Goal: Task Accomplishment & Management: Manage account settings

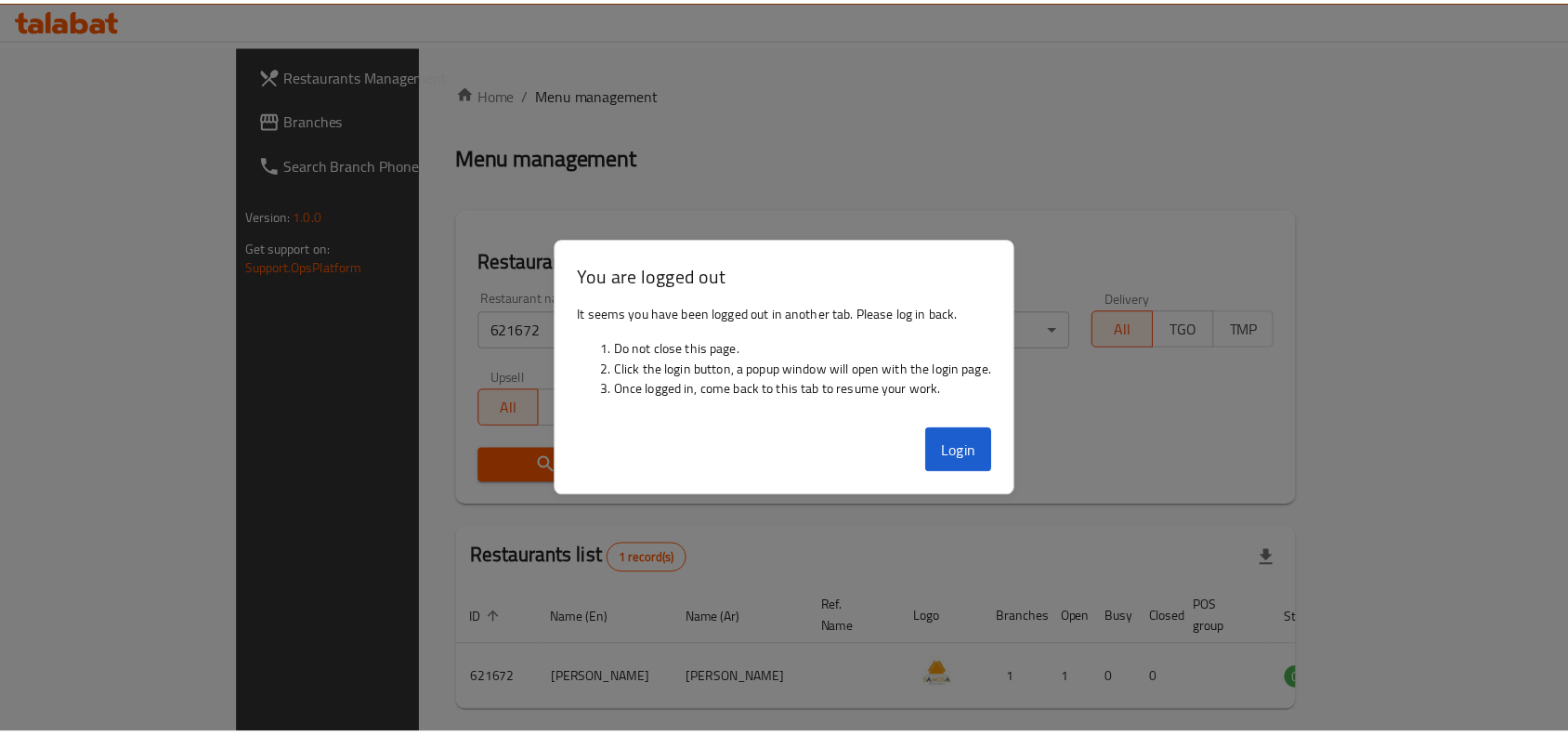
scroll to position [58, 0]
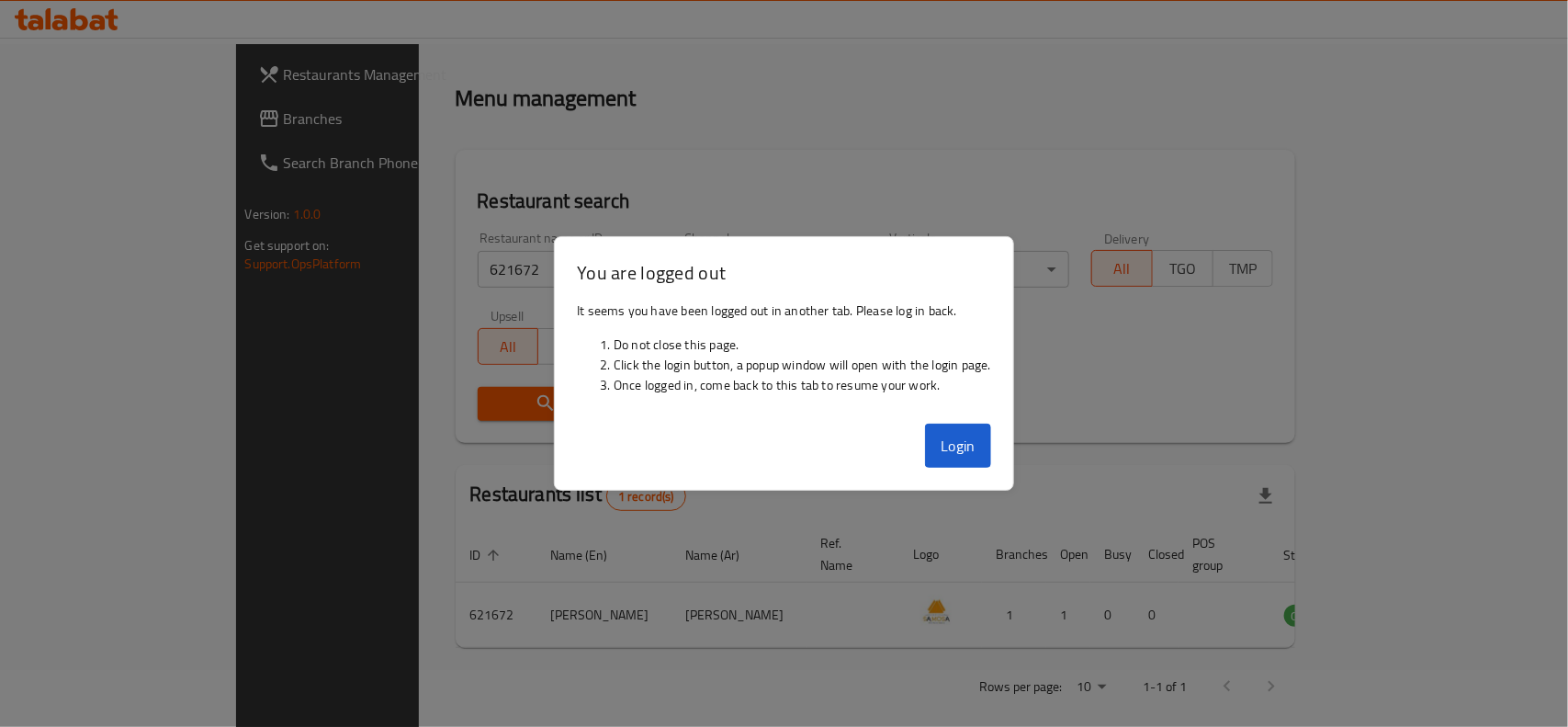
click at [972, 442] on button "Login" at bounding box center [958, 446] width 67 height 44
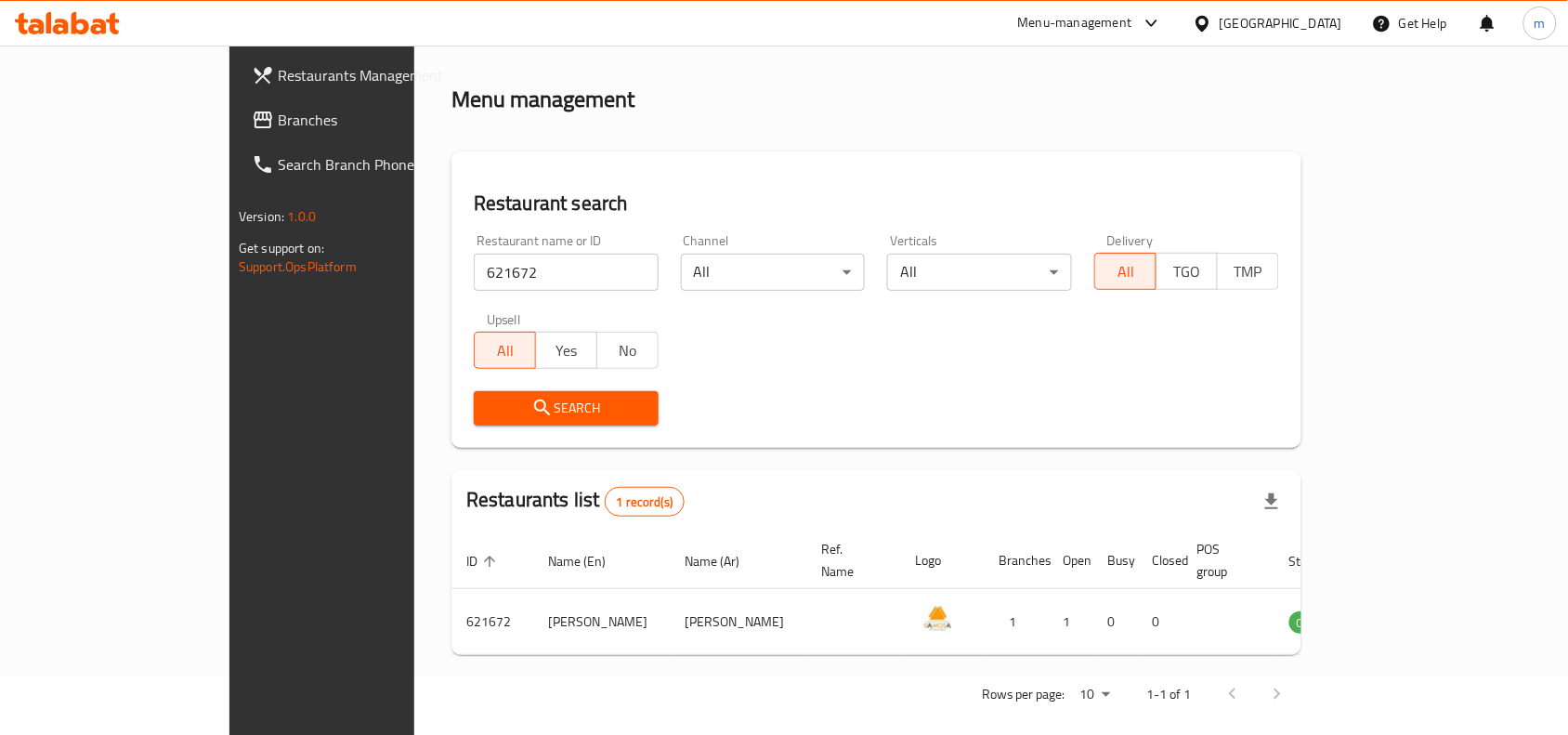
click at [1298, 21] on div "[GEOGRAPHIC_DATA]" at bounding box center [1280, 24] width 122 height 21
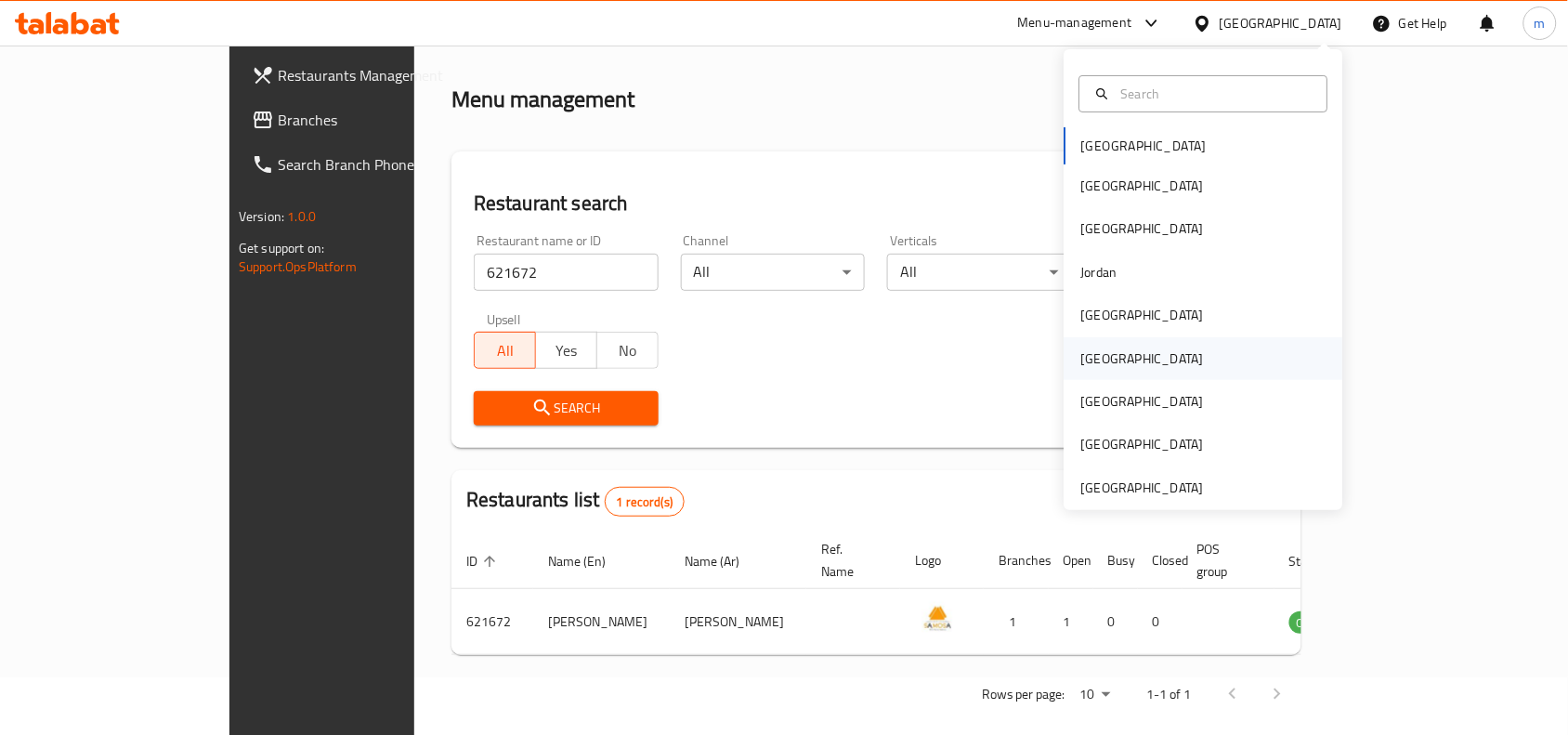
click at [1103, 358] on div "[GEOGRAPHIC_DATA]" at bounding box center [1142, 358] width 153 height 43
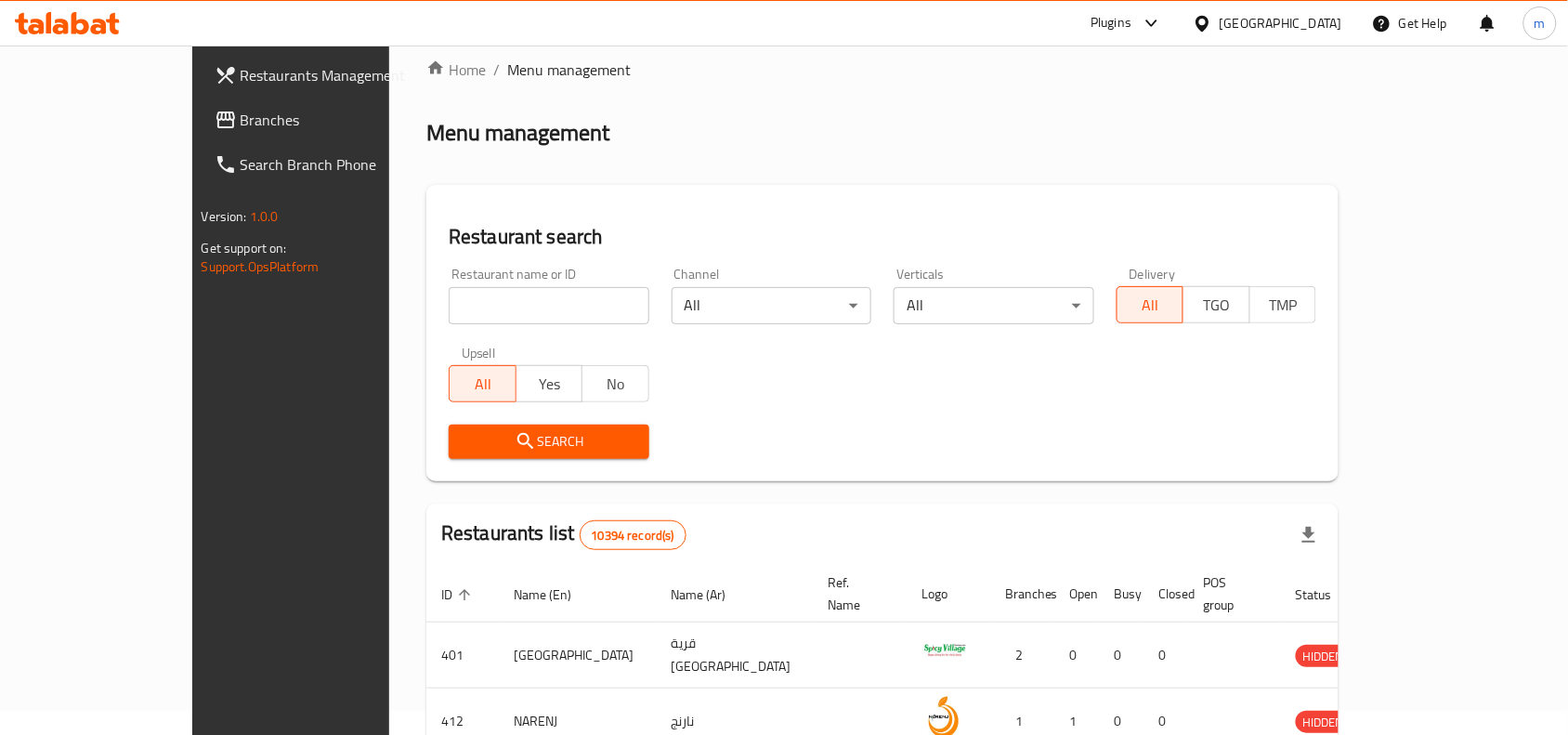
scroll to position [58, 0]
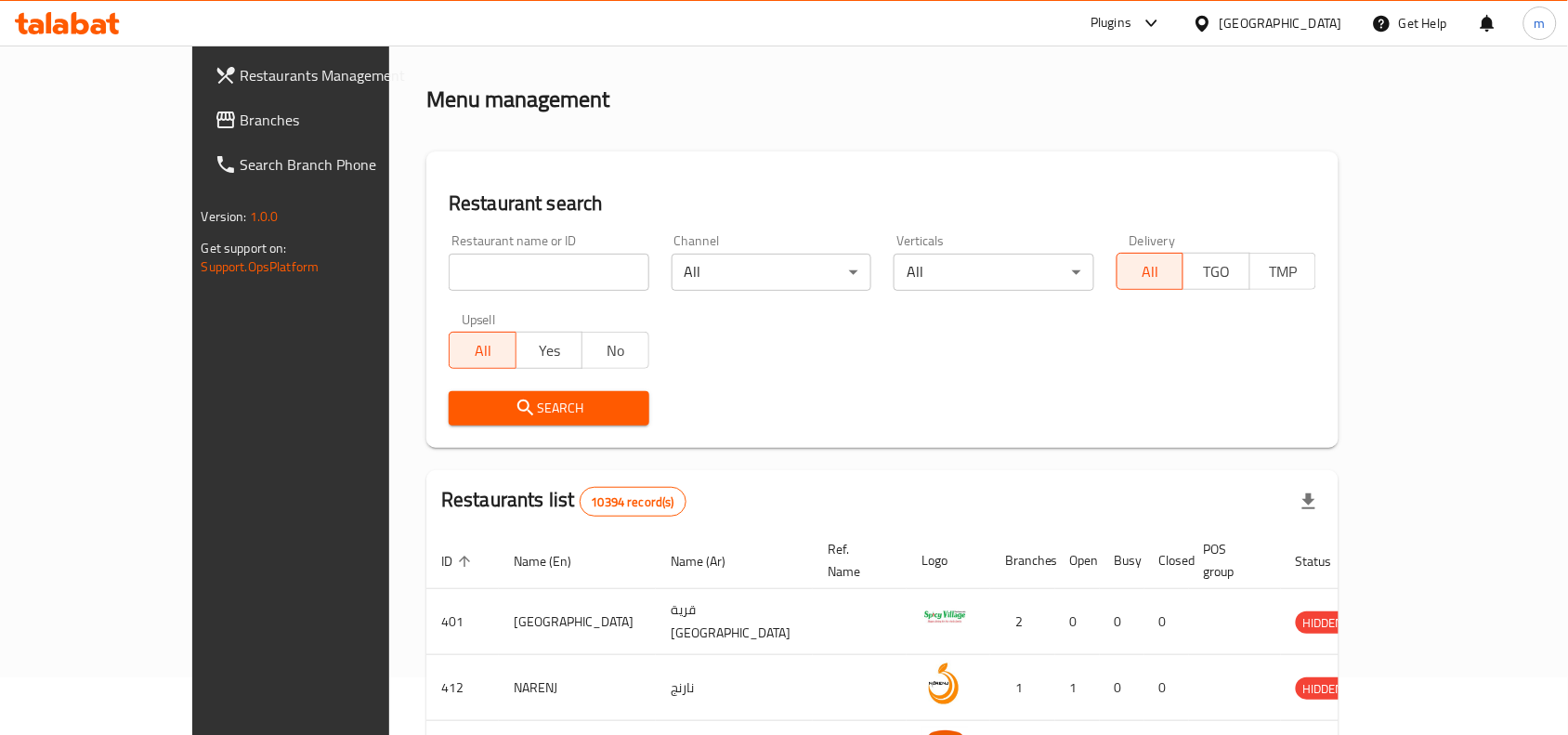
click at [200, 135] on link "Branches" at bounding box center [327, 119] width 254 height 45
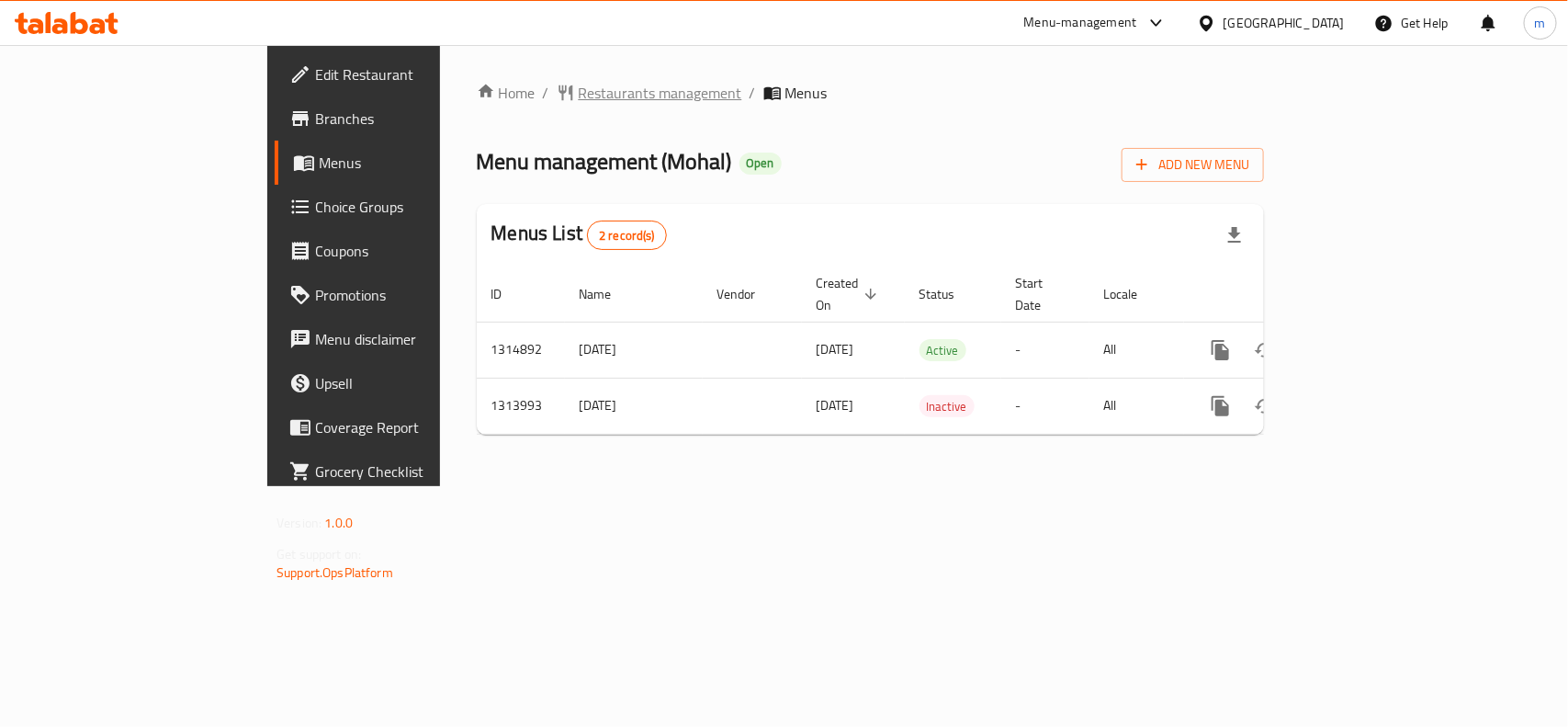
click at [579, 83] on span "Restaurants management" at bounding box center [660, 93] width 163 height 23
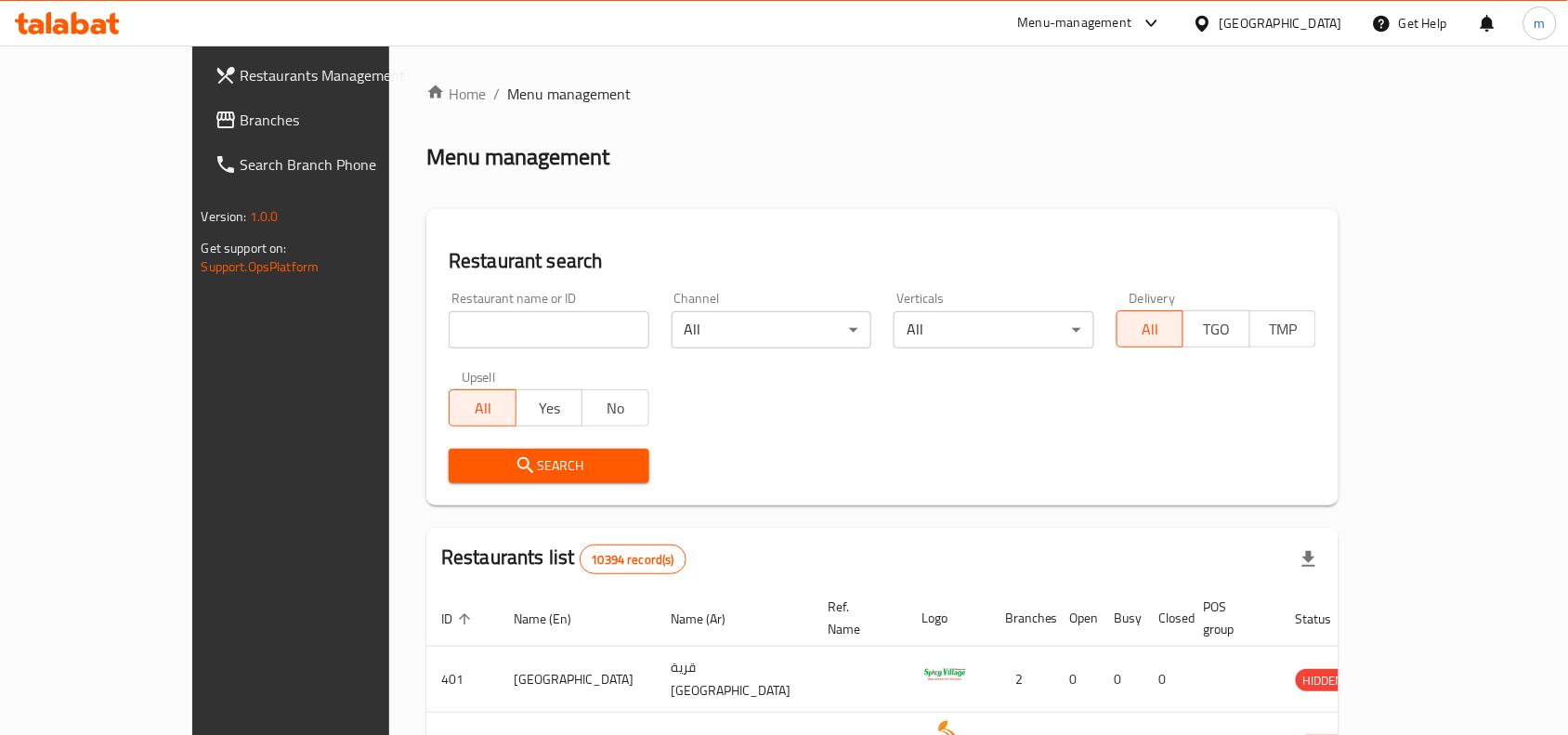
click at [514, 333] on input "search" at bounding box center [549, 329] width 201 height 37
paste input "706724"
type input "706724"
click at [500, 458] on span "Search" at bounding box center [549, 466] width 171 height 23
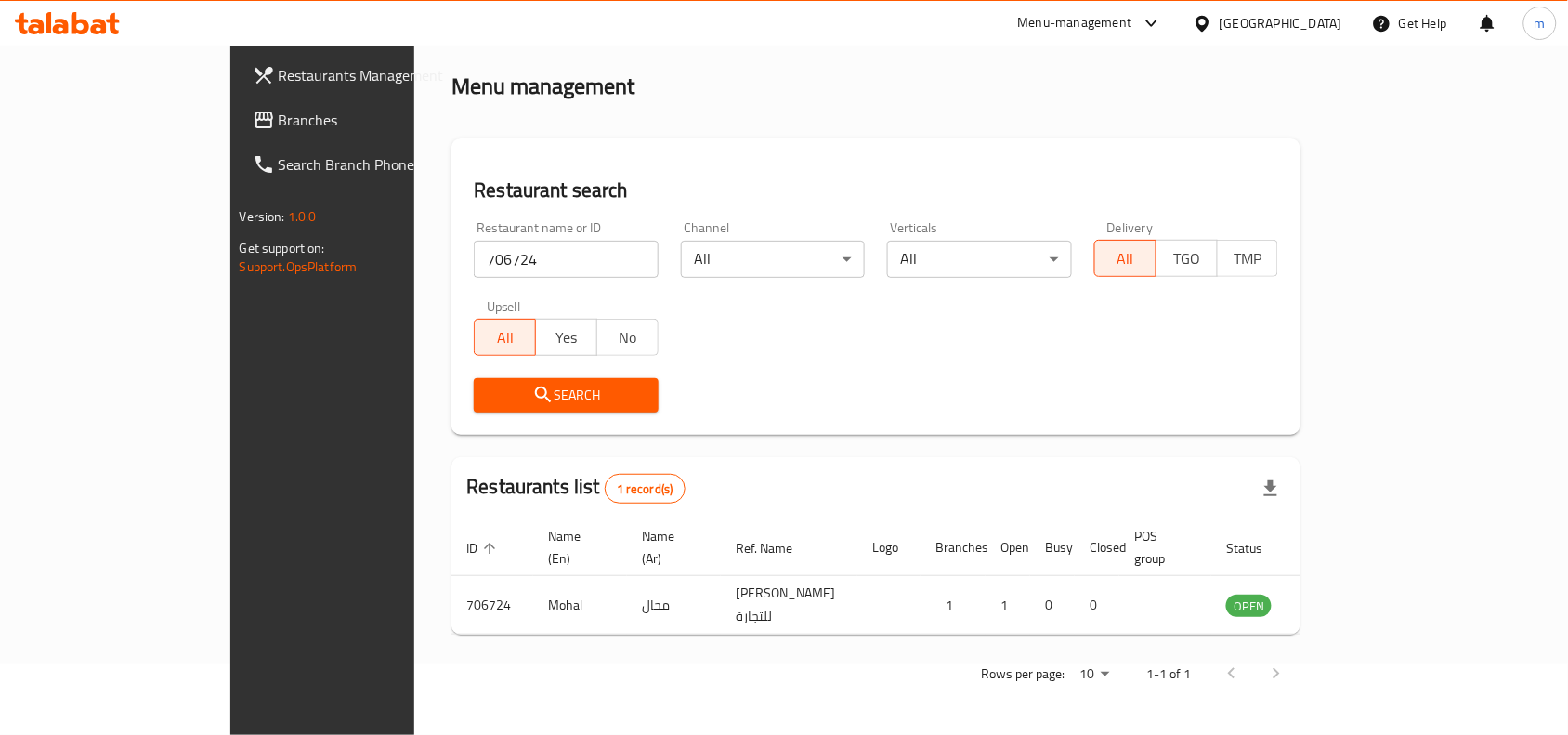
scroll to position [58, 0]
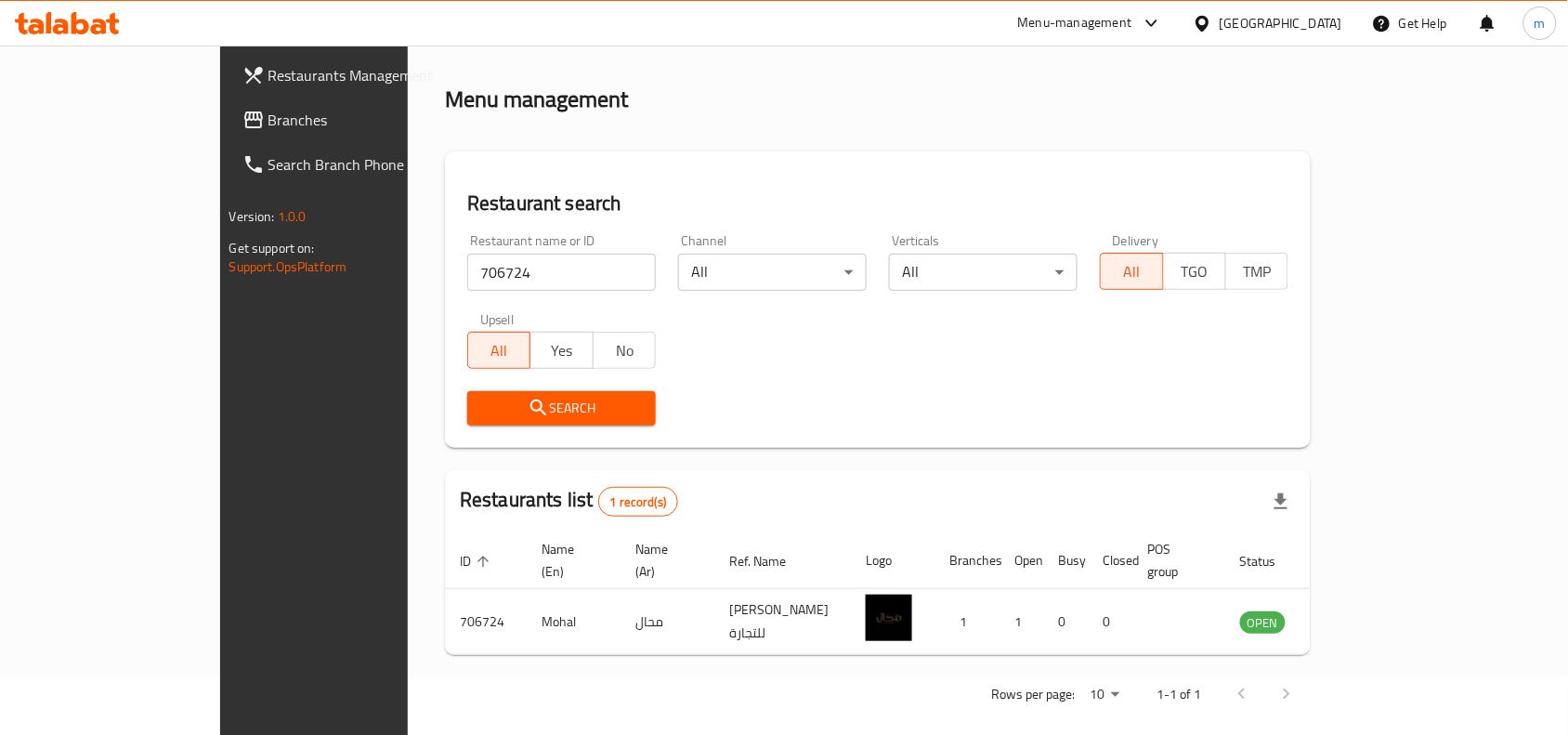
click at [1212, 14] on icon at bounding box center [1202, 24] width 20 height 20
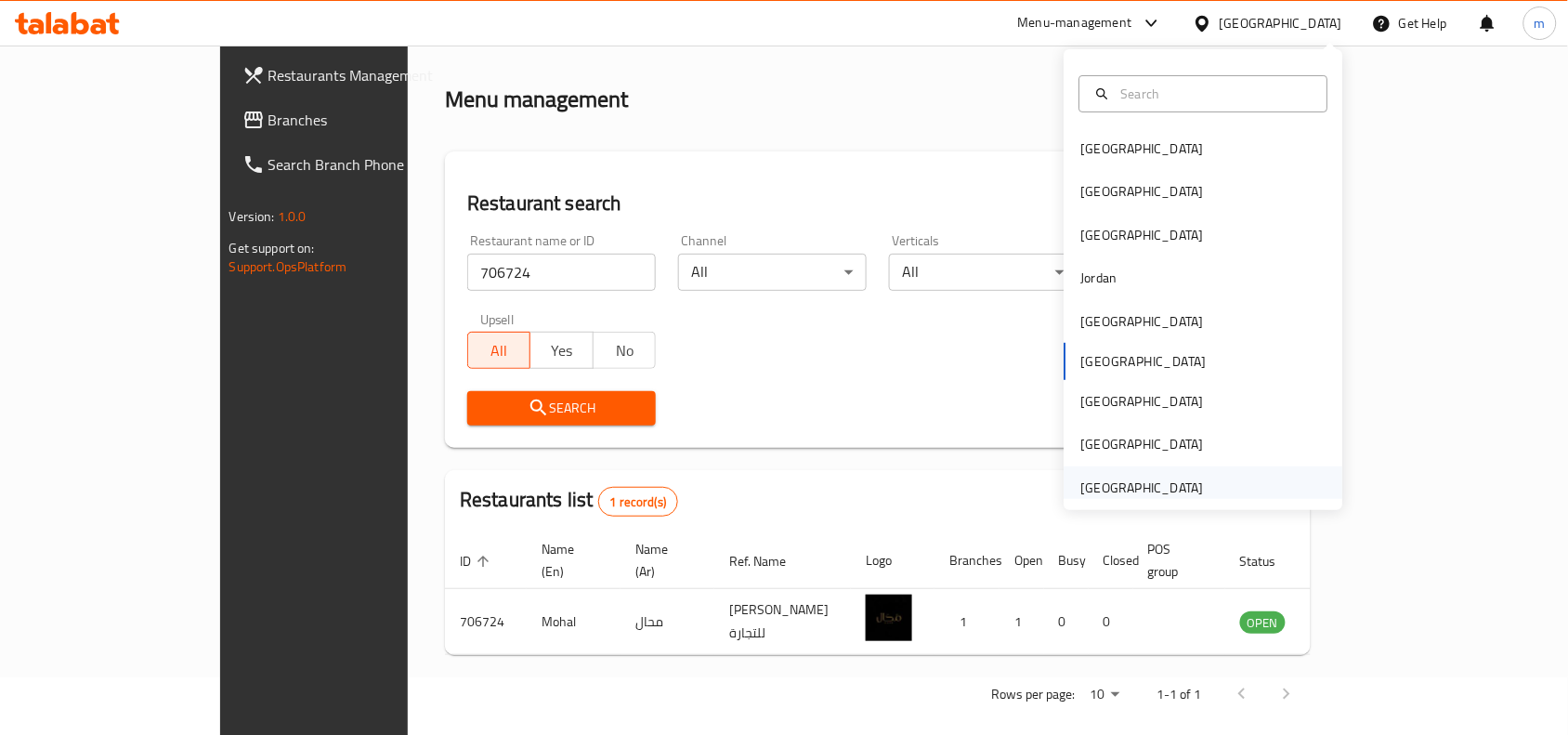
click at [1117, 480] on div "[GEOGRAPHIC_DATA]" at bounding box center [1141, 488] width 122 height 21
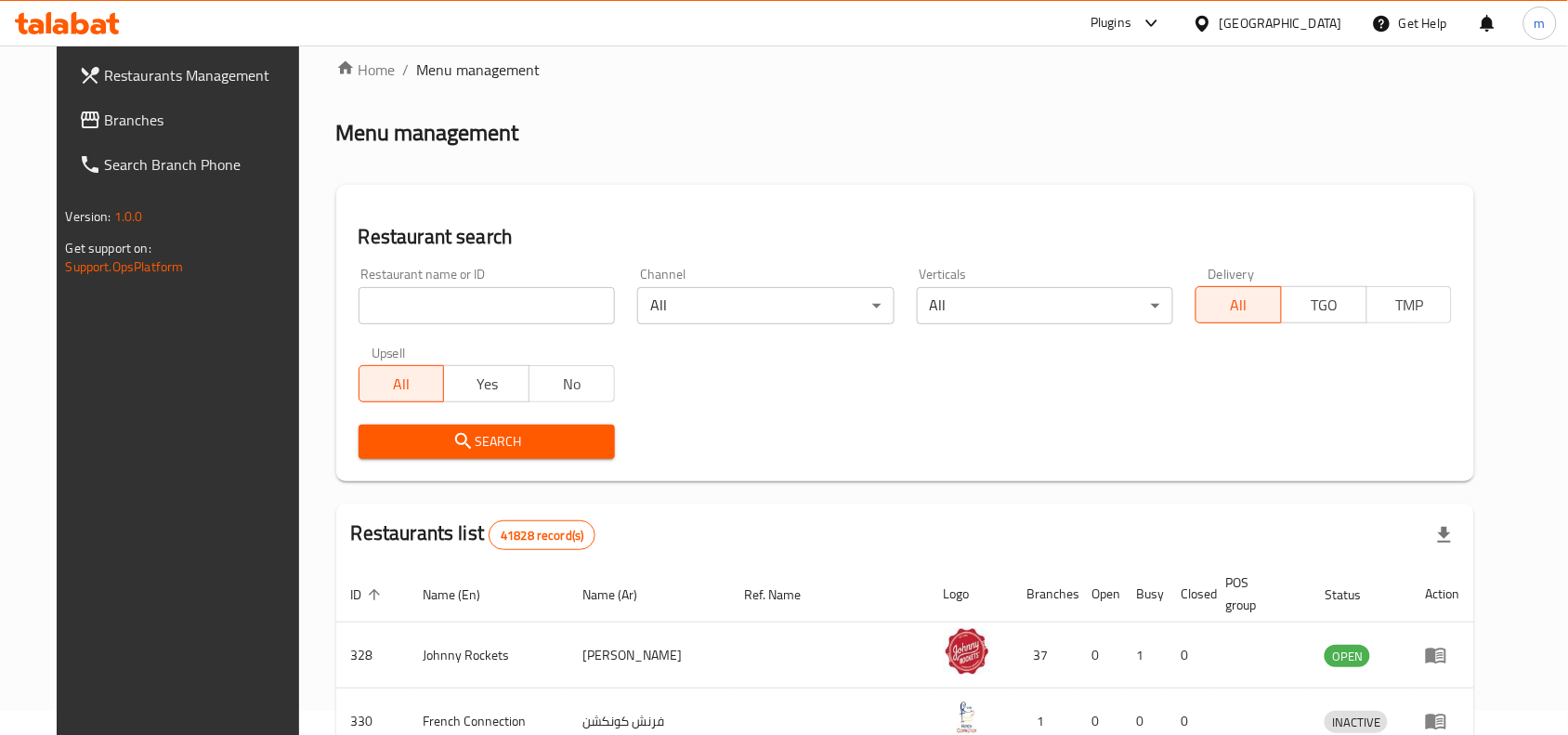
scroll to position [58, 0]
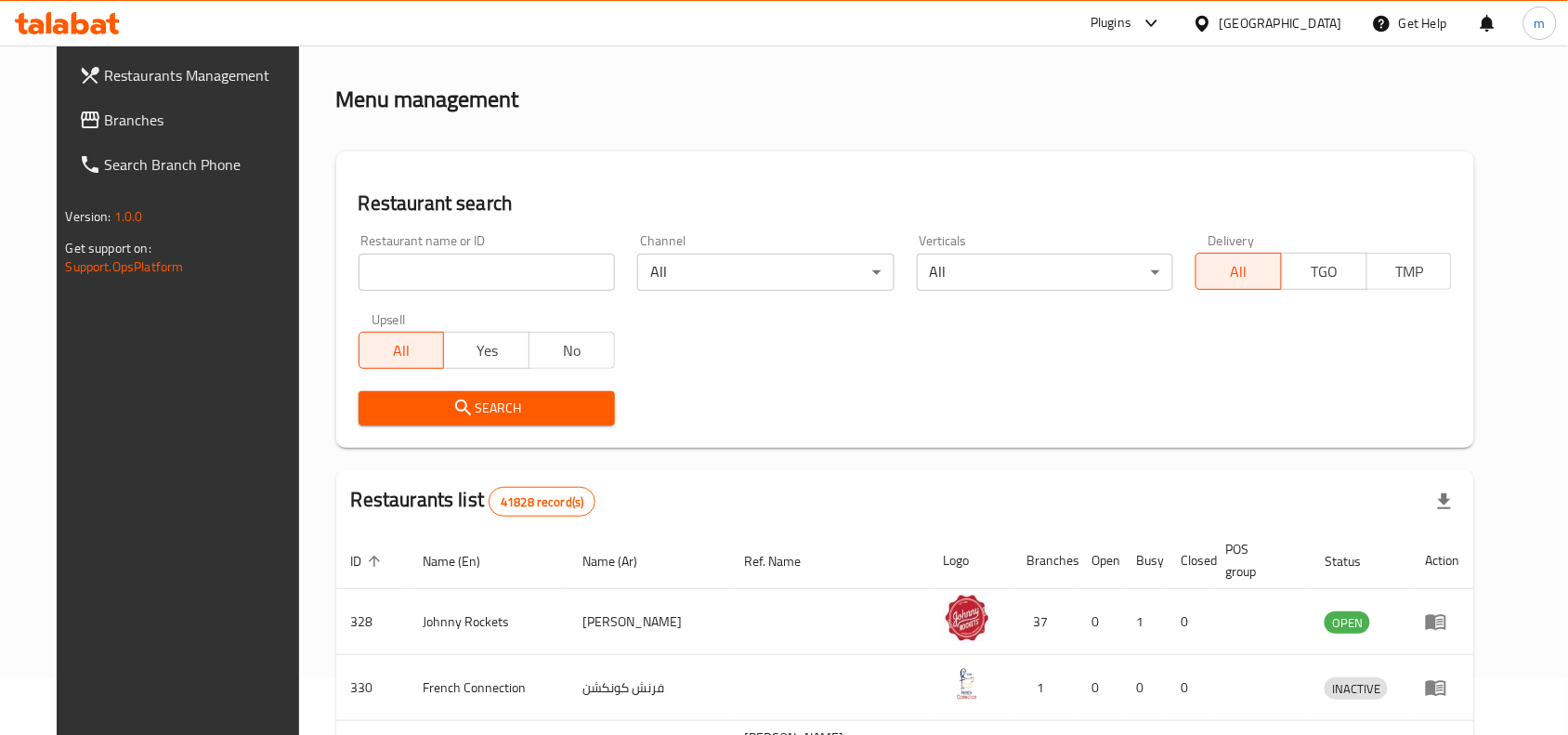
click at [105, 123] on span "Branches" at bounding box center [205, 120] width 199 height 23
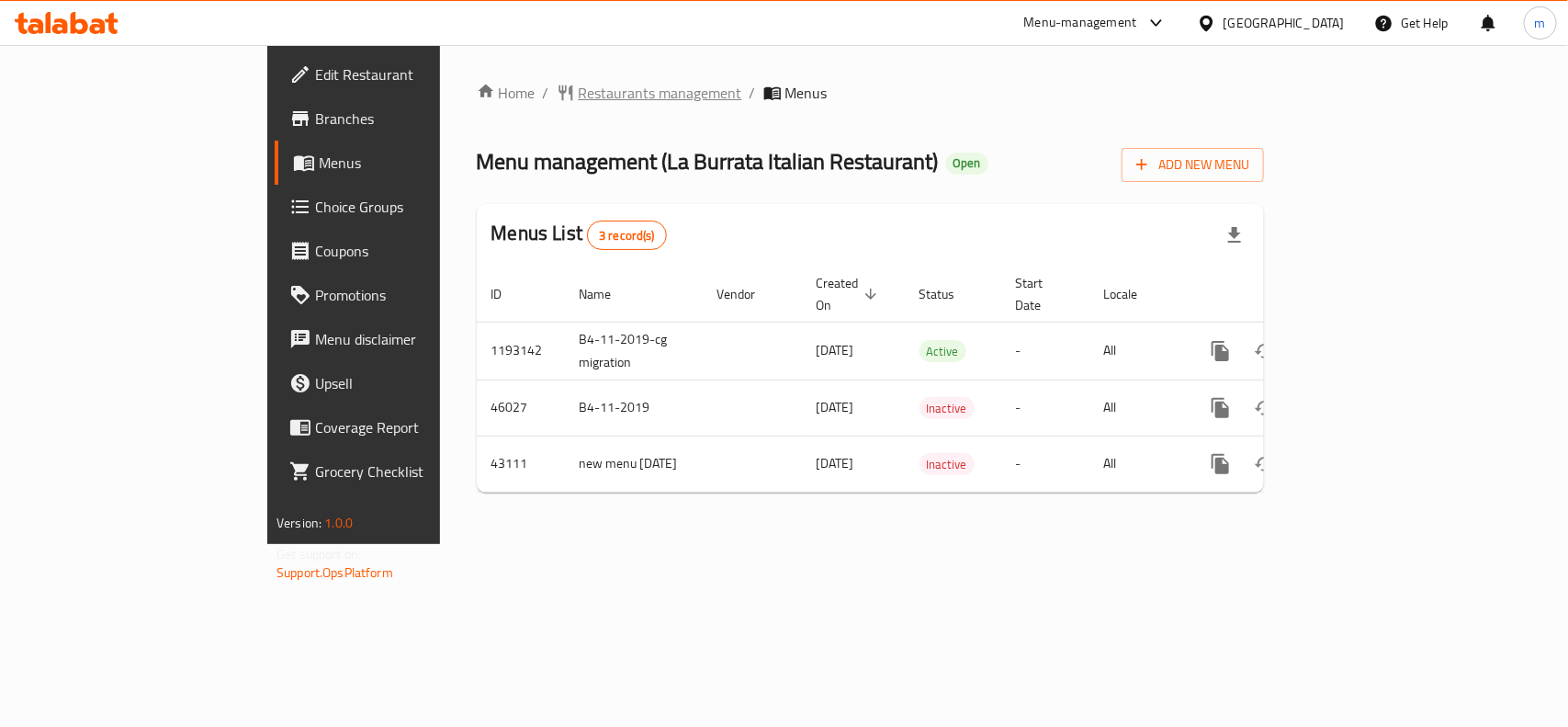
click at [579, 82] on span "Restaurants management" at bounding box center [660, 93] width 163 height 23
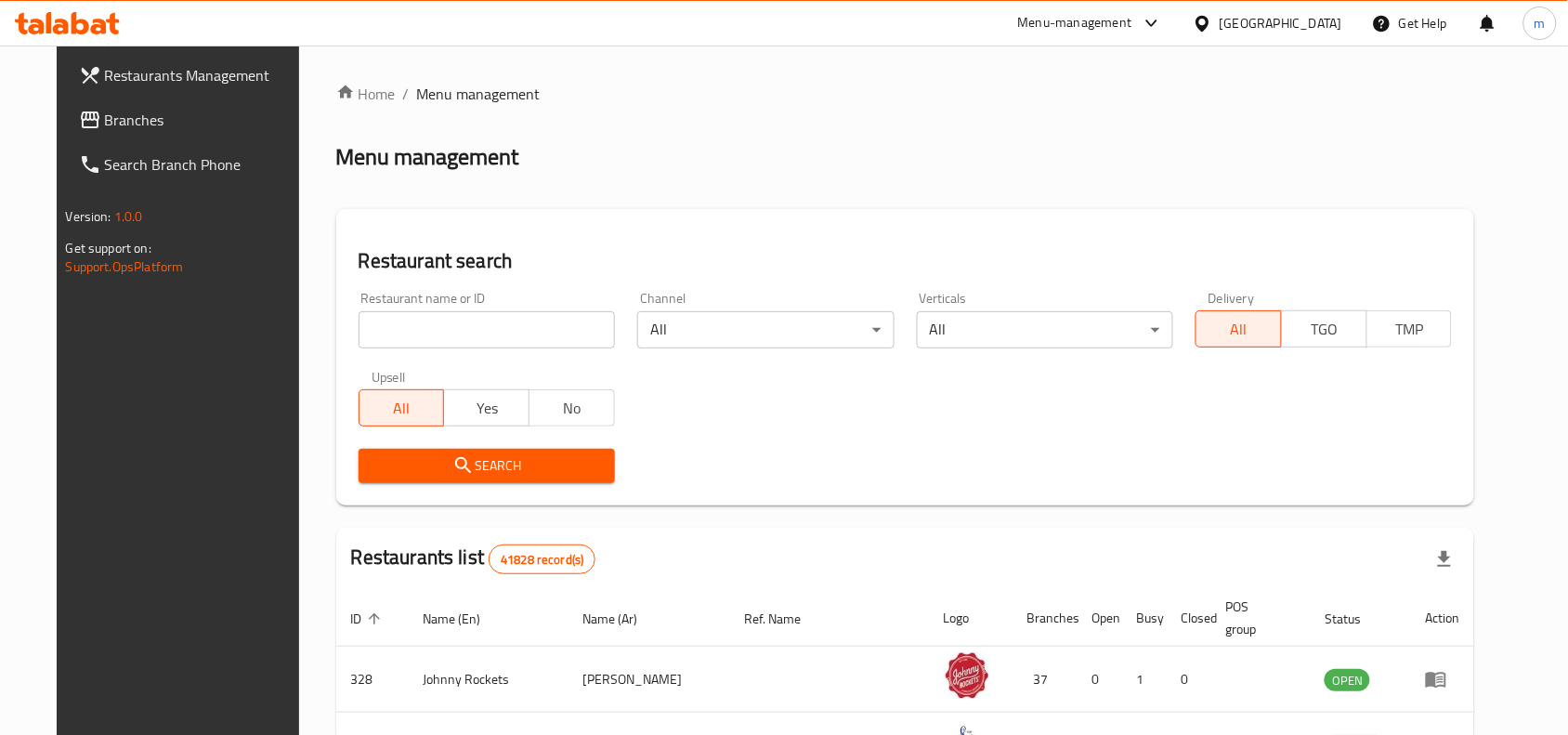
click at [493, 337] on input "search" at bounding box center [486, 329] width 256 height 37
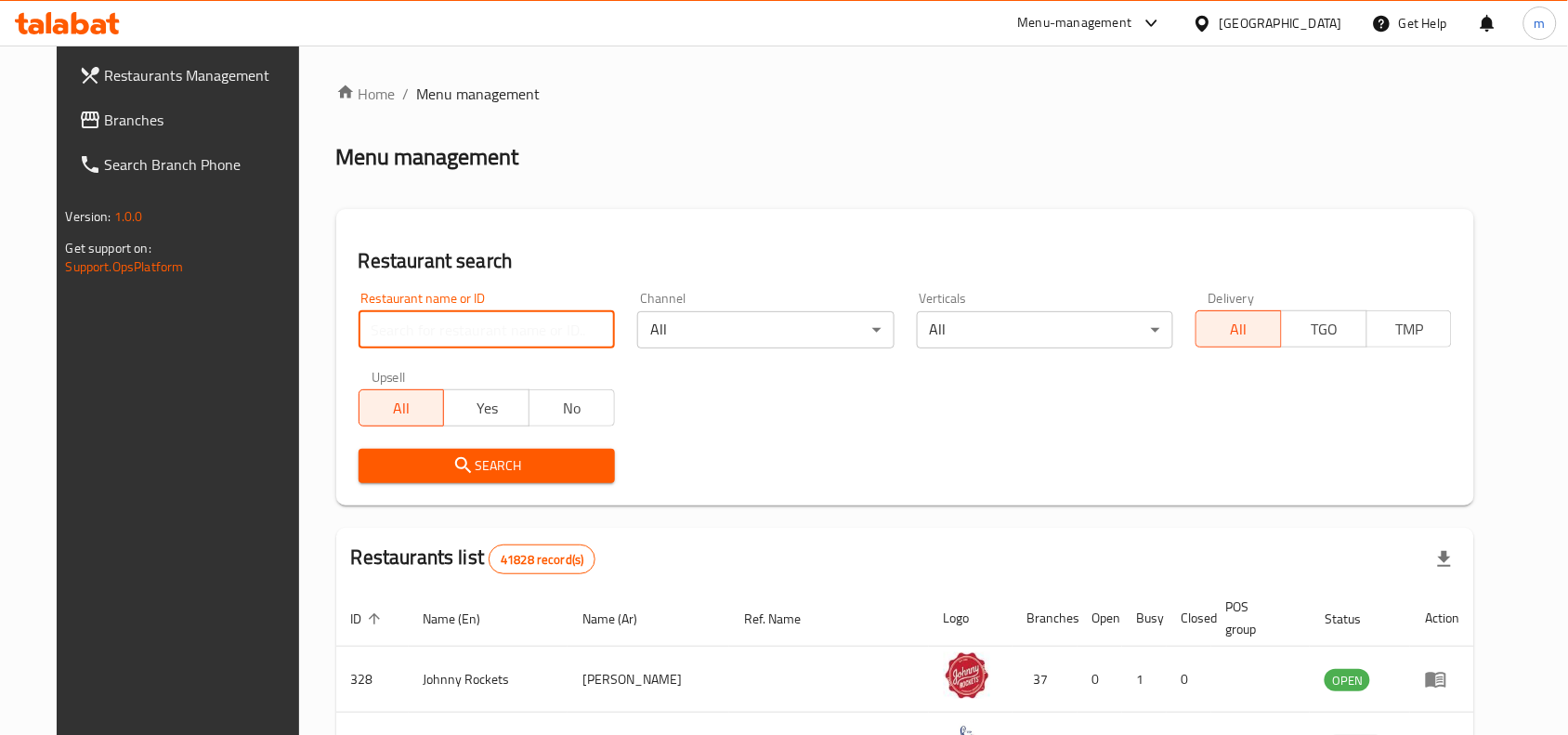
paste input "19083"
type input "19083"
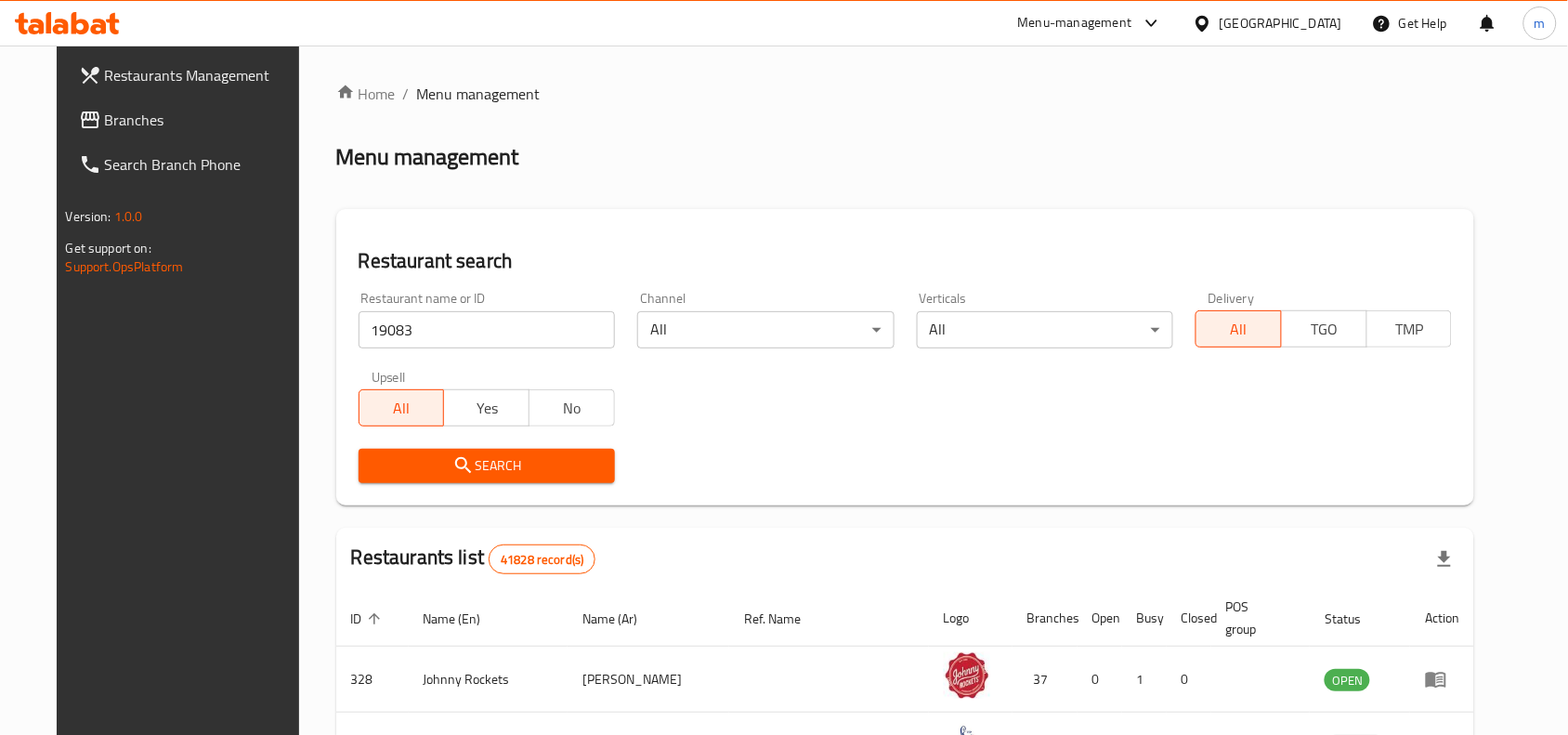
click at [484, 470] on span "Search" at bounding box center [486, 466] width 227 height 23
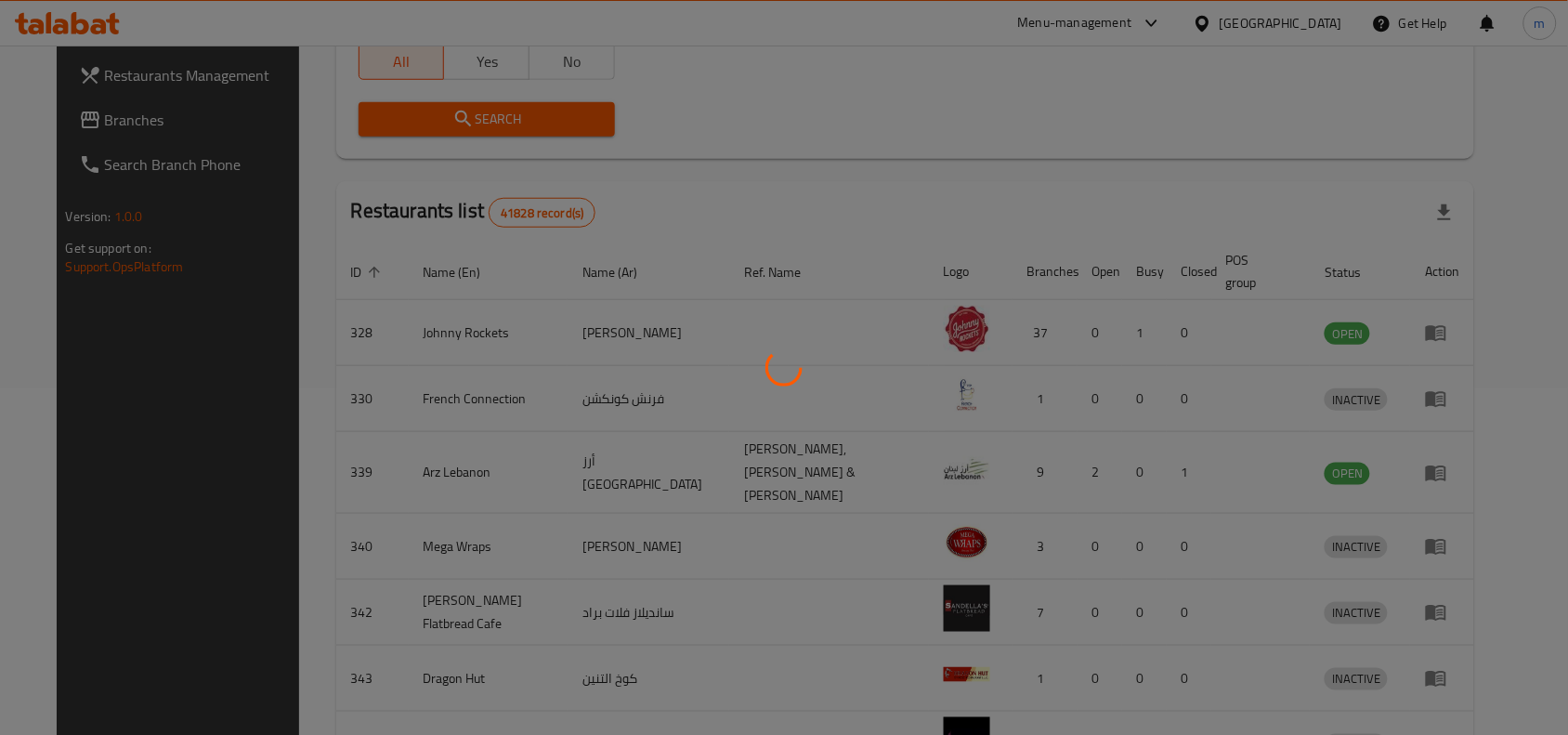
scroll to position [58, 0]
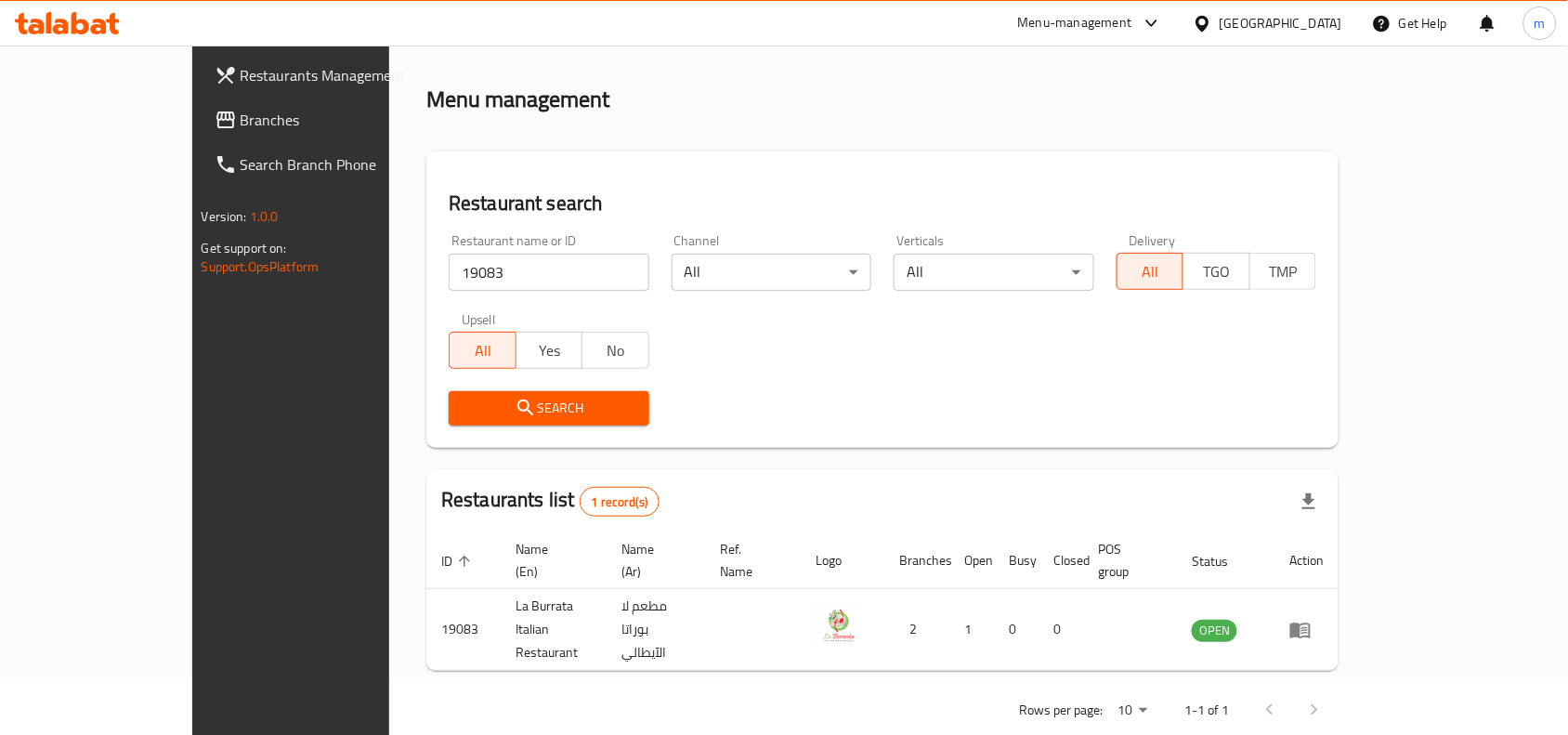
click at [241, 127] on span "Branches" at bounding box center [340, 120] width 199 height 23
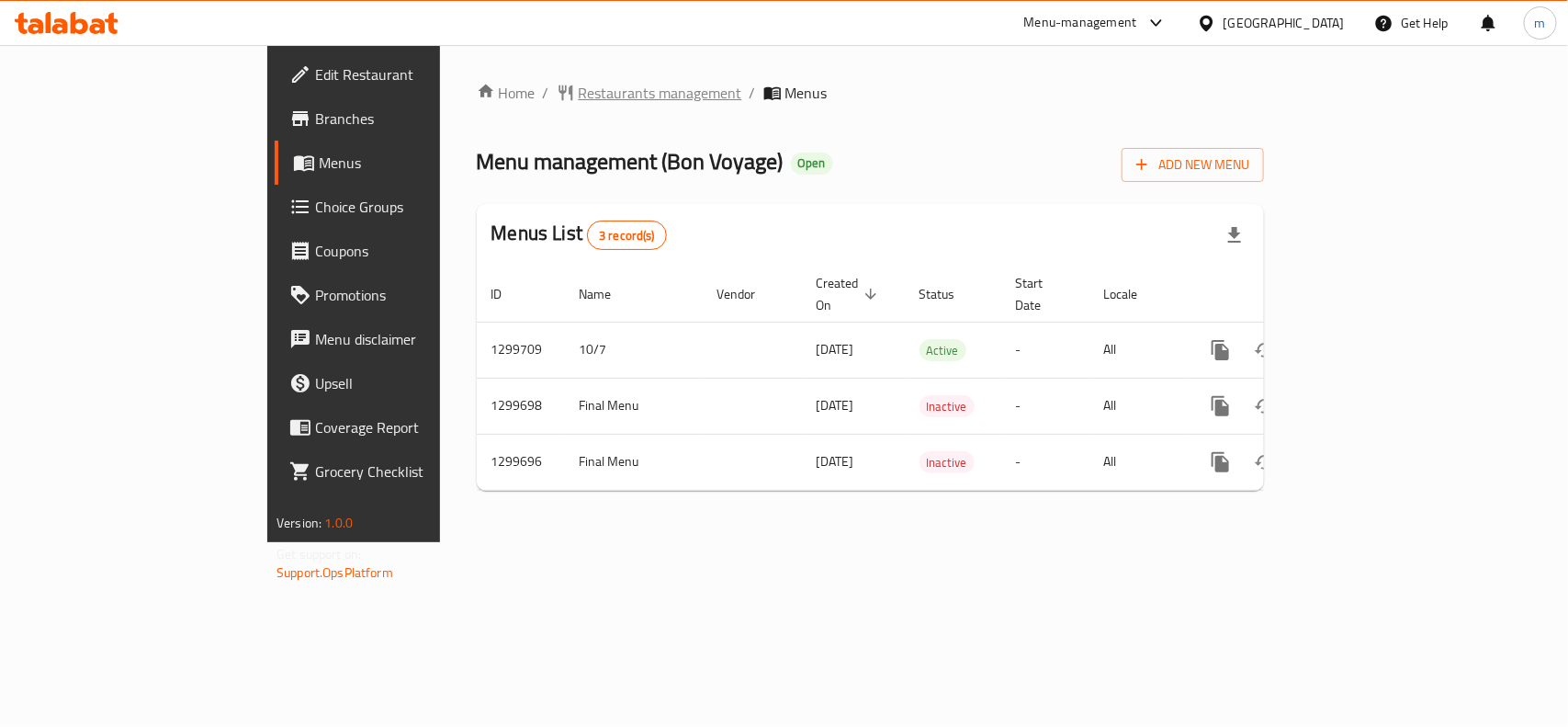
click at [579, 84] on span "Restaurants management" at bounding box center [660, 93] width 163 height 23
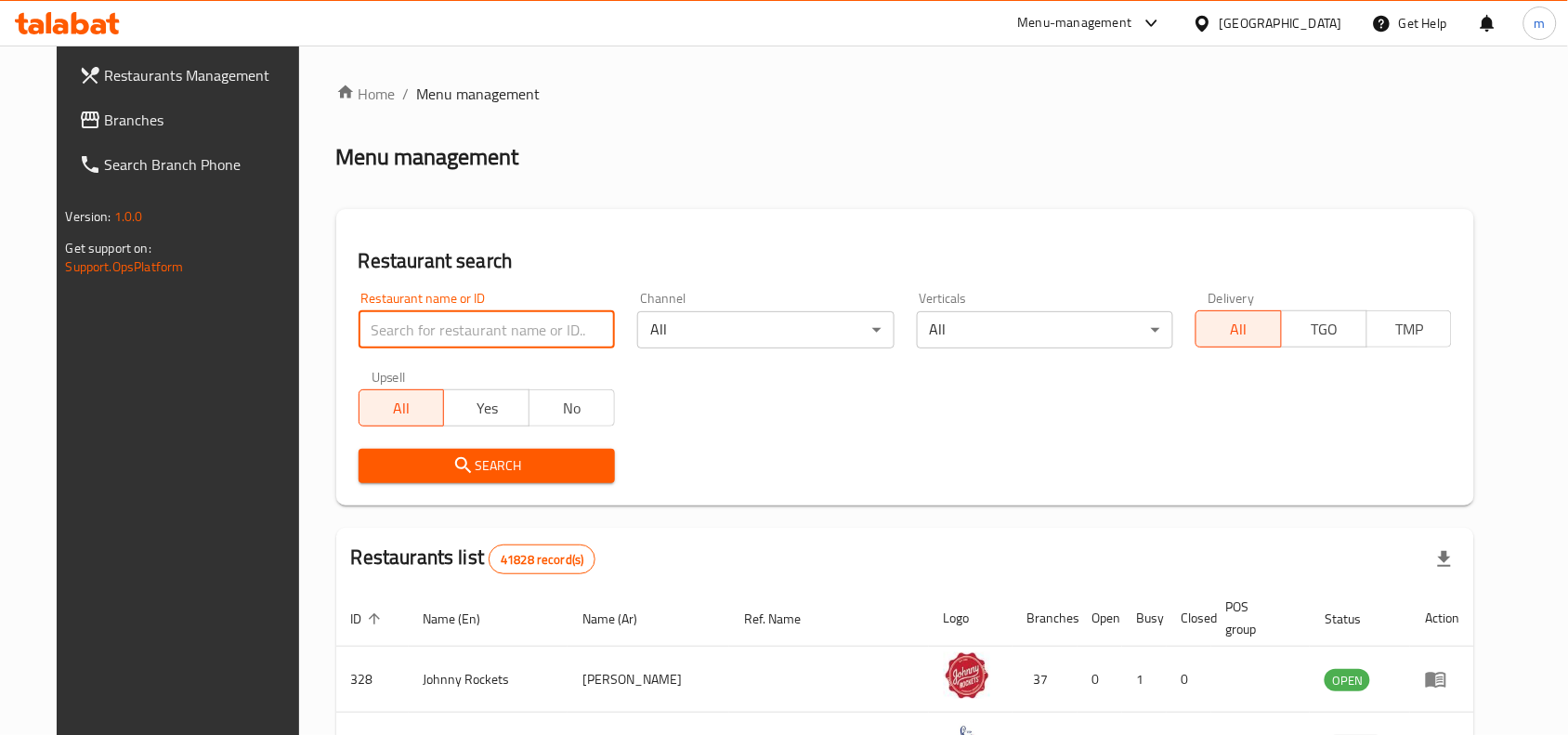
click at [406, 333] on input "search" at bounding box center [486, 329] width 256 height 37
paste input "681453"
type input "681453"
click at [423, 470] on span "Search" at bounding box center [486, 466] width 227 height 23
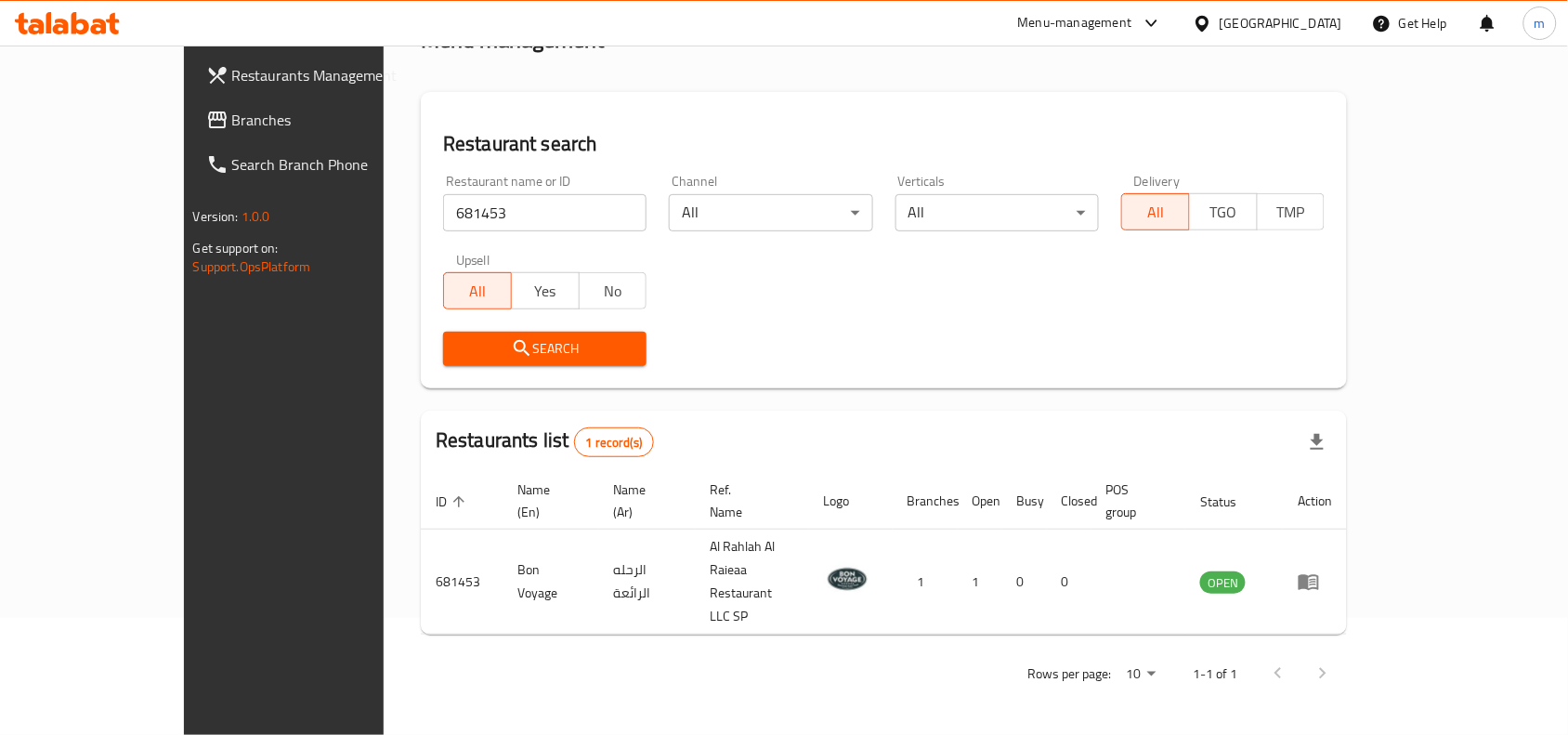
scroll to position [58, 0]
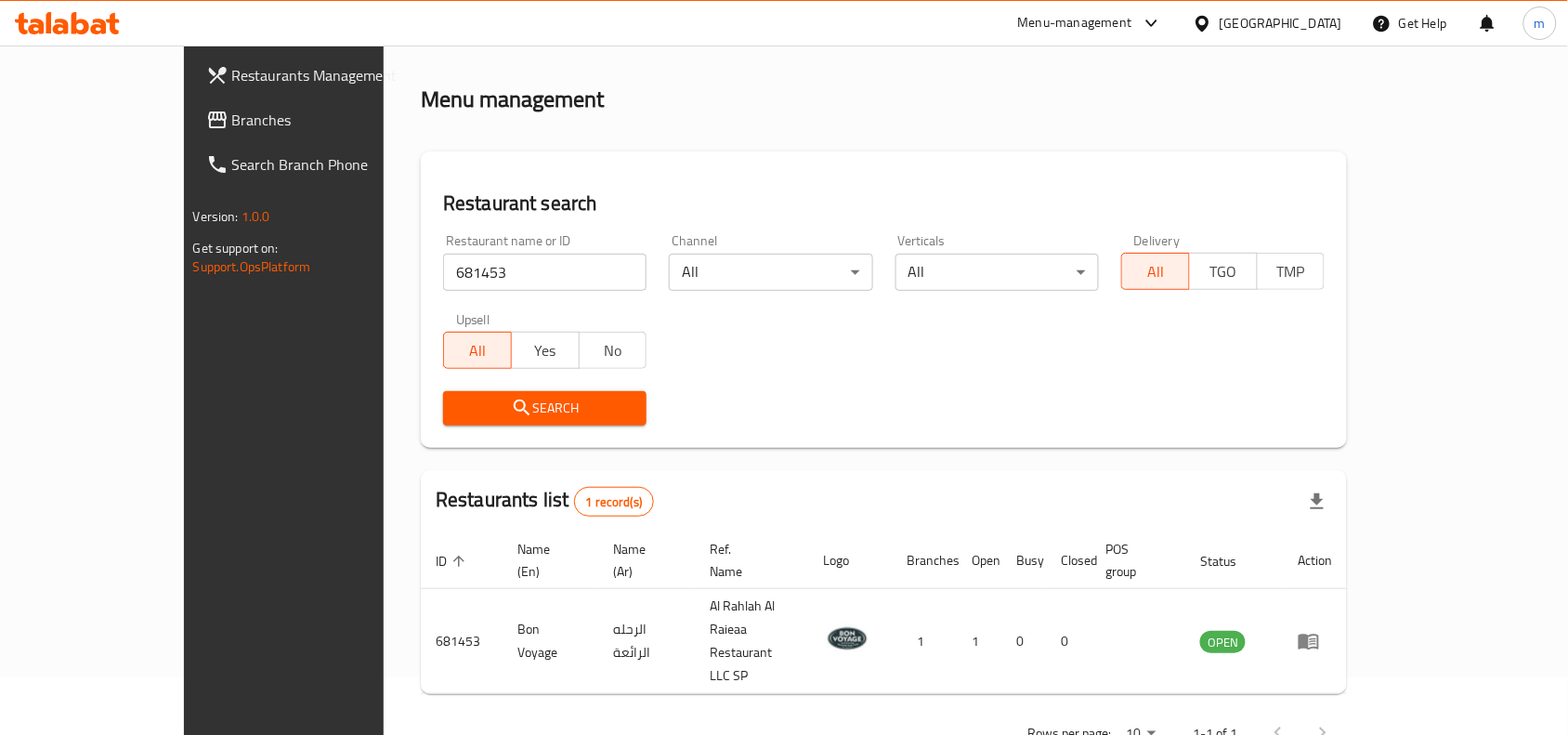
click at [1212, 24] on icon at bounding box center [1202, 24] width 20 height 20
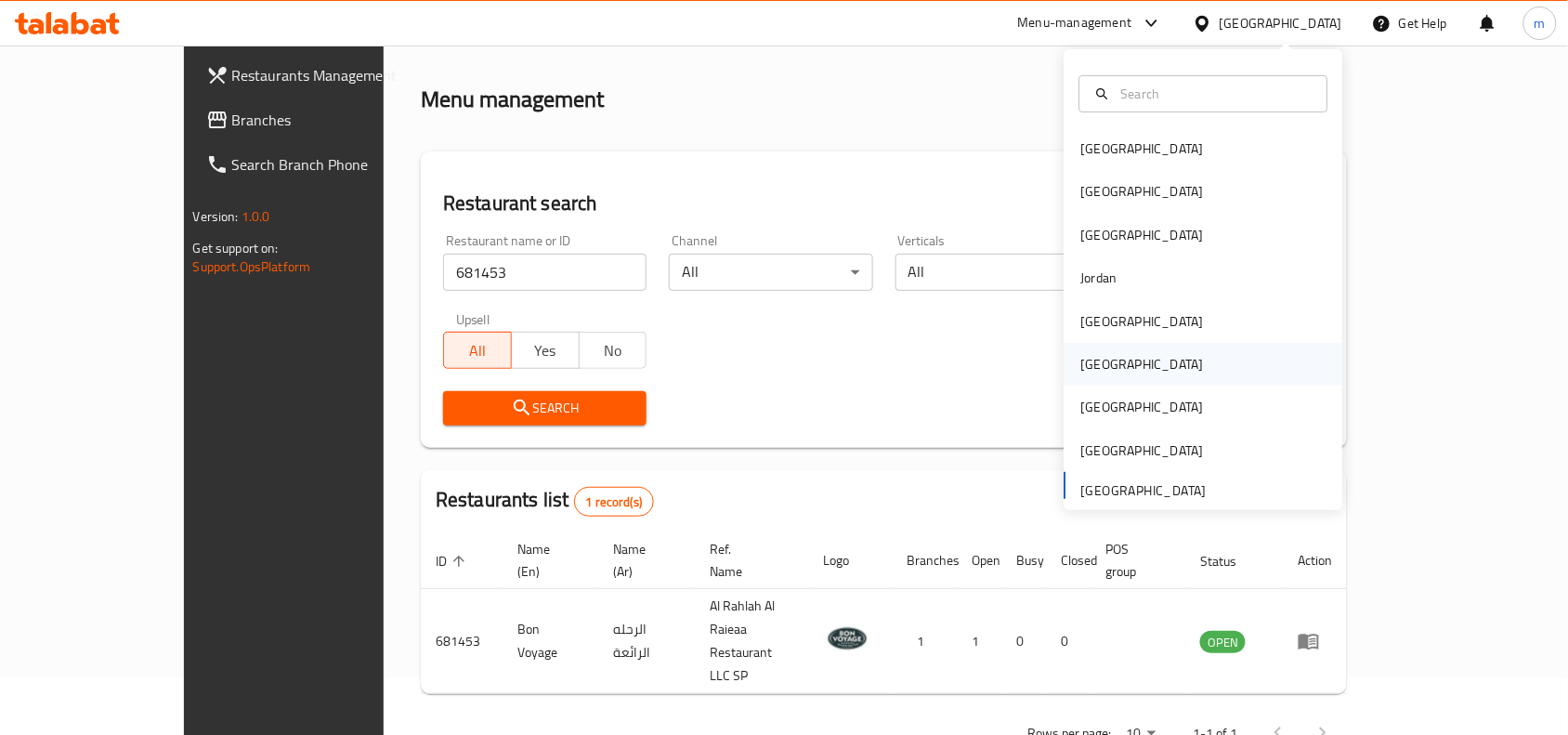
click at [1115, 362] on div "Oman" at bounding box center [1204, 364] width 279 height 43
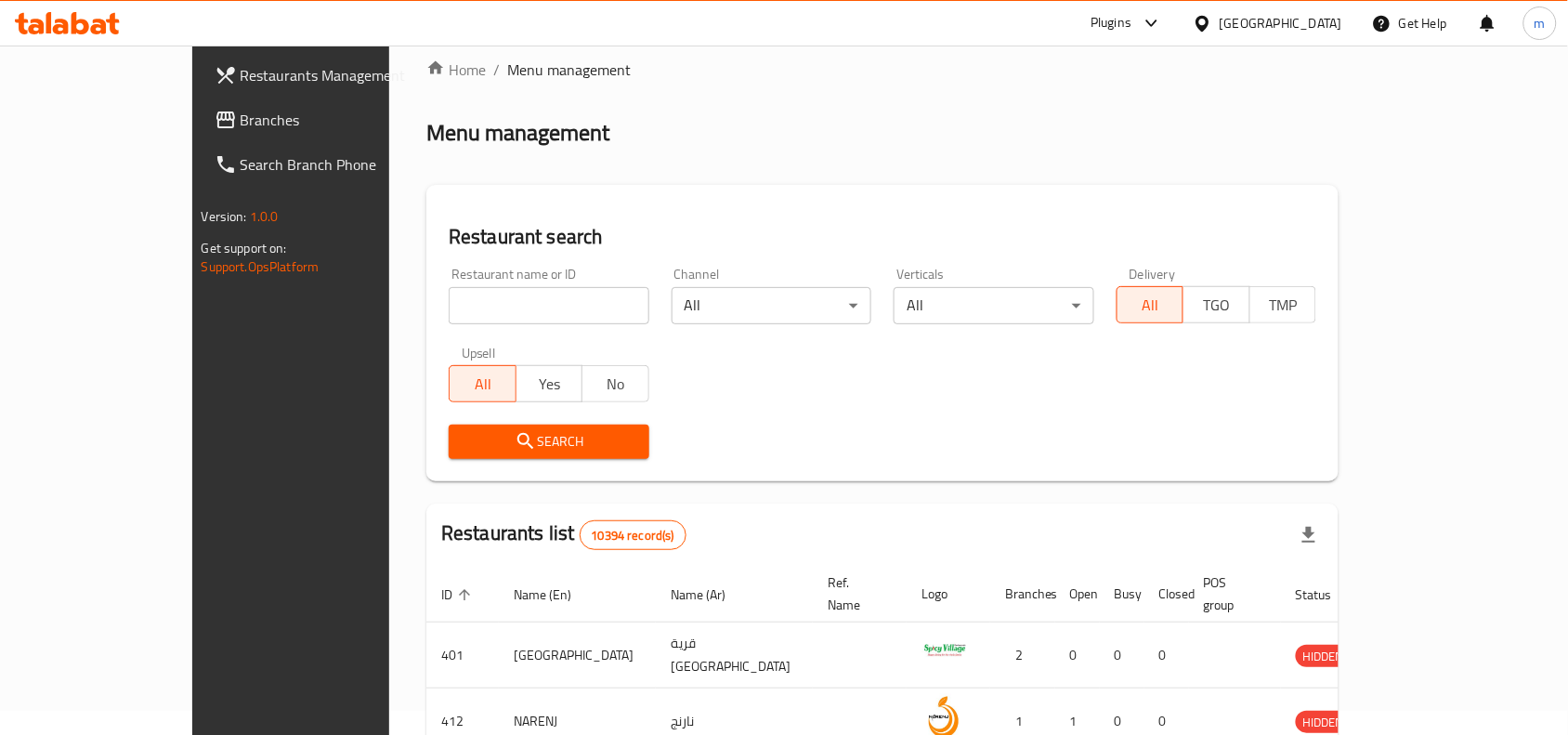
scroll to position [58, 0]
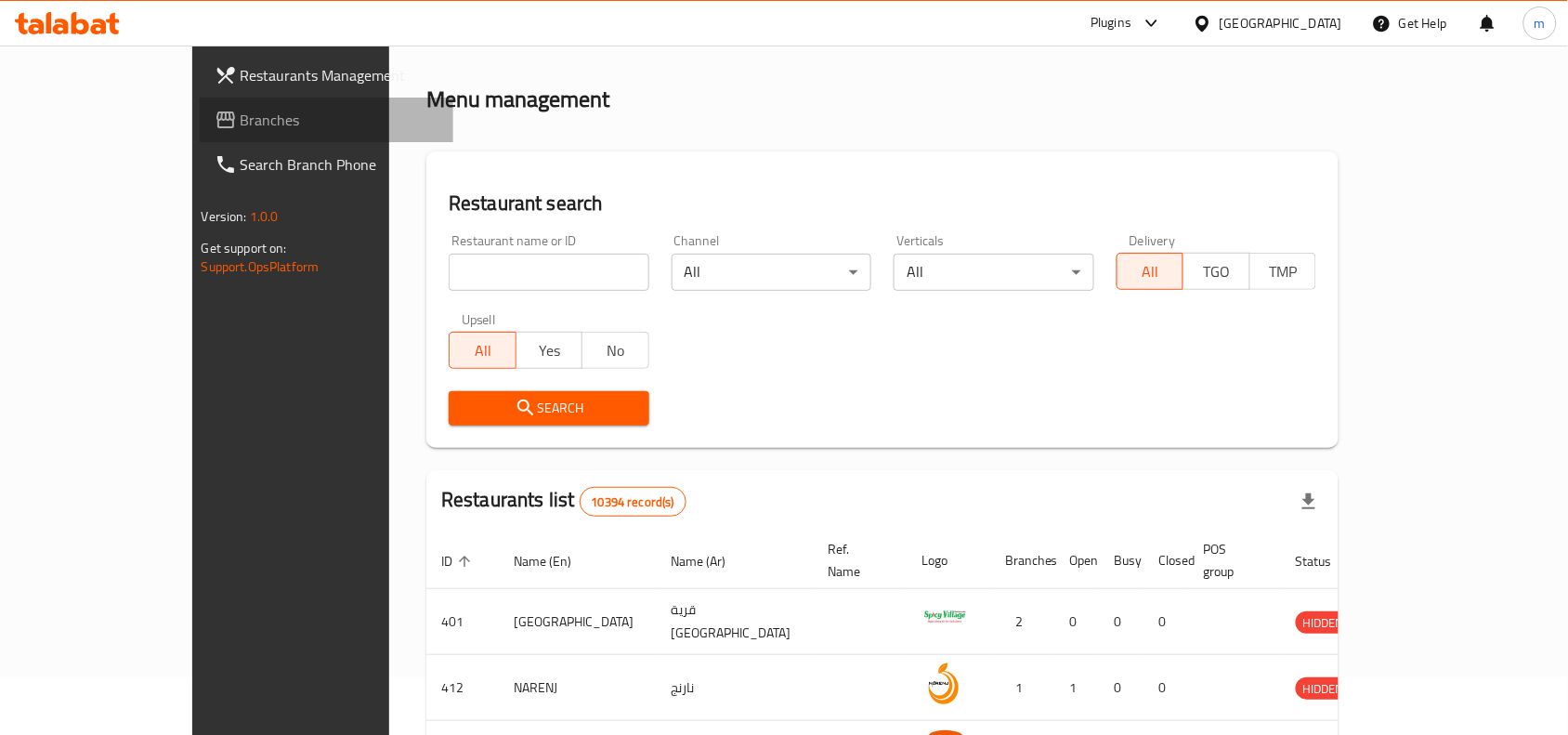
click at [241, 112] on span "Branches" at bounding box center [340, 120] width 199 height 23
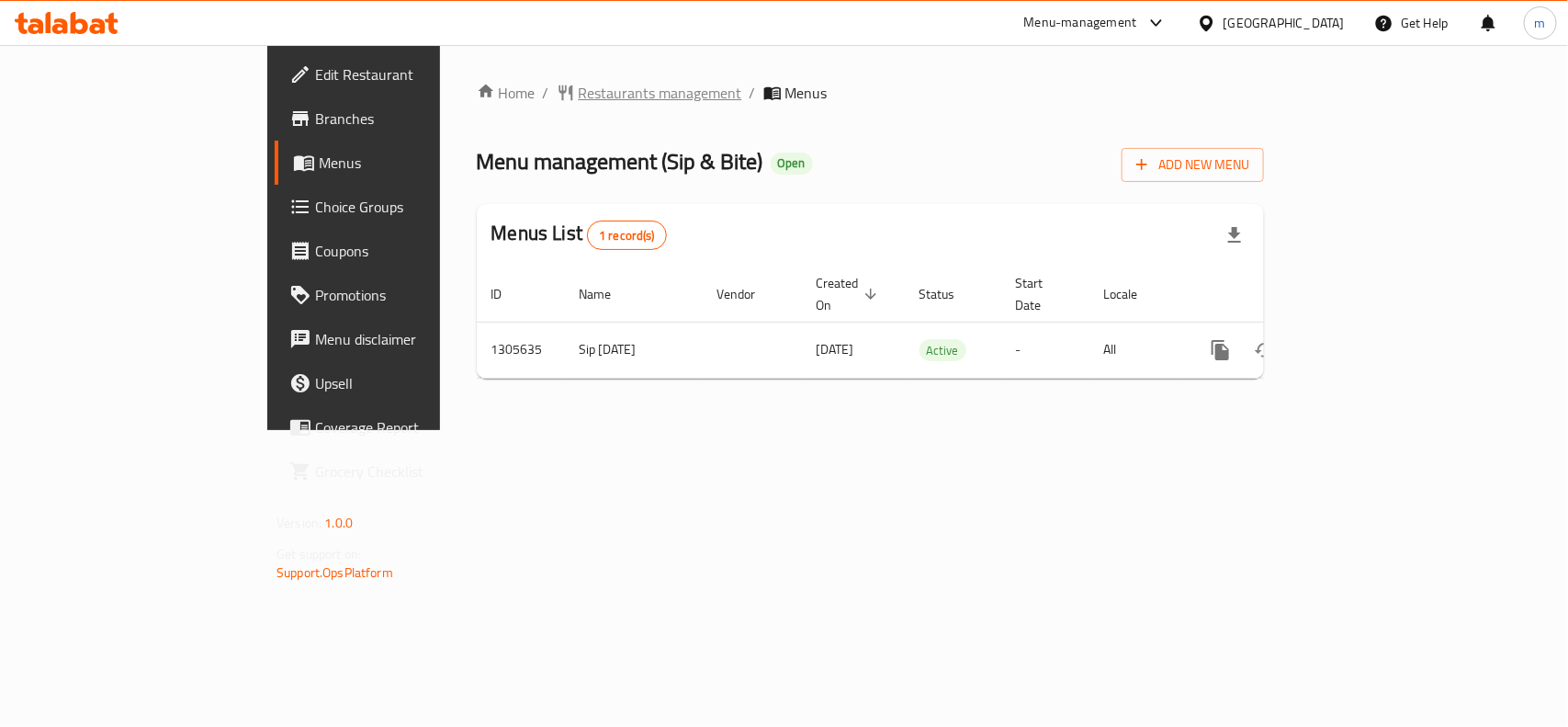
click at [579, 98] on span "Restaurants management" at bounding box center [660, 93] width 163 height 23
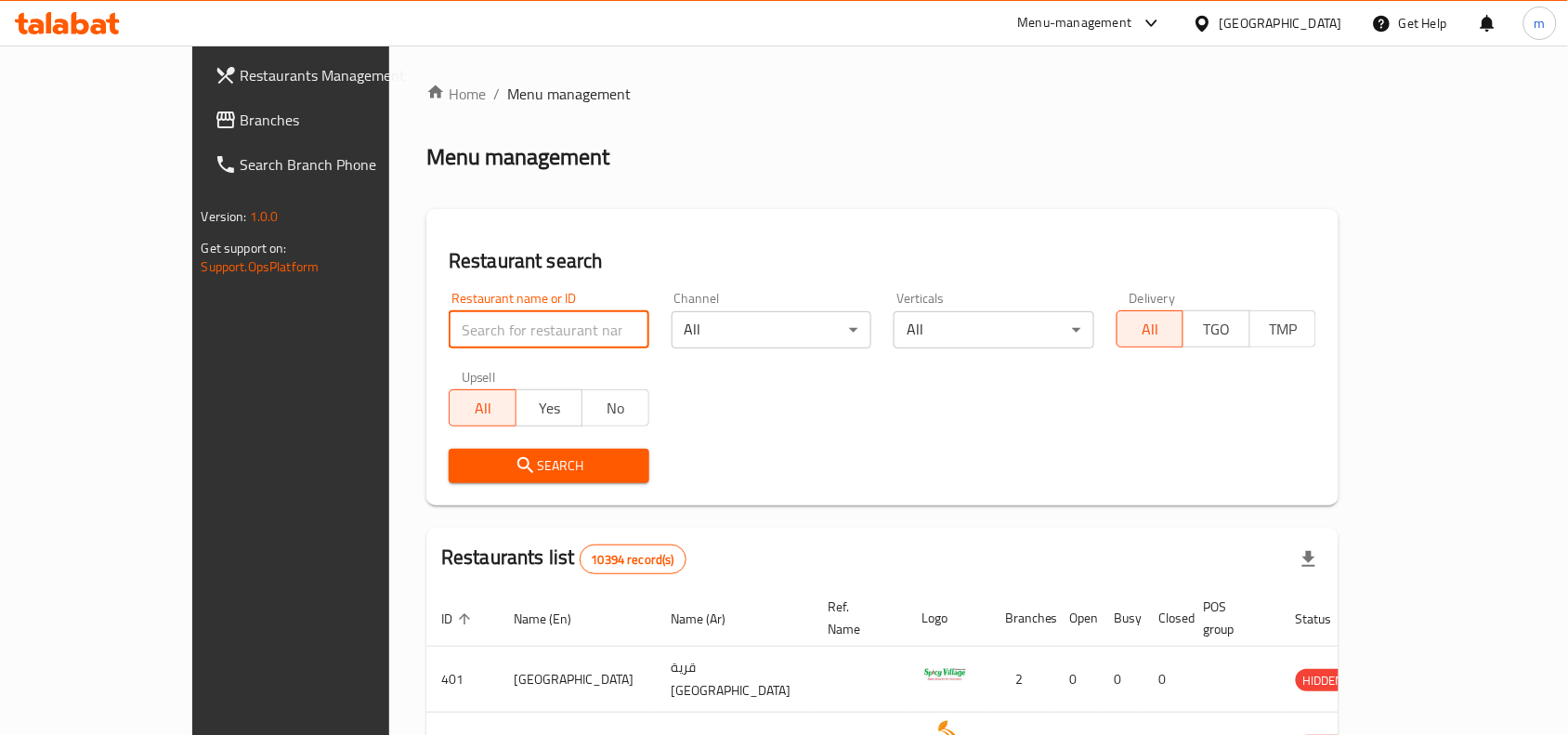
click at [448, 336] on input "search" at bounding box center [549, 329] width 201 height 37
paste input "703756"
type input "703756"
click at [480, 467] on span "Search" at bounding box center [549, 466] width 171 height 23
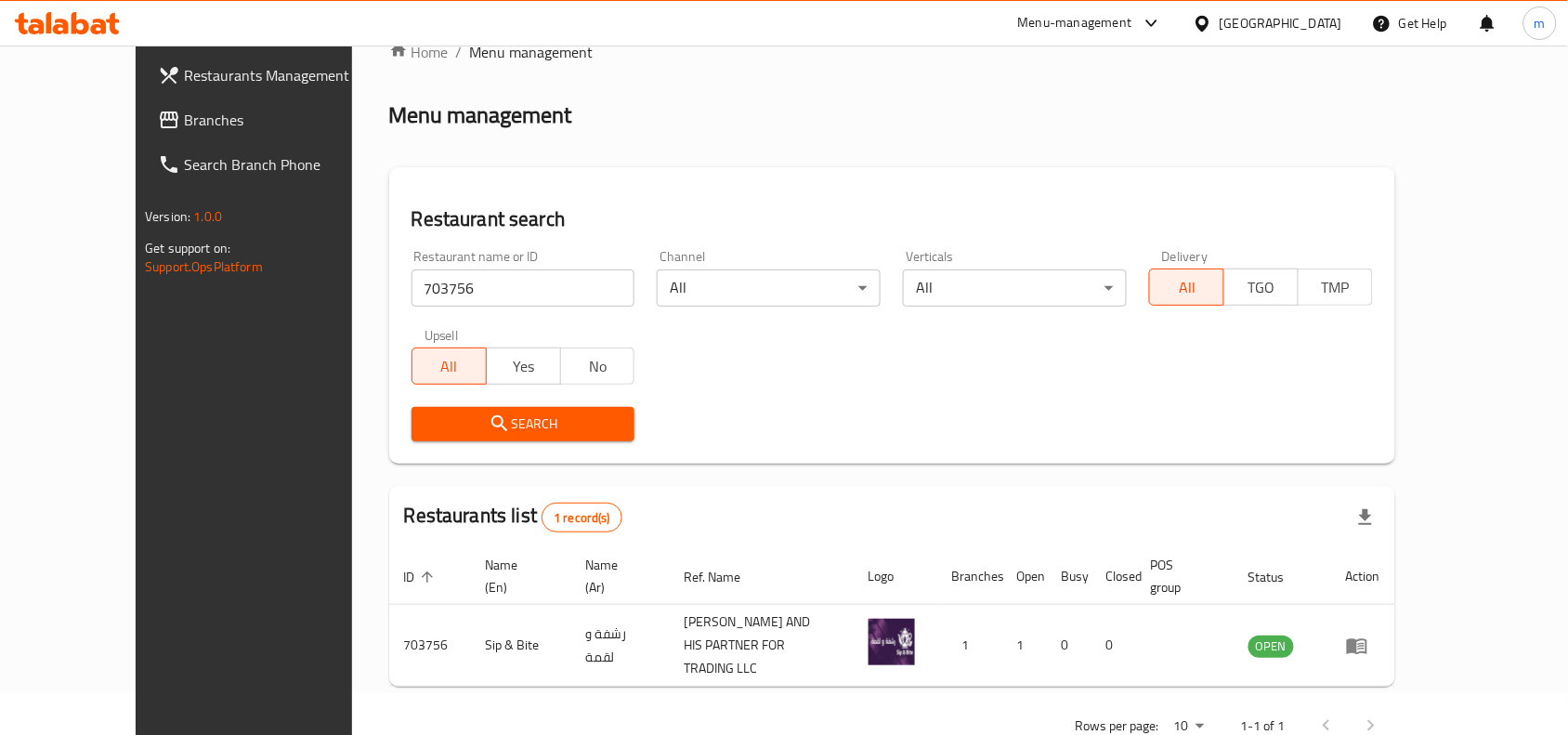
scroll to position [79, 0]
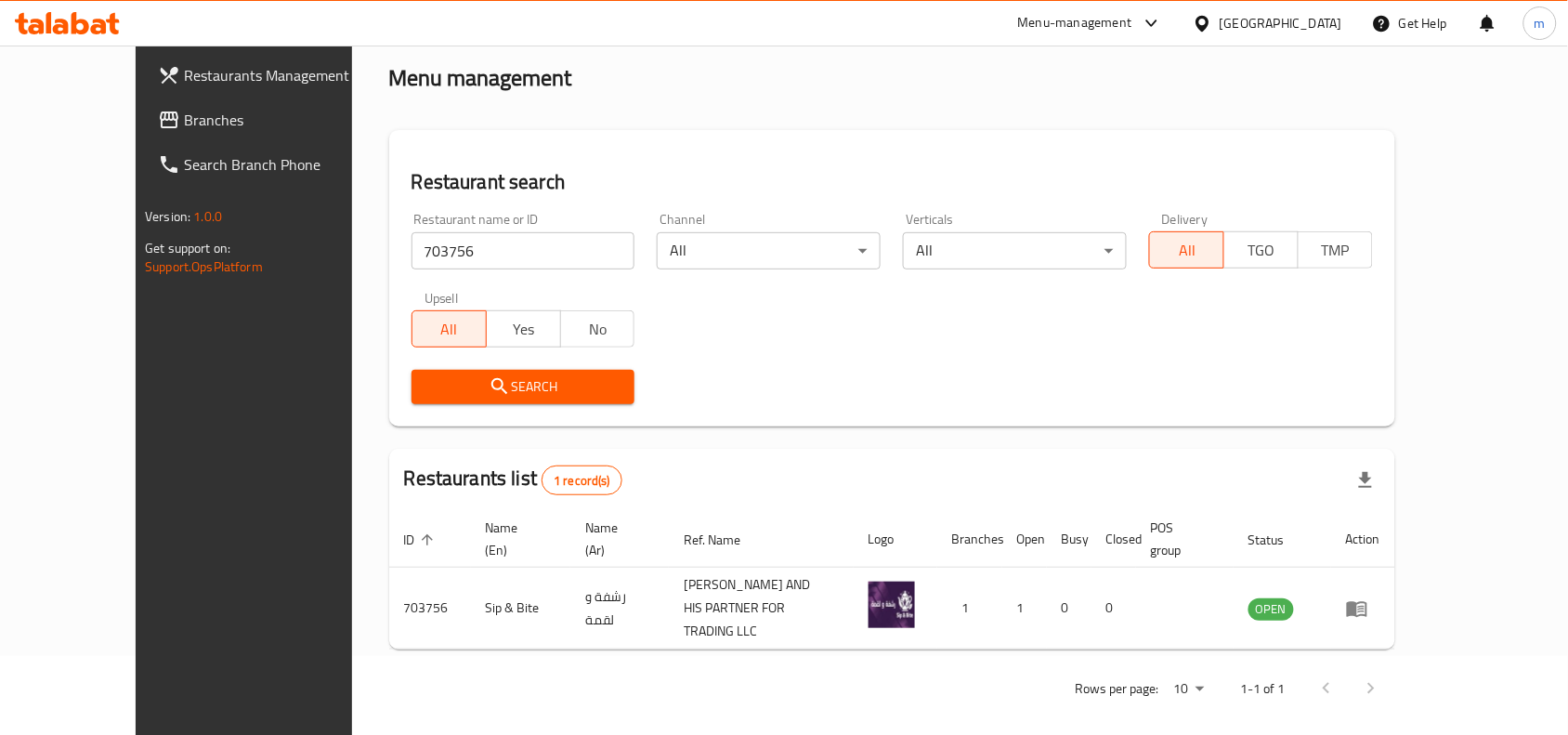
click at [1209, 26] on icon at bounding box center [1202, 23] width 13 height 16
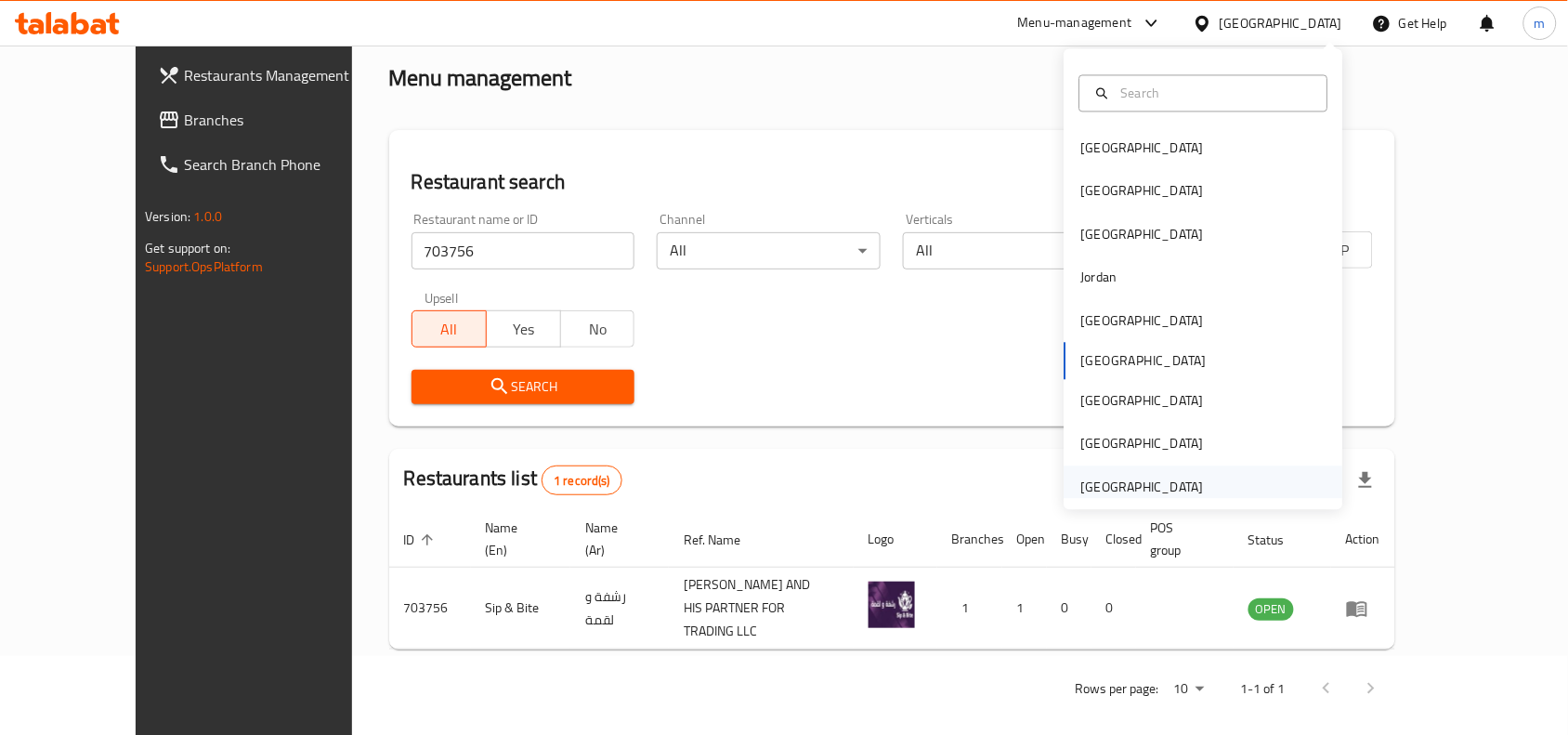
click at [1085, 480] on div "[GEOGRAPHIC_DATA]" at bounding box center [1141, 487] width 122 height 21
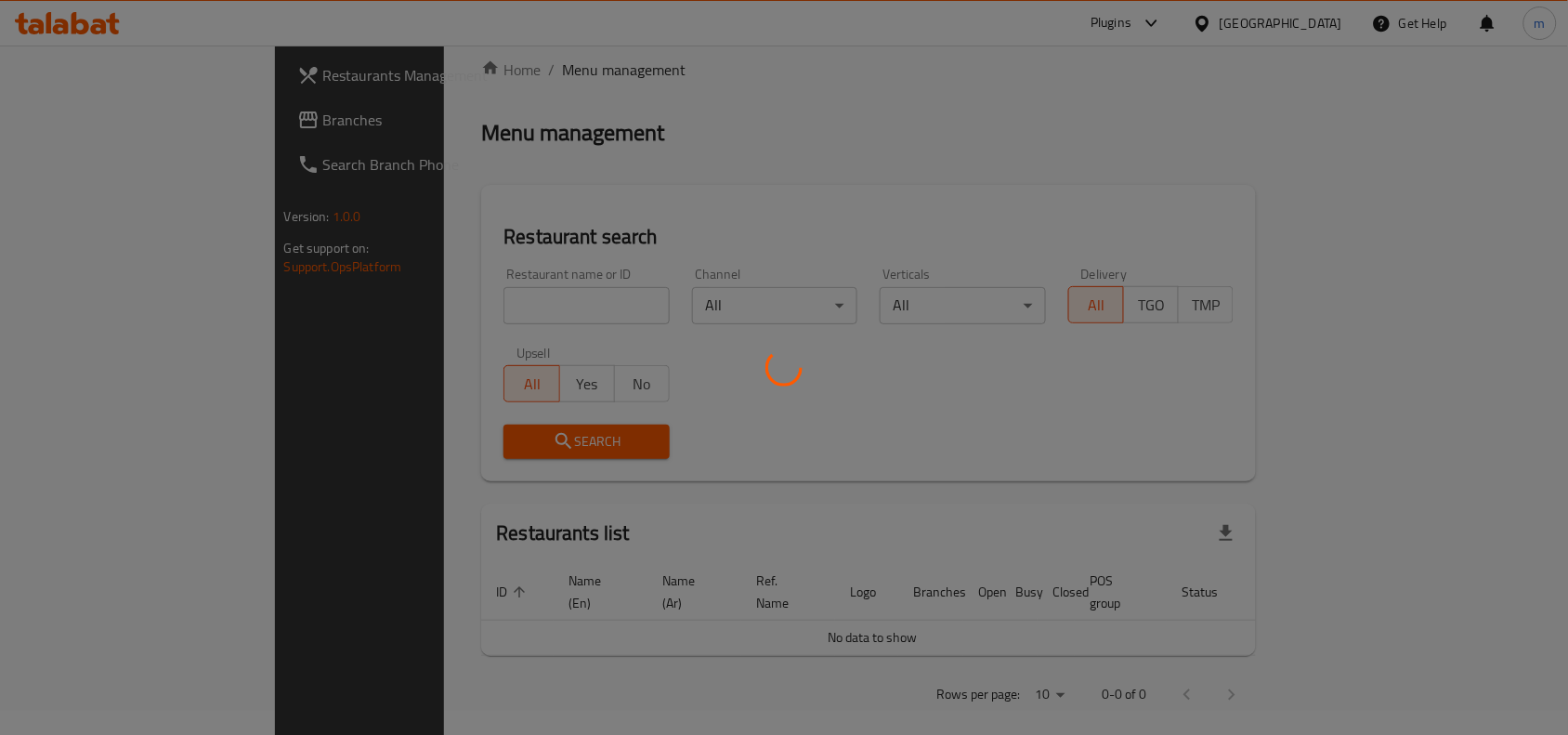
scroll to position [79, 0]
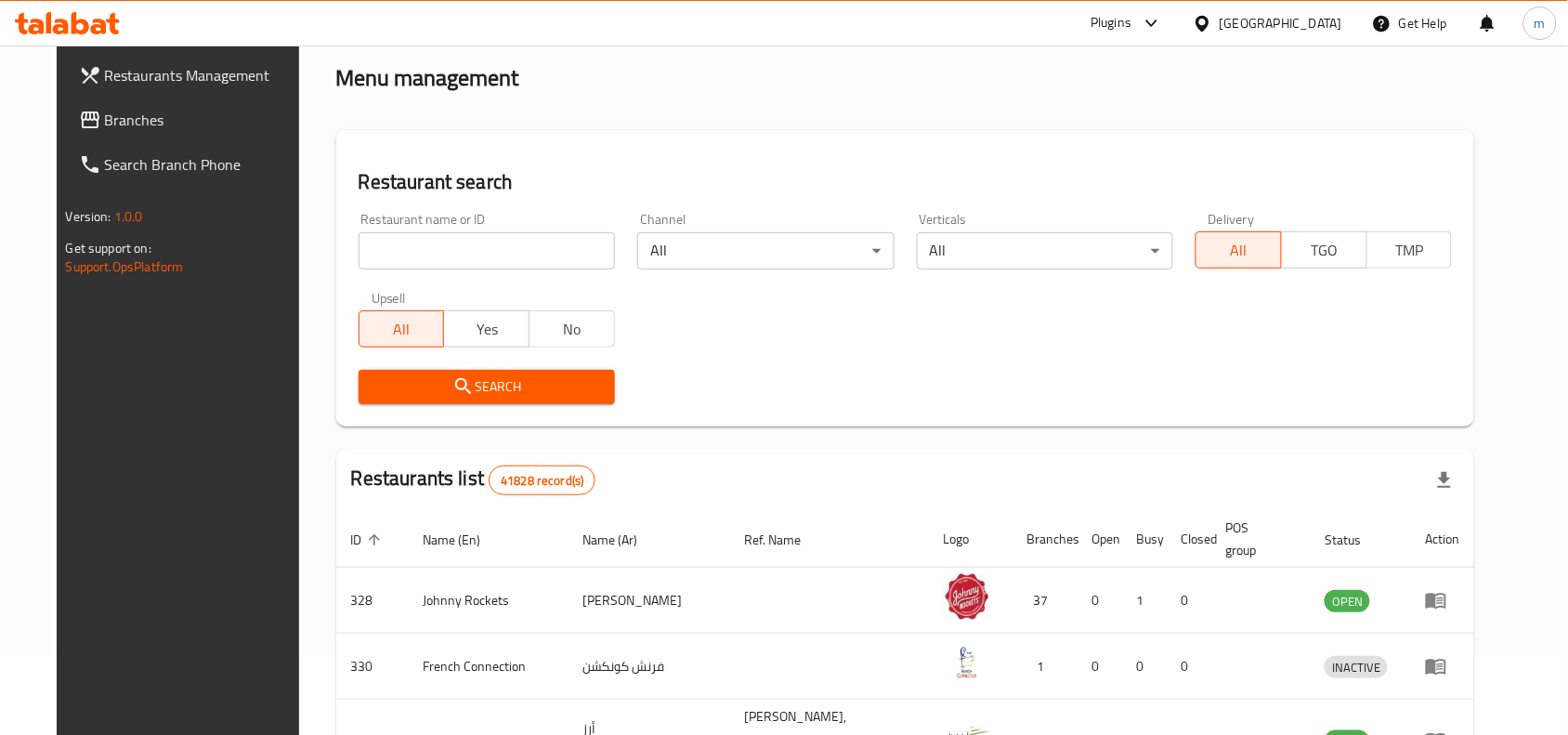
click at [108, 109] on span "Branches" at bounding box center [205, 120] width 199 height 23
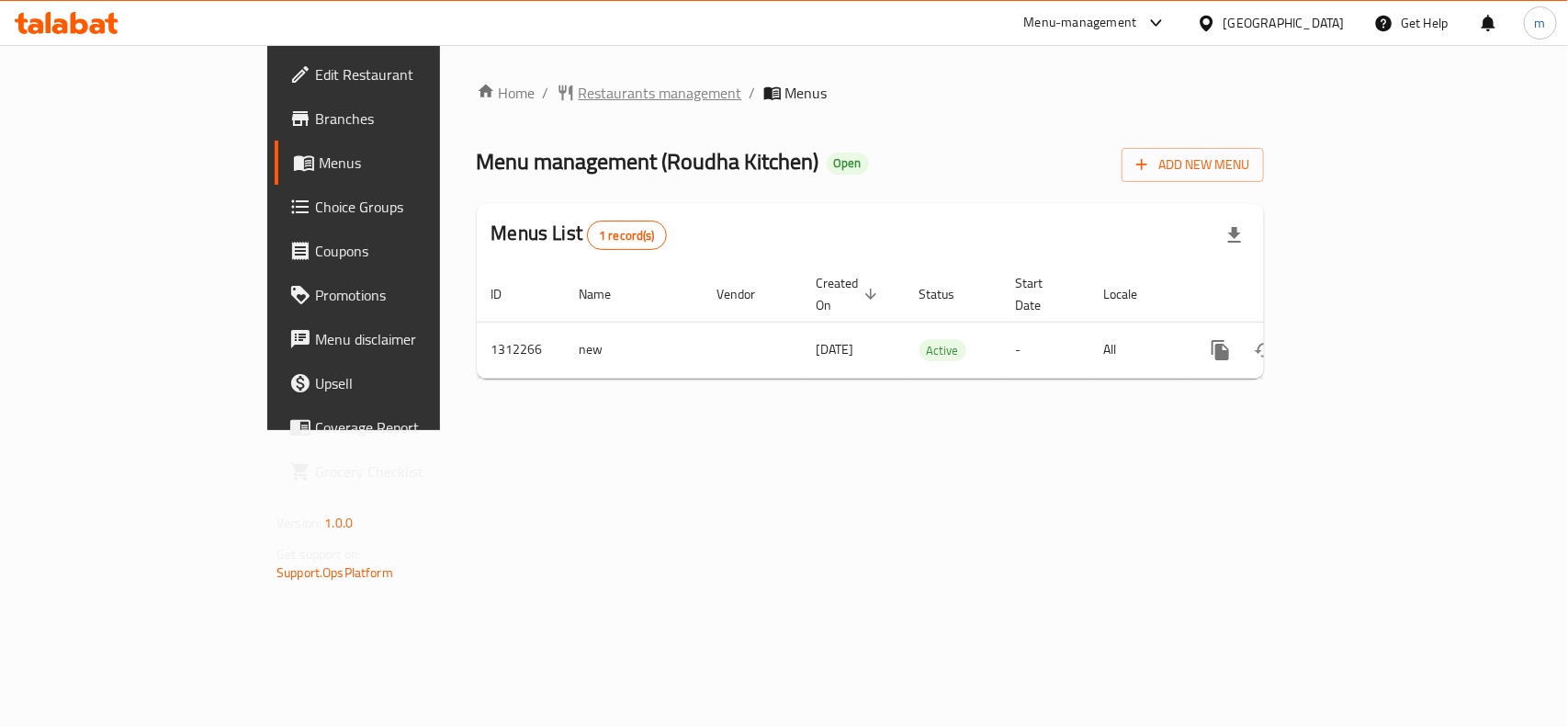
click at [579, 82] on span "Restaurants management" at bounding box center [660, 93] width 163 height 23
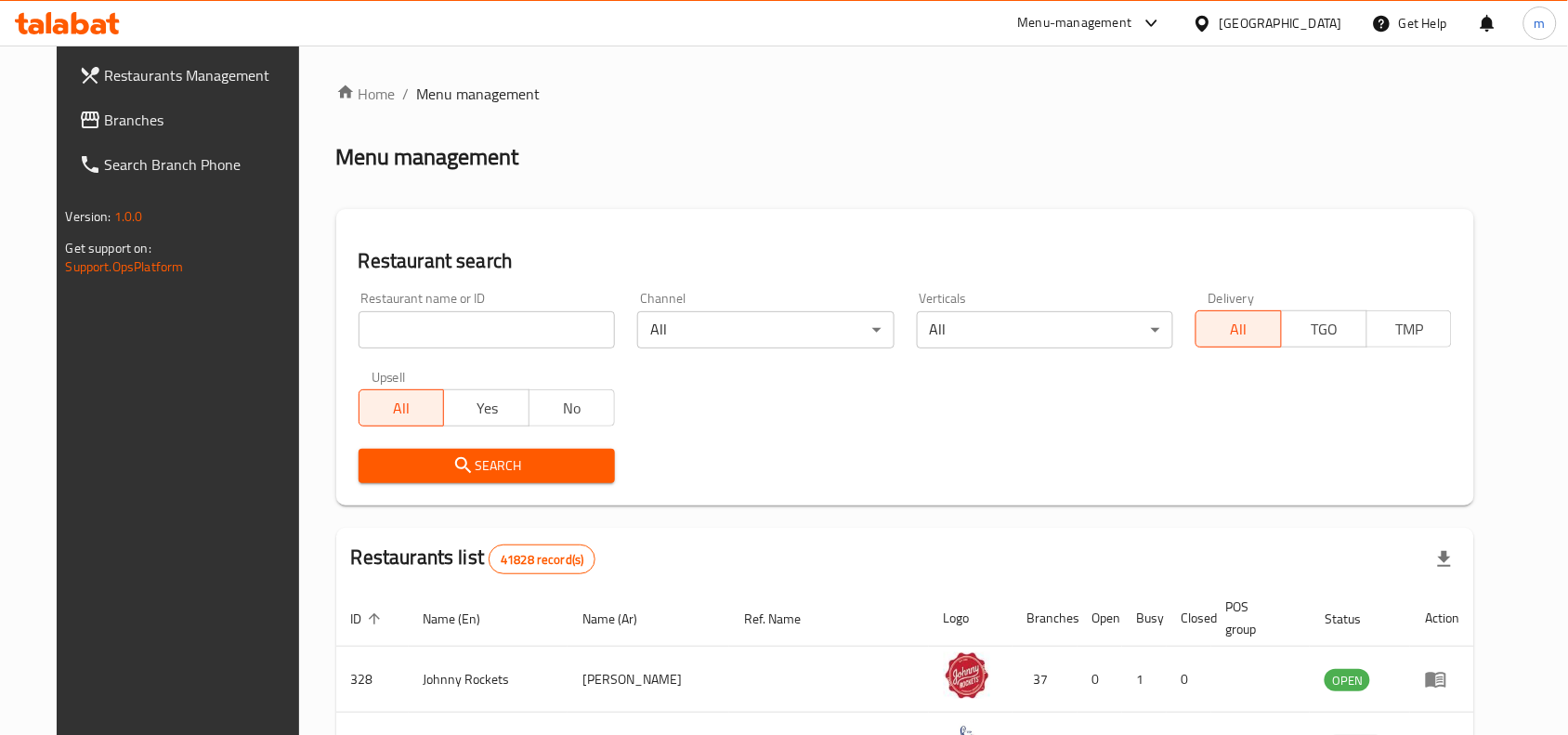
drag, startPoint x: 394, startPoint y: 348, endPoint x: 370, endPoint y: 323, distance: 34.7
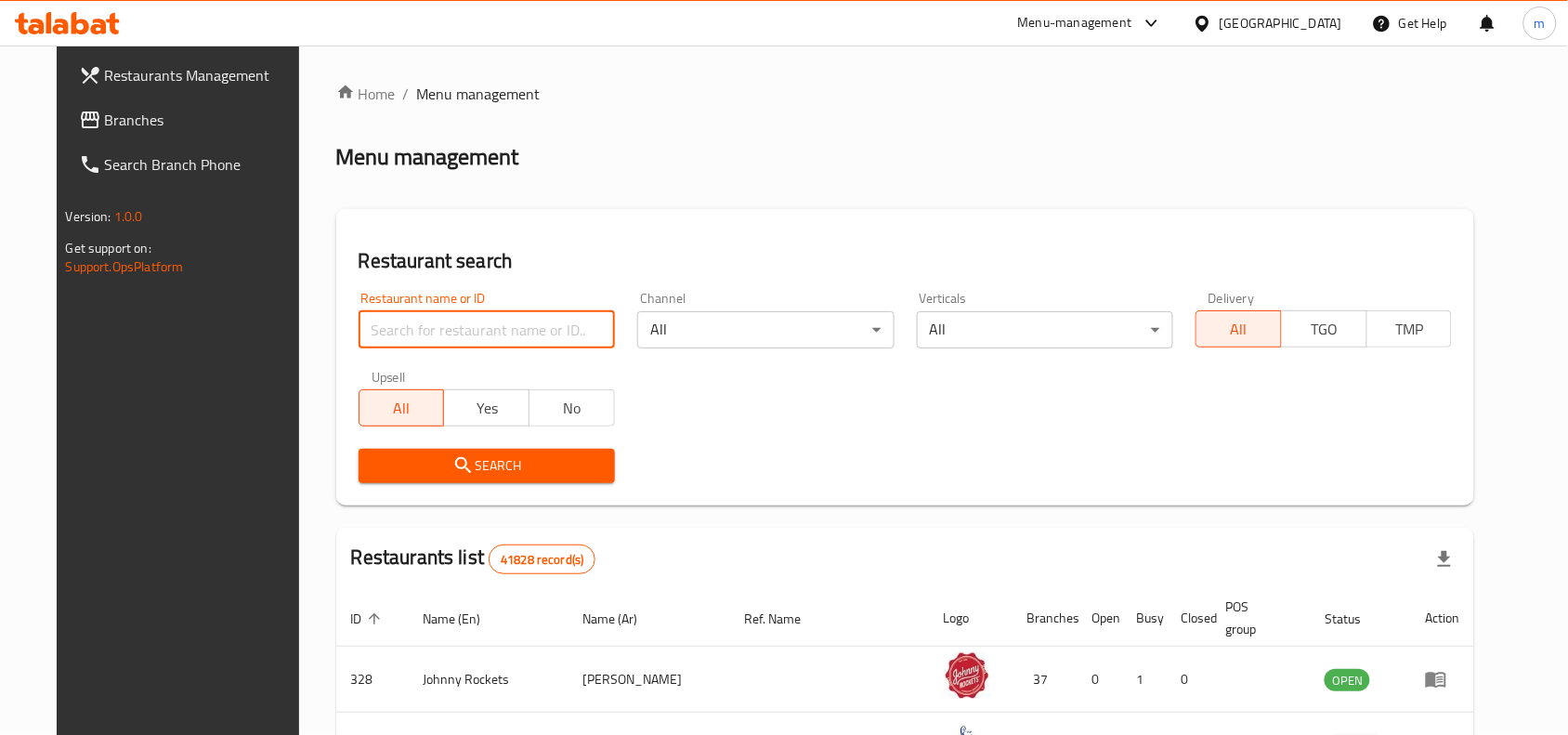
paste input "705839"
type input "705839"
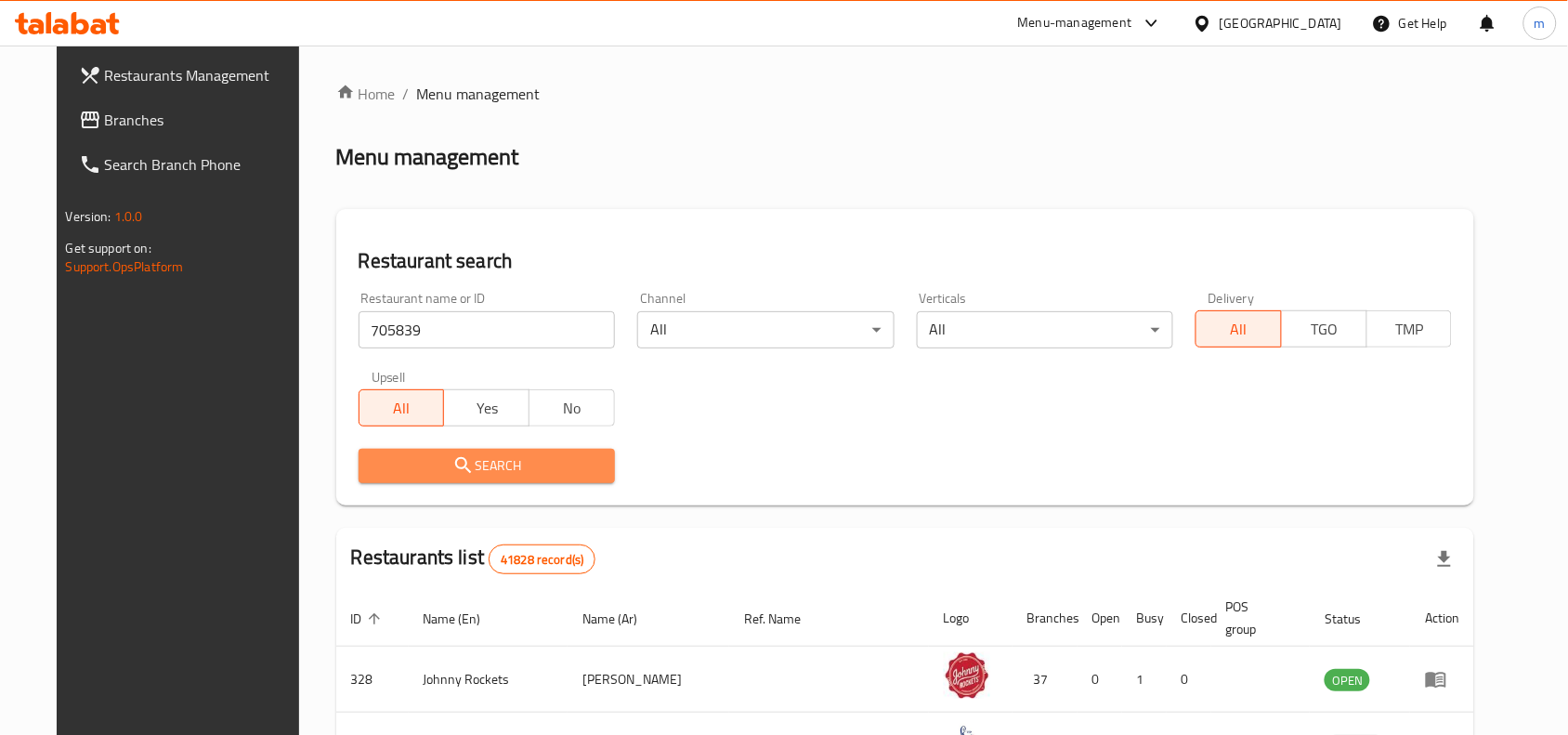
click at [448, 451] on button "Search" at bounding box center [486, 466] width 256 height 34
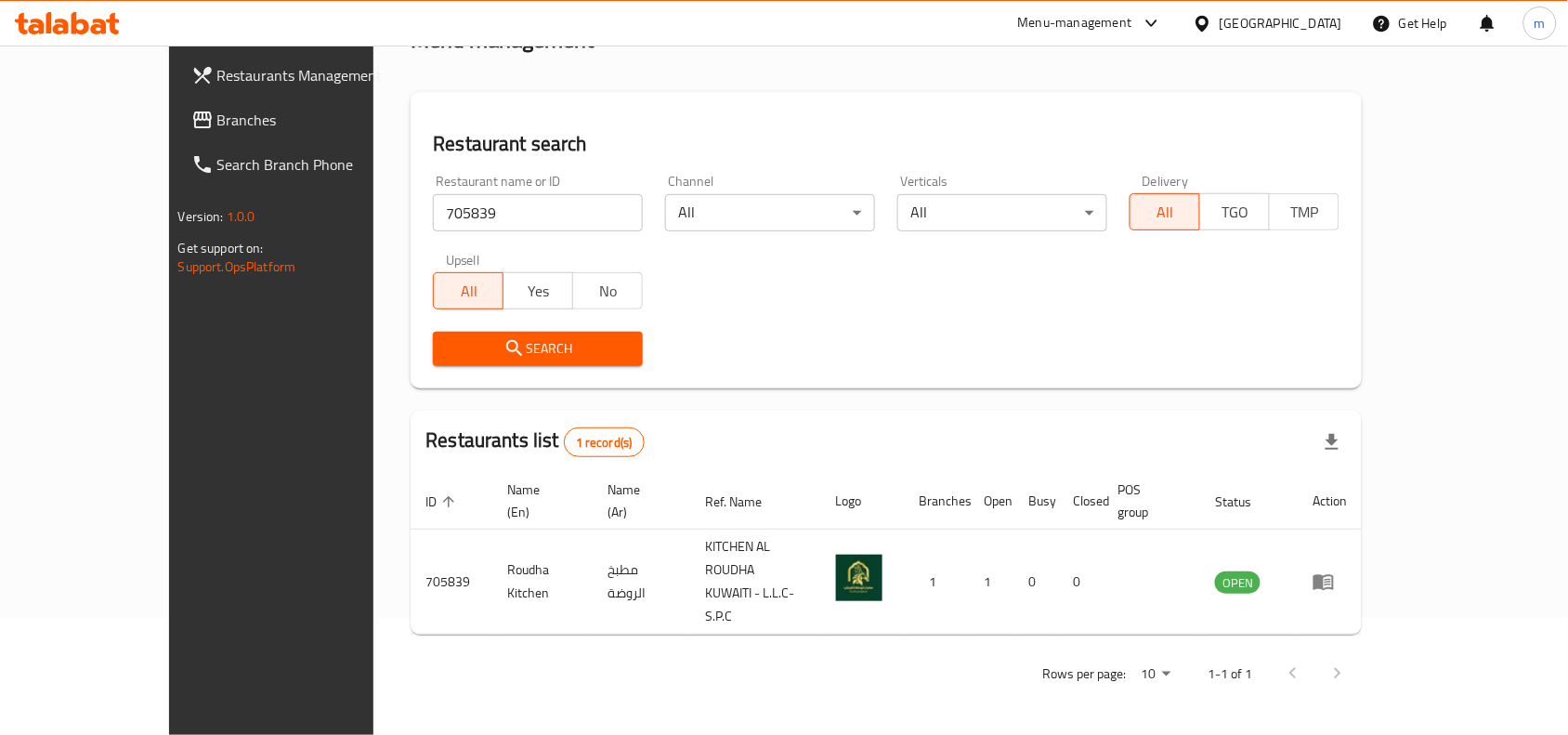
scroll to position [58, 0]
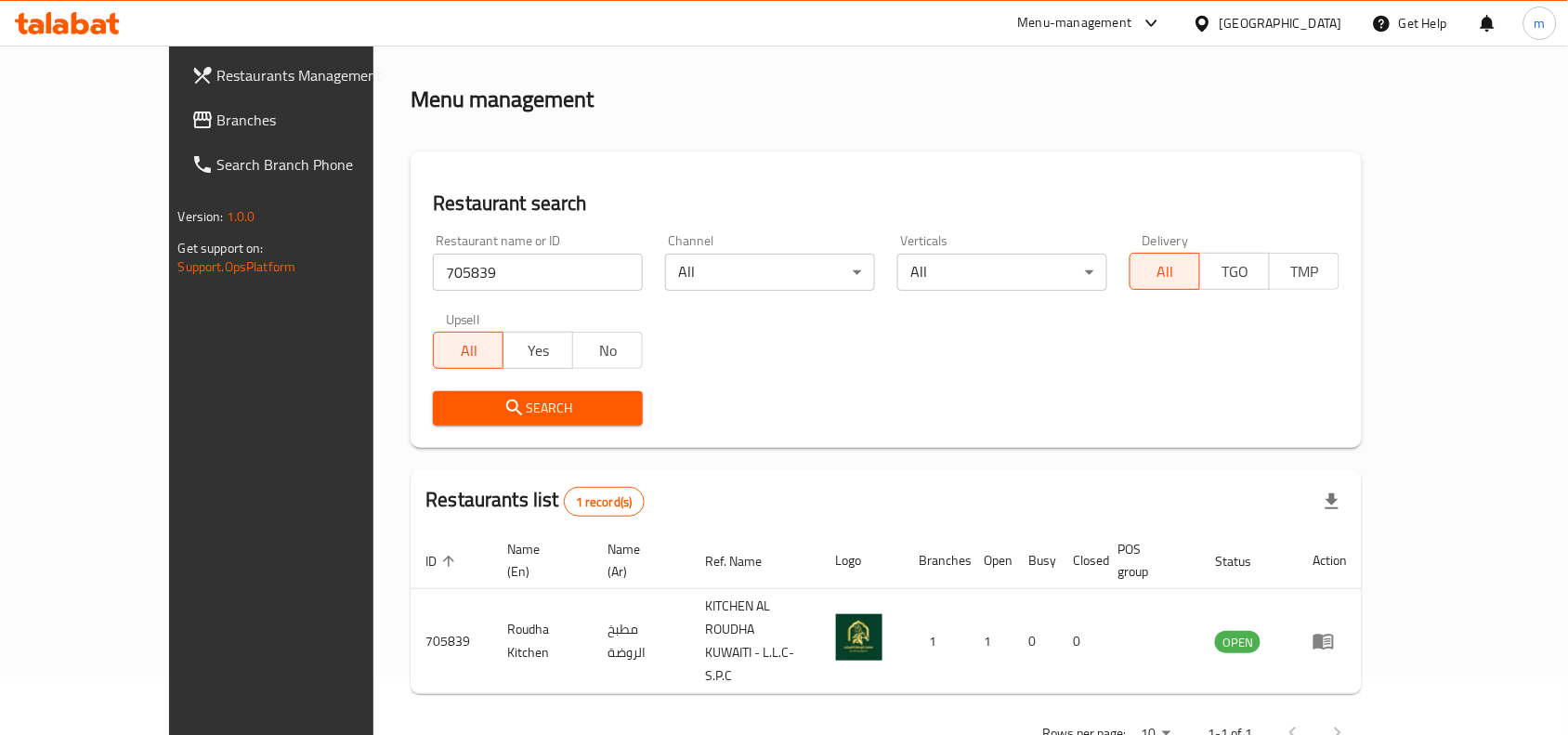
click at [1208, 26] on icon at bounding box center [1202, 23] width 13 height 16
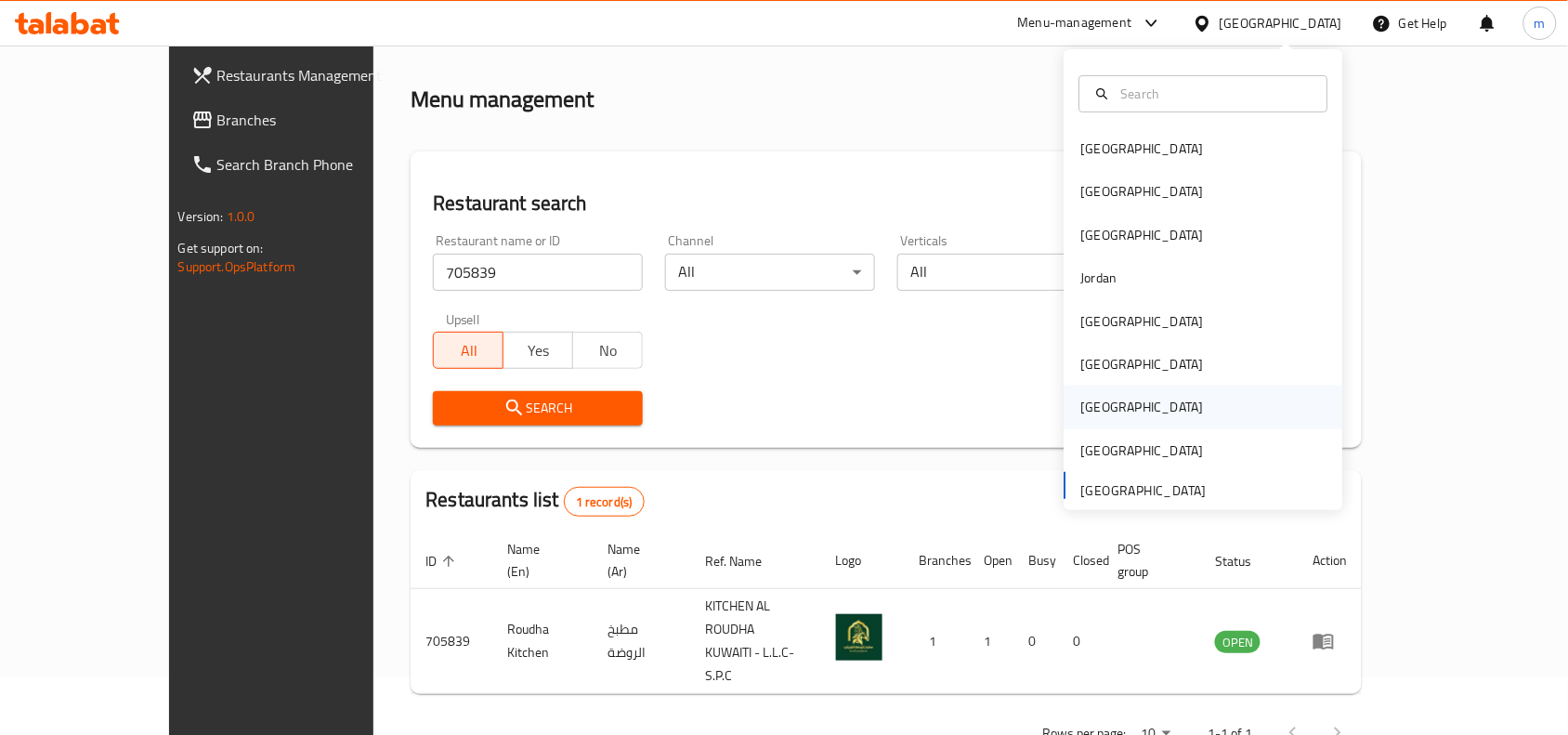
click at [1120, 393] on div "Qatar" at bounding box center [1204, 407] width 279 height 43
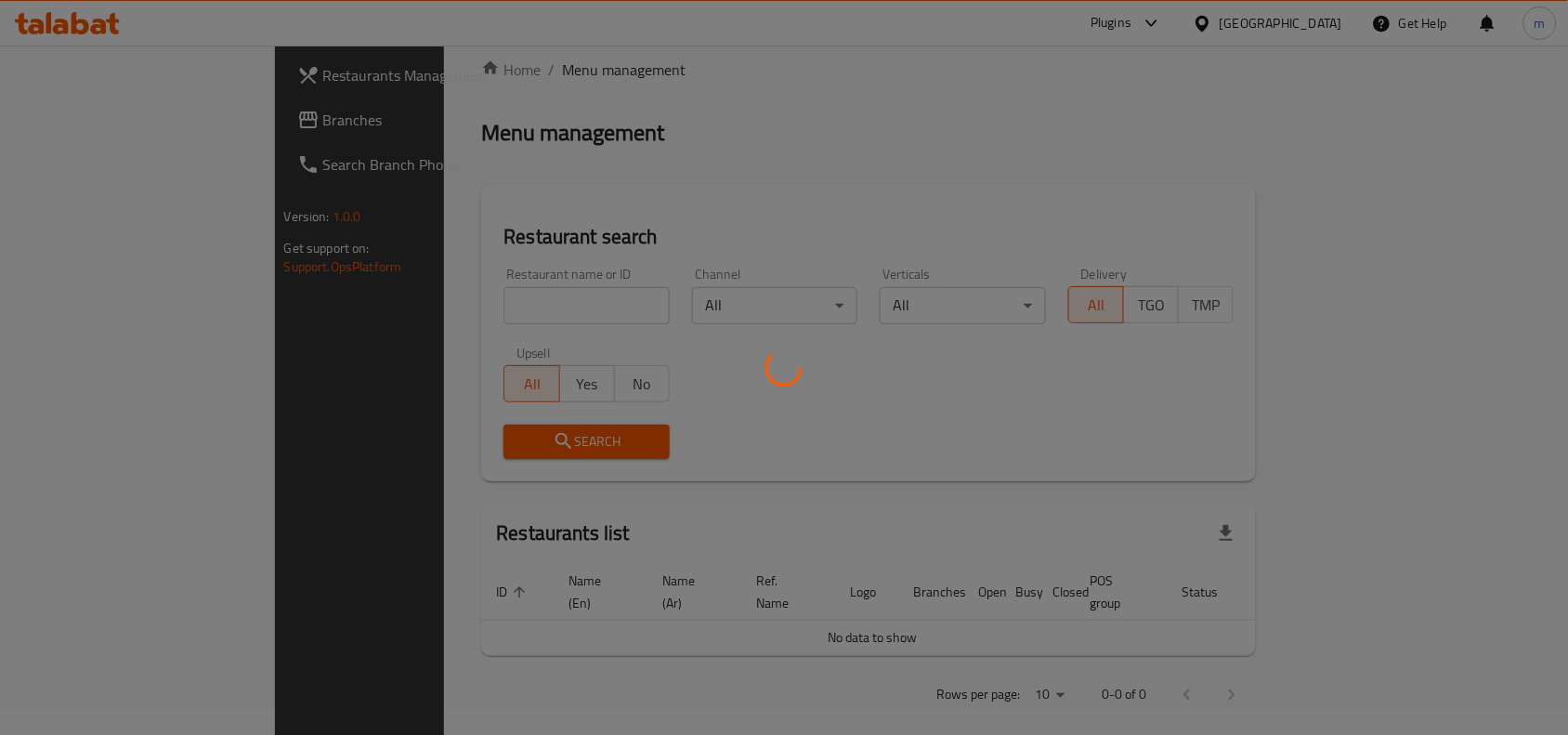
scroll to position [58, 0]
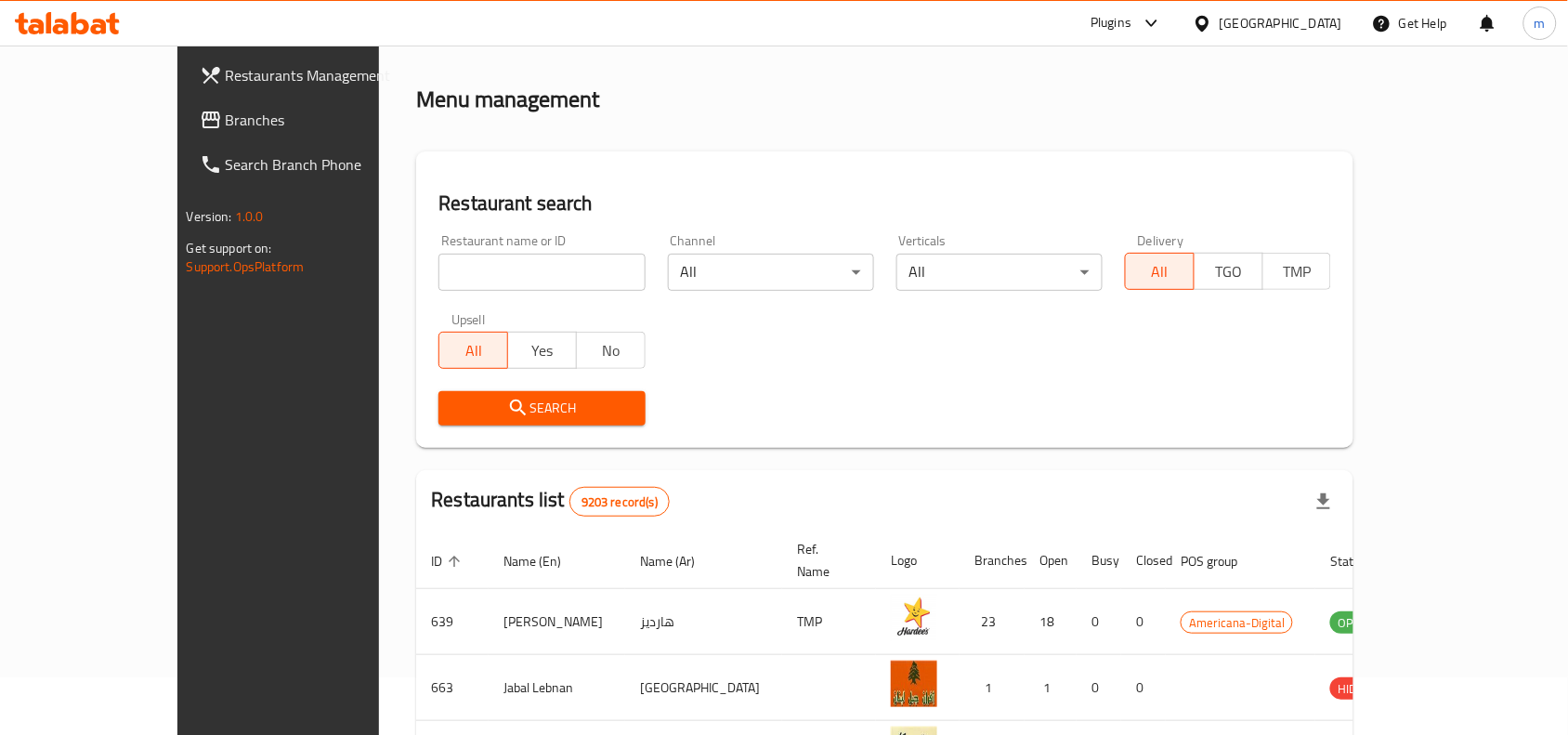
click at [226, 122] on span "Branches" at bounding box center [325, 120] width 199 height 23
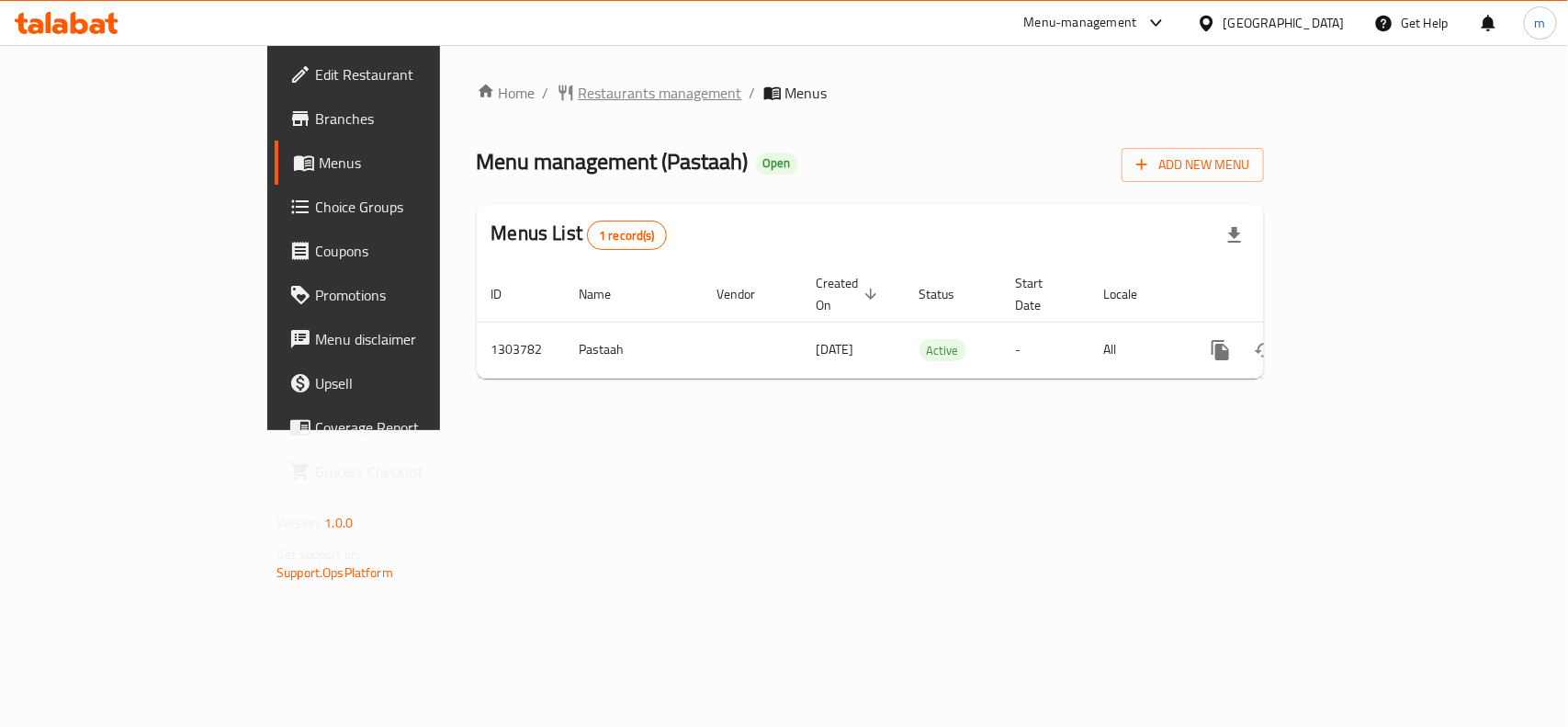
click at [579, 98] on span "Restaurants management" at bounding box center [660, 93] width 163 height 23
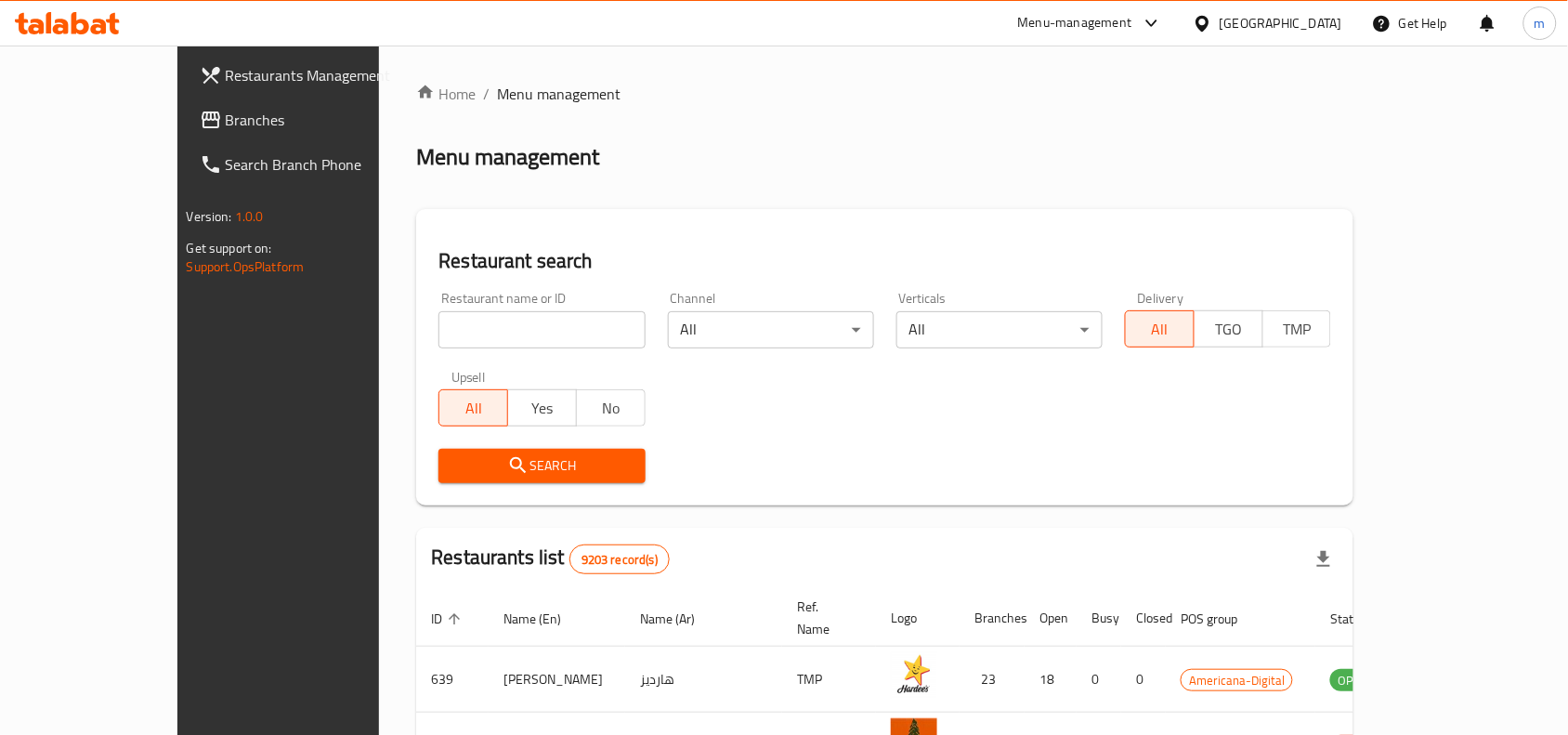
click at [443, 330] on input "search" at bounding box center [540, 329] width 206 height 37
paste input "702975"
type input "702975"
click at [455, 456] on span "Search" at bounding box center [541, 466] width 176 height 23
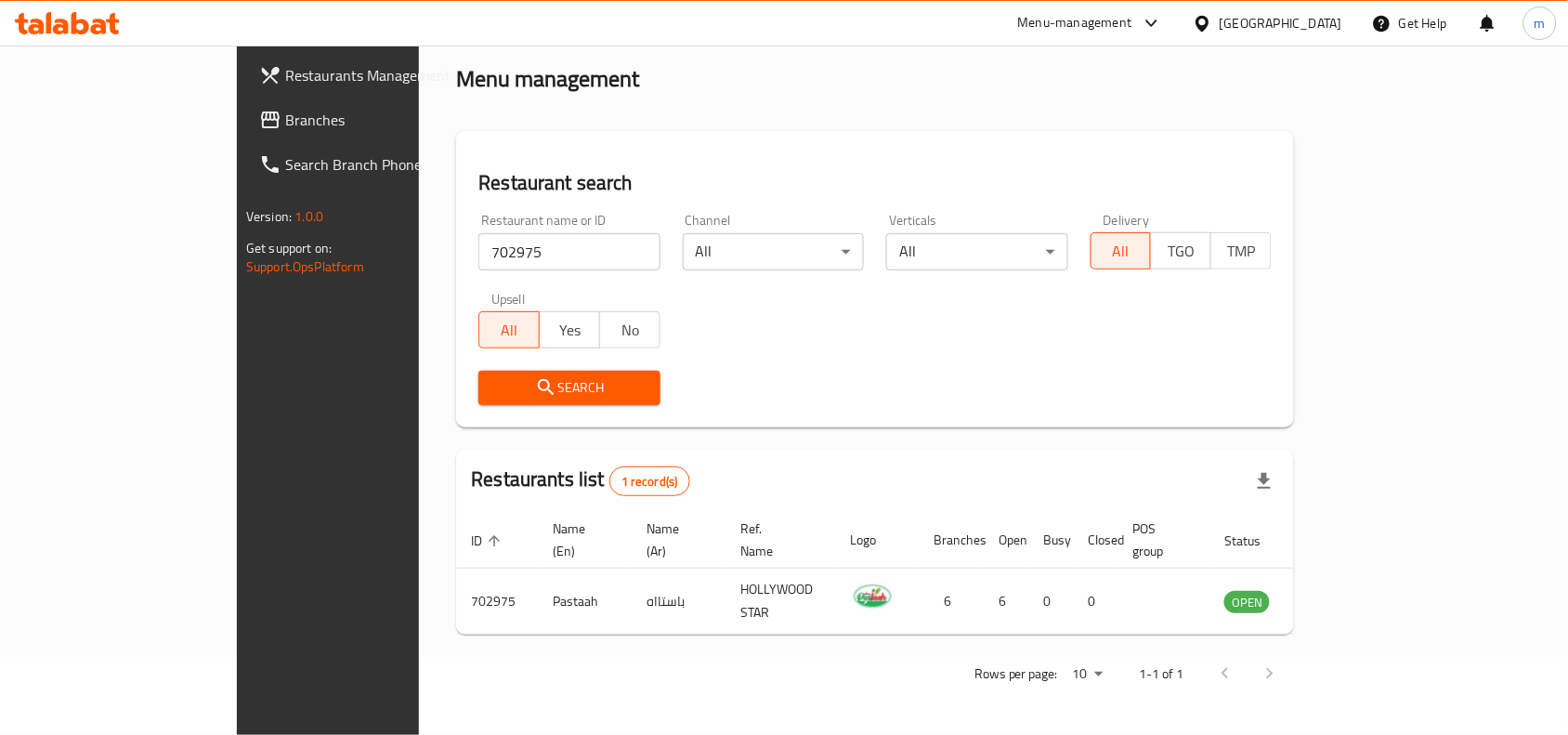
scroll to position [58, 0]
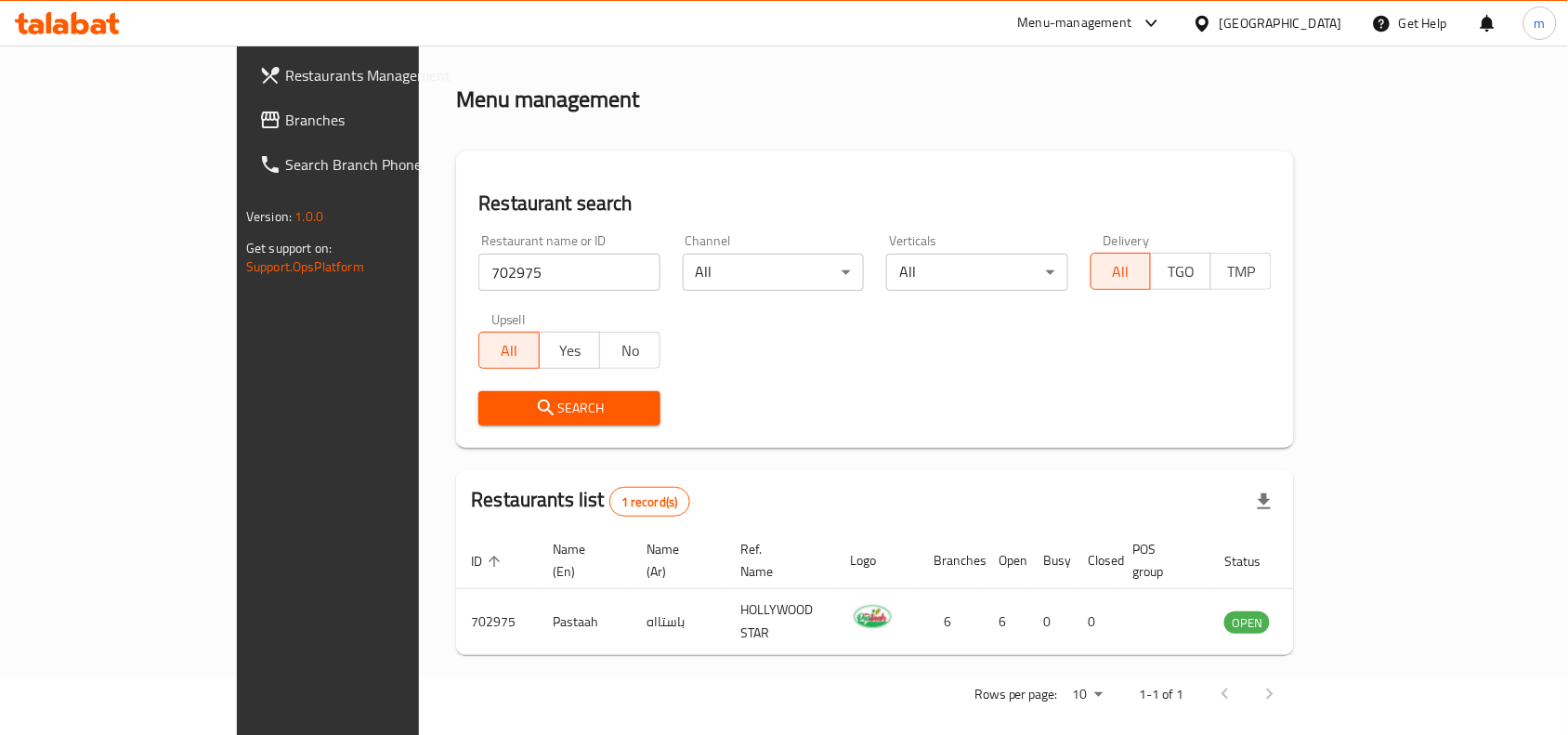
click at [1209, 19] on icon at bounding box center [1202, 23] width 13 height 16
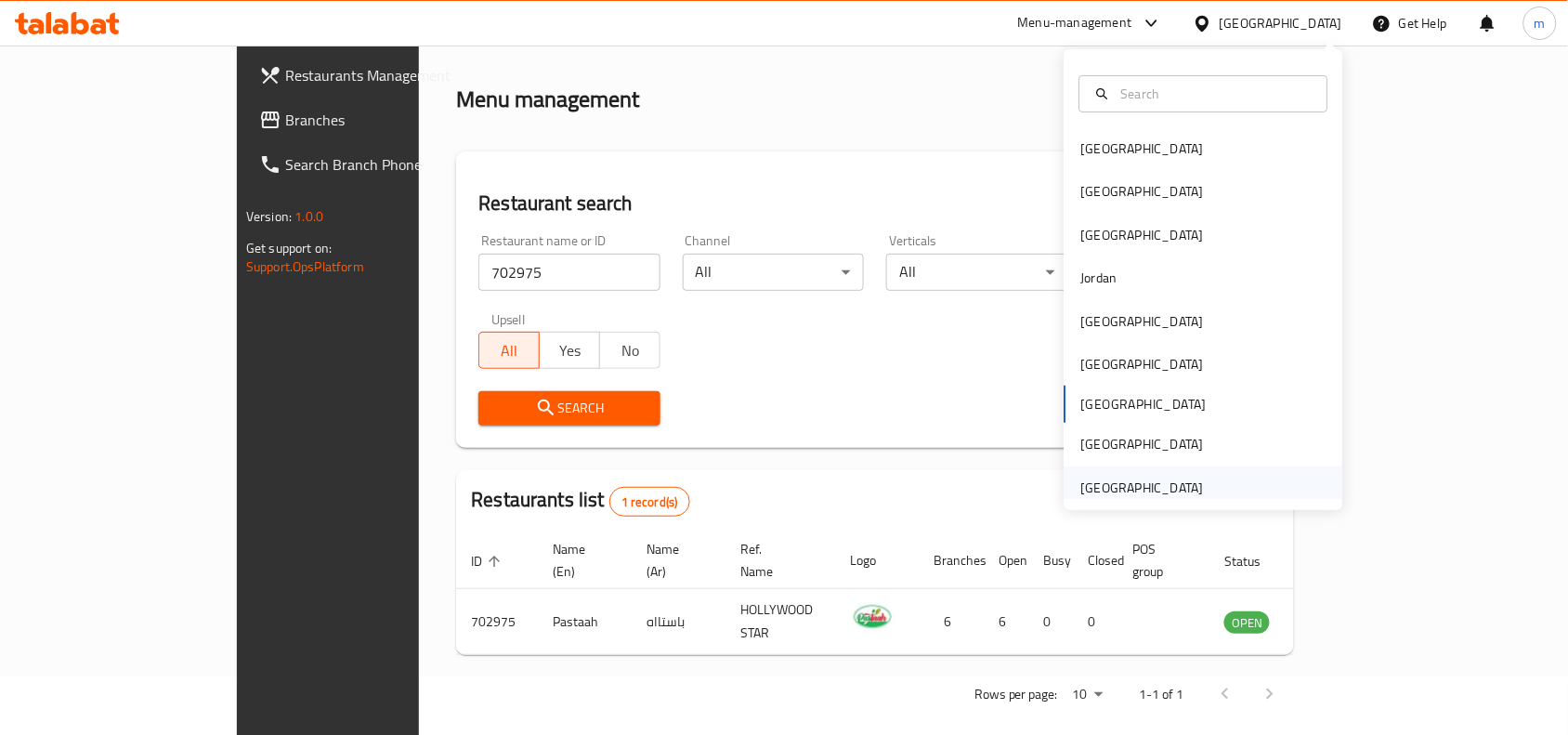
click at [1166, 478] on div "[GEOGRAPHIC_DATA]" at bounding box center [1141, 488] width 122 height 21
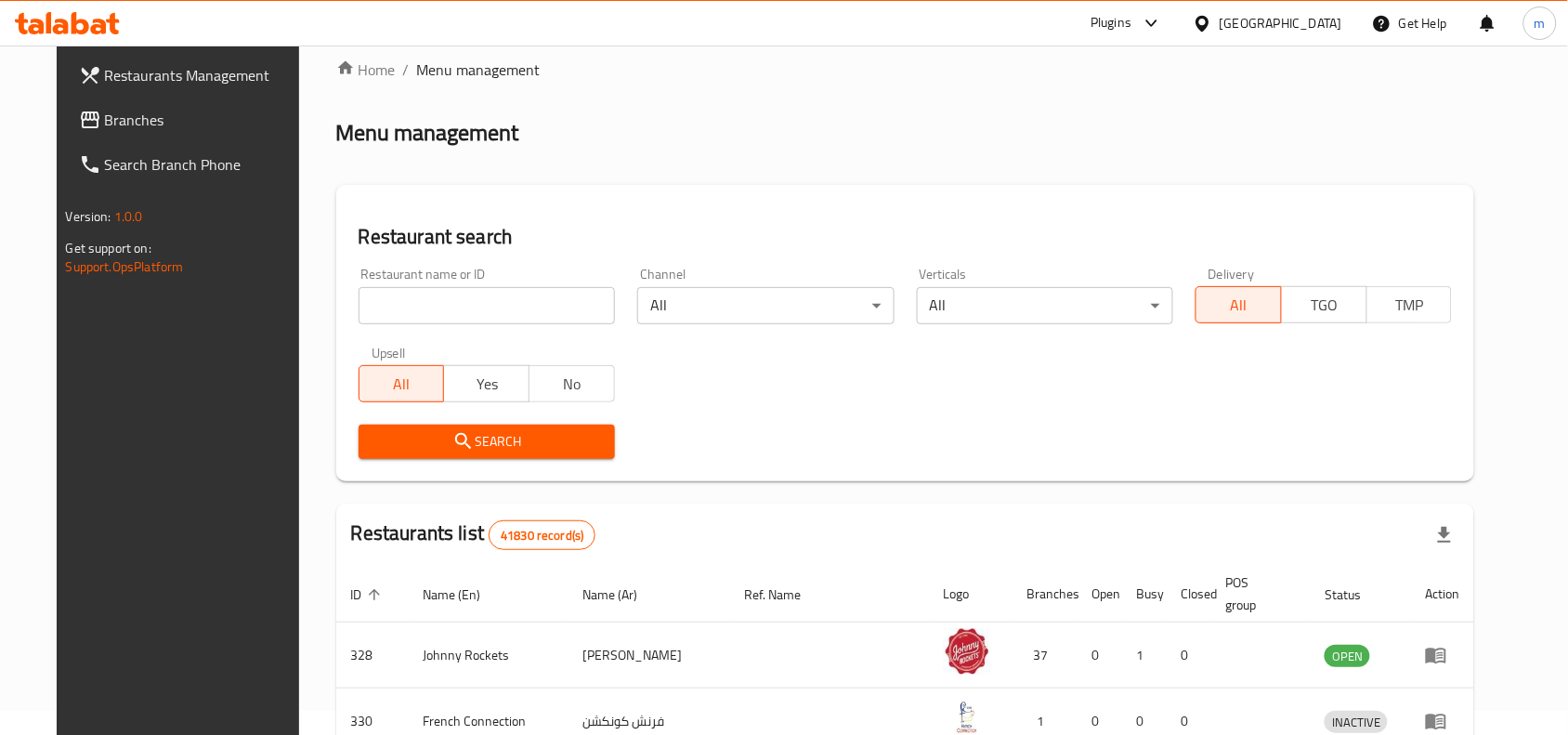
scroll to position [58, 0]
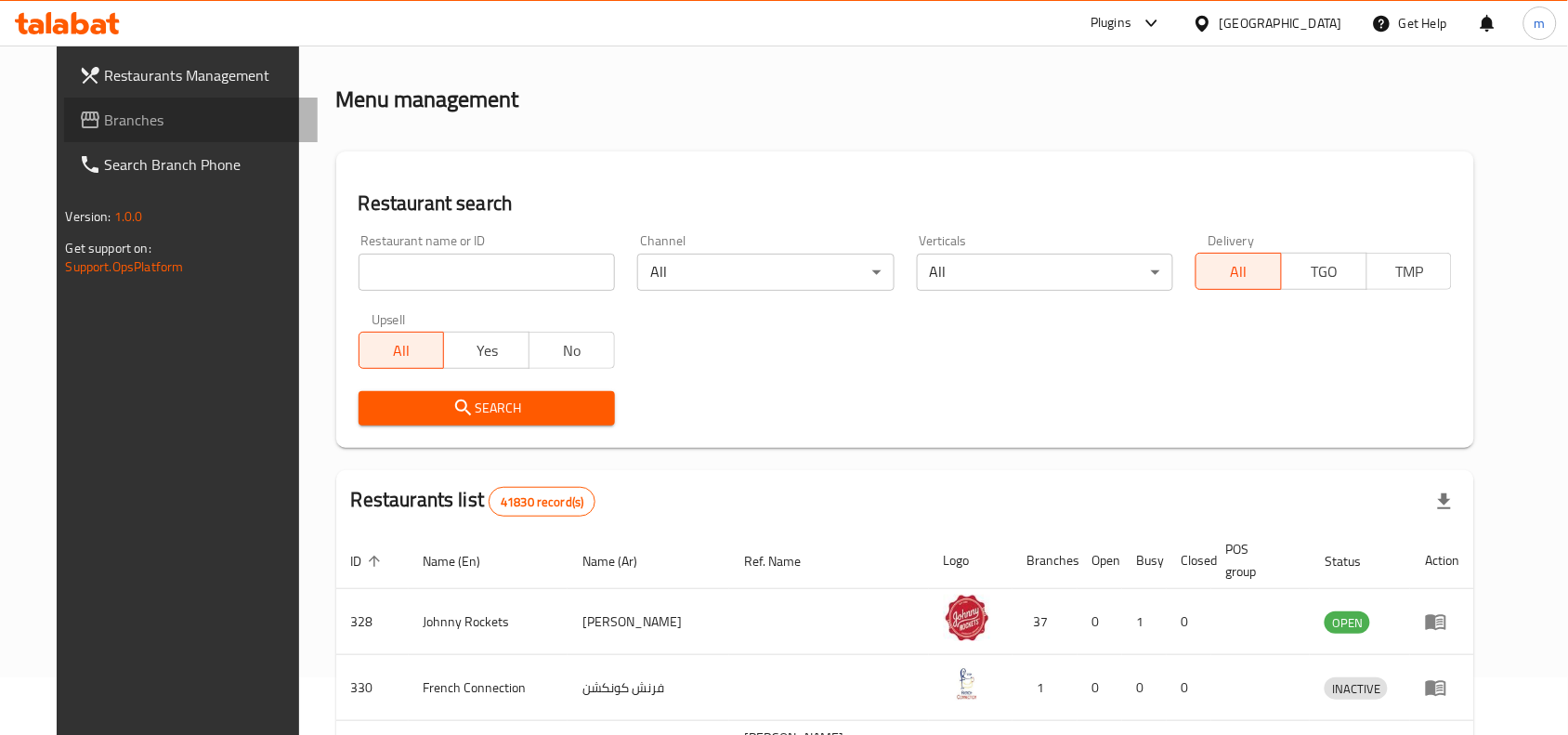
click at [130, 119] on span "Branches" at bounding box center [205, 120] width 199 height 23
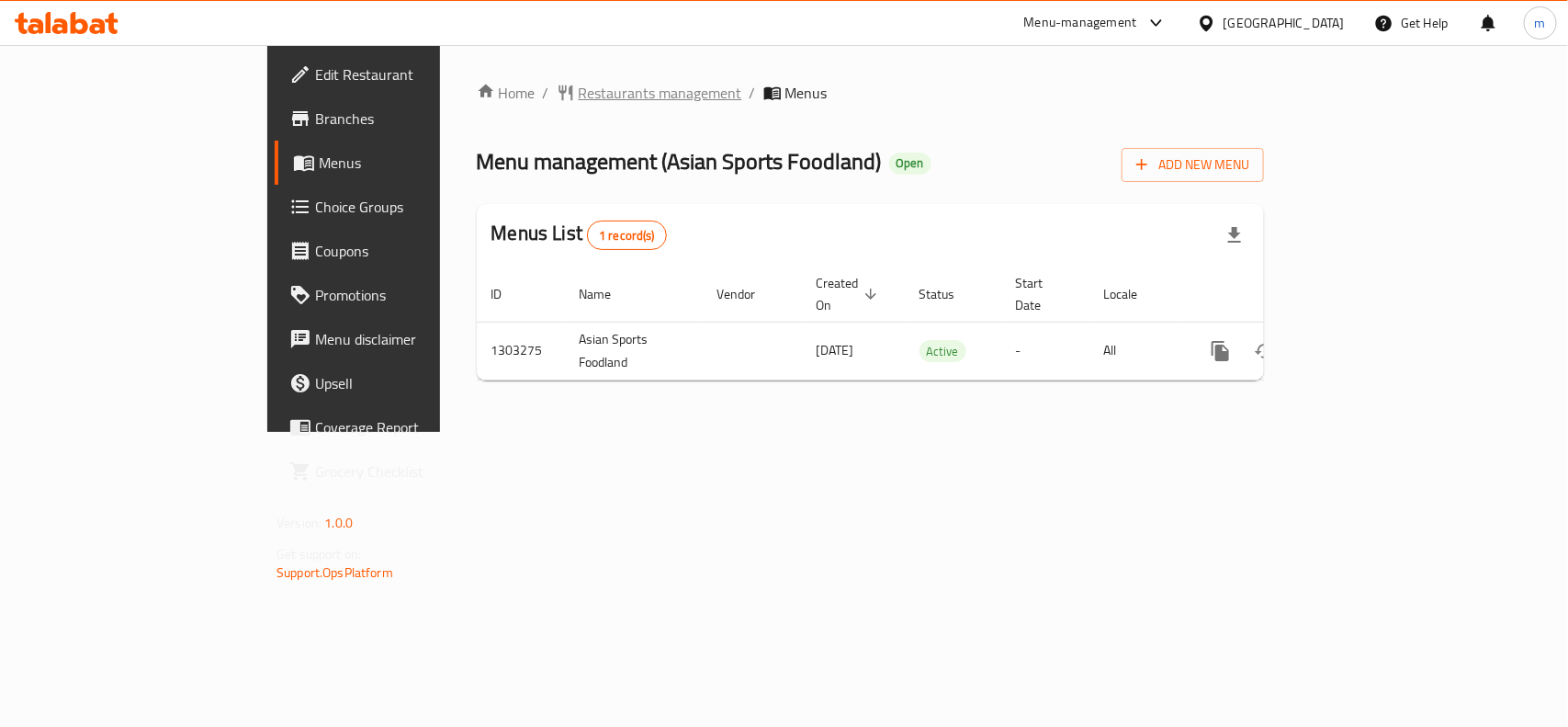
click at [579, 94] on span "Restaurants management" at bounding box center [660, 93] width 163 height 23
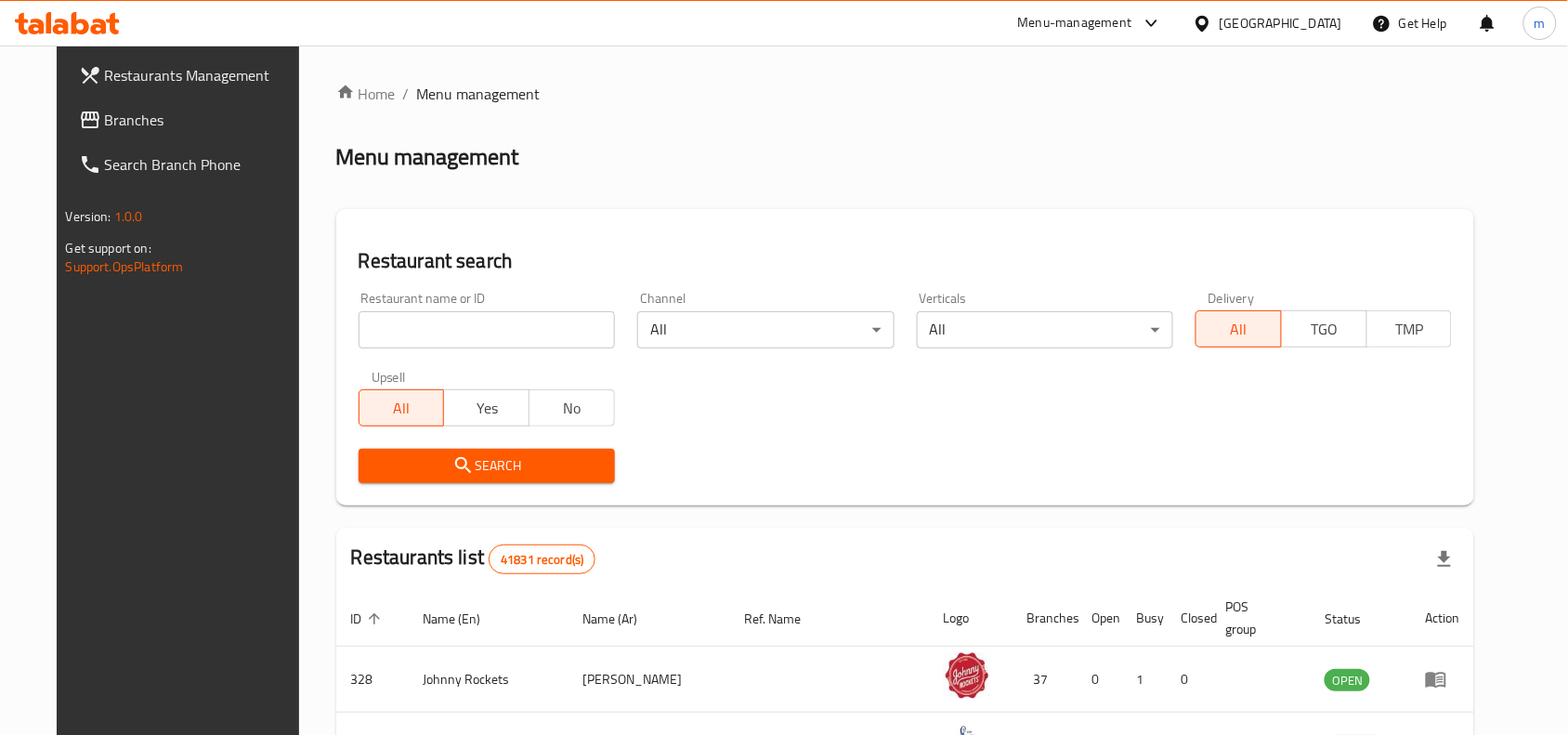
click at [441, 319] on input "search" at bounding box center [486, 329] width 256 height 37
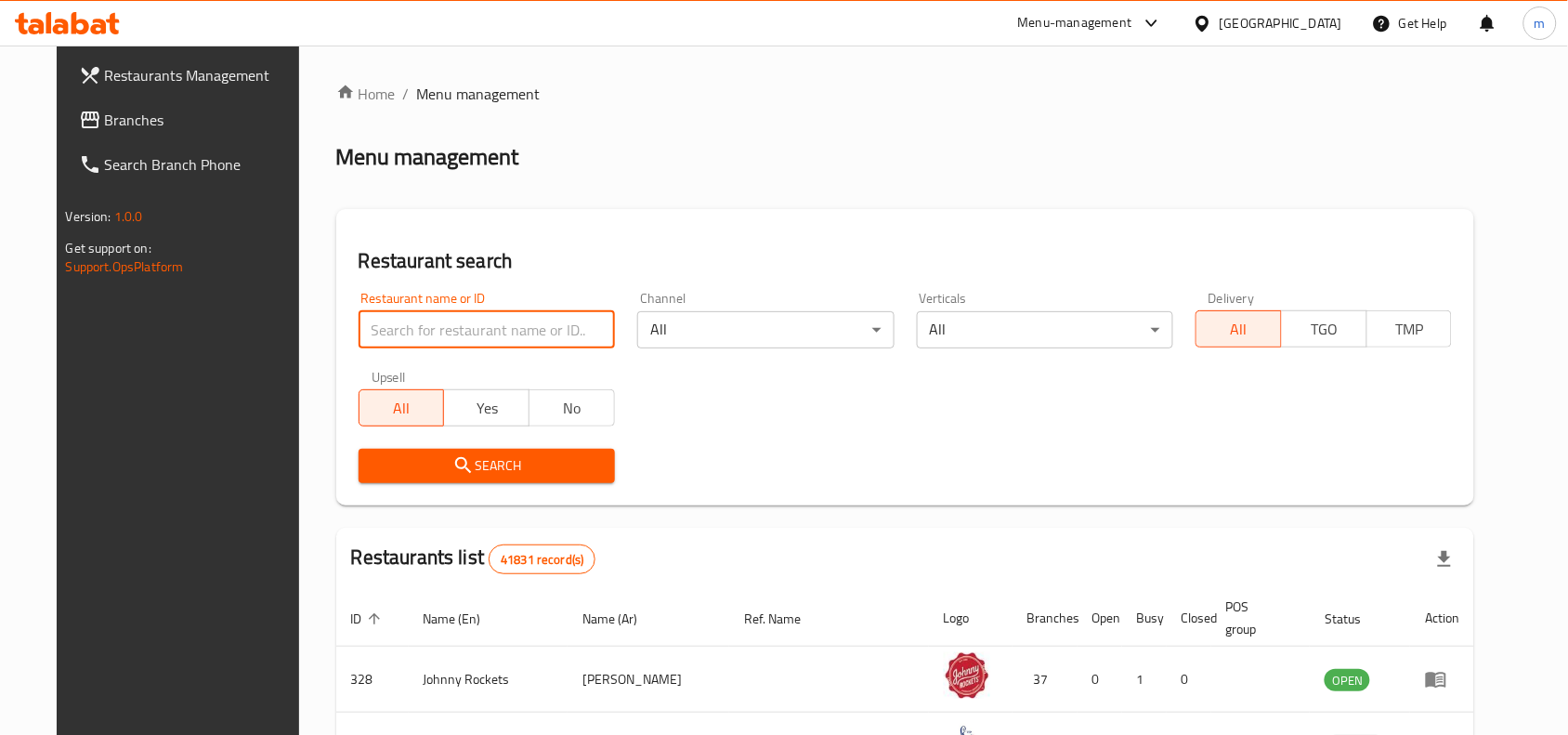
paste input "702746"
type input "702746"
click at [455, 466] on icon "submit" at bounding box center [463, 465] width 16 height 16
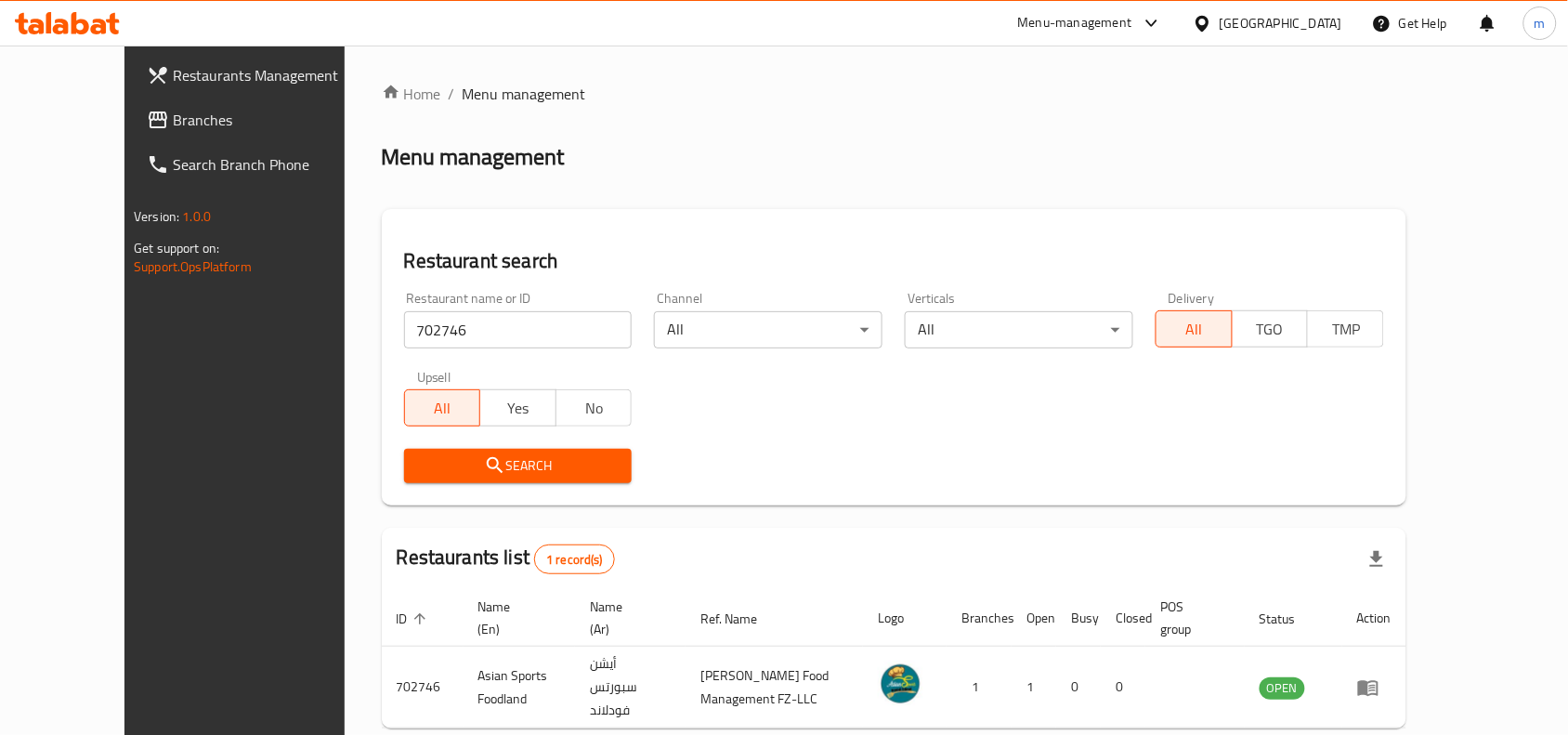
scroll to position [58, 0]
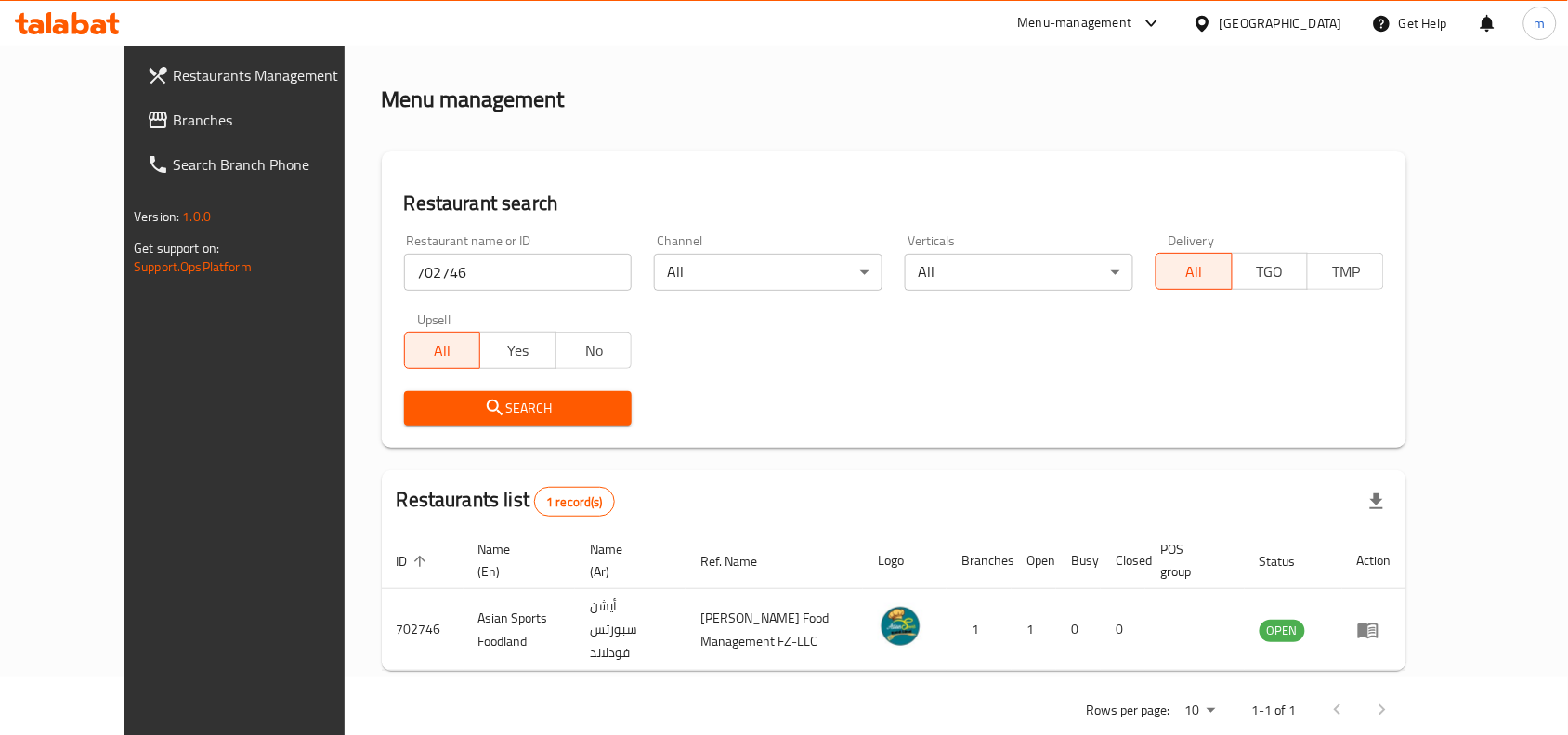
click at [173, 112] on span "Branches" at bounding box center [272, 120] width 199 height 23
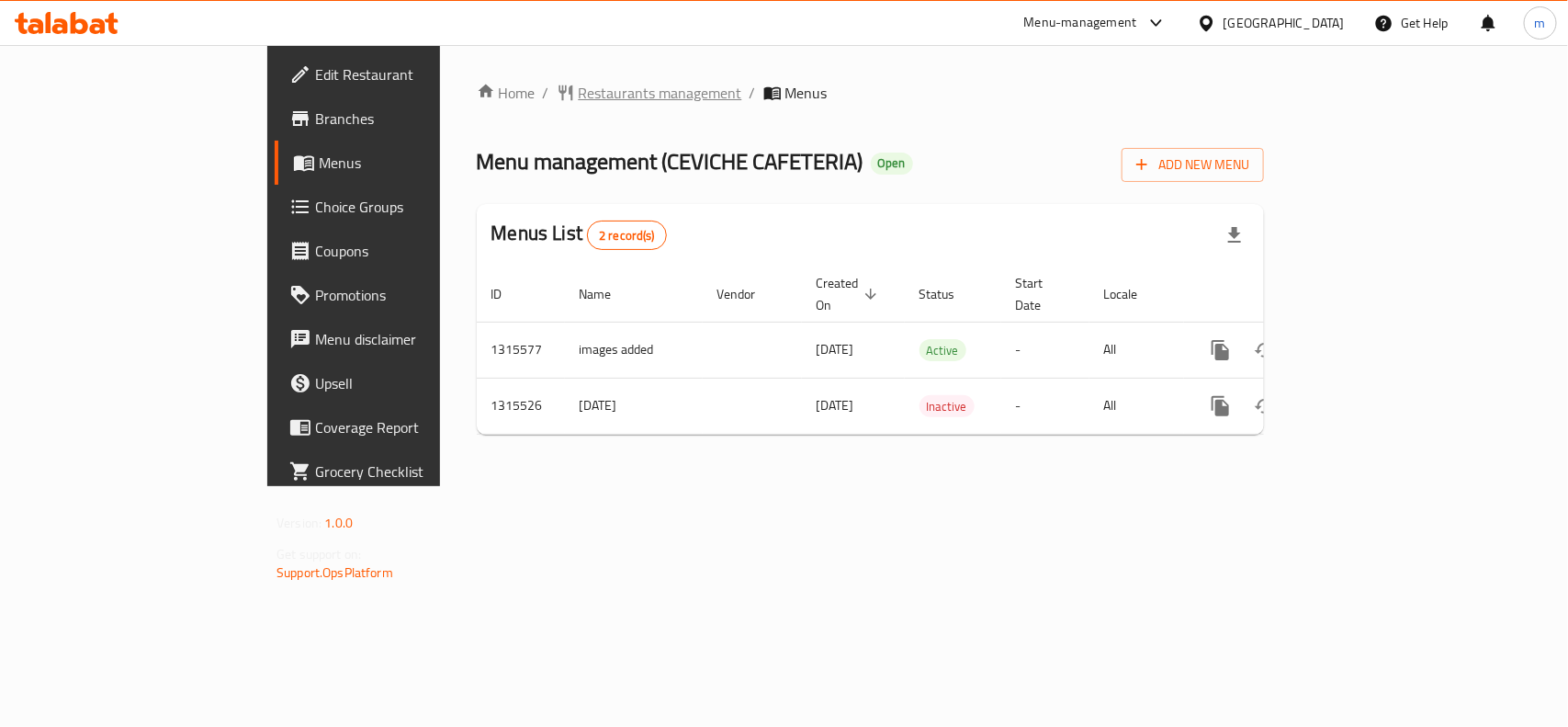
click at [579, 82] on span "Restaurants management" at bounding box center [660, 93] width 163 height 23
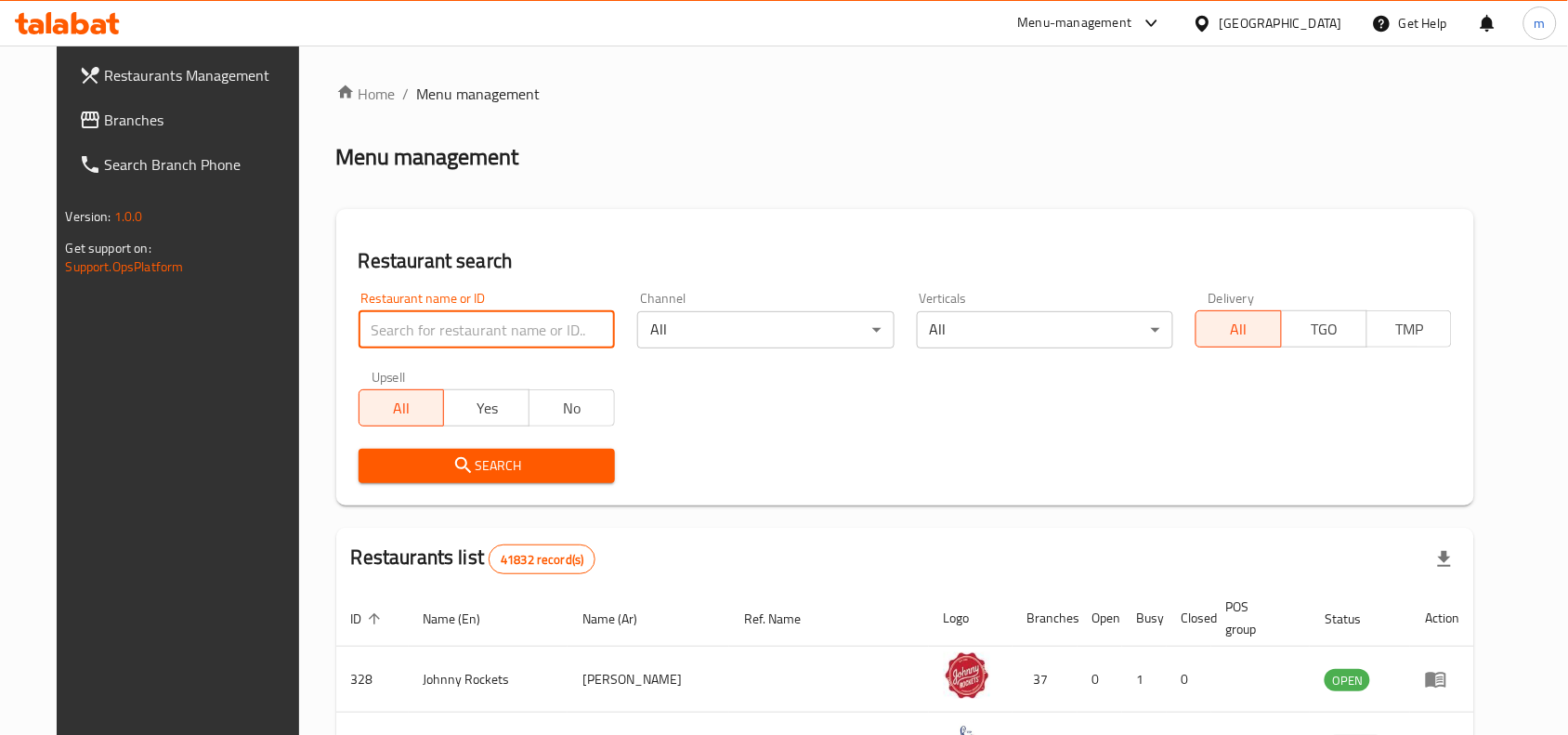
paste input "707335"
type input "707335"
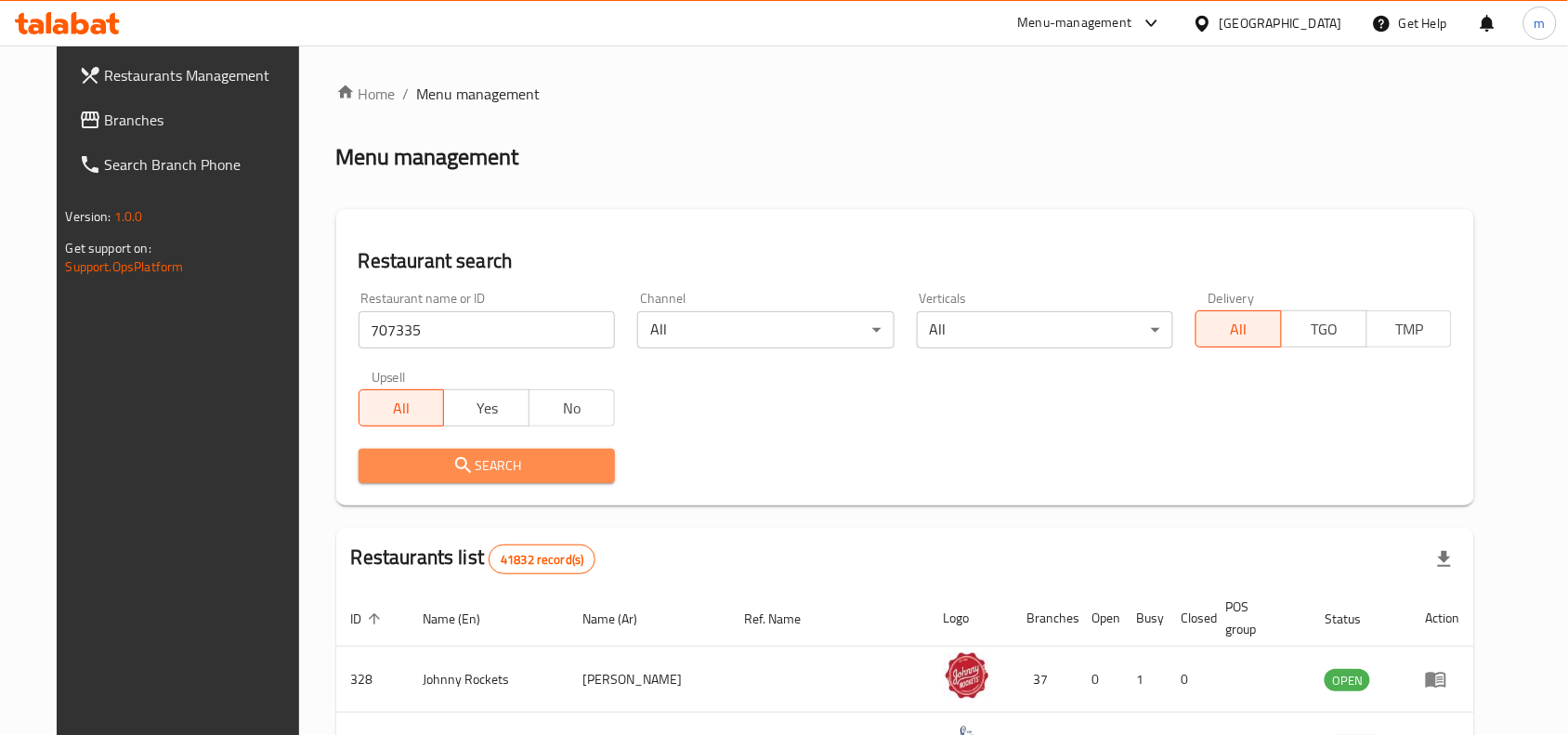
click at [448, 465] on span "Search" at bounding box center [486, 466] width 227 height 23
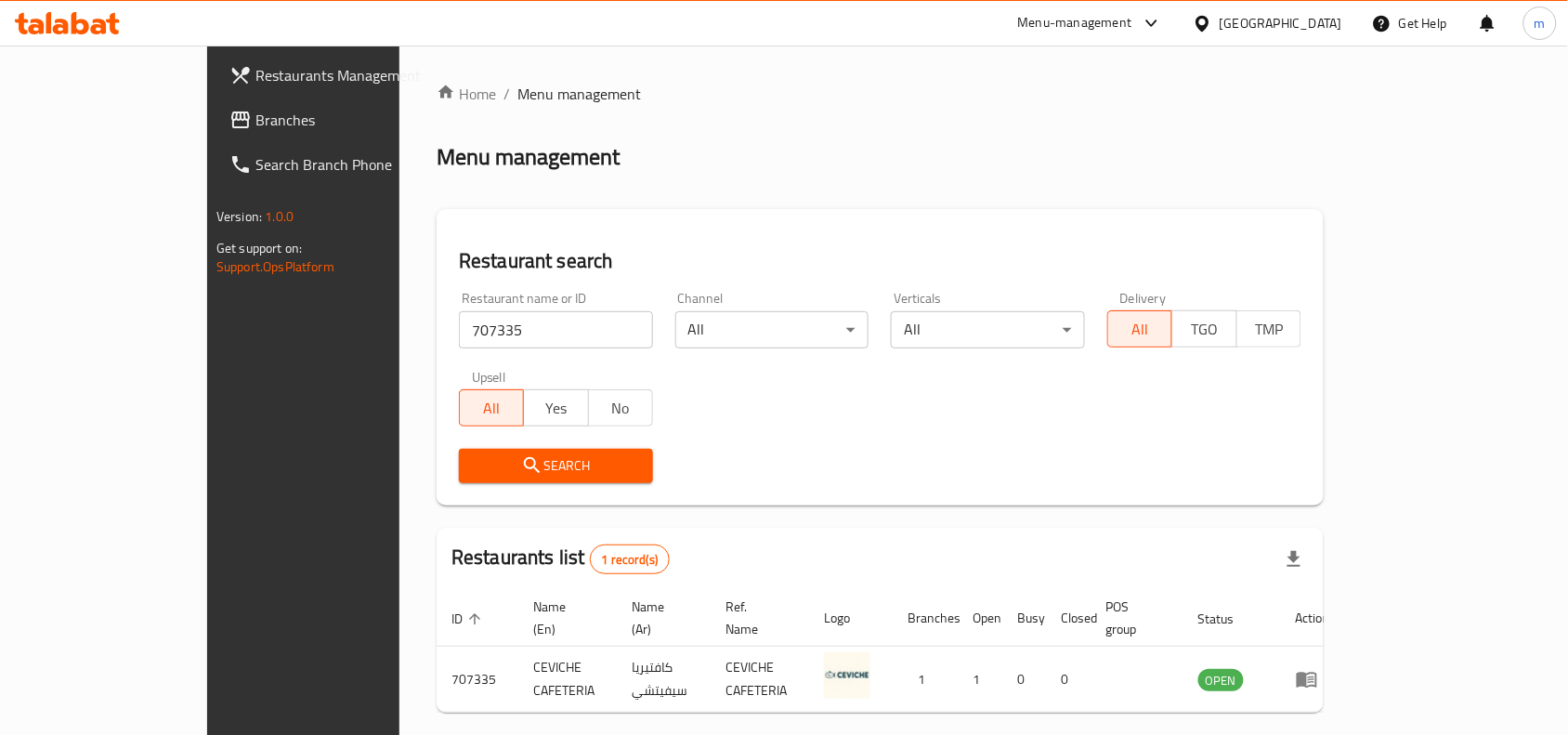
click at [1209, 14] on icon at bounding box center [1202, 24] width 20 height 20
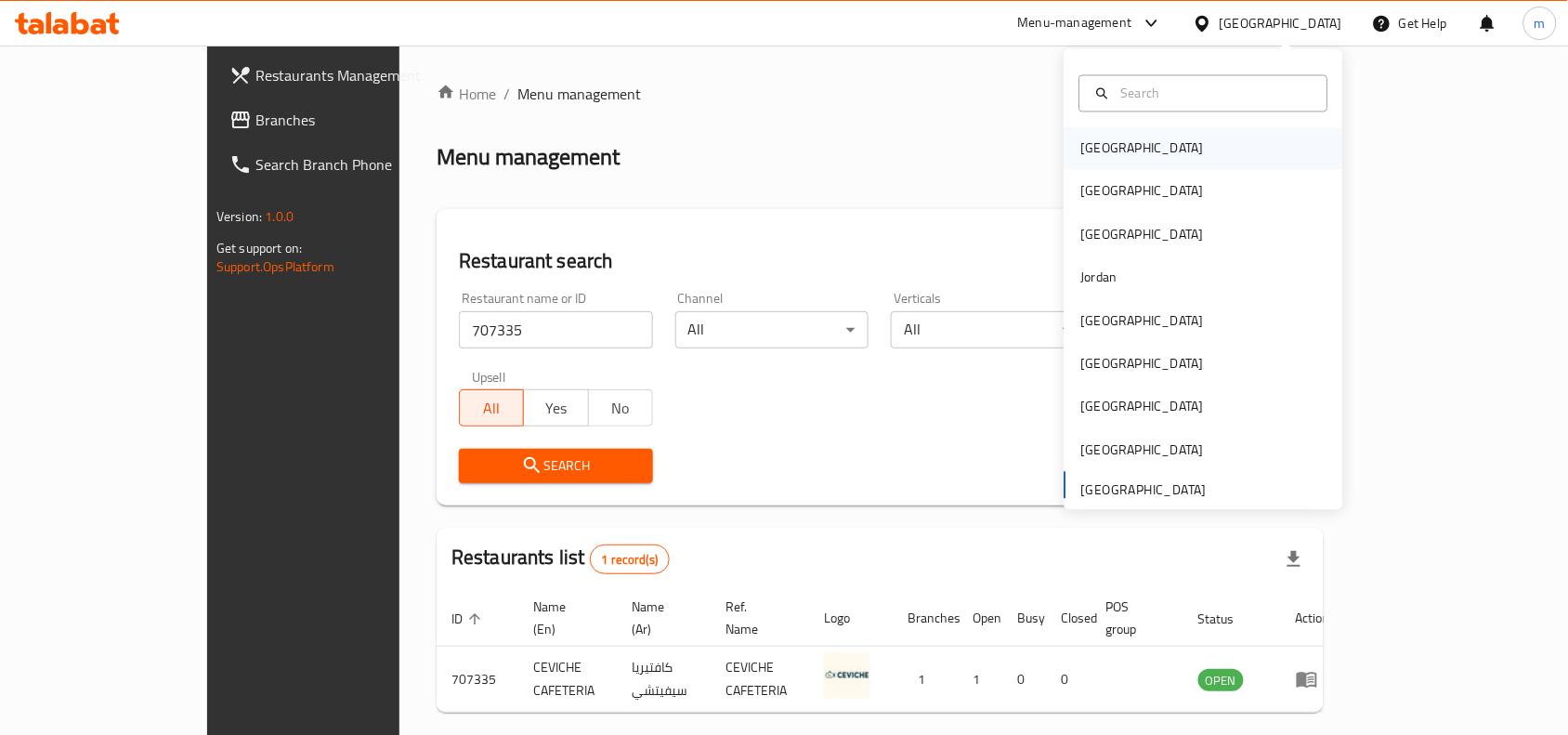
click at [1108, 160] on div "[GEOGRAPHIC_DATA]" at bounding box center [1142, 148] width 153 height 43
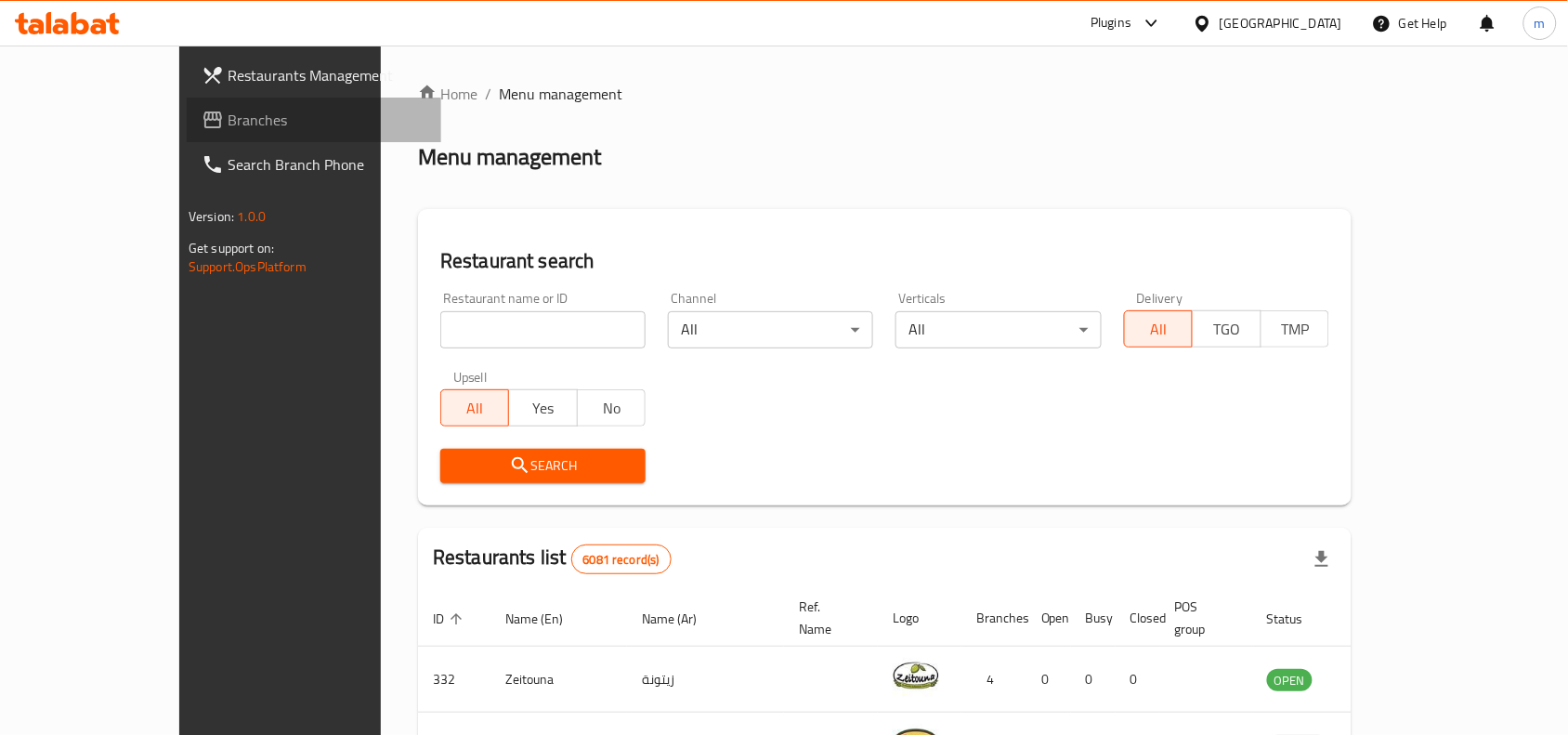
click at [228, 126] on span "Branches" at bounding box center [327, 120] width 199 height 23
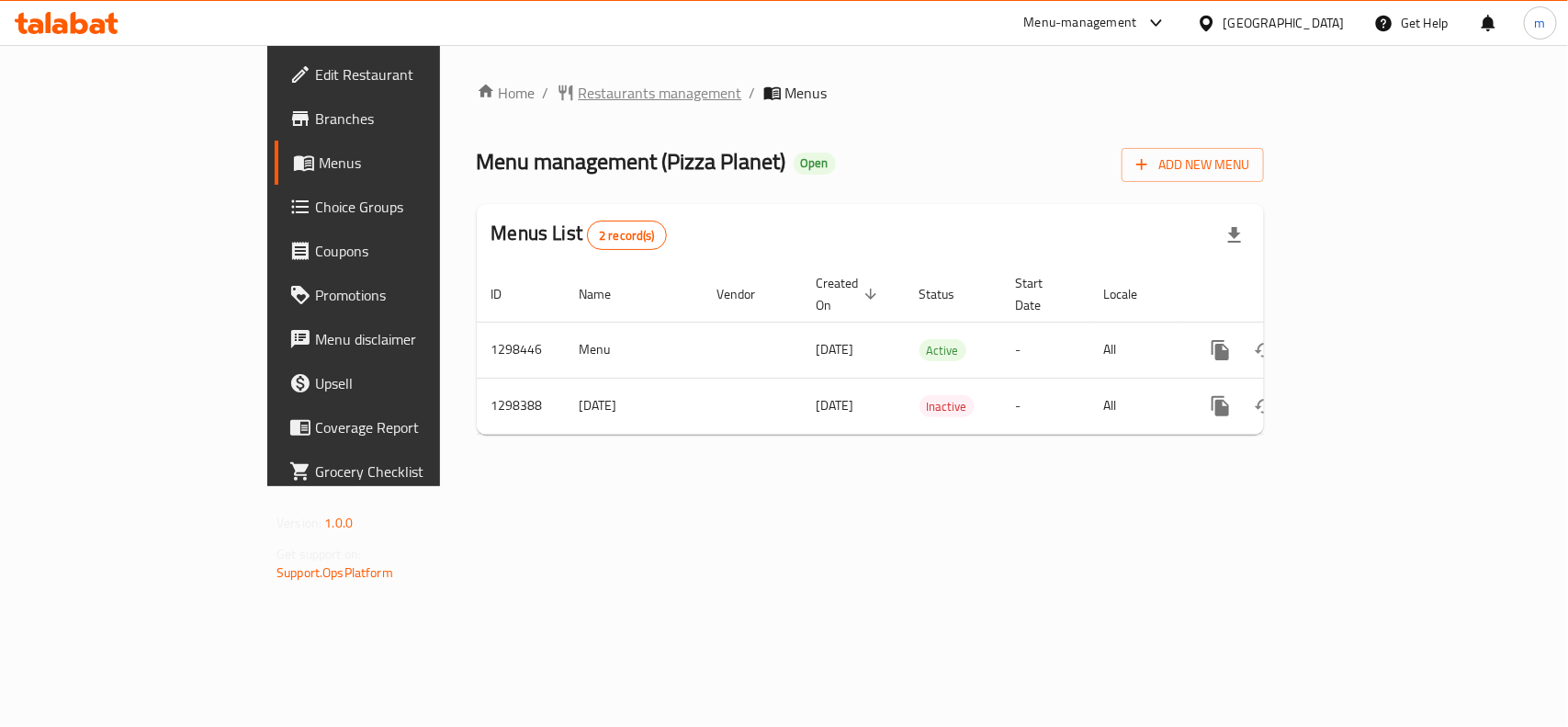
click at [579, 98] on span "Restaurants management" at bounding box center [660, 93] width 163 height 23
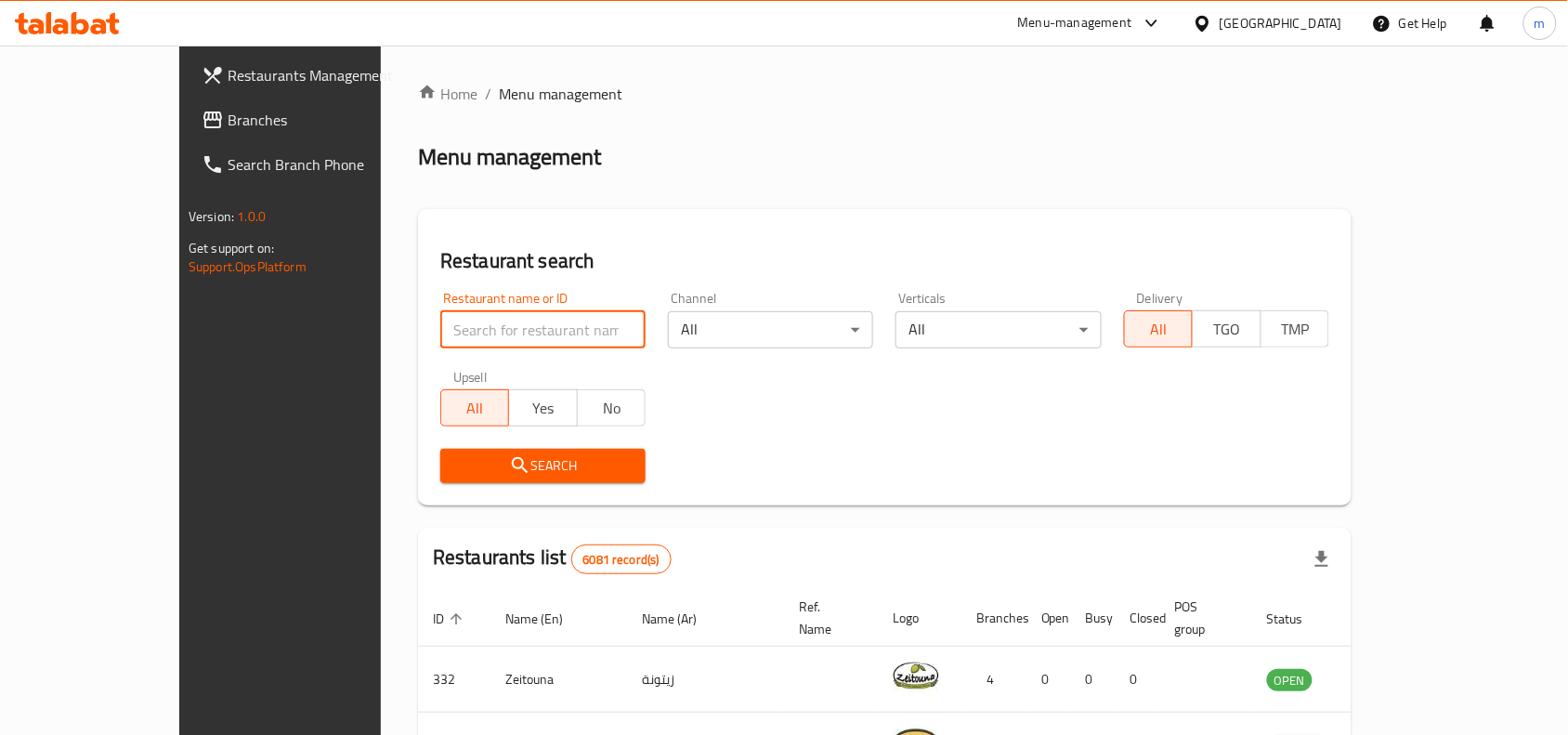
paste input "700865"
type input "700865"
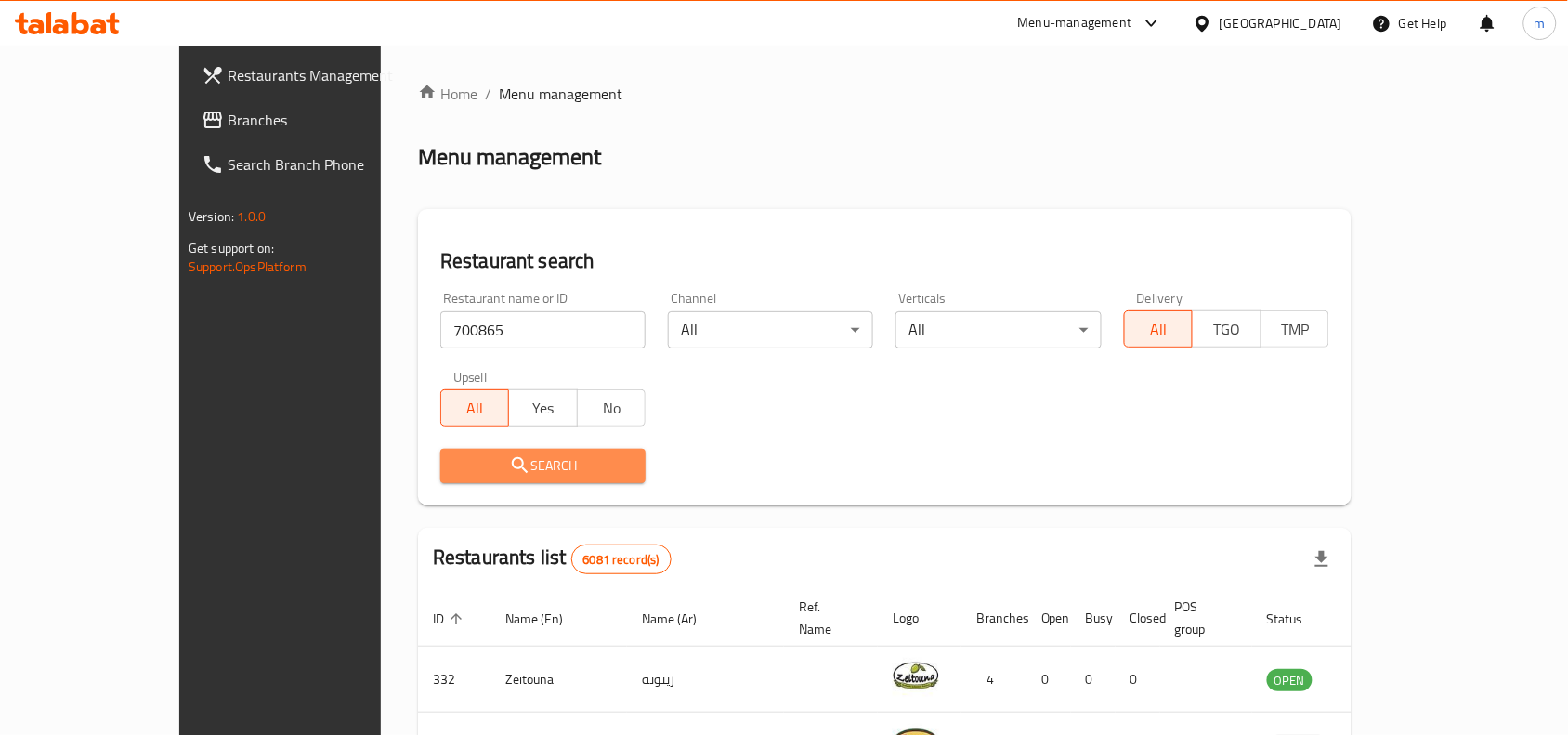
click at [455, 468] on span "Search" at bounding box center [542, 466] width 175 height 23
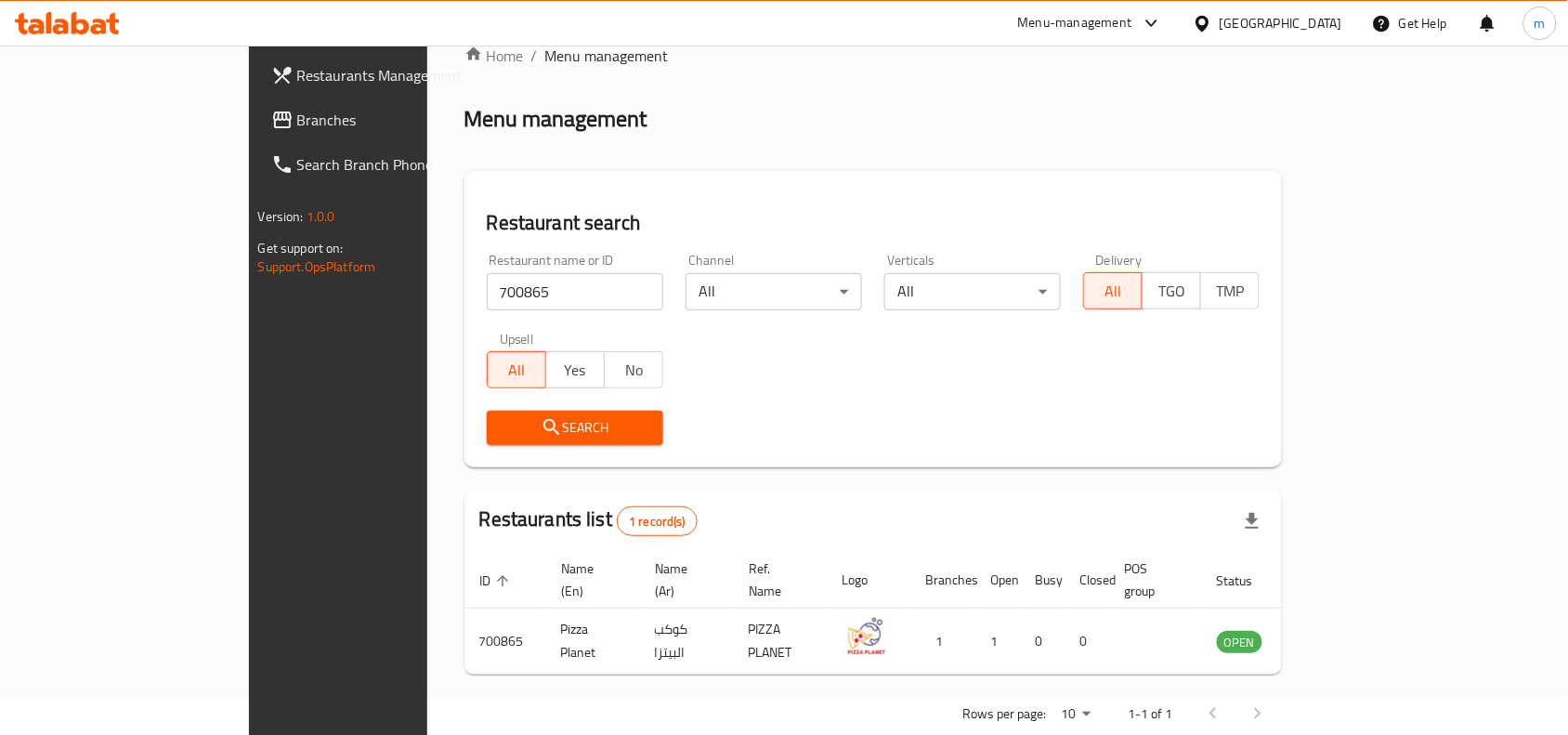
scroll to position [58, 0]
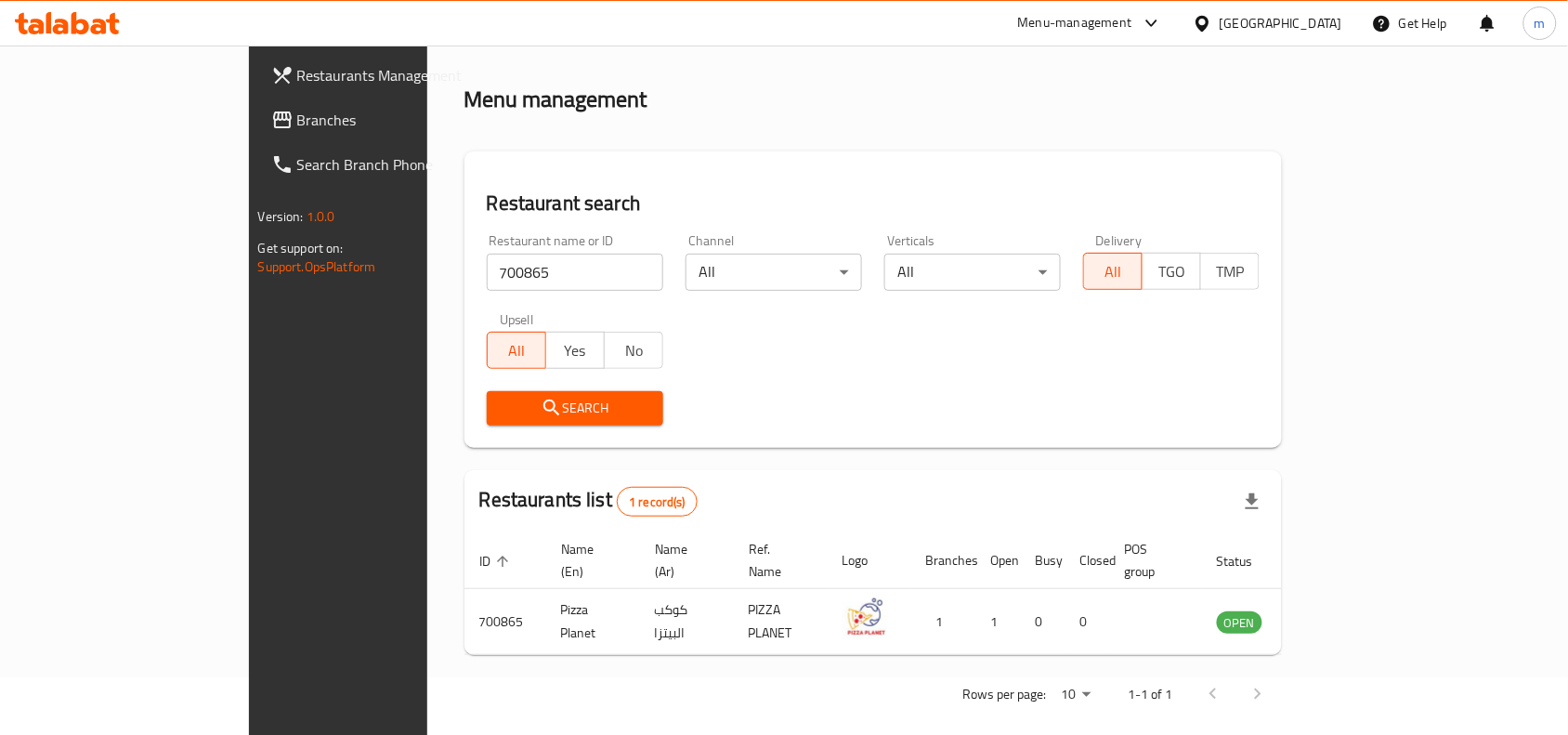
click at [1212, 23] on icon at bounding box center [1202, 24] width 20 height 20
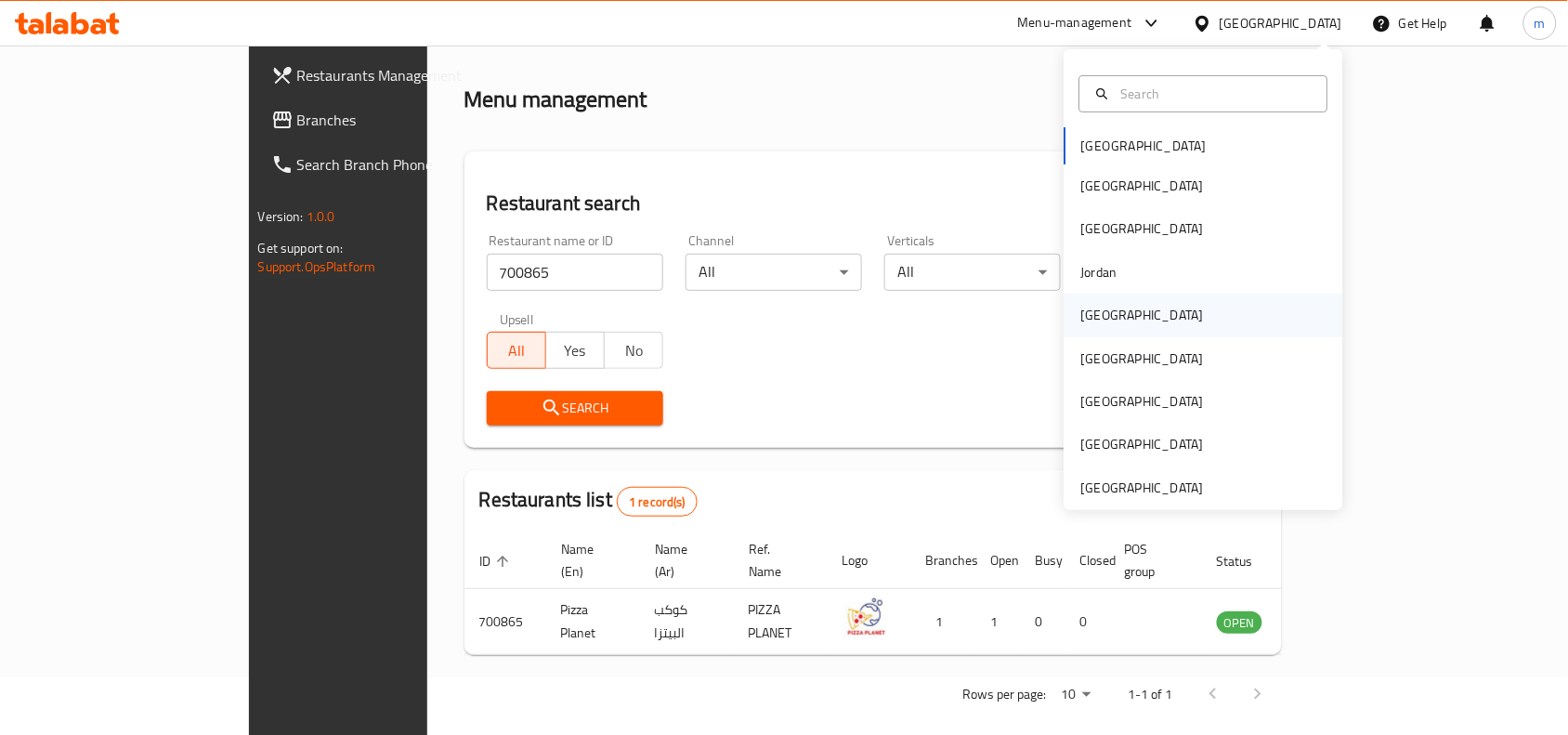
click at [1110, 307] on div "Kuwait" at bounding box center [1142, 315] width 153 height 43
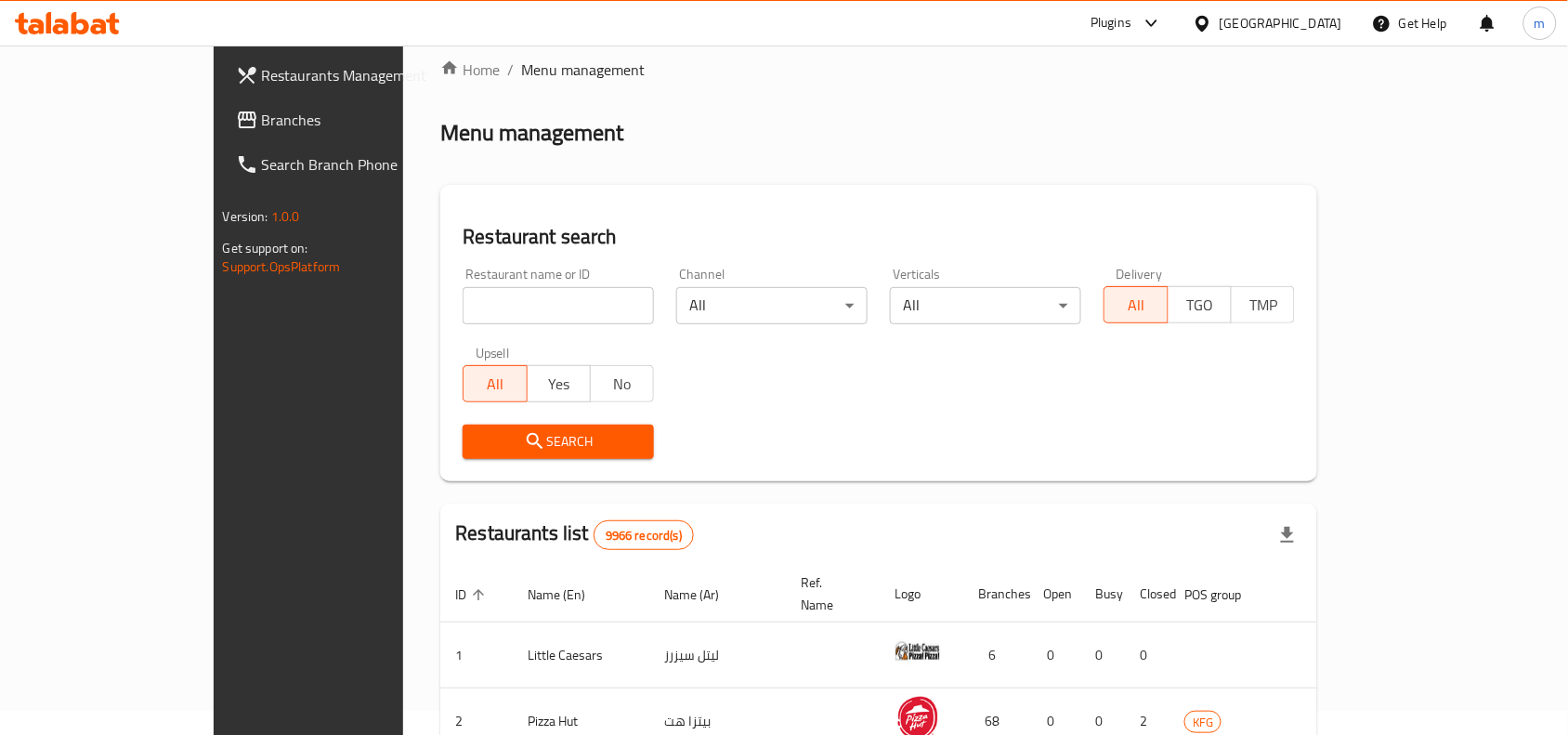
scroll to position [58, 0]
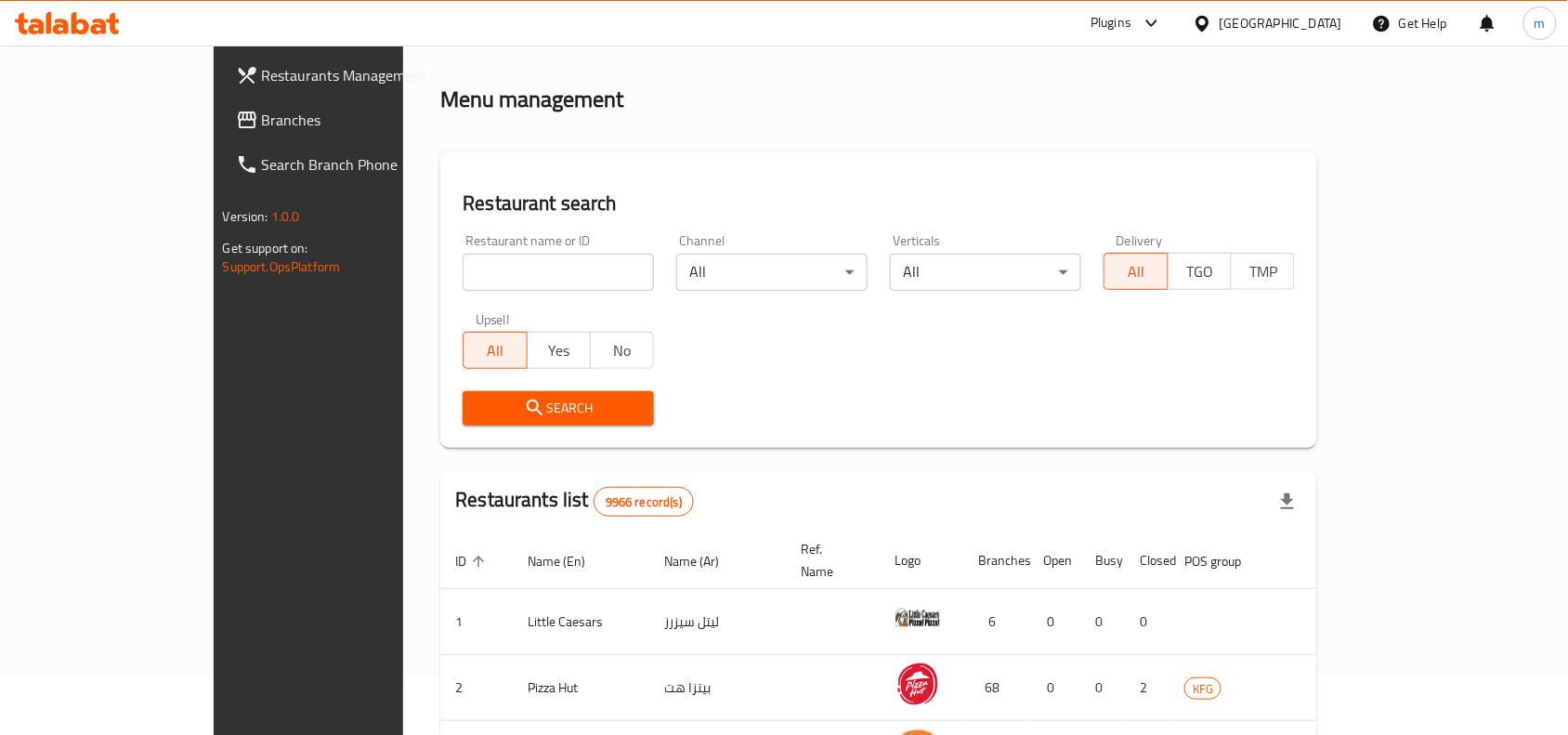
click at [262, 120] on span "Branches" at bounding box center [361, 120] width 199 height 23
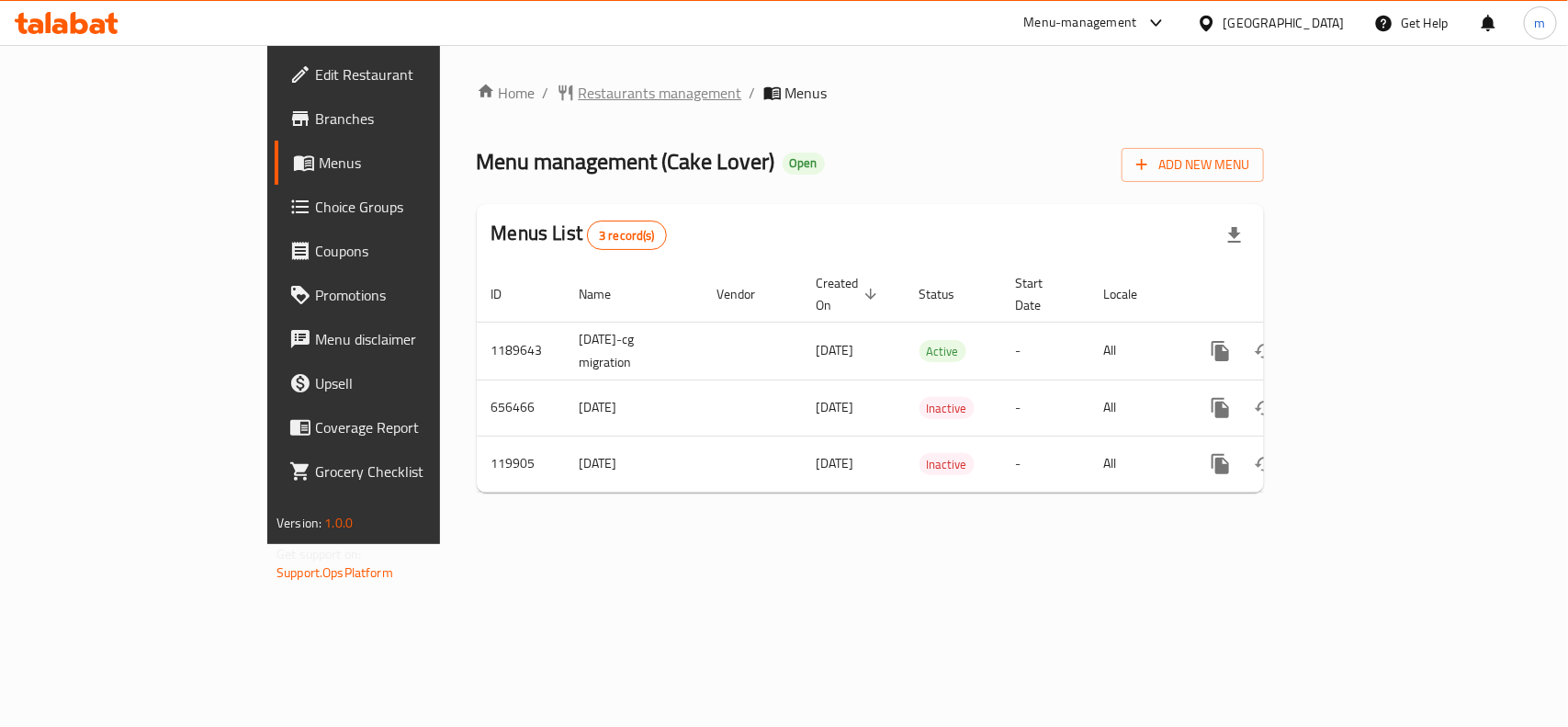
click at [579, 87] on span "Restaurants management" at bounding box center [660, 93] width 163 height 23
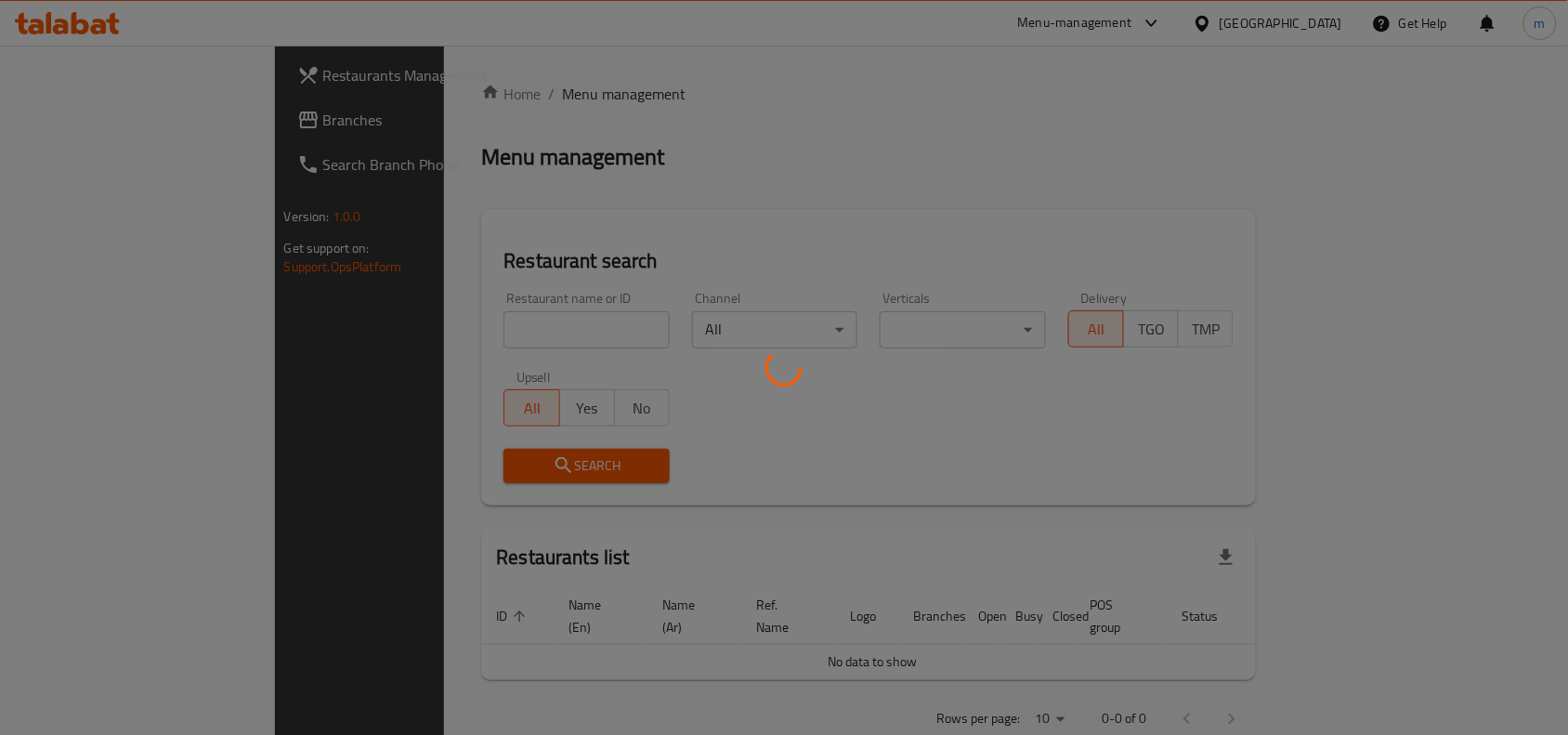
click at [476, 332] on div at bounding box center [784, 367] width 1568 height 735
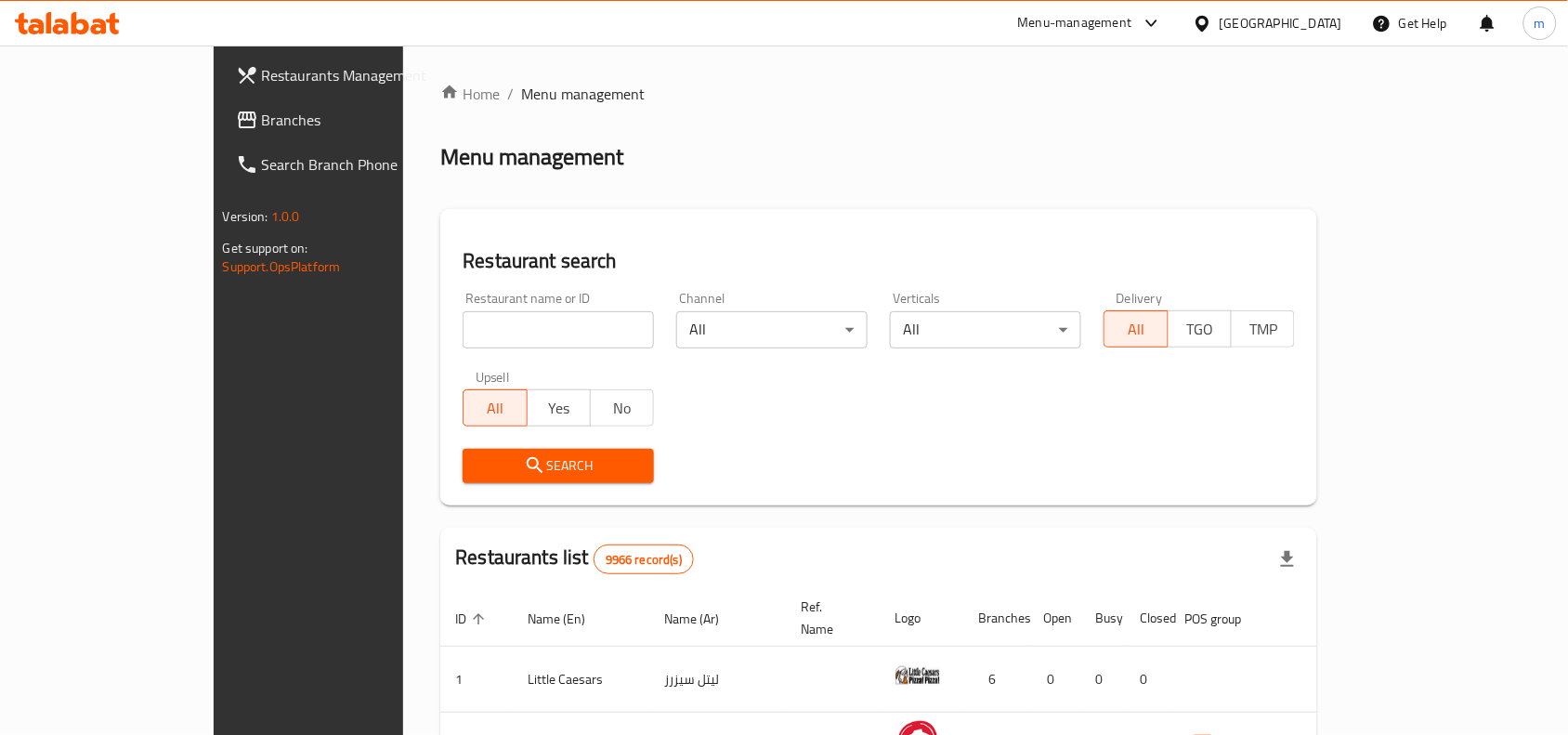
click at [463, 335] on input "search" at bounding box center [558, 329] width 191 height 37
paste input "606626"
type input "606626"
click at [478, 454] on span "Search" at bounding box center [558, 466] width 161 height 23
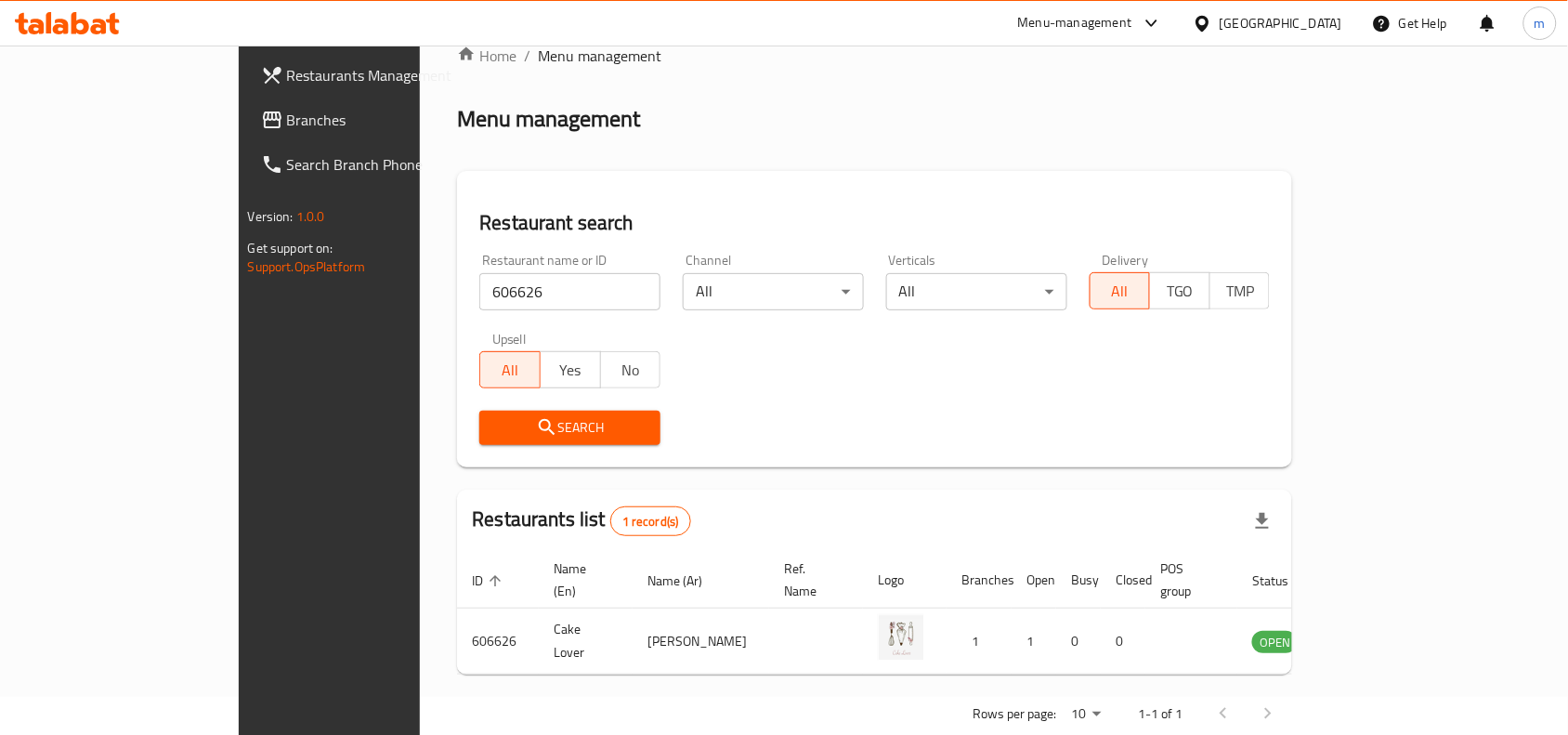
scroll to position [58, 0]
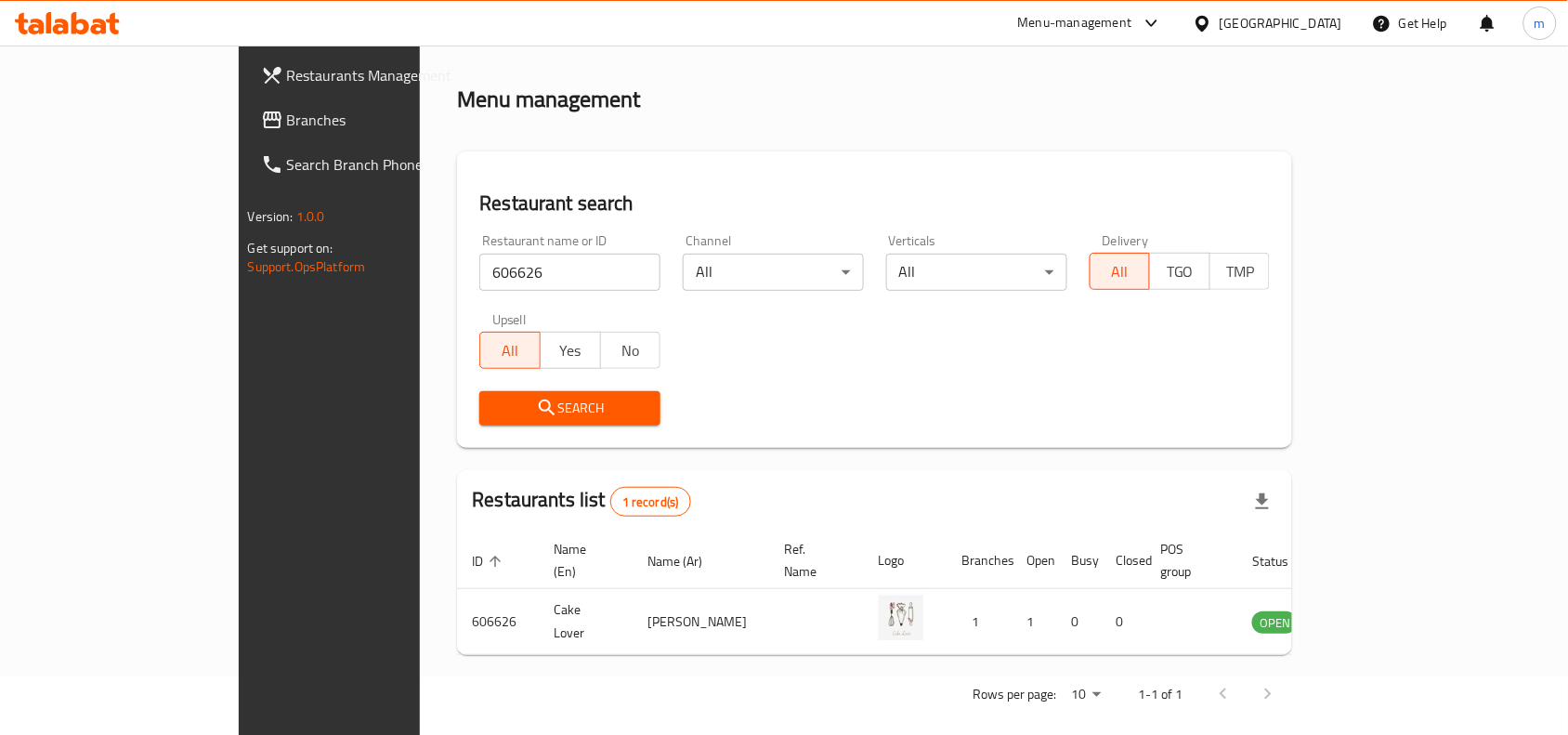
click at [1219, 22] on div at bounding box center [1206, 24] width 27 height 21
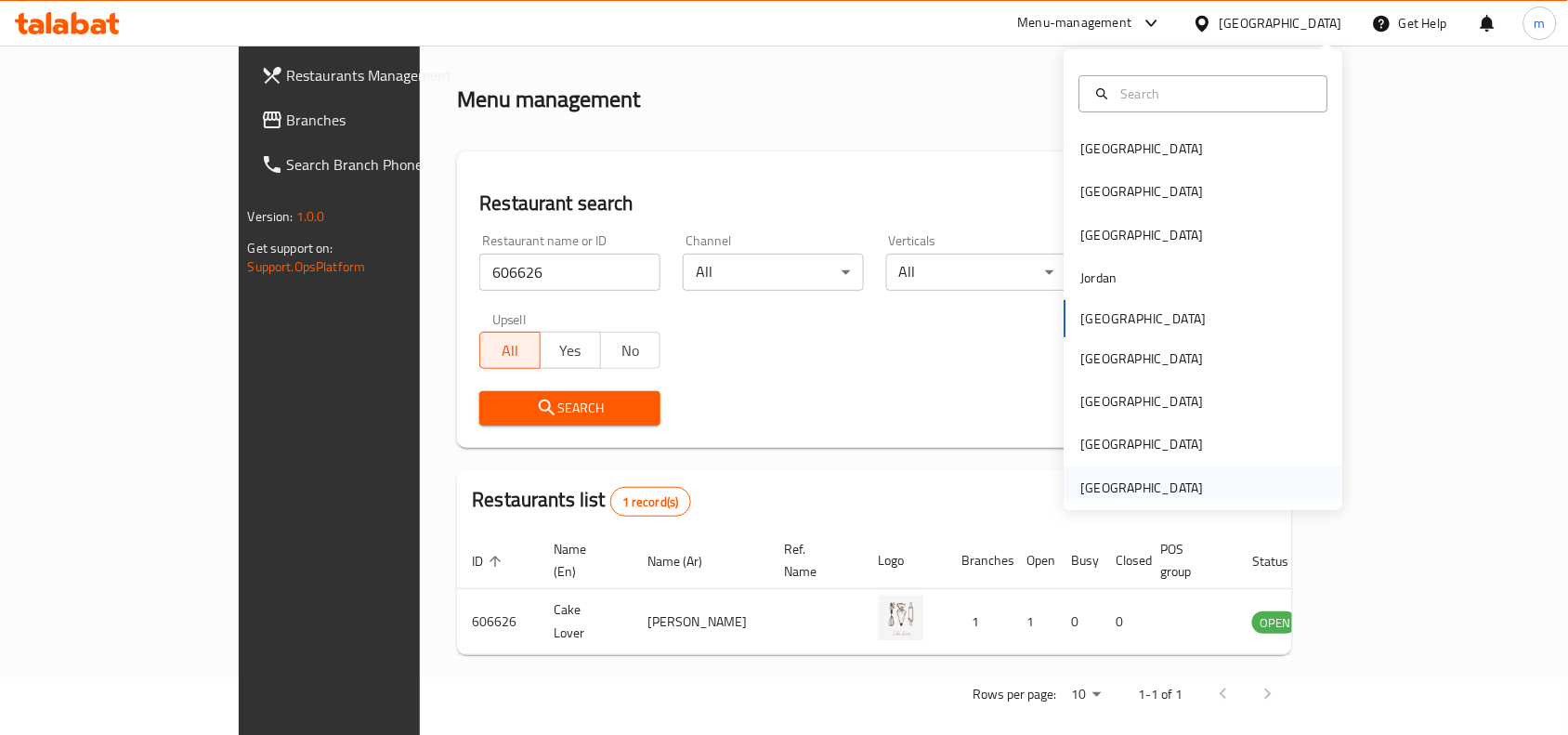
click at [1149, 487] on div "[GEOGRAPHIC_DATA]" at bounding box center [1141, 488] width 122 height 21
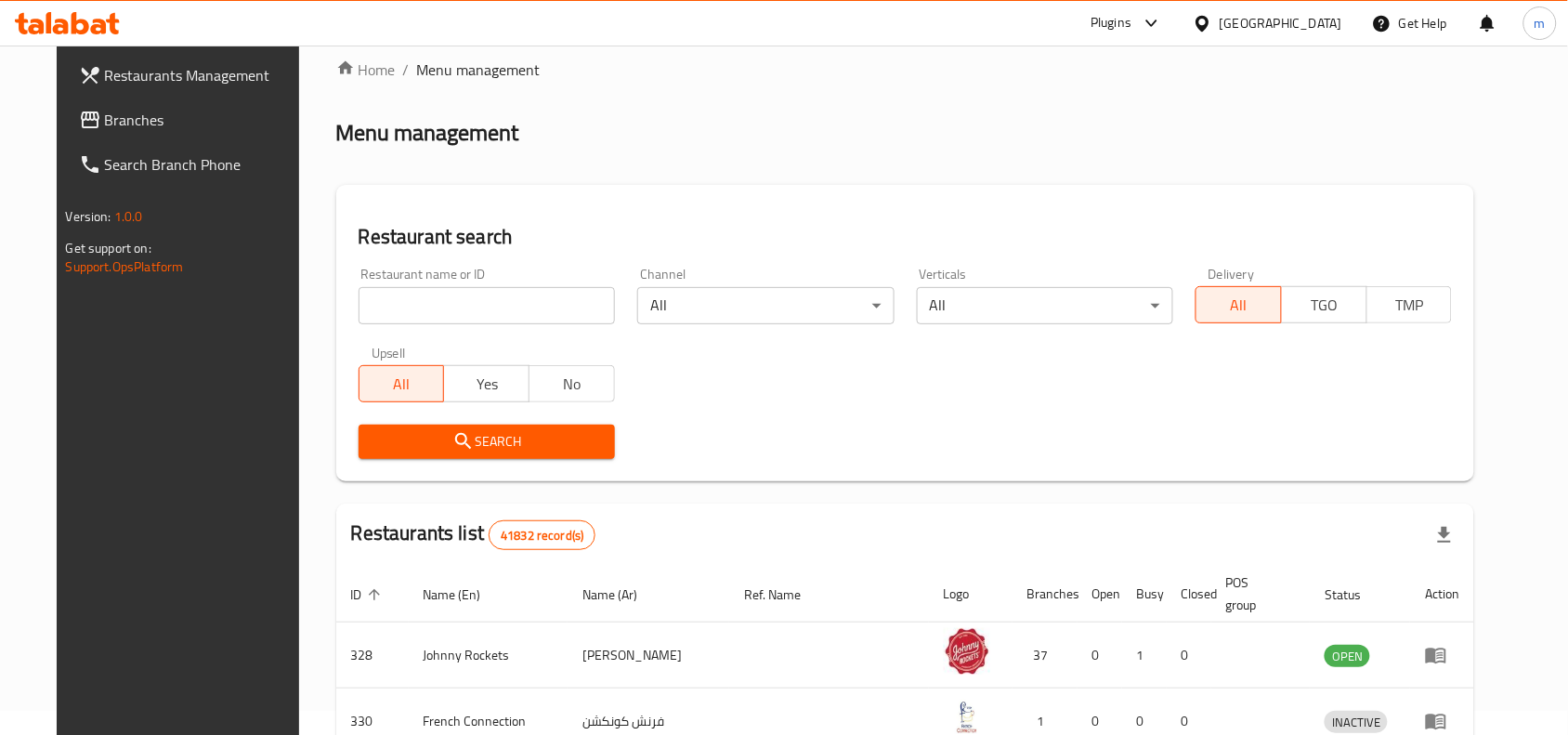
scroll to position [58, 0]
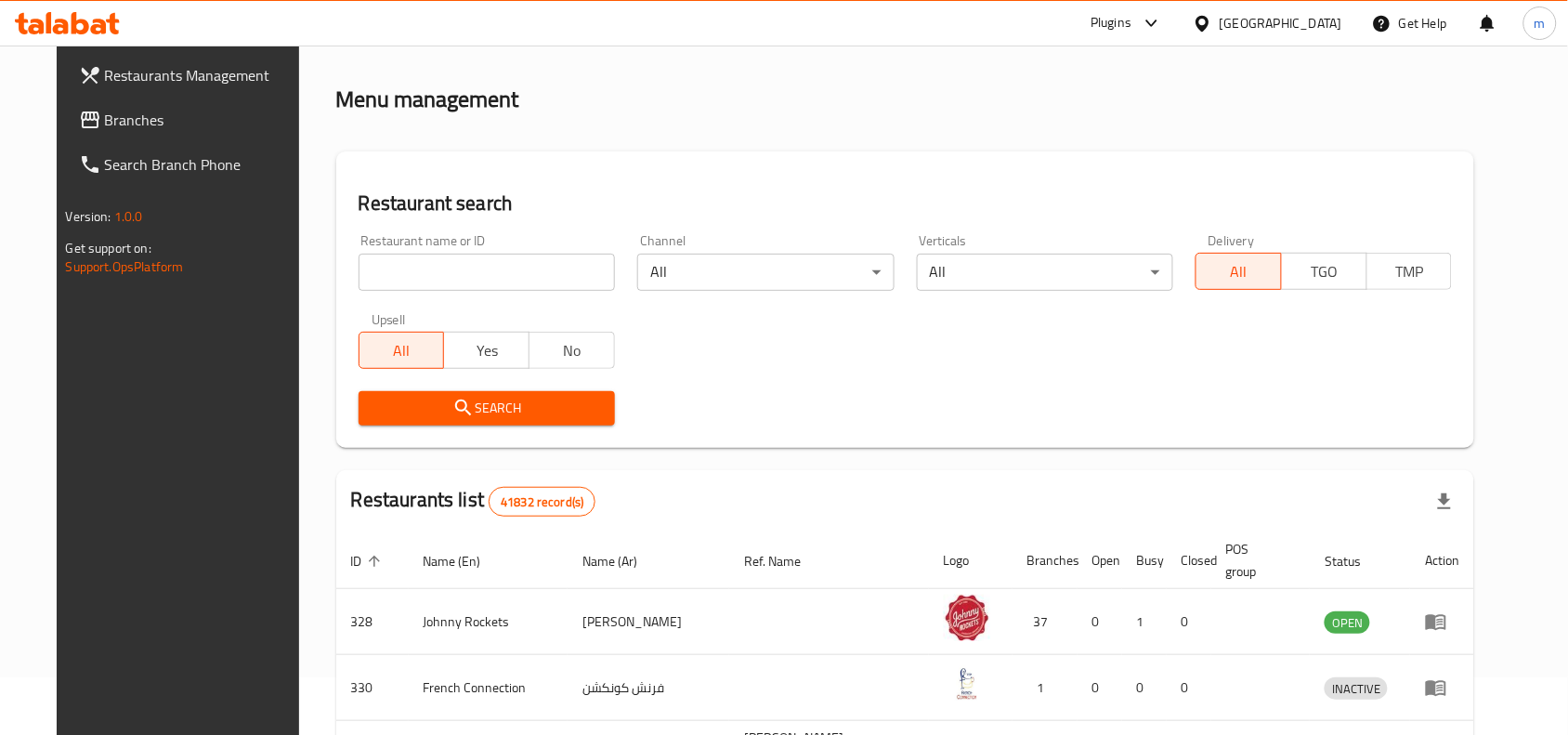
click at [105, 125] on span "Branches" at bounding box center [205, 120] width 199 height 23
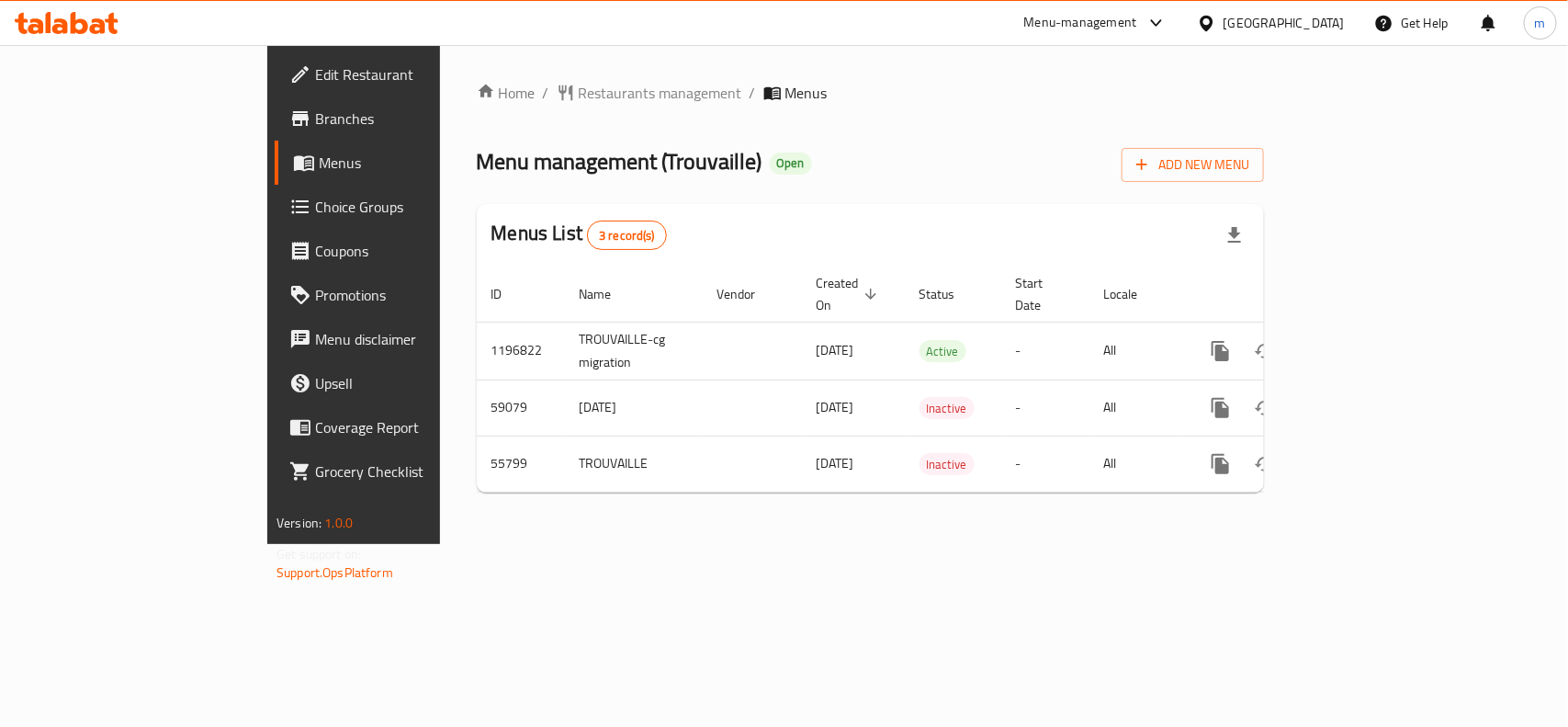
click at [479, 112] on div "Home / Restaurants management / Menus Menu management ( Trouvaille ) Open Add N…" at bounding box center [870, 295] width 788 height 426
click at [579, 88] on span "Restaurants management" at bounding box center [660, 93] width 163 height 23
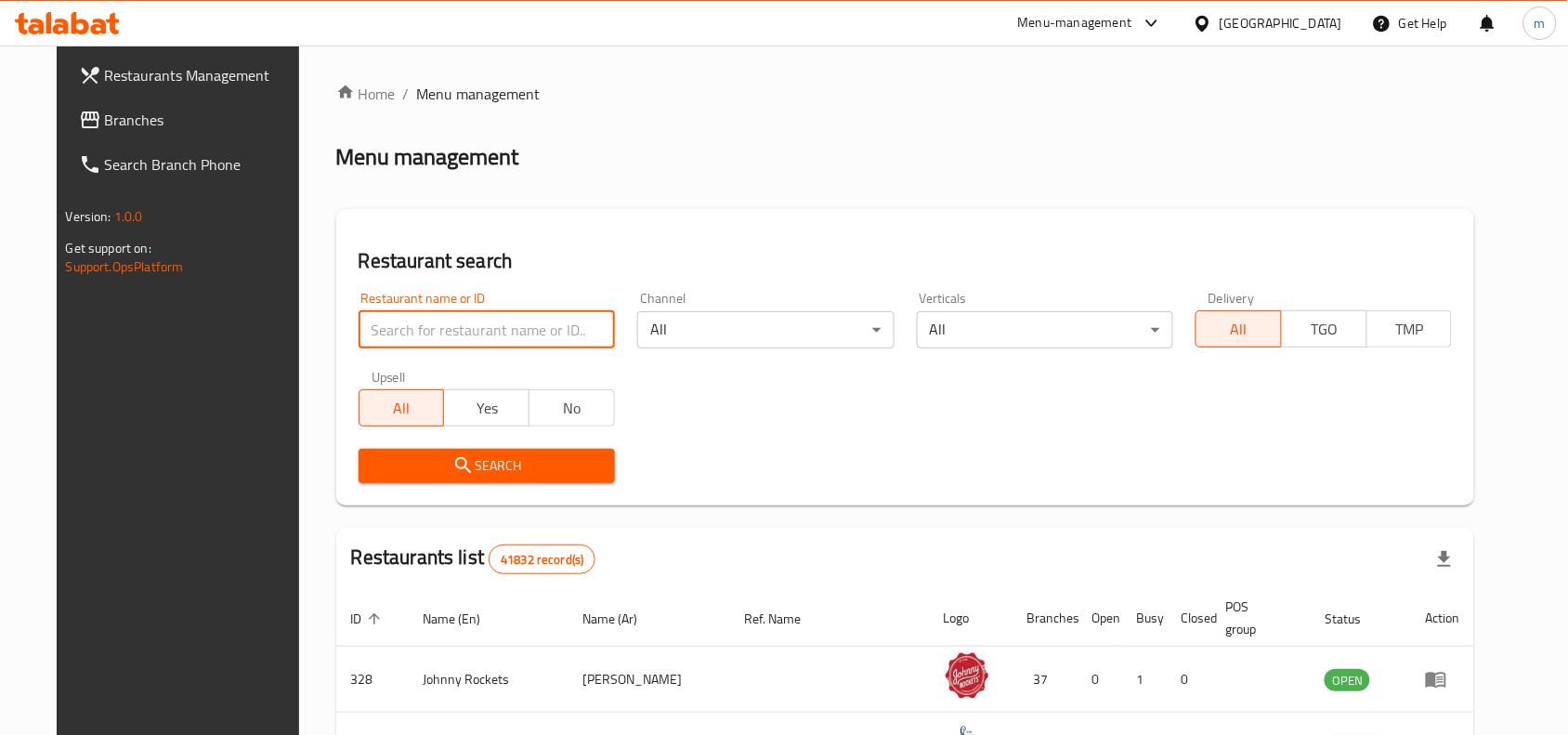
paste input "27438"
type input "27438"
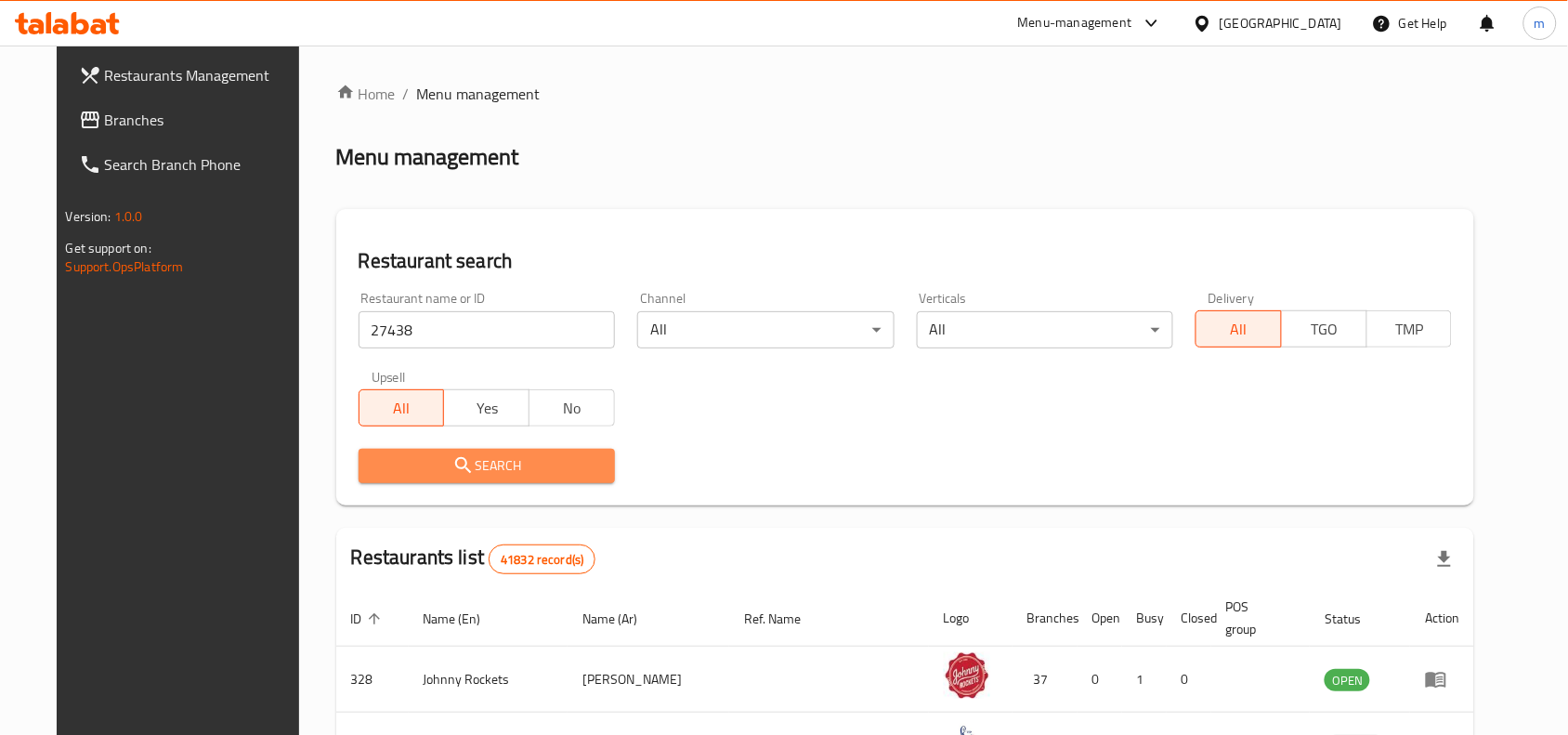
click at [452, 466] on icon "submit" at bounding box center [464, 466] width 23 height 23
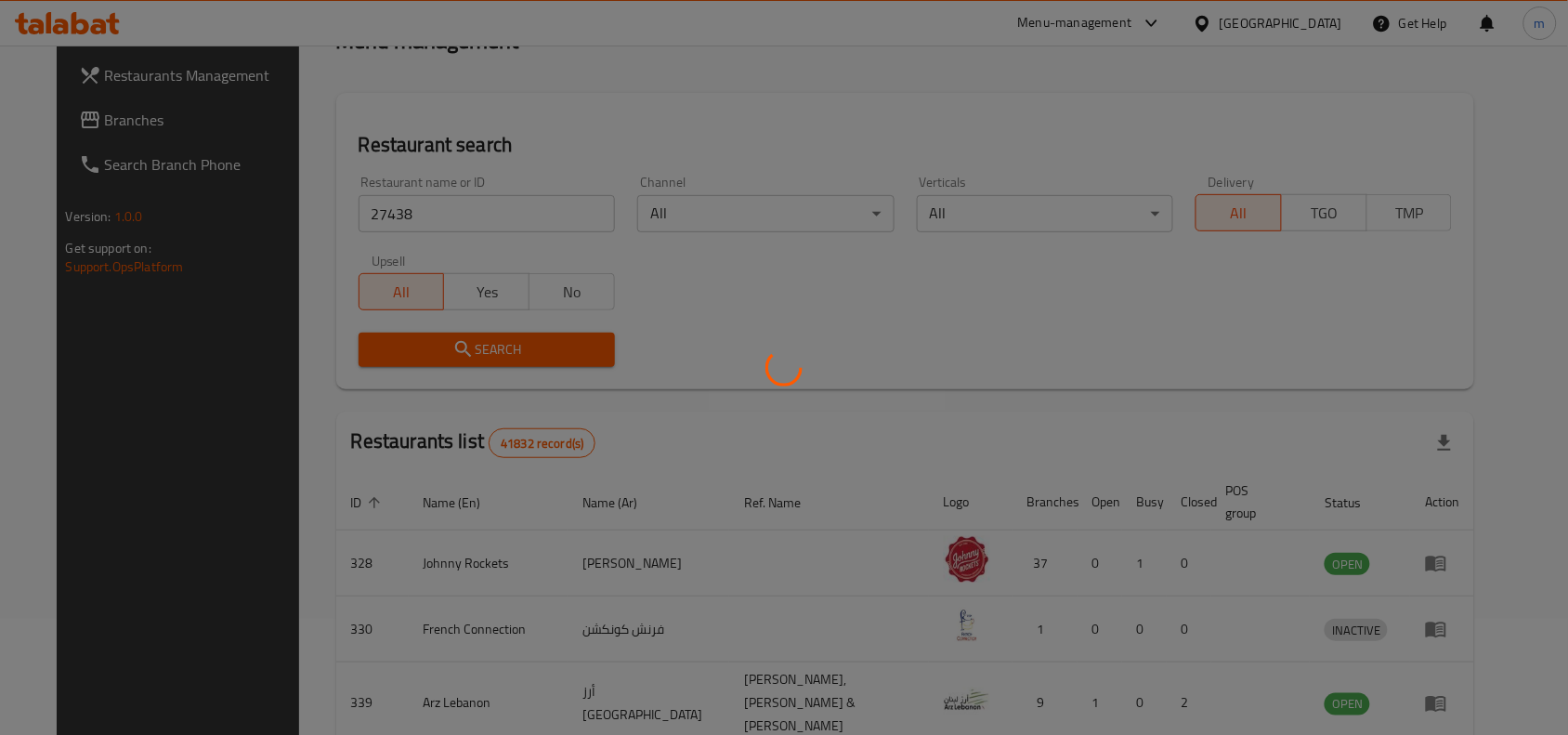
scroll to position [58, 0]
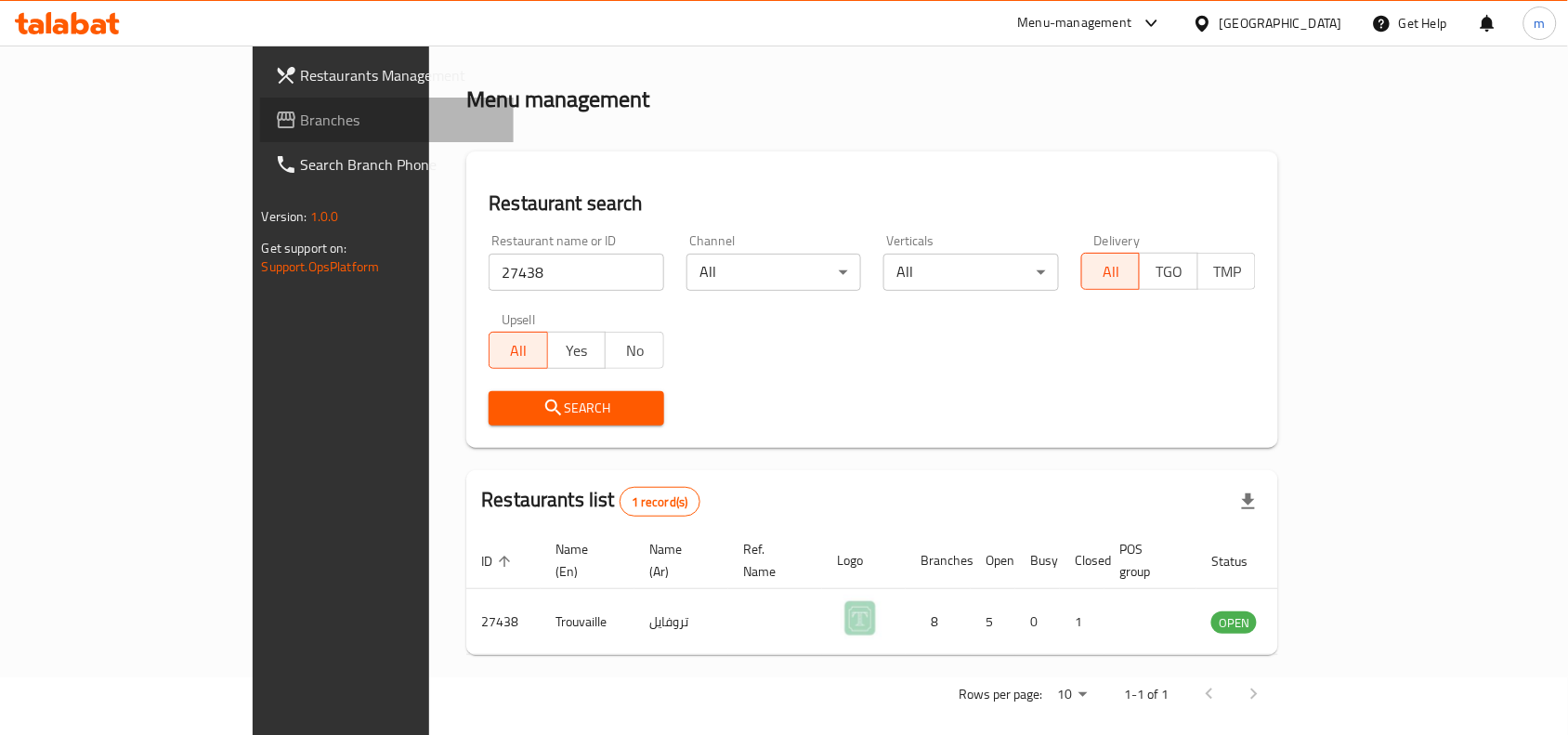
click at [301, 127] on span "Branches" at bounding box center [400, 120] width 199 height 23
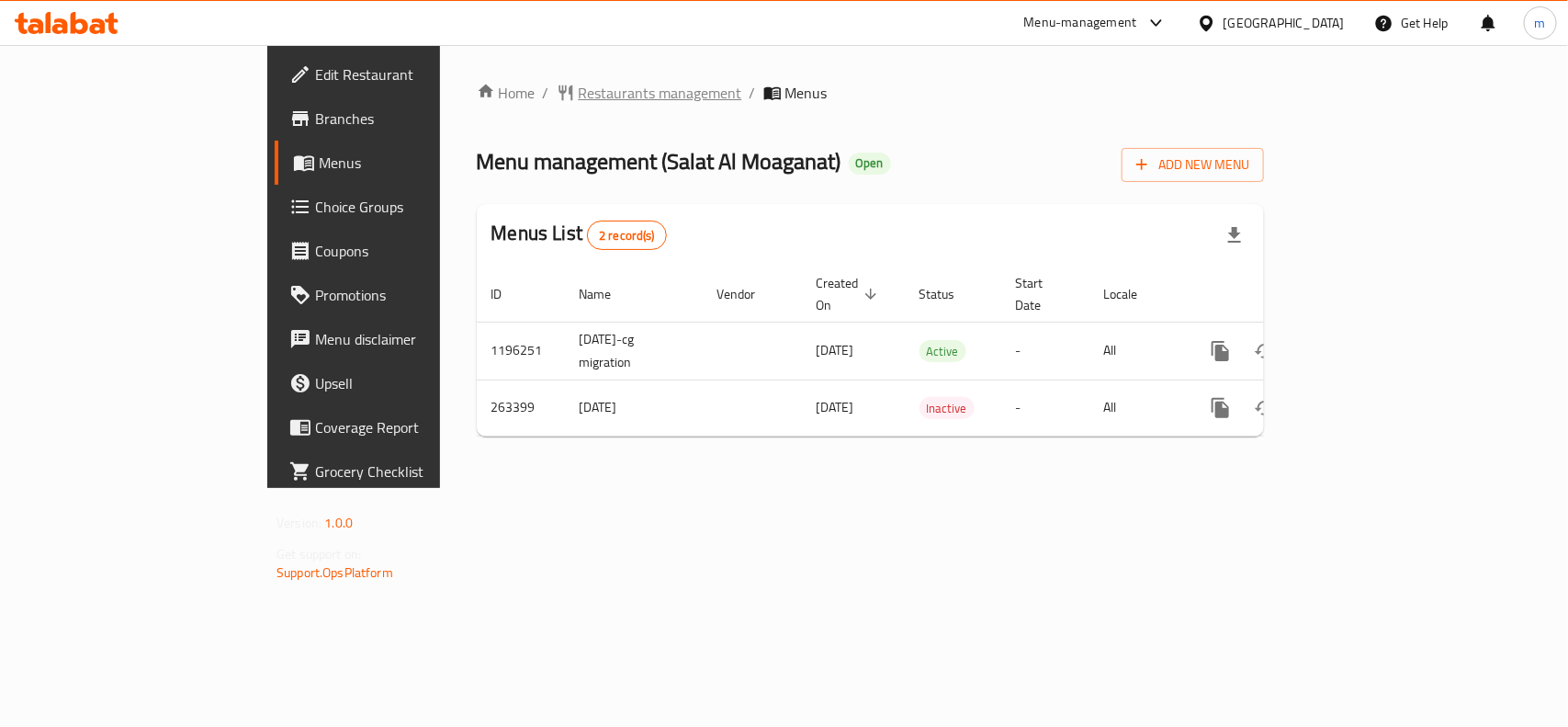
click at [579, 102] on span "Restaurants management" at bounding box center [660, 93] width 163 height 23
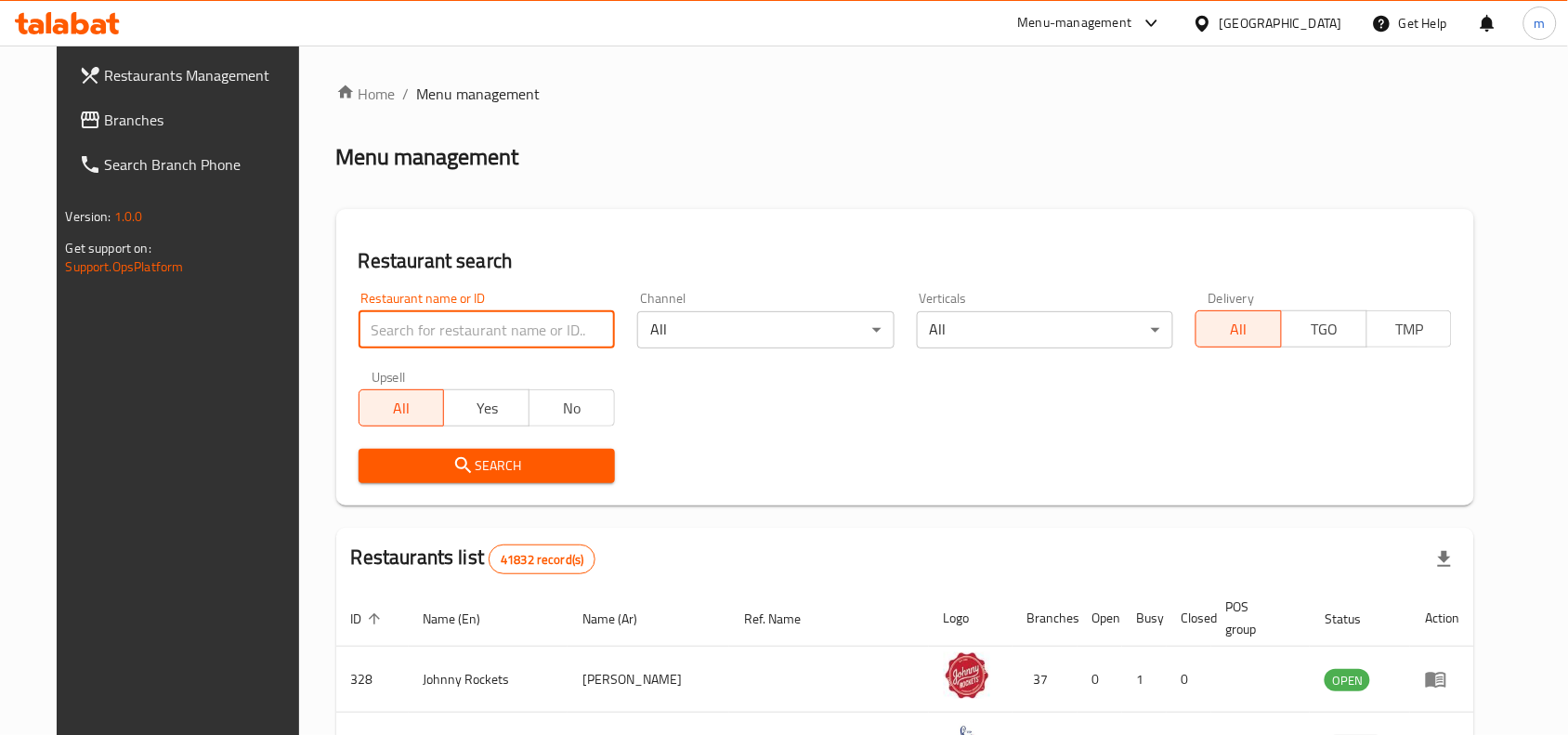
paste input "627570"
type input "627570"
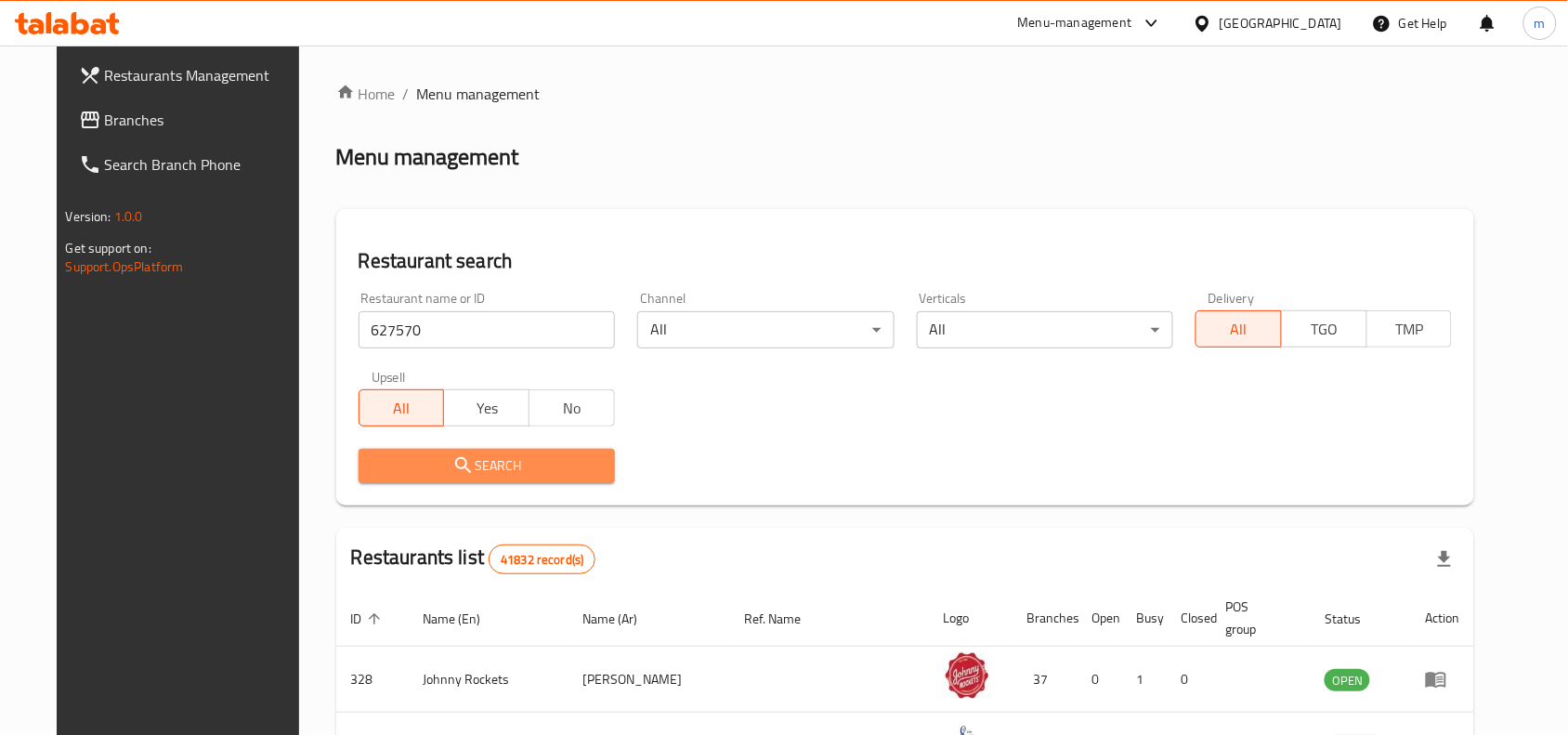
click at [452, 465] on icon "submit" at bounding box center [464, 466] width 23 height 23
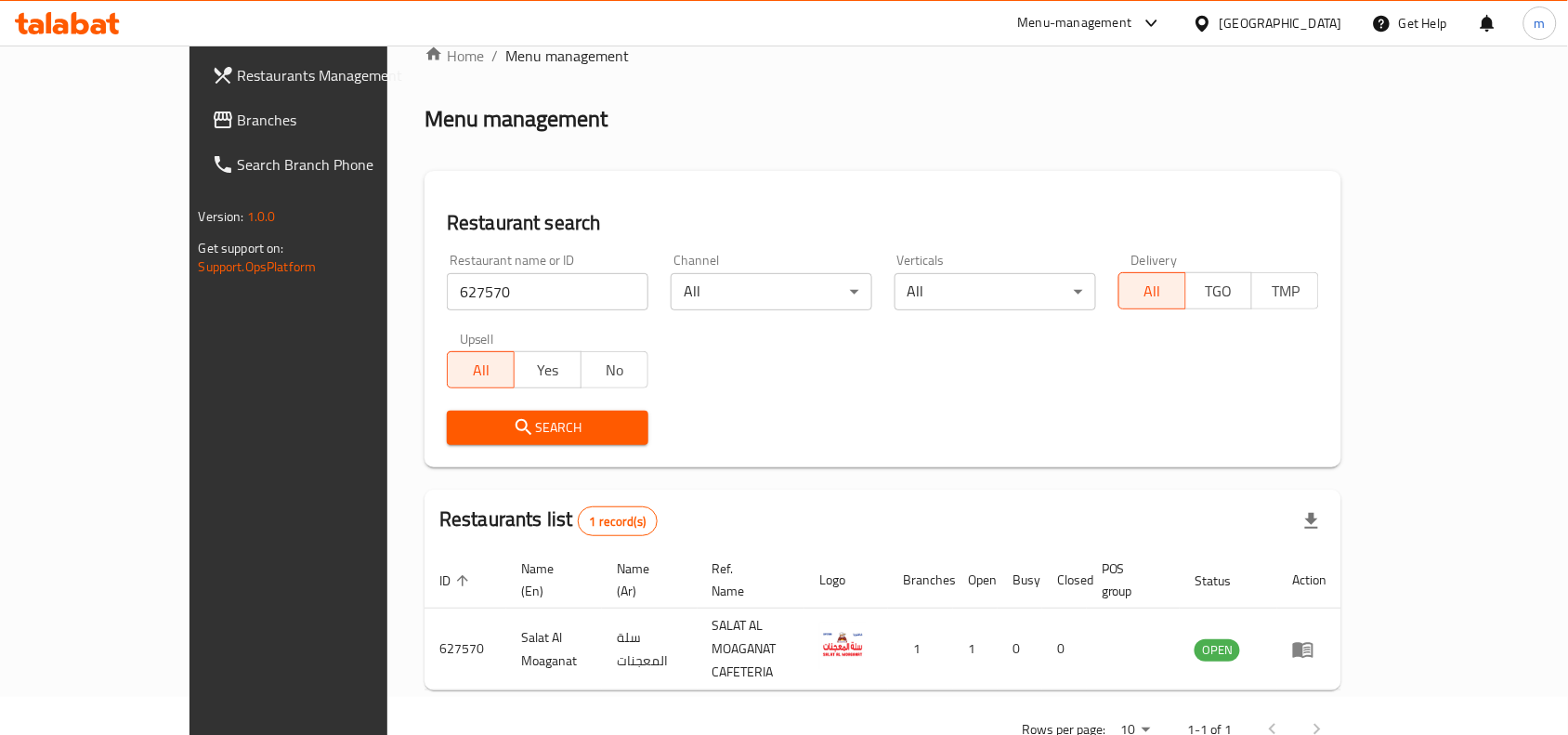
scroll to position [58, 0]
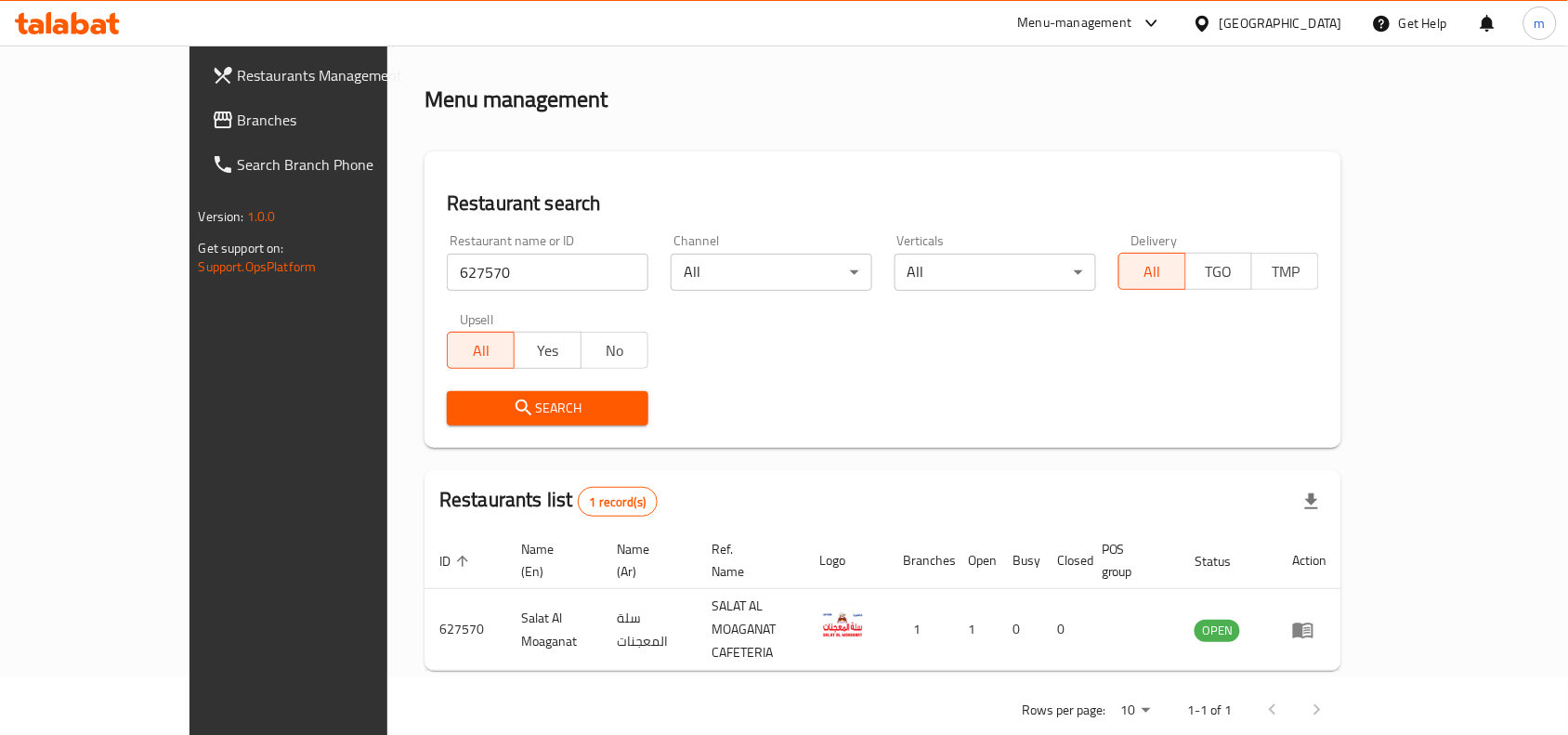
click at [1260, 19] on div "[GEOGRAPHIC_DATA]" at bounding box center [1280, 24] width 122 height 21
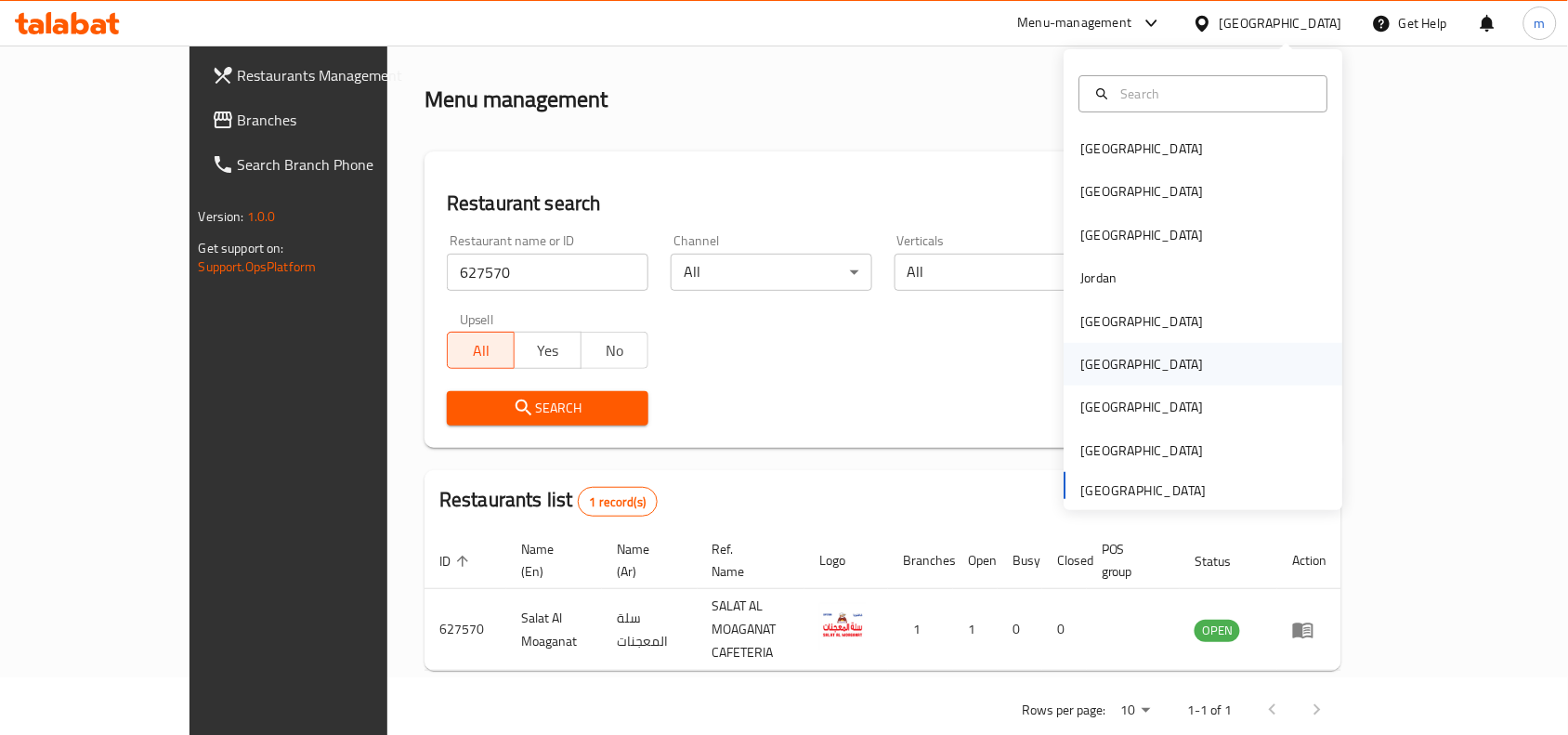
click at [1108, 365] on div "Oman" at bounding box center [1142, 364] width 153 height 43
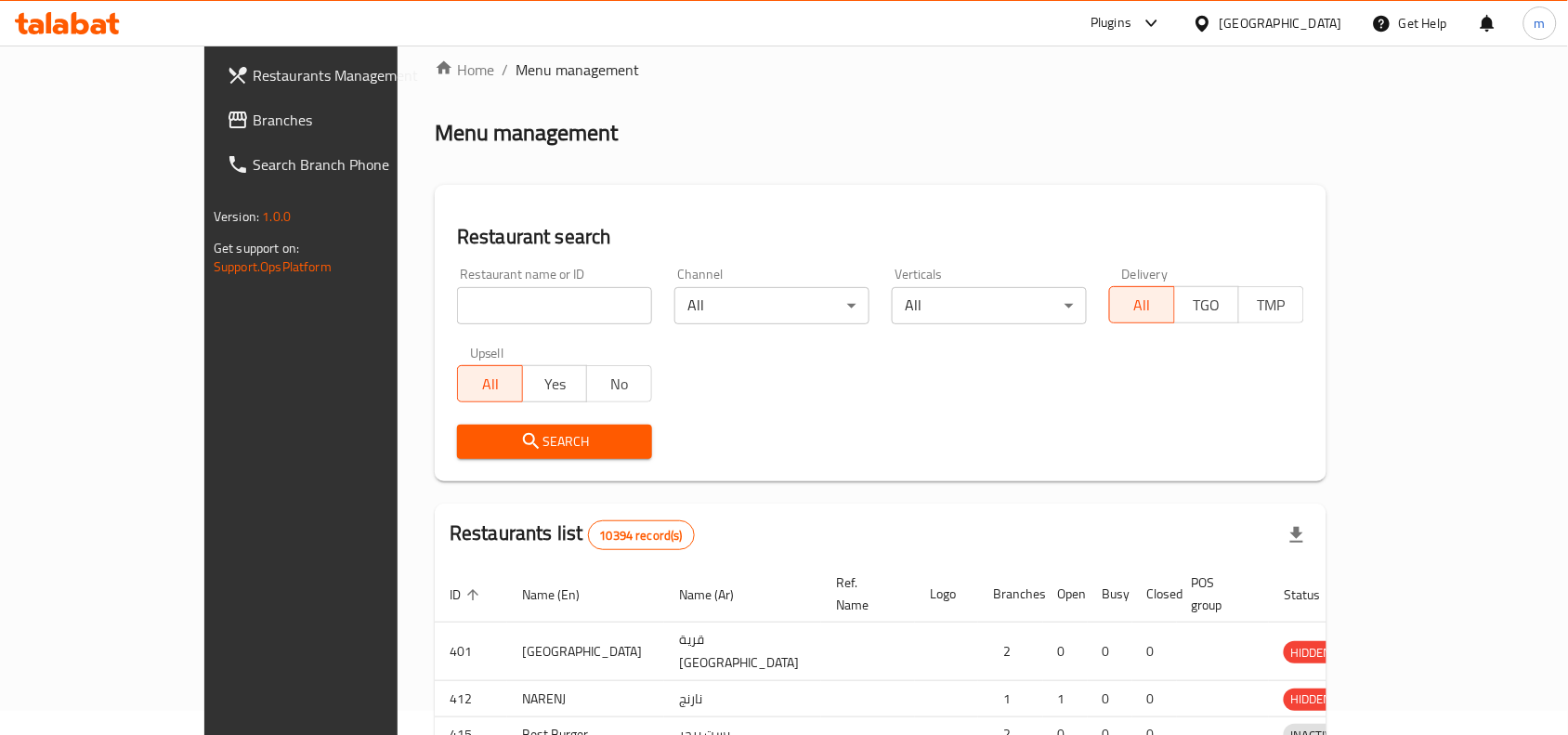
scroll to position [58, 0]
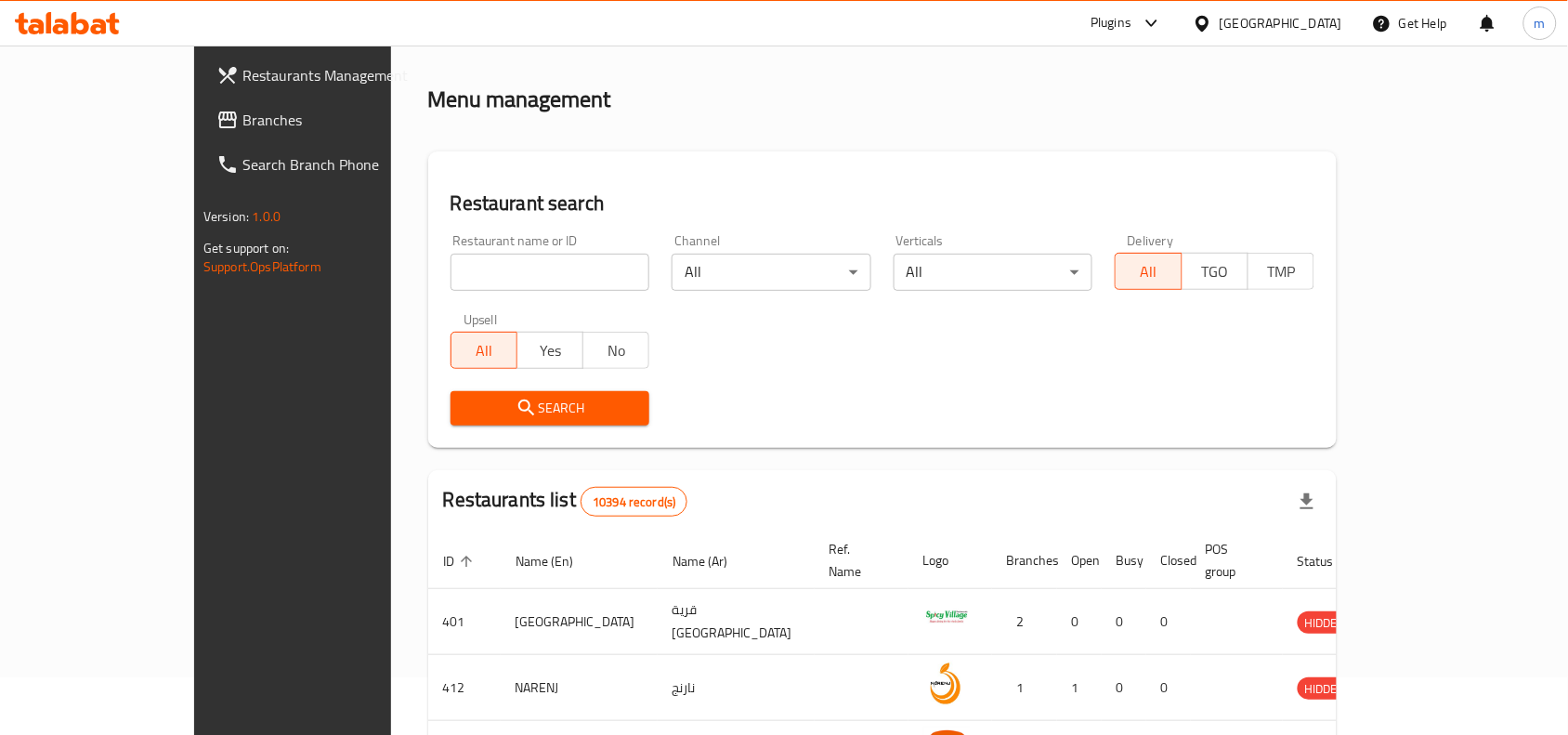
click at [243, 131] on span "Branches" at bounding box center [342, 120] width 199 height 23
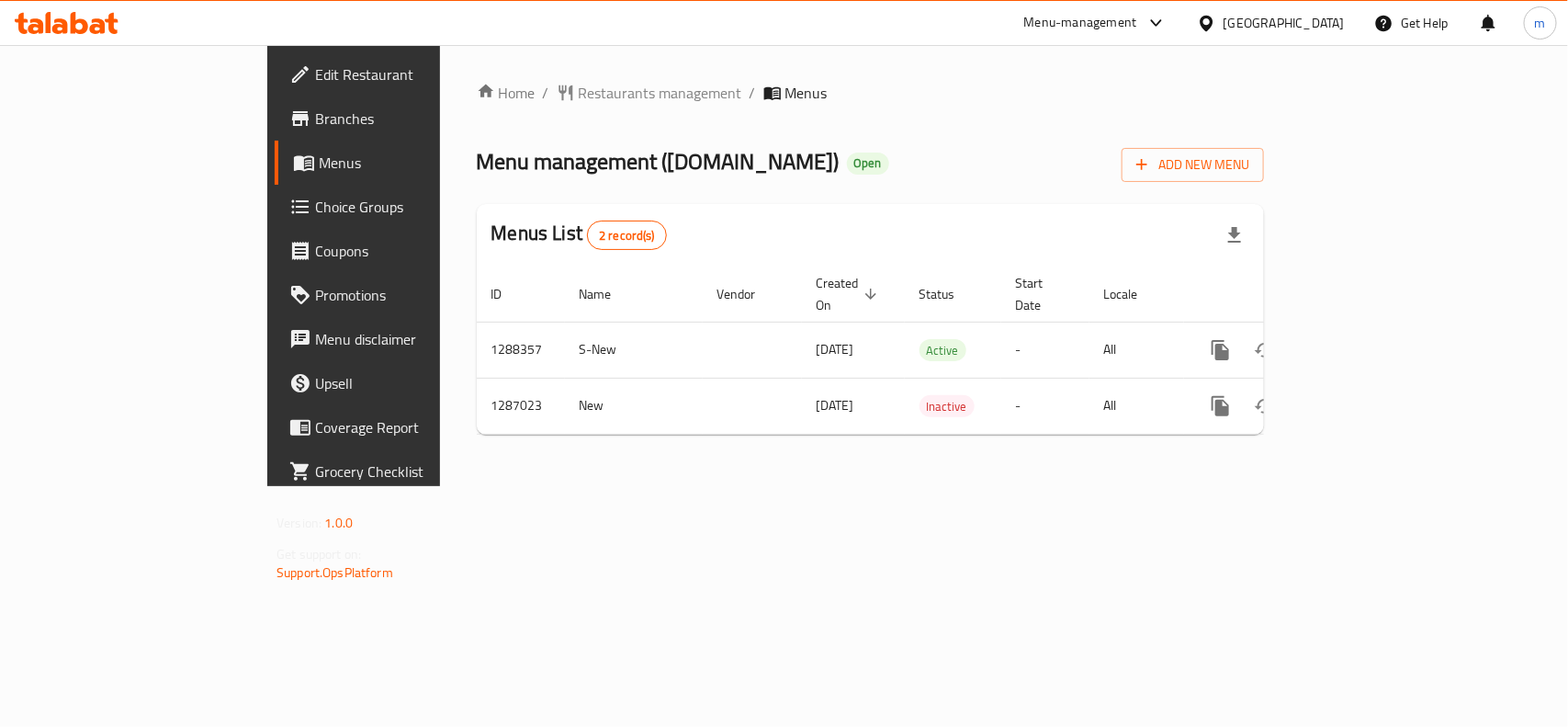
click at [1213, 21] on icon at bounding box center [1206, 23] width 13 height 16
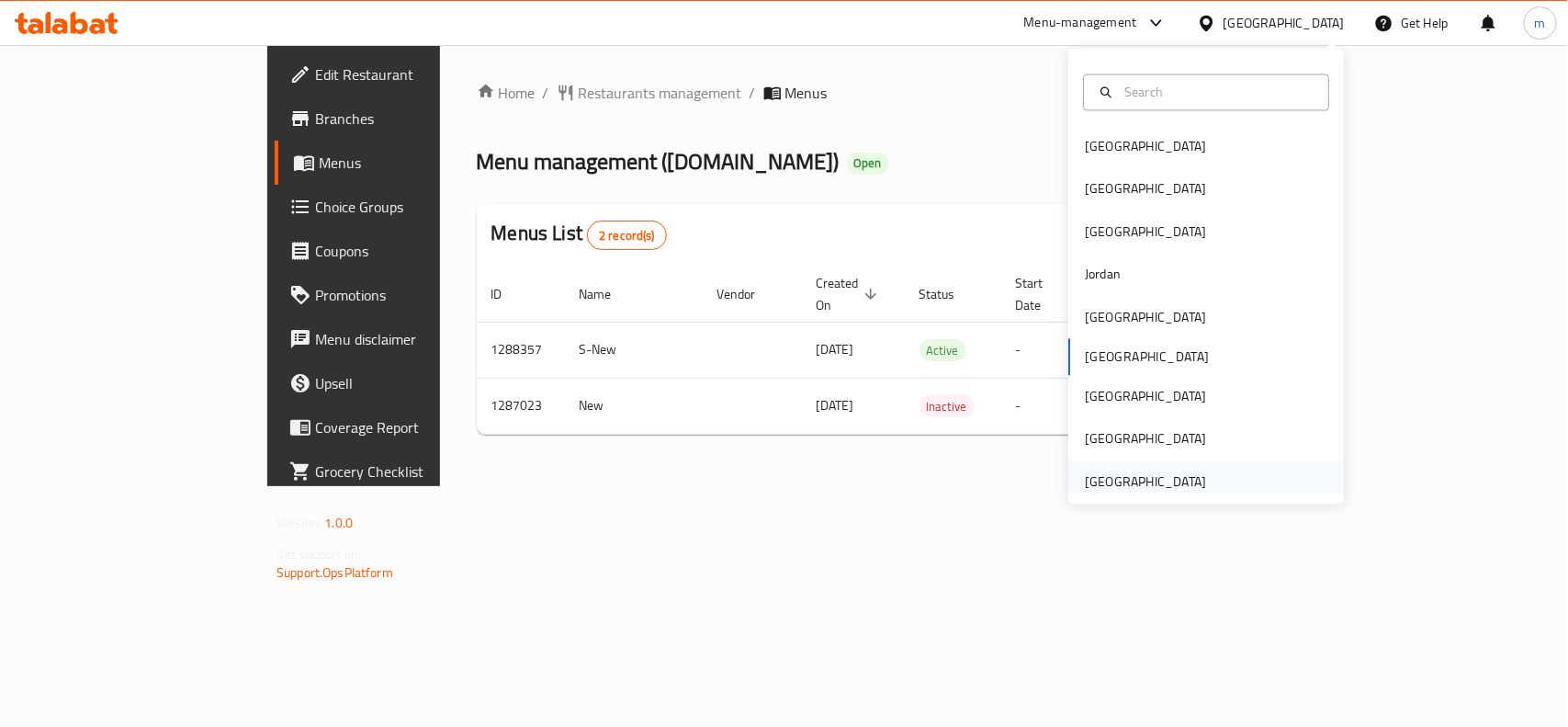
click at [1119, 483] on div "[GEOGRAPHIC_DATA]" at bounding box center [1145, 482] width 121 height 21
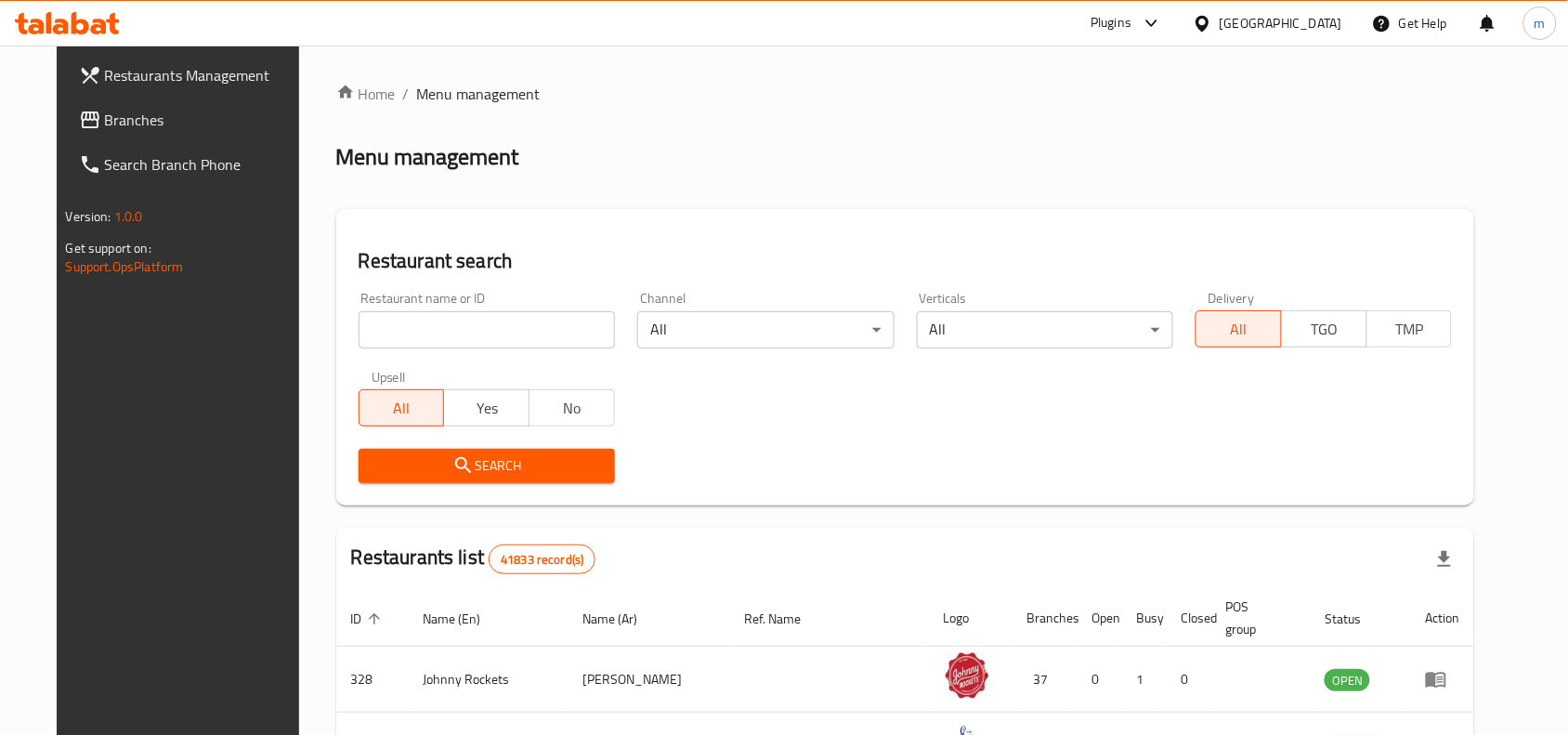
click at [105, 118] on span "Branches" at bounding box center [205, 120] width 199 height 23
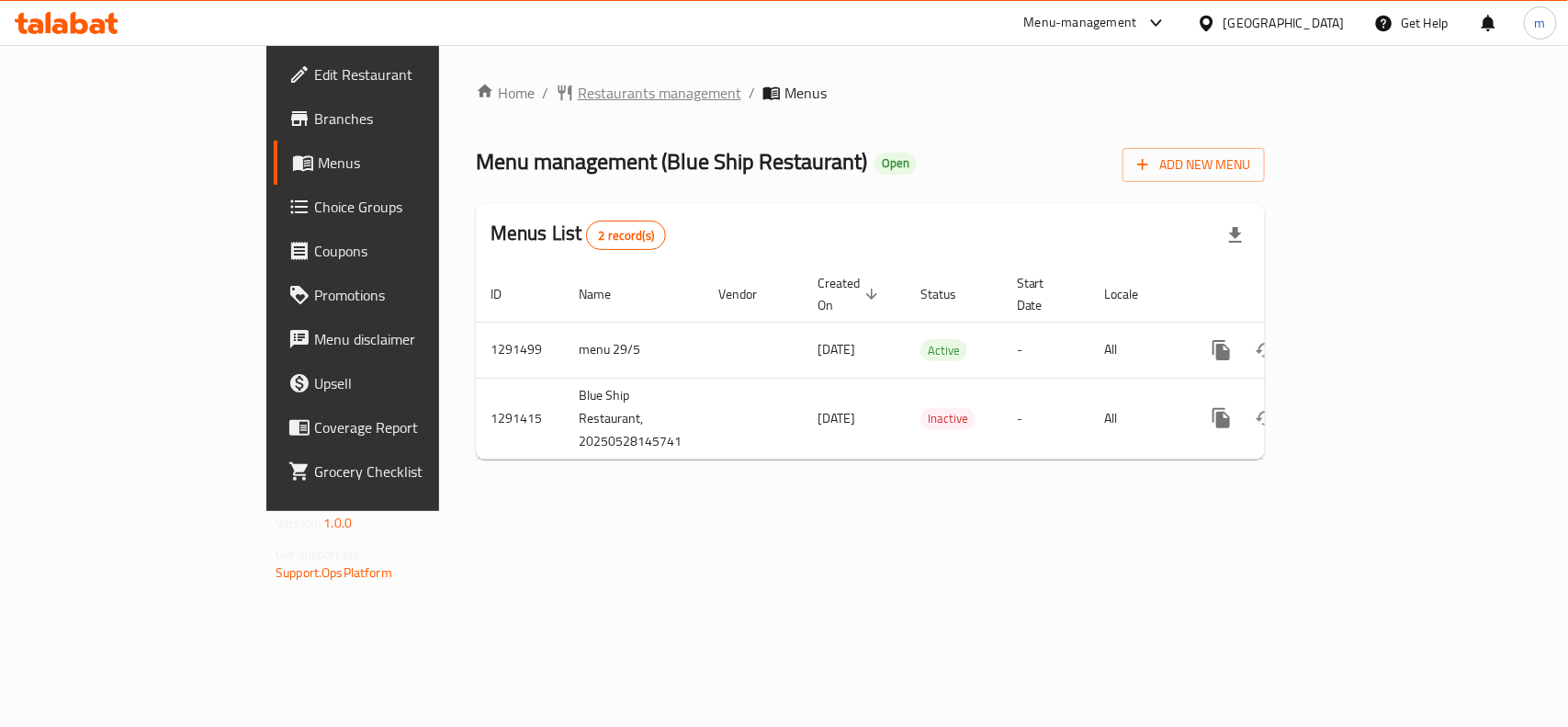
click at [578, 99] on span "Restaurants management" at bounding box center [659, 93] width 163 height 23
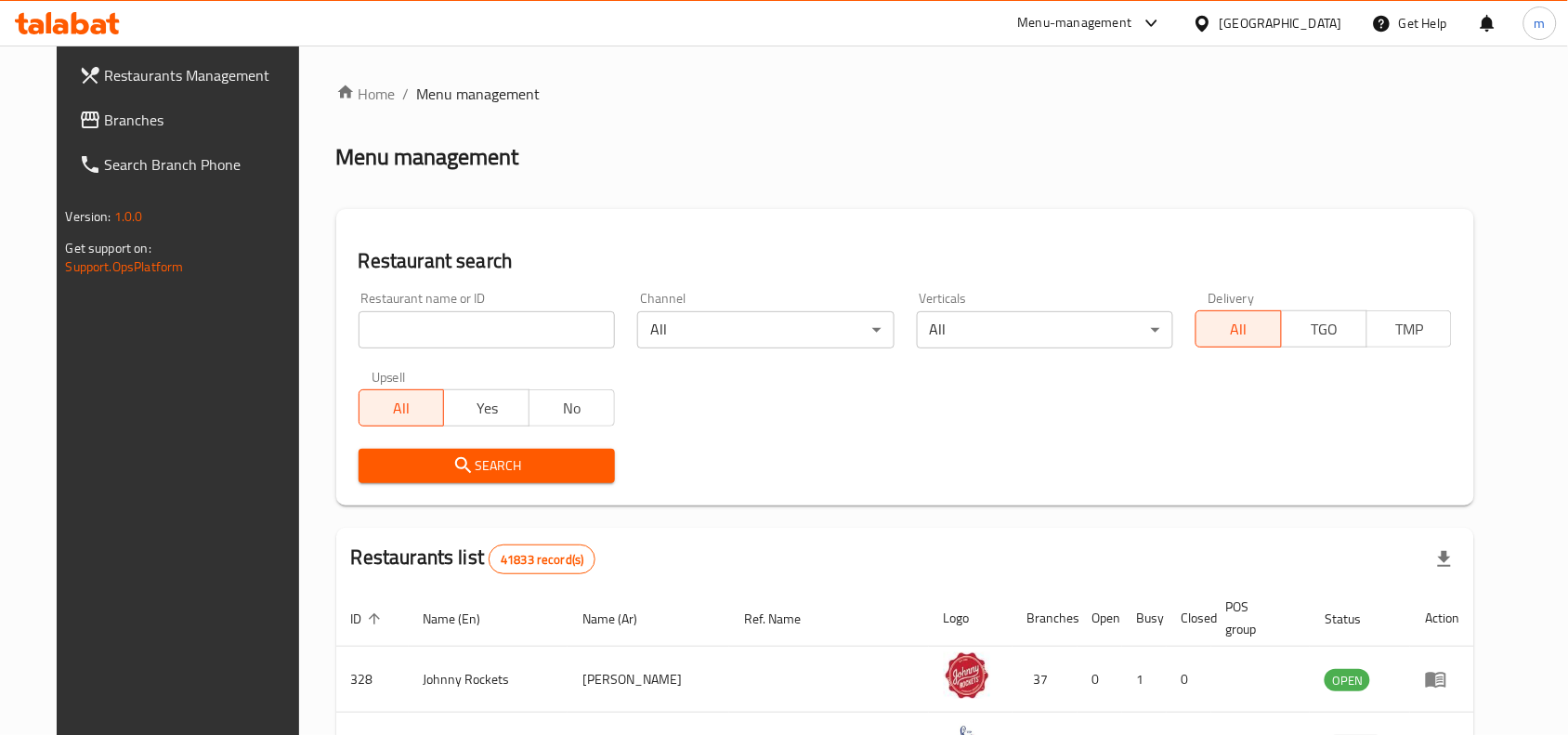
drag, startPoint x: 457, startPoint y: 349, endPoint x: 411, endPoint y: 318, distance: 55.5
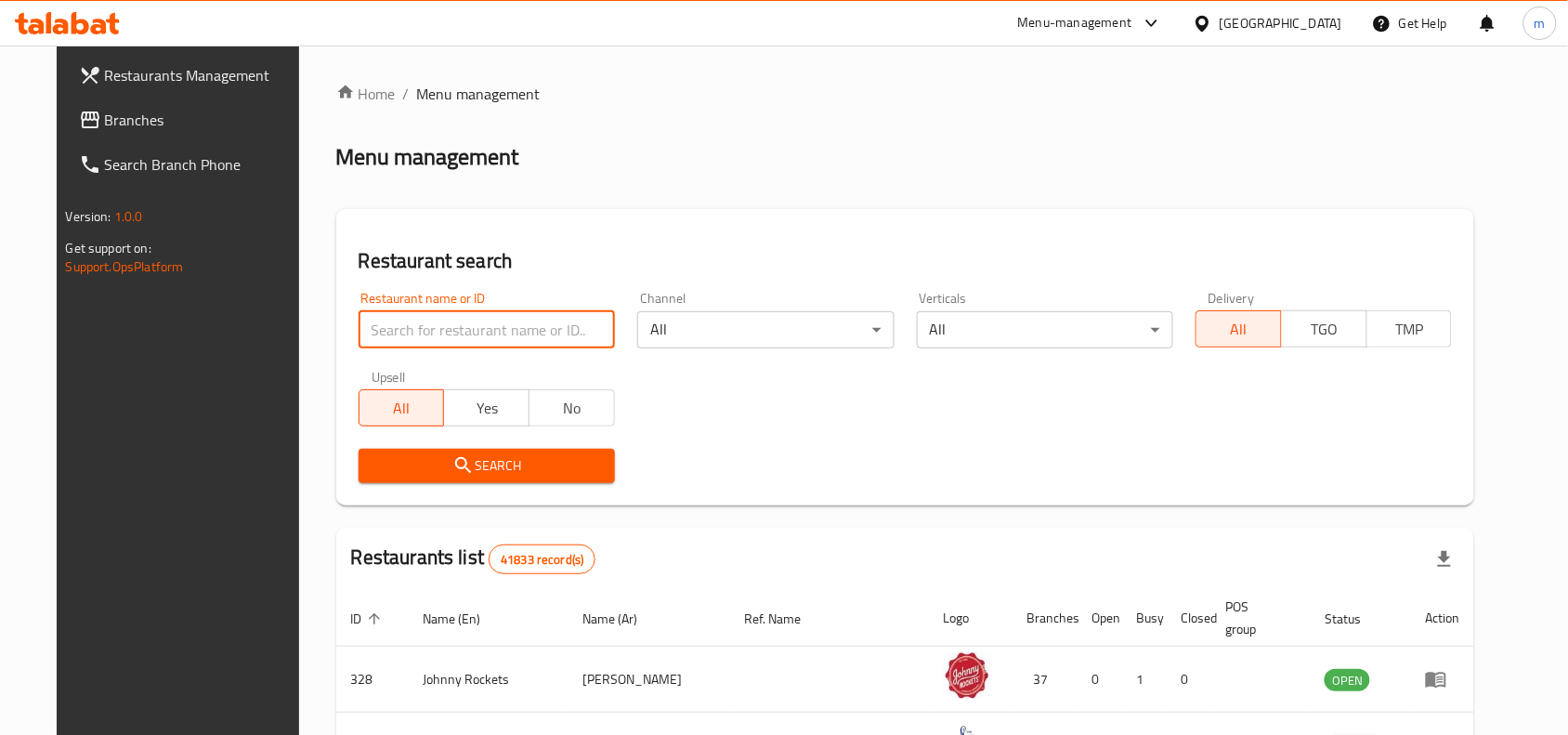
paste input "698757"
type input "698757"
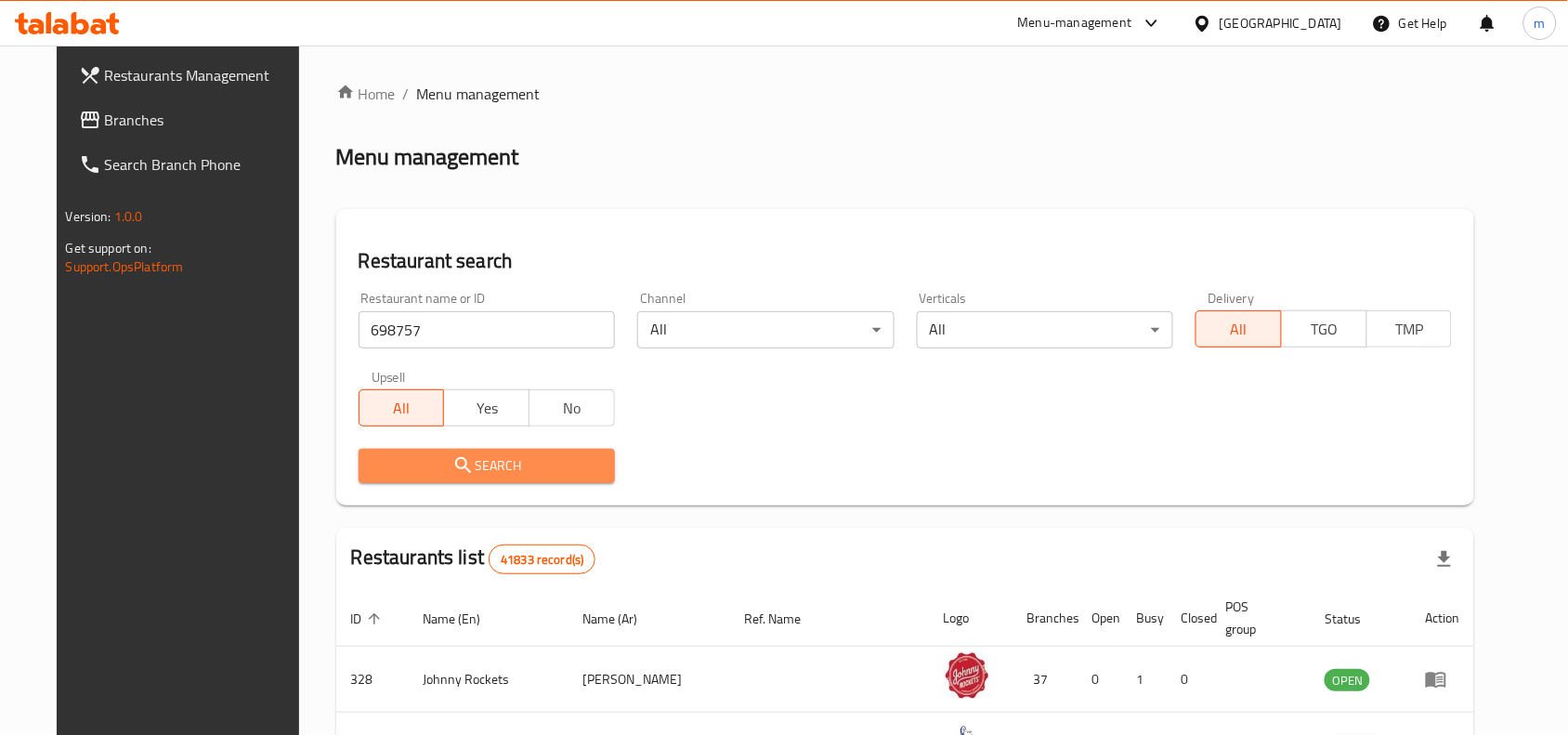
click at [452, 466] on icon "submit" at bounding box center [464, 466] width 23 height 23
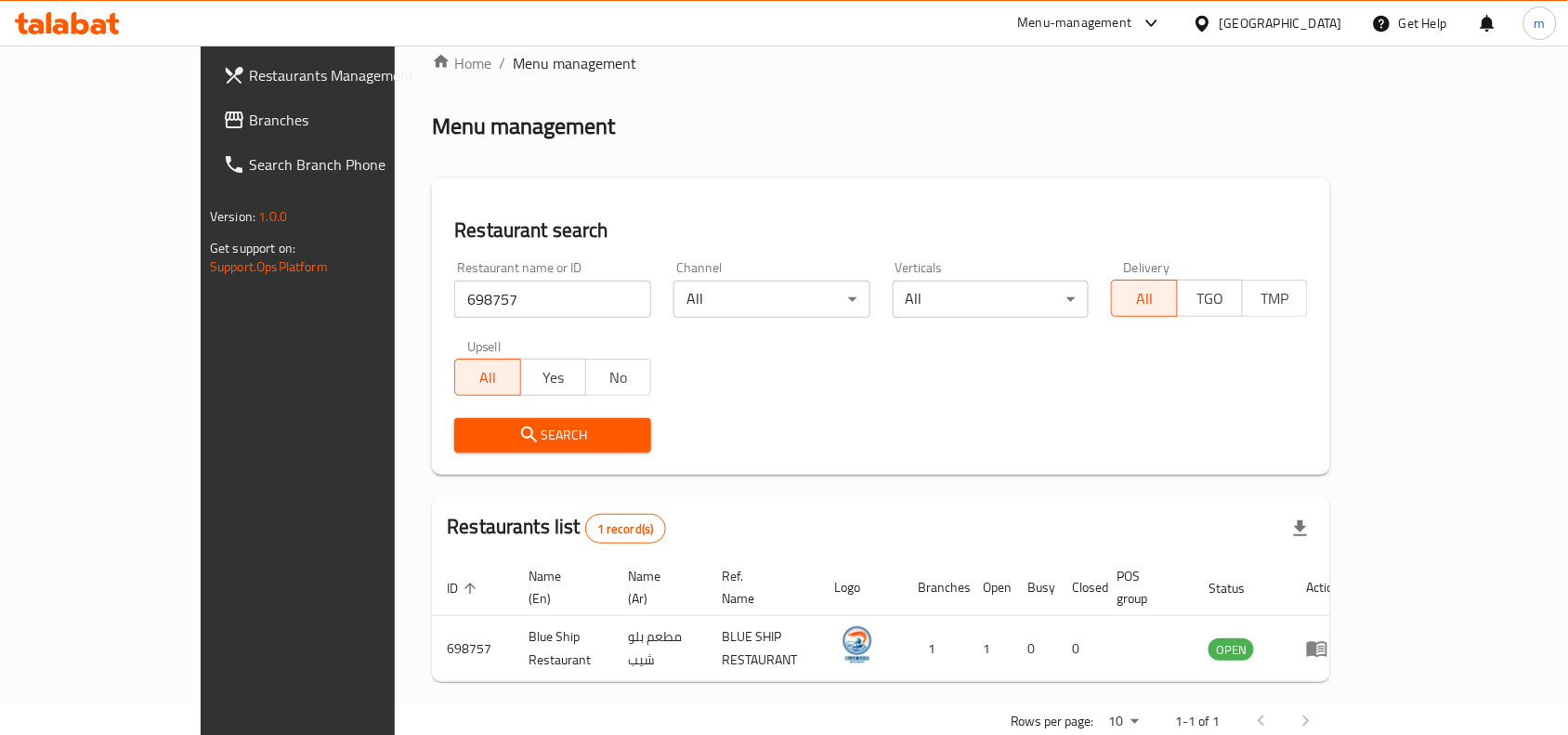
scroll to position [58, 0]
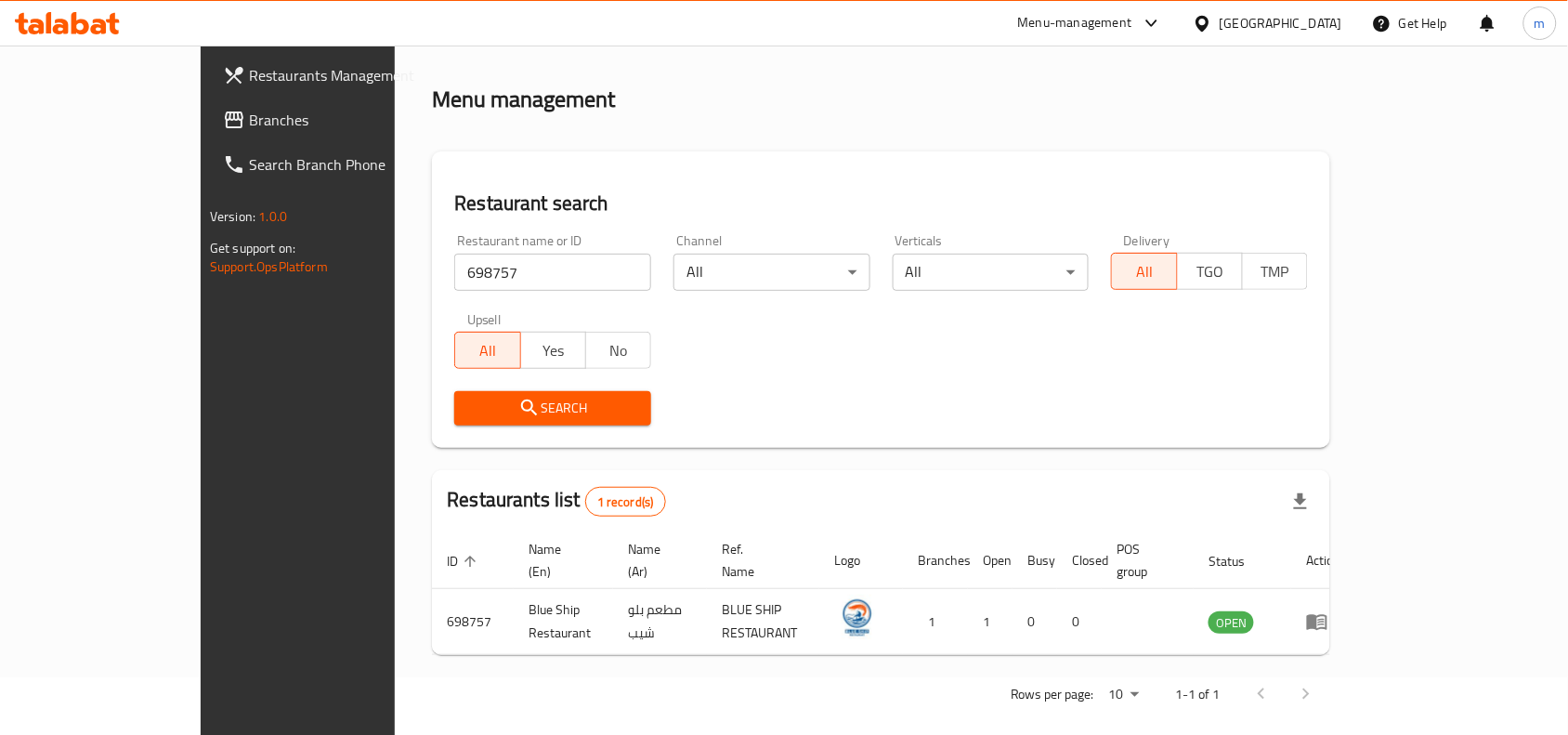
click at [225, 119] on icon at bounding box center [234, 120] width 19 height 17
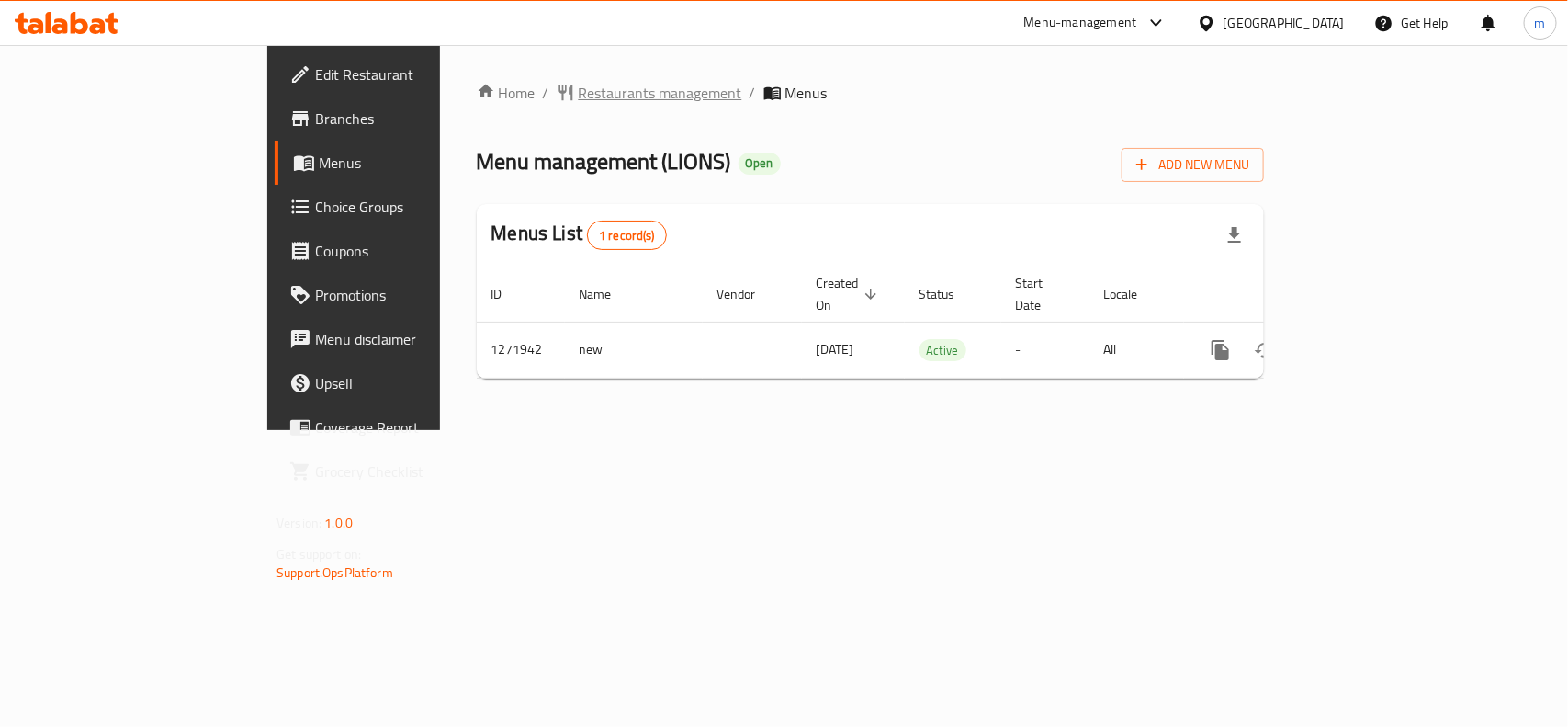
click at [579, 97] on span "Restaurants management" at bounding box center [660, 93] width 163 height 23
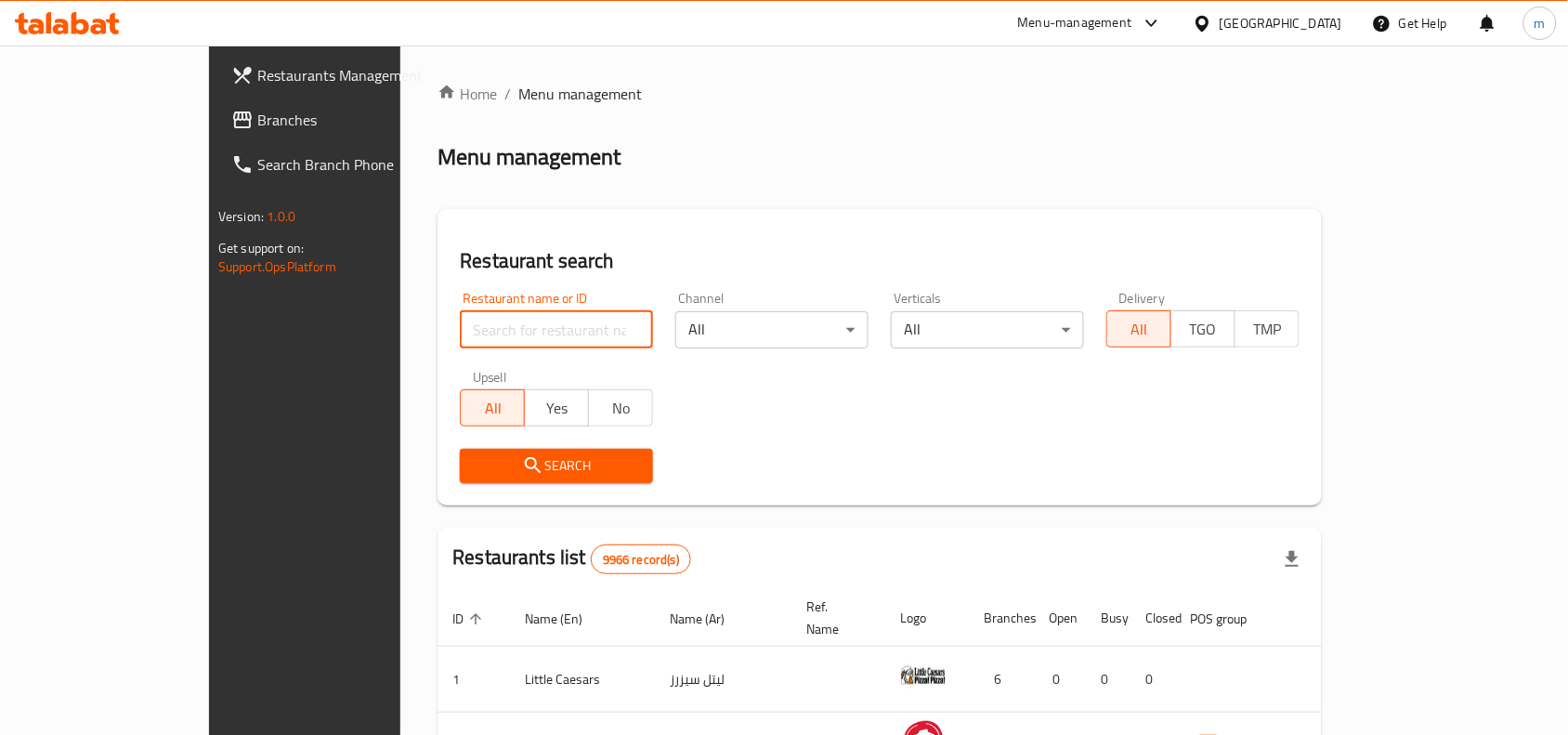
paste input "690039"
type input "690039"
click at [475, 460] on span "Search" at bounding box center [556, 466] width 163 height 23
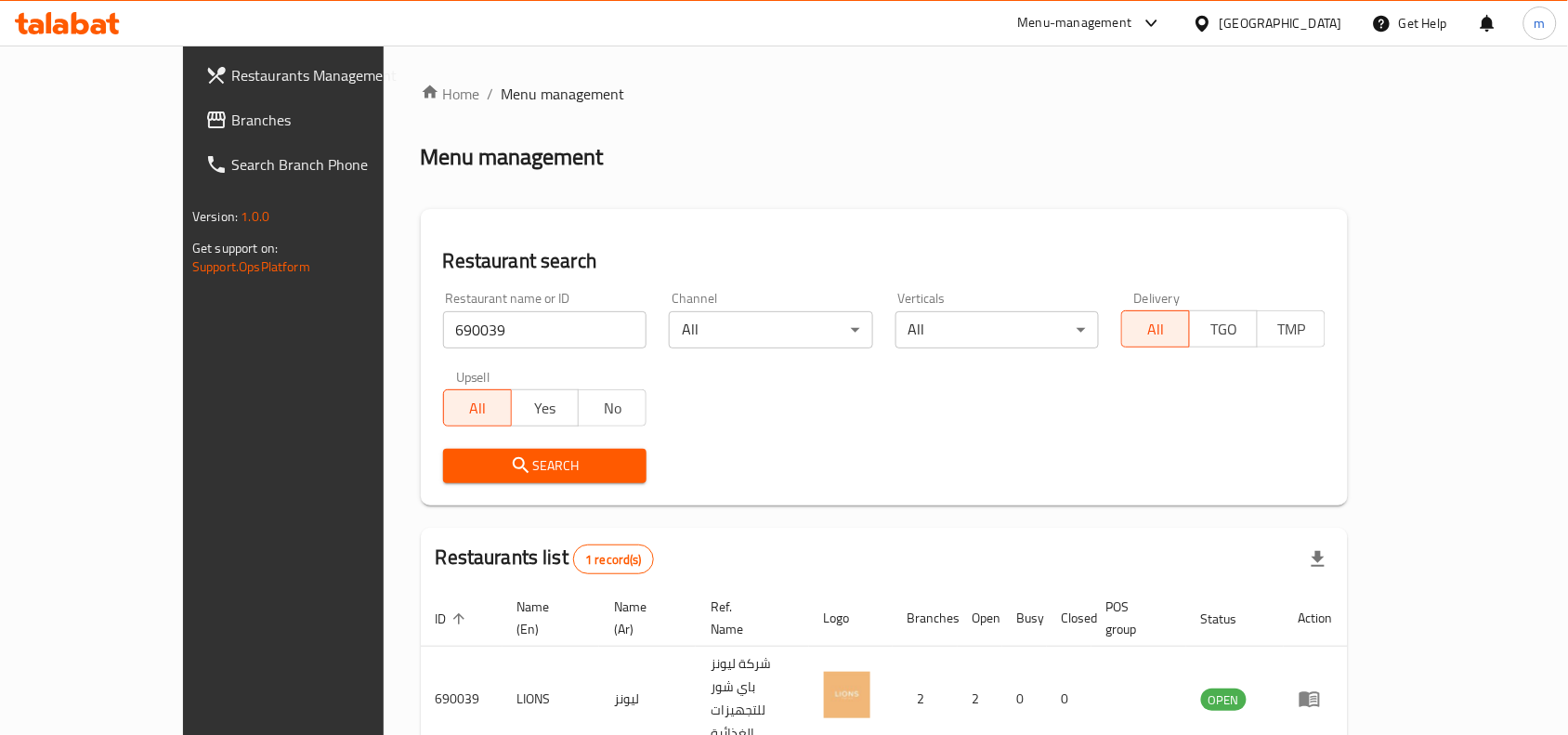
scroll to position [58, 0]
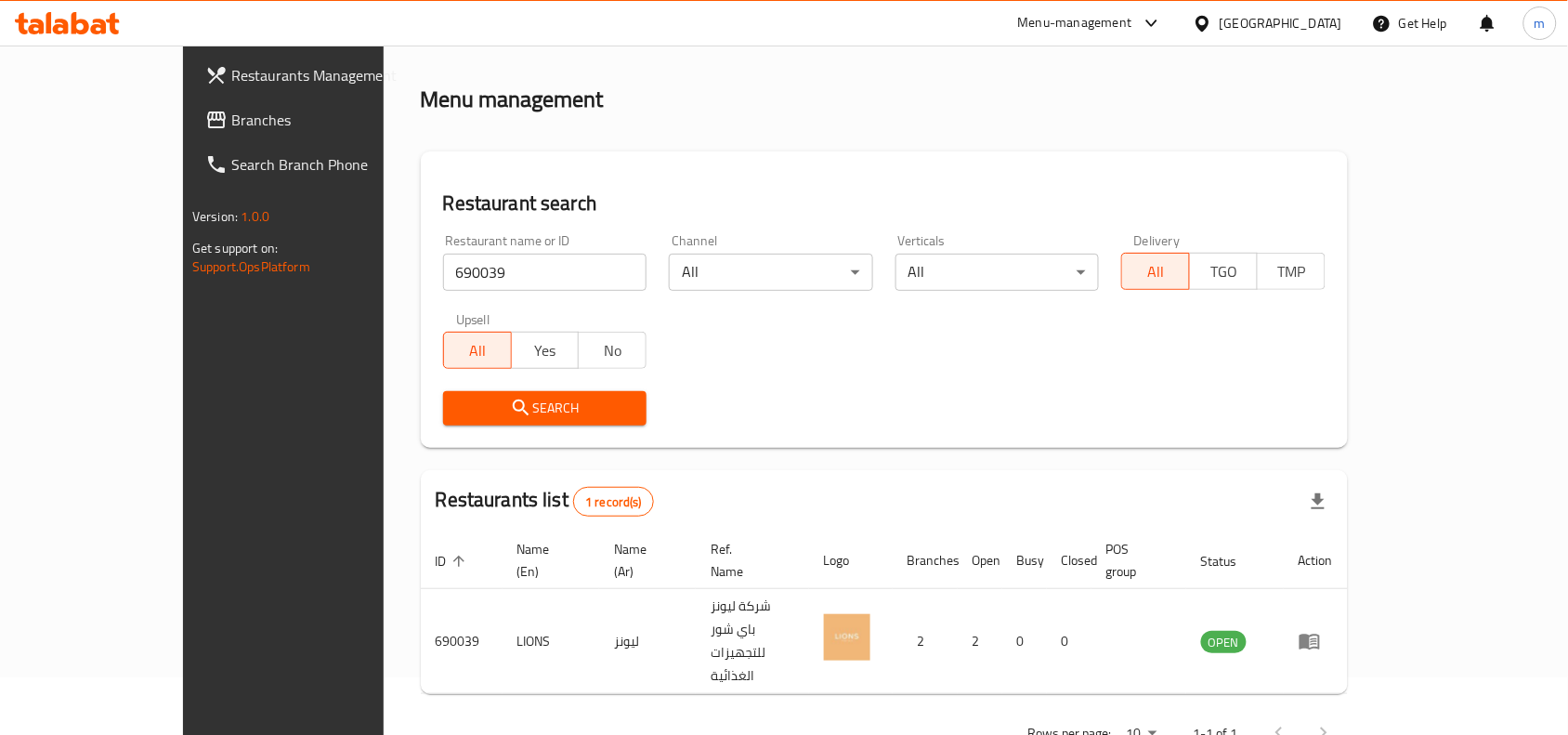
click at [1273, 17] on div "[GEOGRAPHIC_DATA]" at bounding box center [1267, 23] width 179 height 45
click at [1212, 28] on icon at bounding box center [1202, 24] width 20 height 20
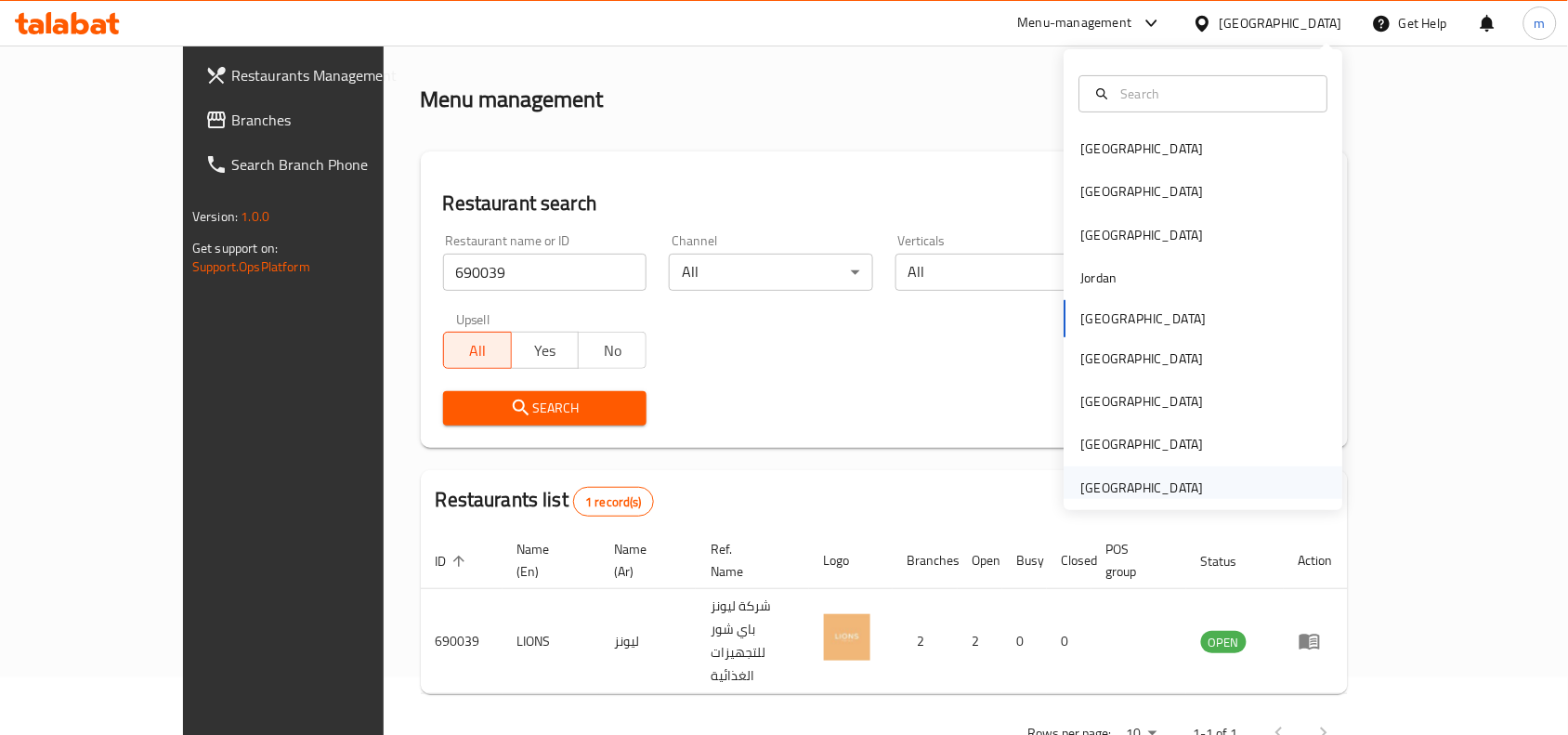
click at [1093, 484] on div "[GEOGRAPHIC_DATA]" at bounding box center [1141, 488] width 122 height 21
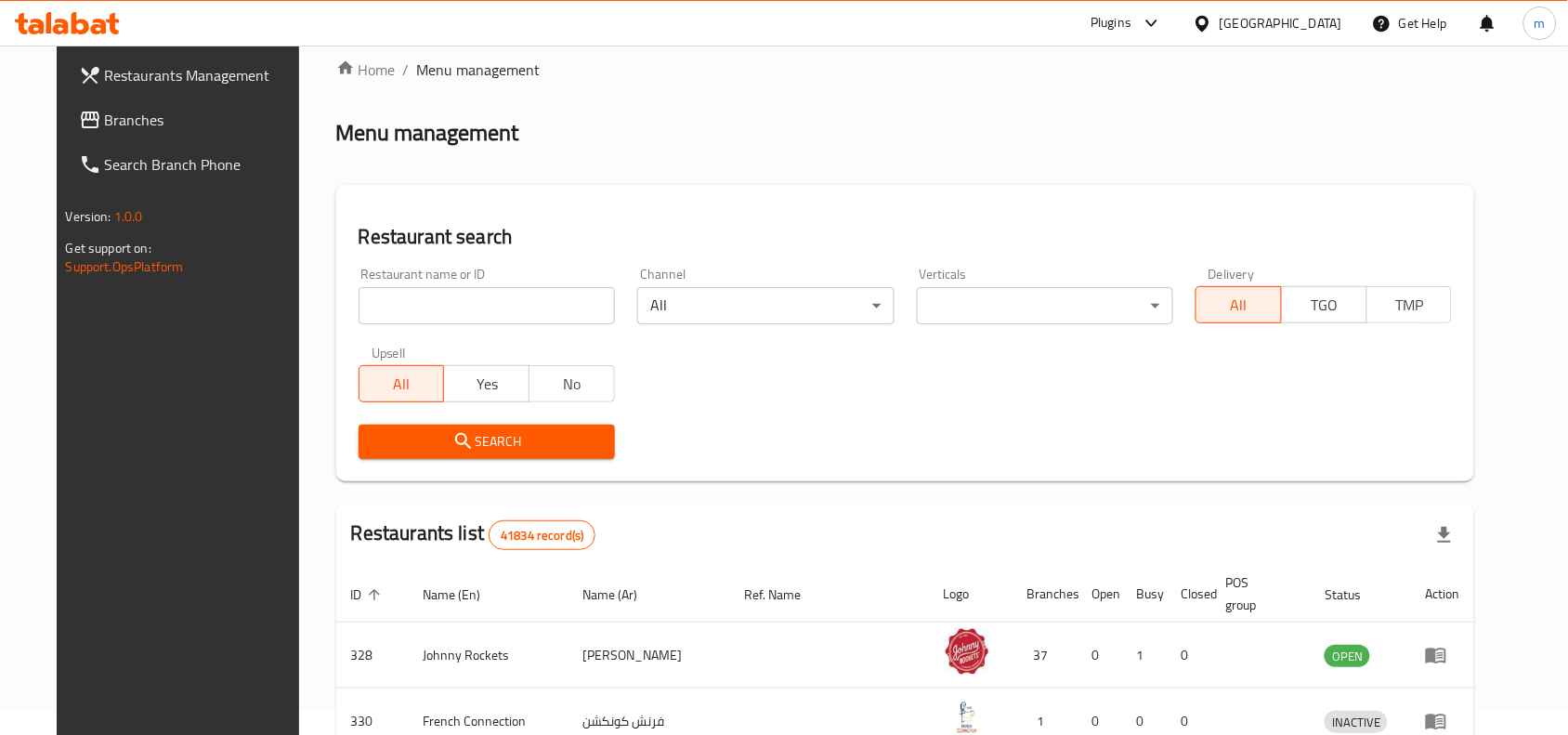
scroll to position [58, 0]
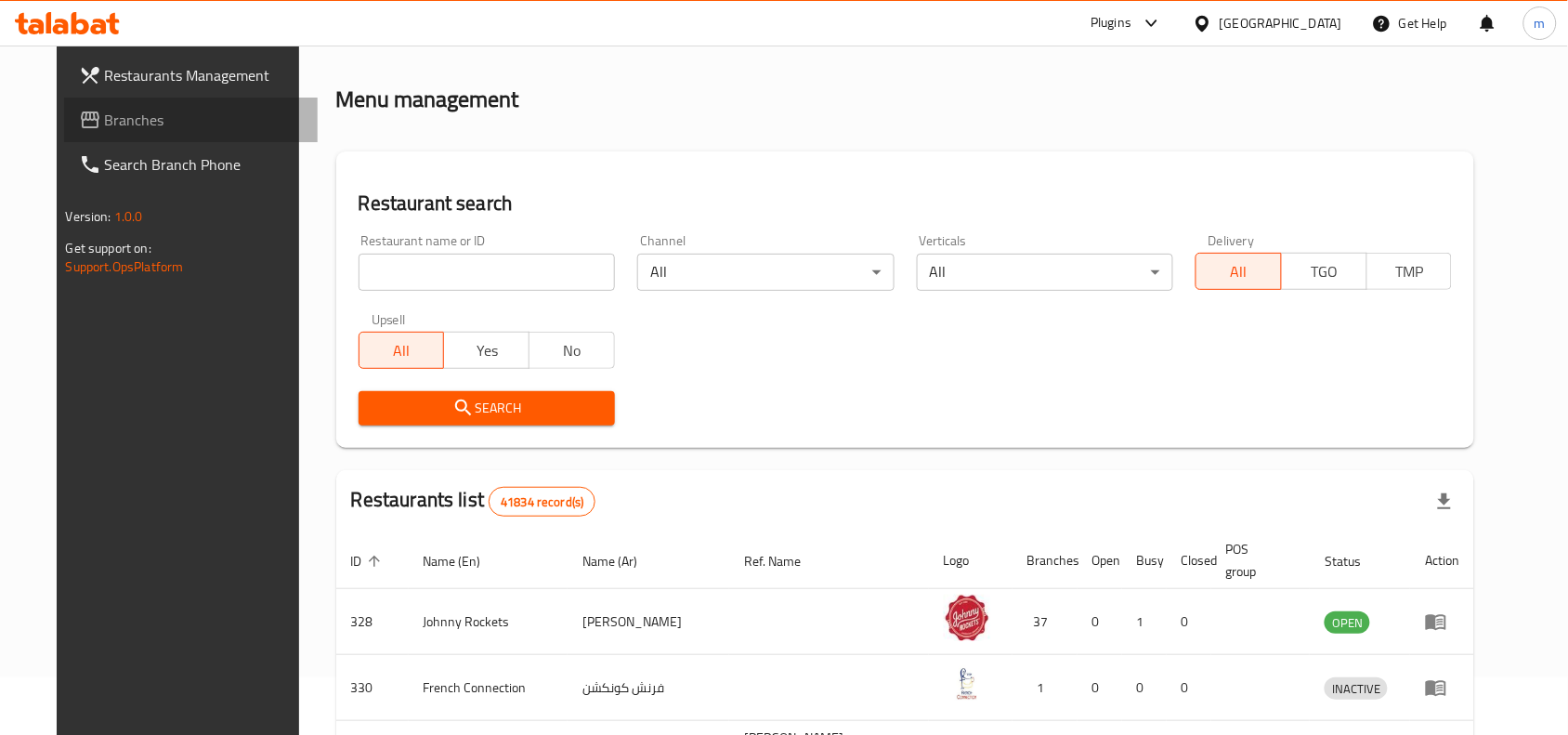
click at [121, 116] on span "Branches" at bounding box center [205, 120] width 199 height 23
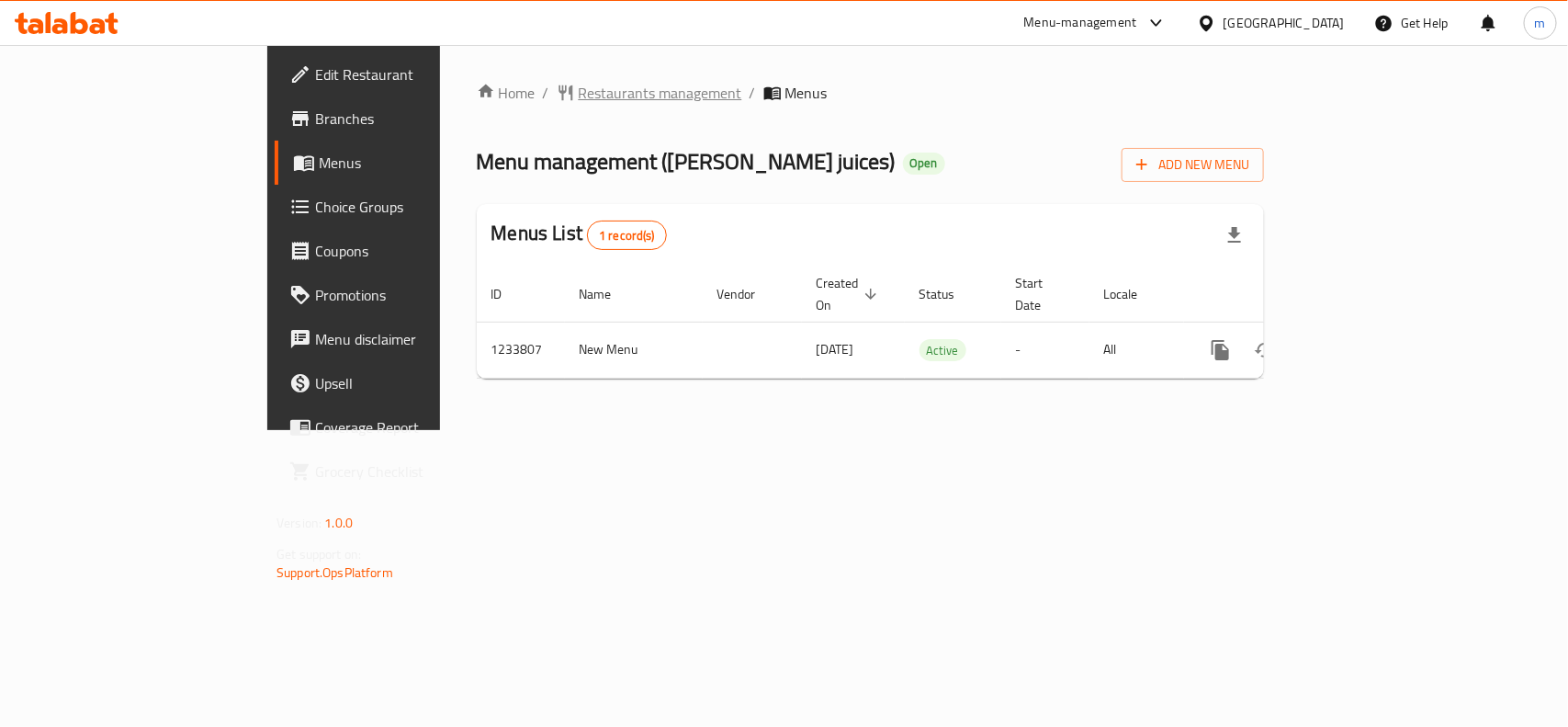
click at [579, 98] on span "Restaurants management" at bounding box center [660, 93] width 163 height 23
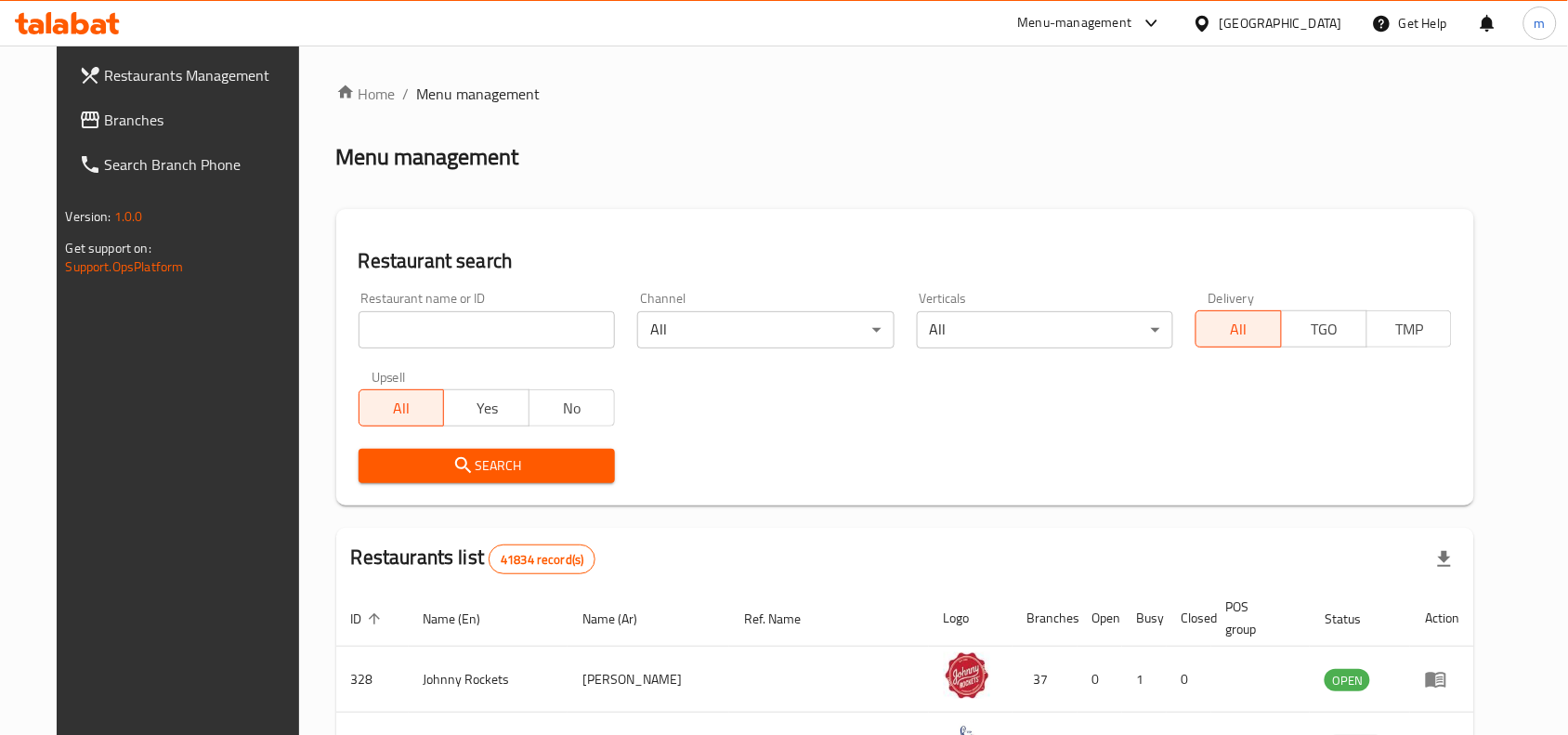
click at [409, 338] on input "search" at bounding box center [486, 329] width 256 height 37
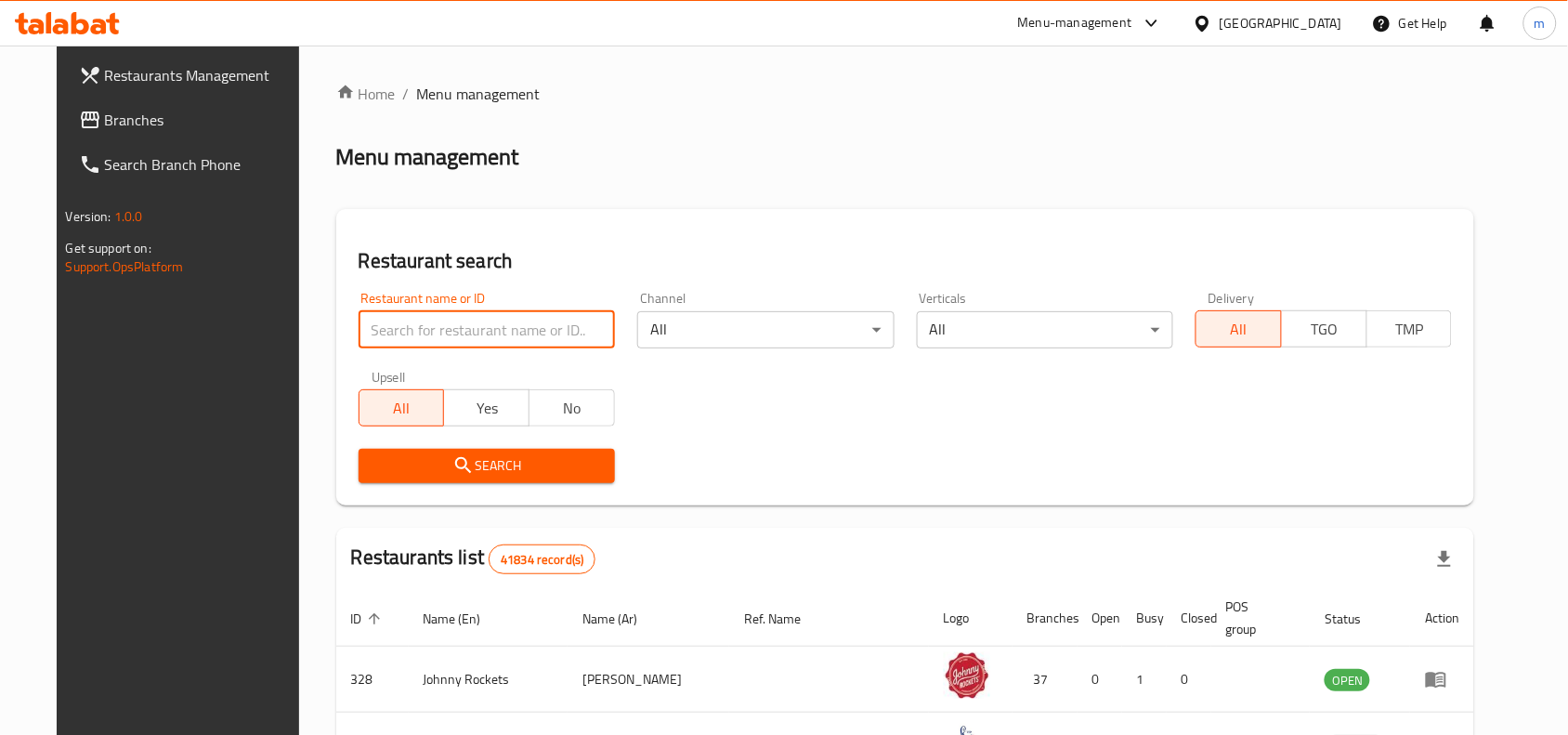
paste input "677869"
type input "677869"
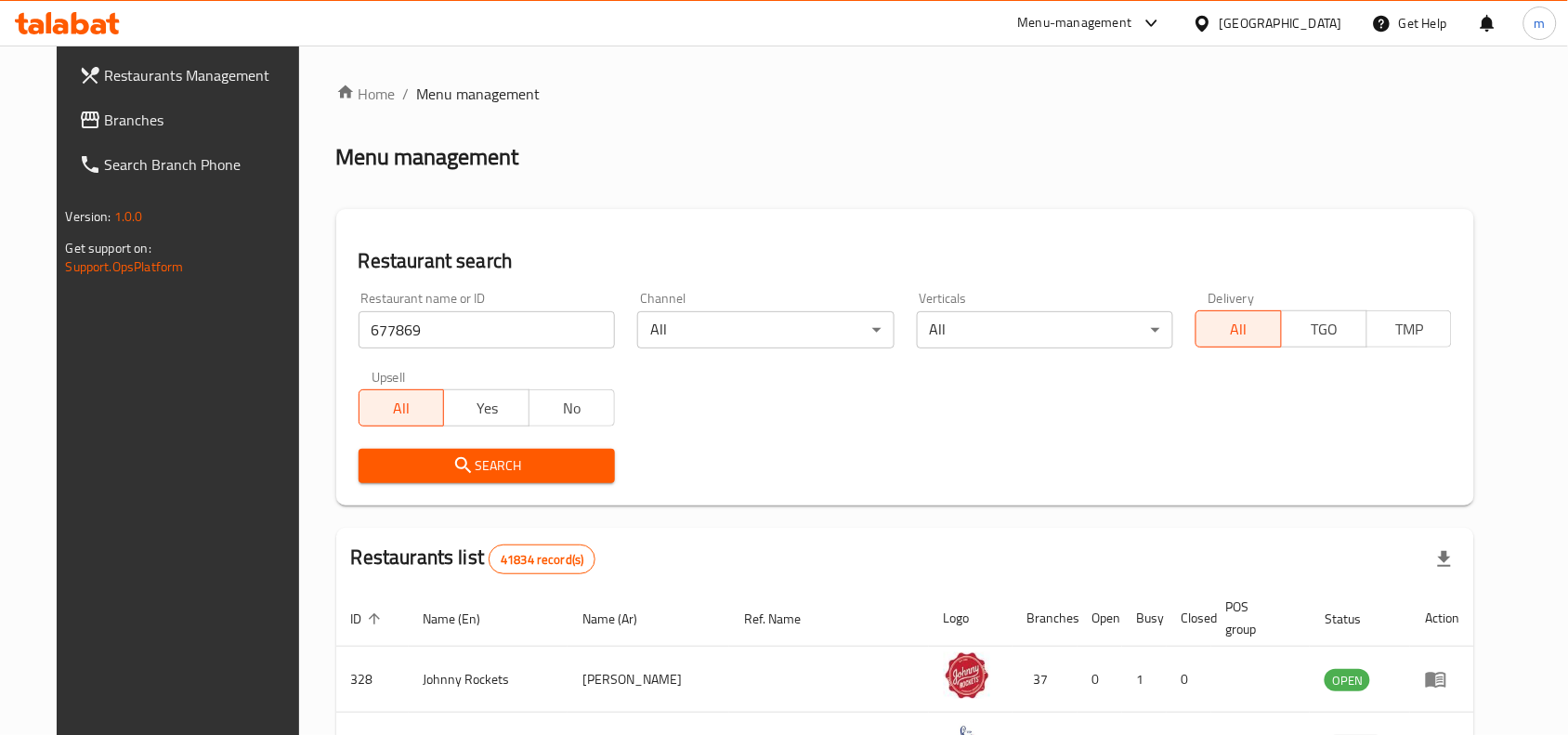
click at [455, 471] on span "Search" at bounding box center [486, 466] width 227 height 23
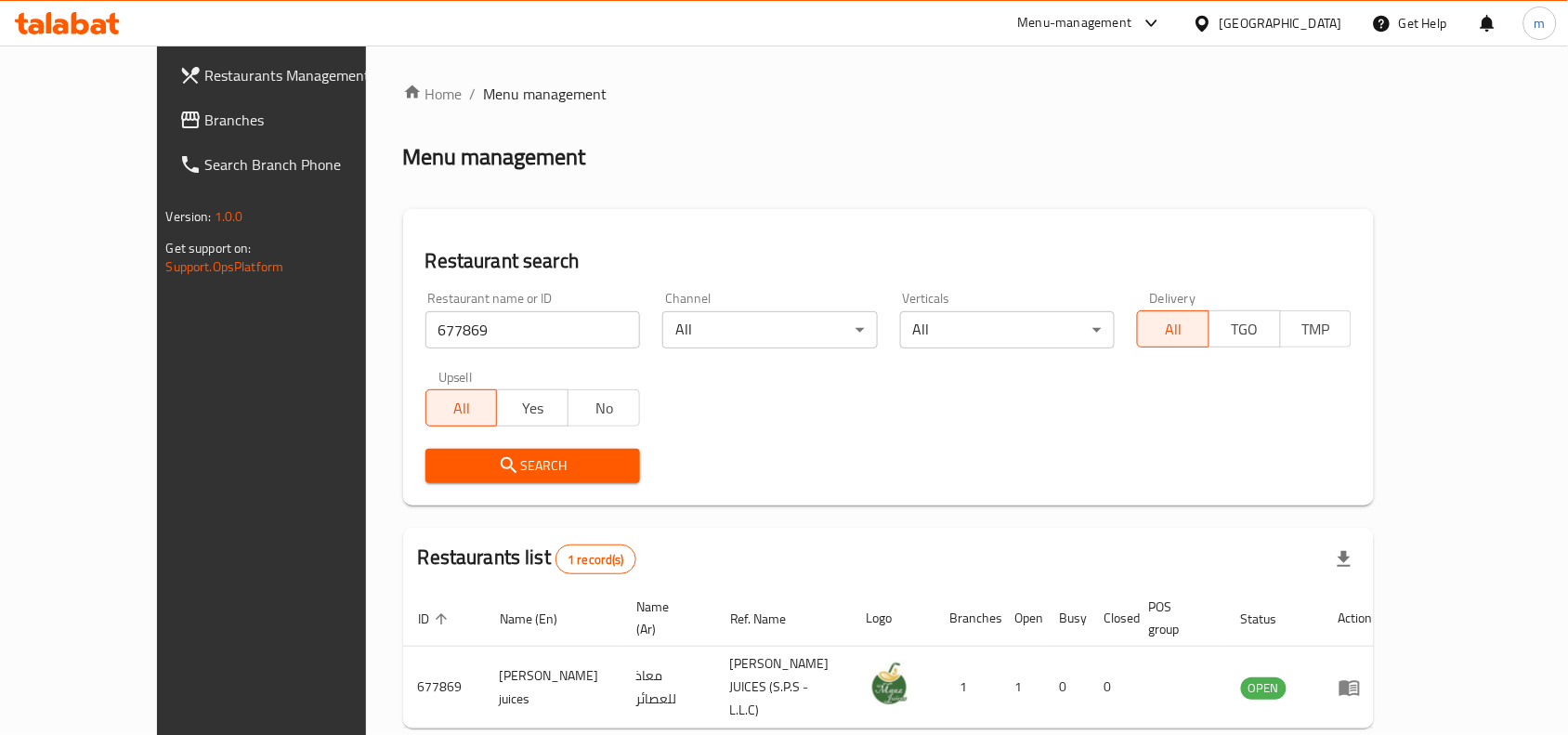
click at [1236, 19] on div "[GEOGRAPHIC_DATA]" at bounding box center [1280, 24] width 122 height 21
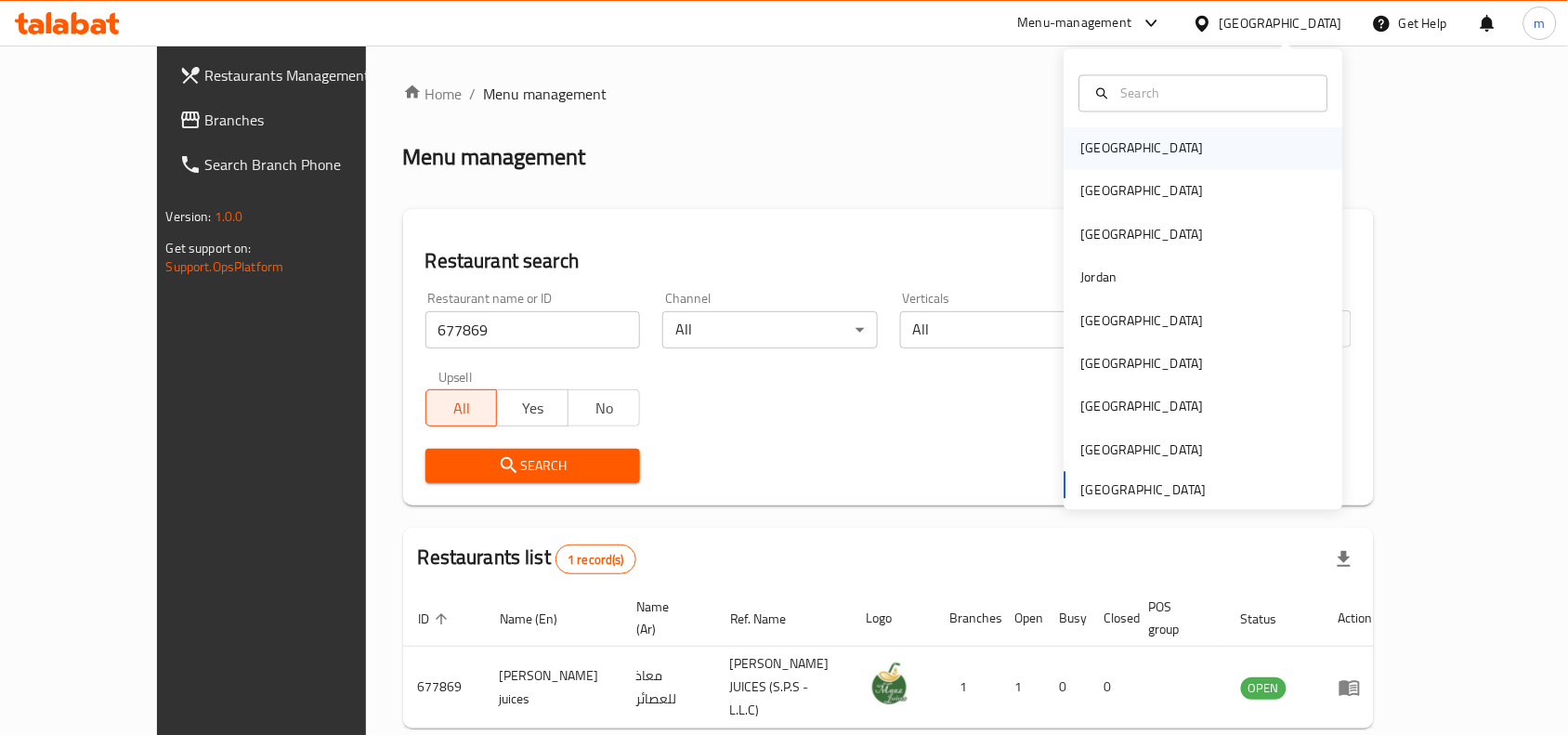
click at [1134, 149] on div "[GEOGRAPHIC_DATA]" at bounding box center [1204, 148] width 279 height 43
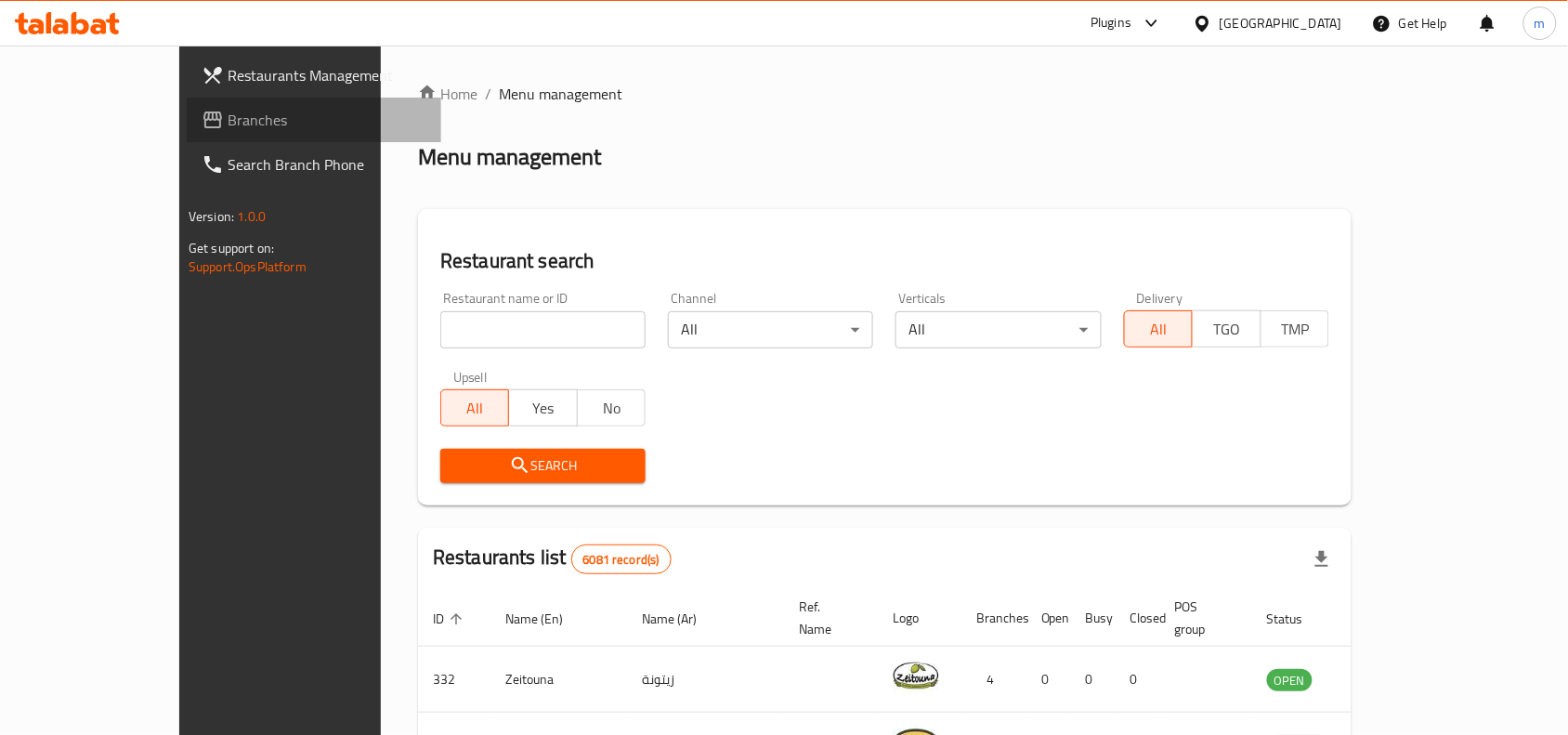
click at [228, 112] on span "Branches" at bounding box center [327, 120] width 199 height 23
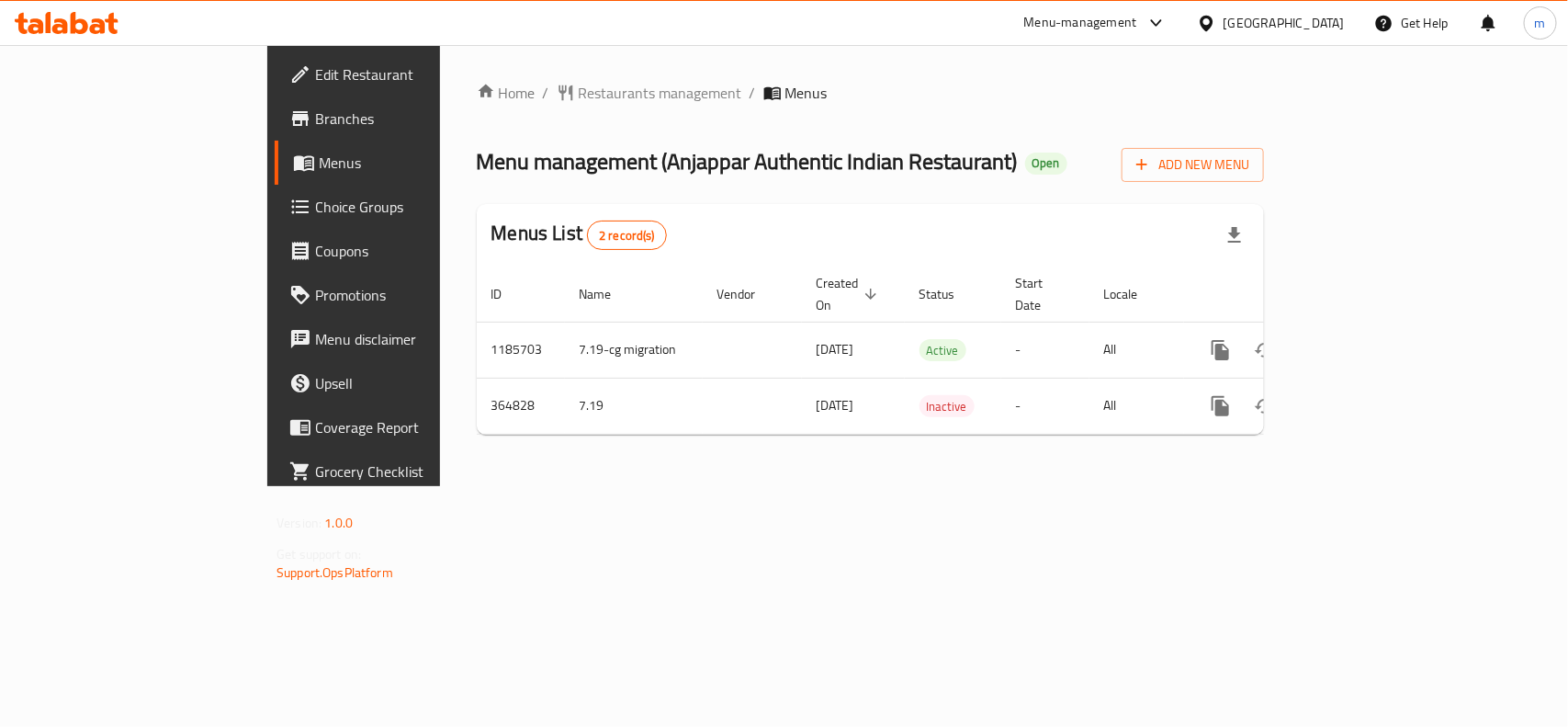
click at [579, 88] on span "Restaurants management" at bounding box center [660, 93] width 163 height 23
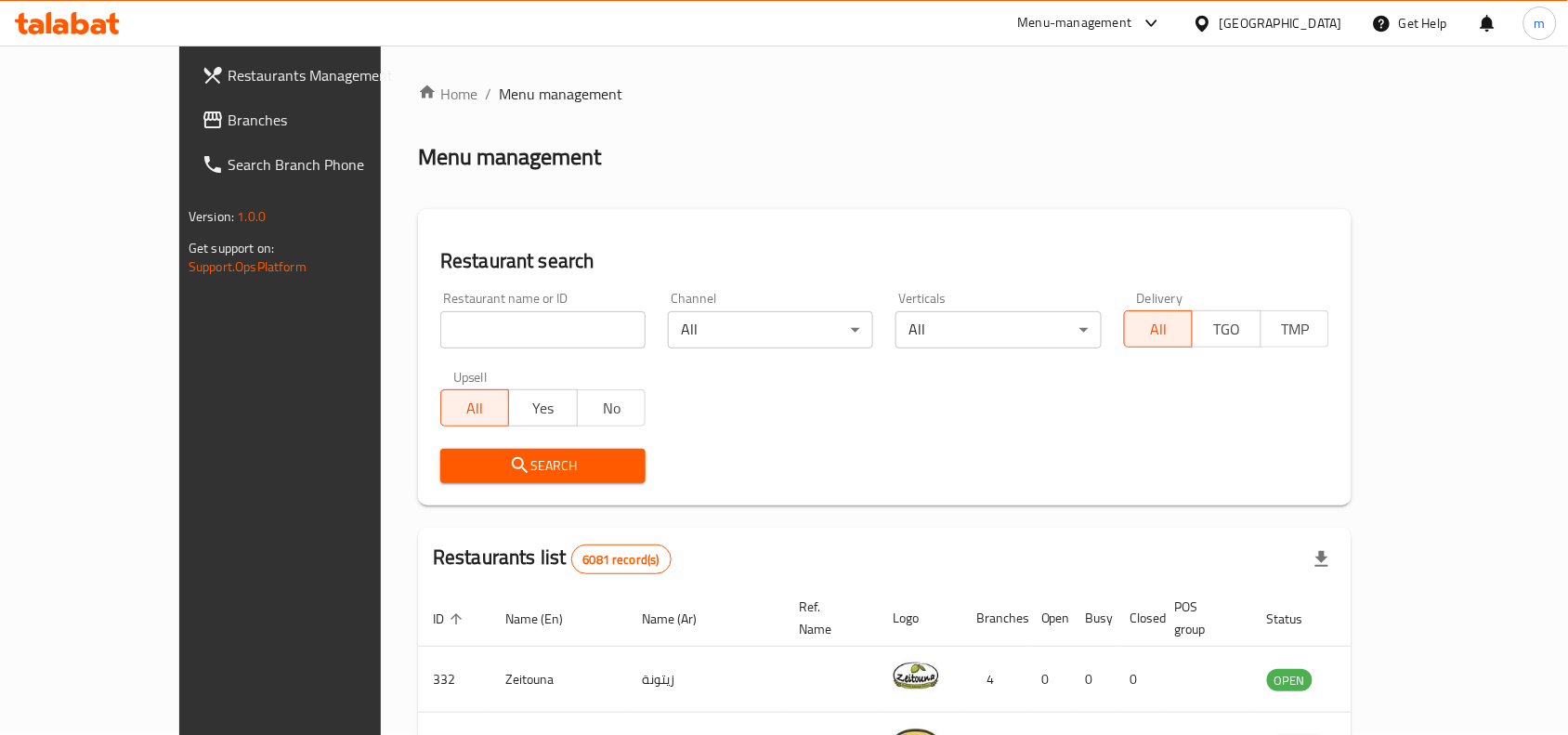
click at [455, 325] on input "search" at bounding box center [542, 329] width 206 height 37
paste input "631042"
type input "631042"
click at [455, 454] on span "Search" at bounding box center [542, 466] width 175 height 23
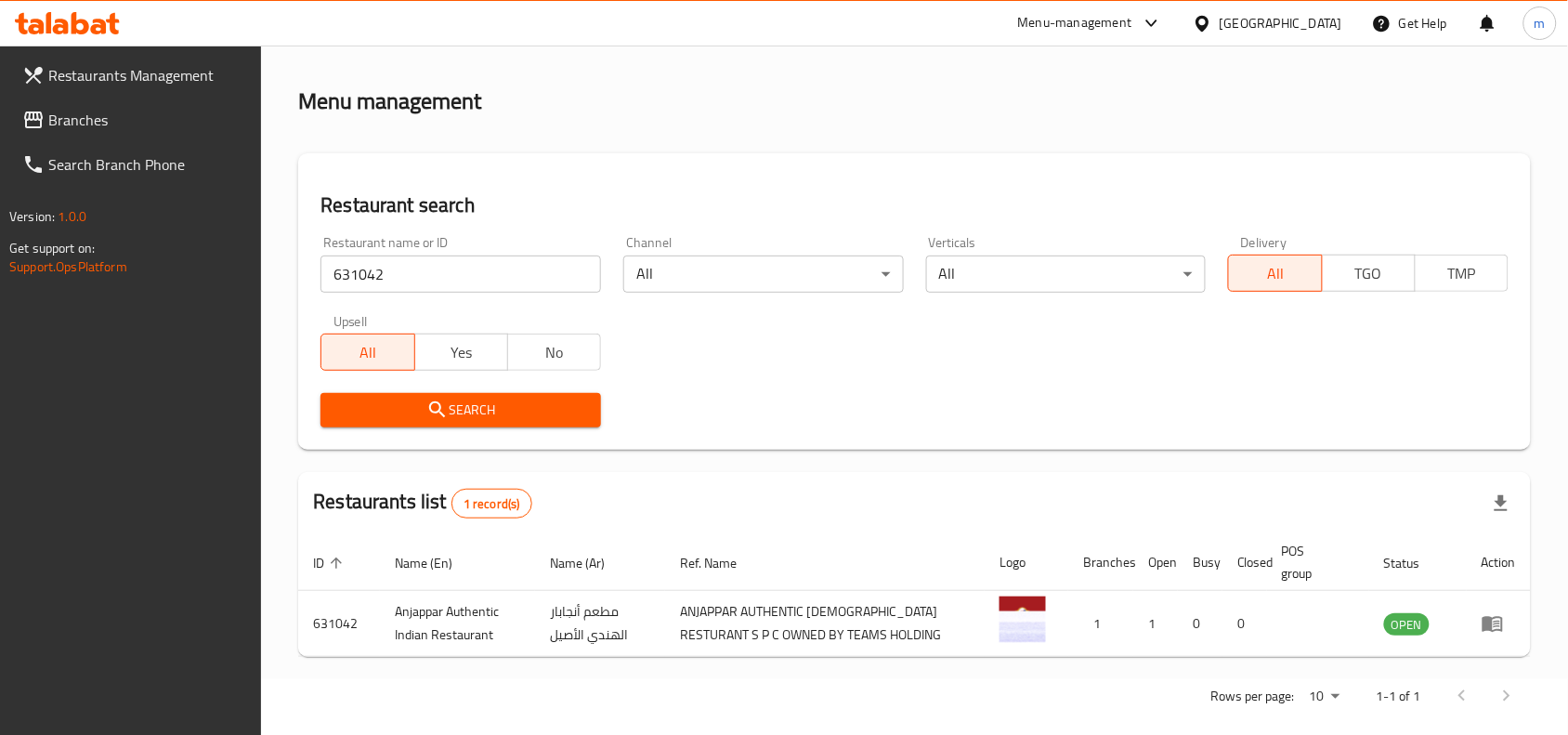
scroll to position [79, 0]
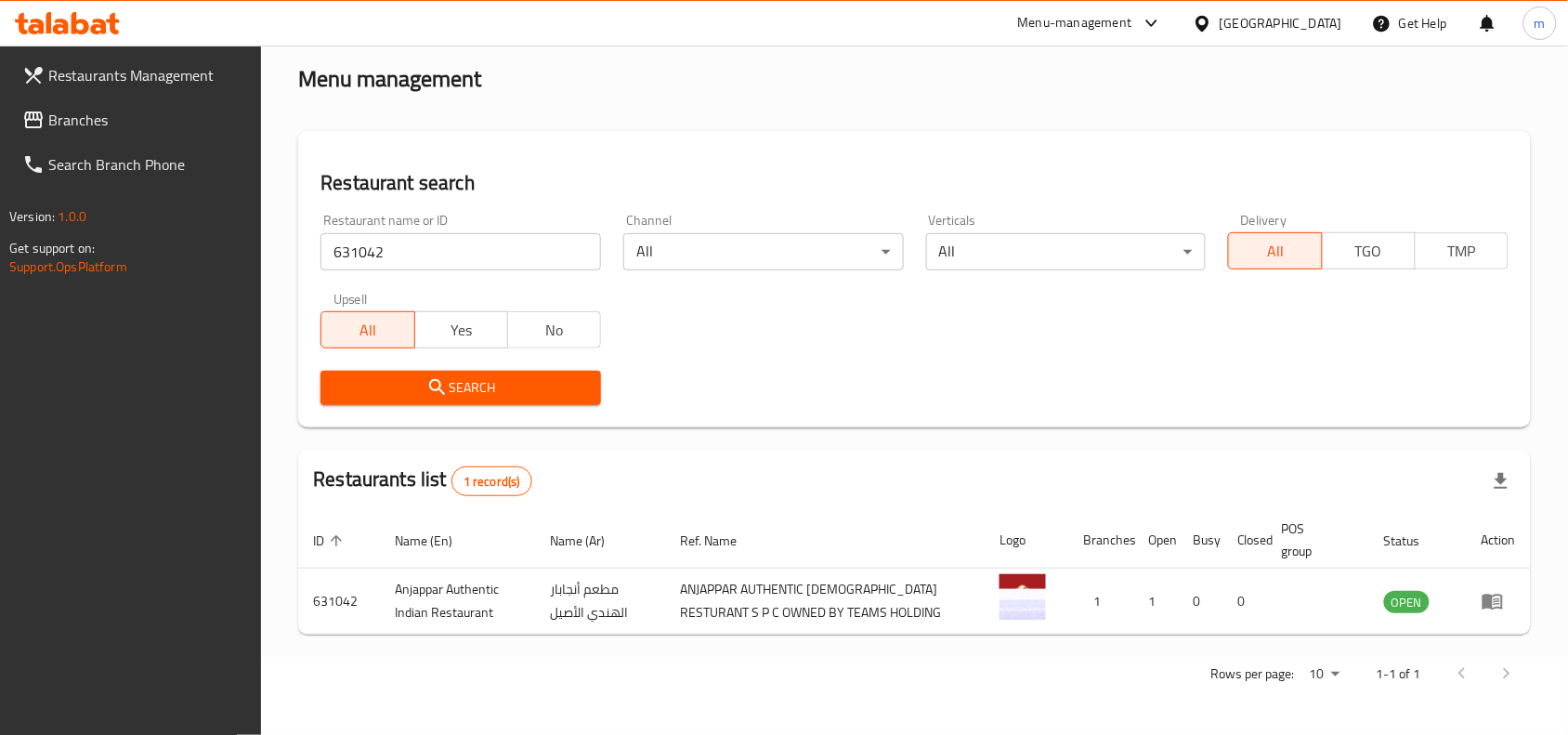
click at [1212, 17] on icon at bounding box center [1202, 24] width 20 height 20
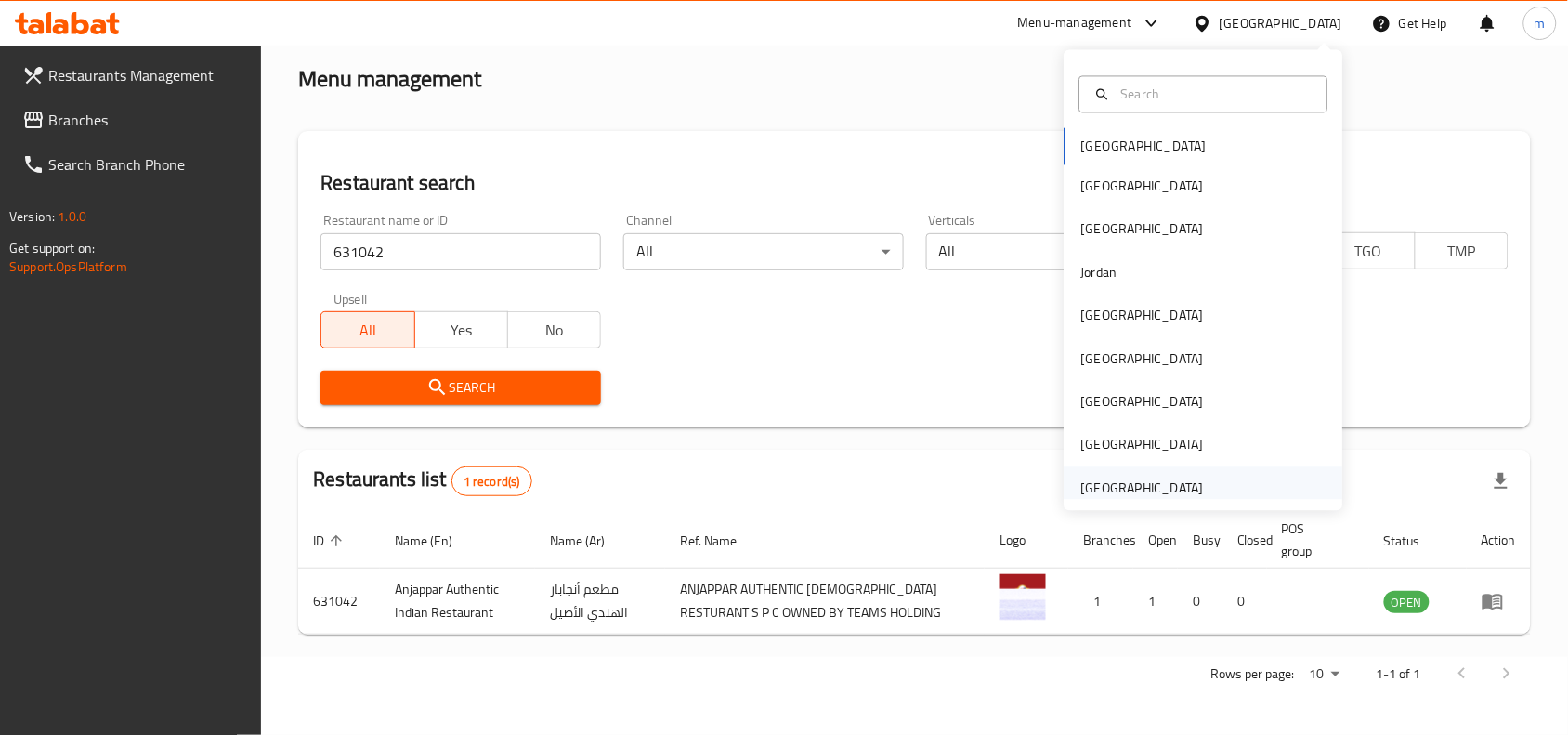
click at [1154, 480] on div "[GEOGRAPHIC_DATA]" at bounding box center [1141, 488] width 122 height 21
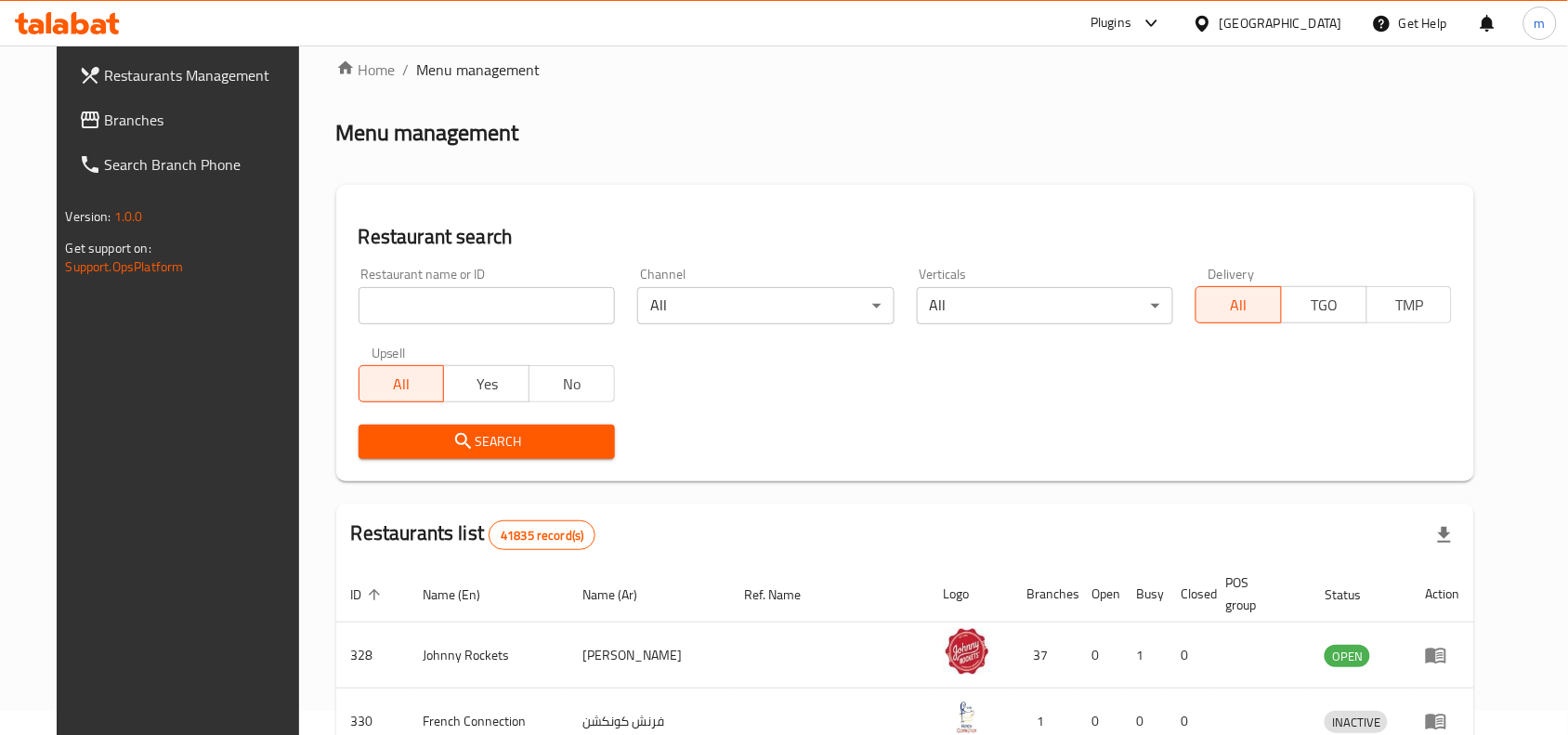
scroll to position [79, 0]
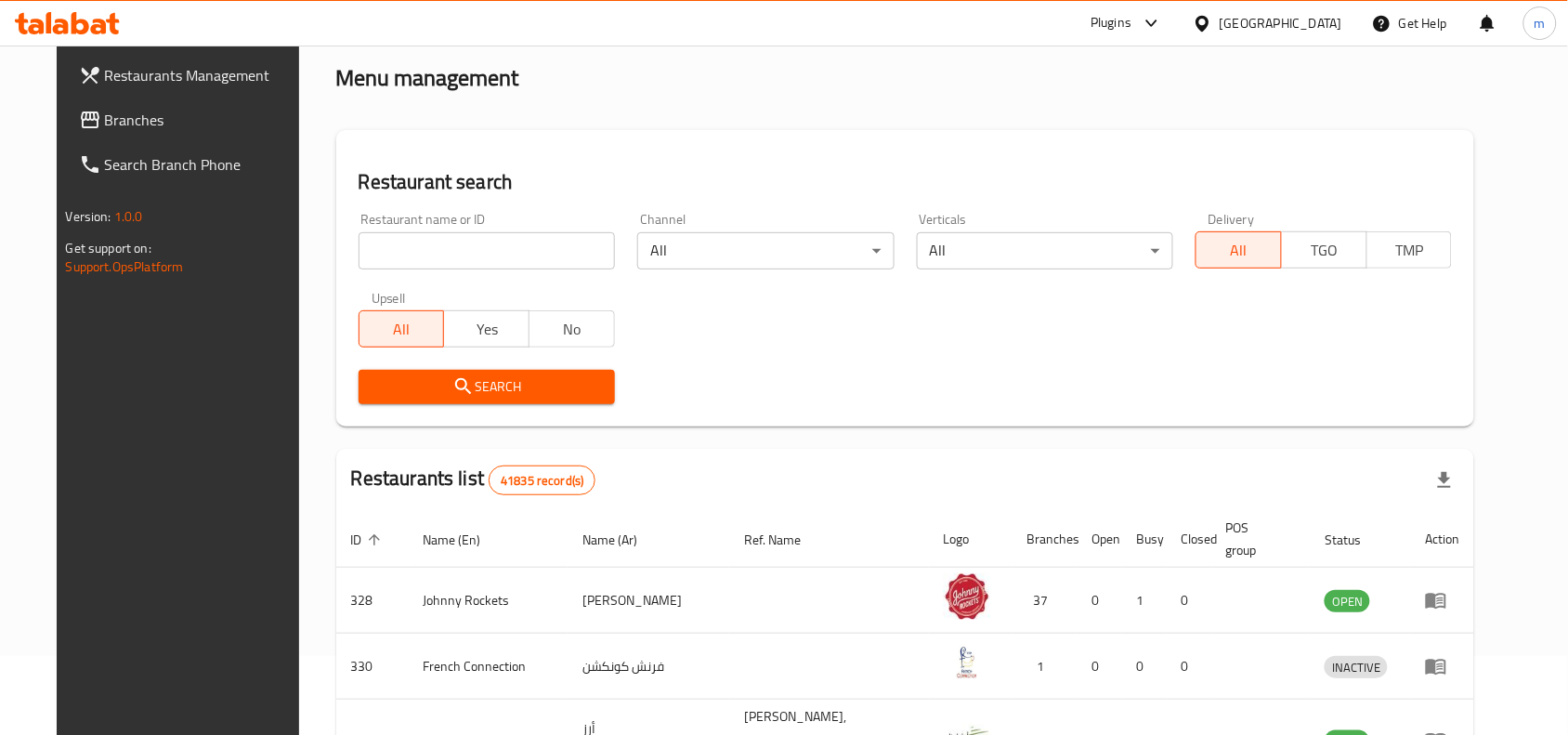
click at [128, 114] on span "Branches" at bounding box center [205, 120] width 199 height 23
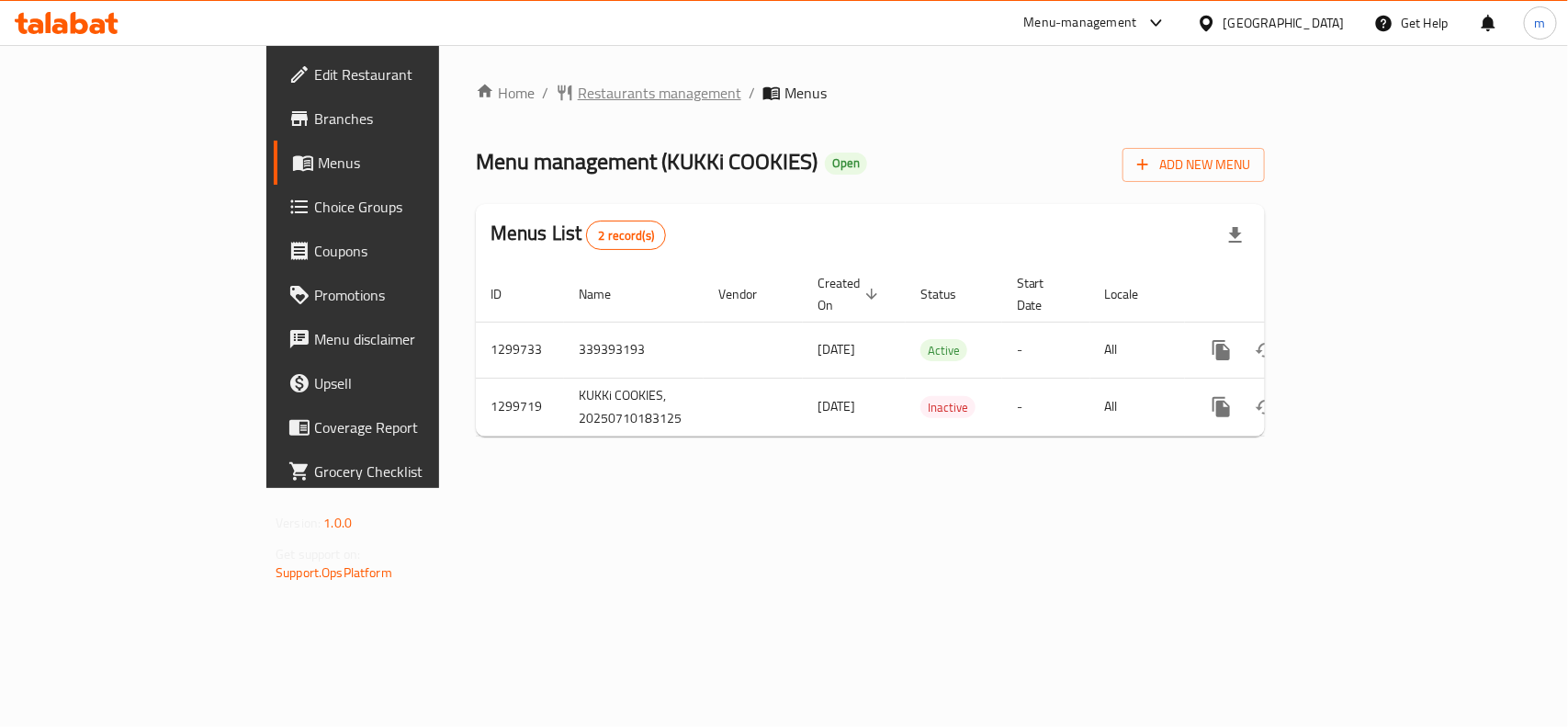
click at [578, 92] on span "Restaurants management" at bounding box center [659, 93] width 163 height 23
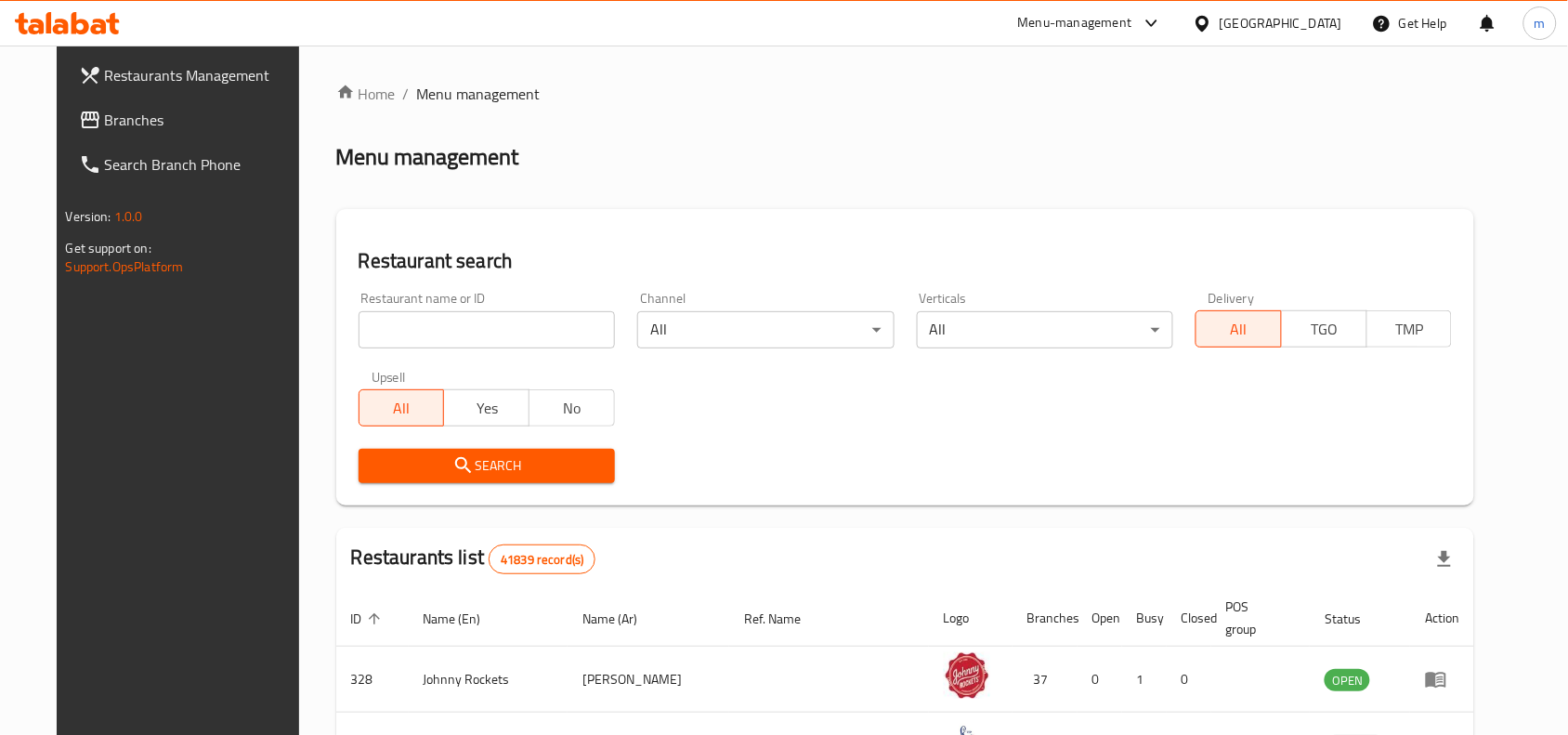
click at [525, 331] on input "search" at bounding box center [486, 329] width 256 height 37
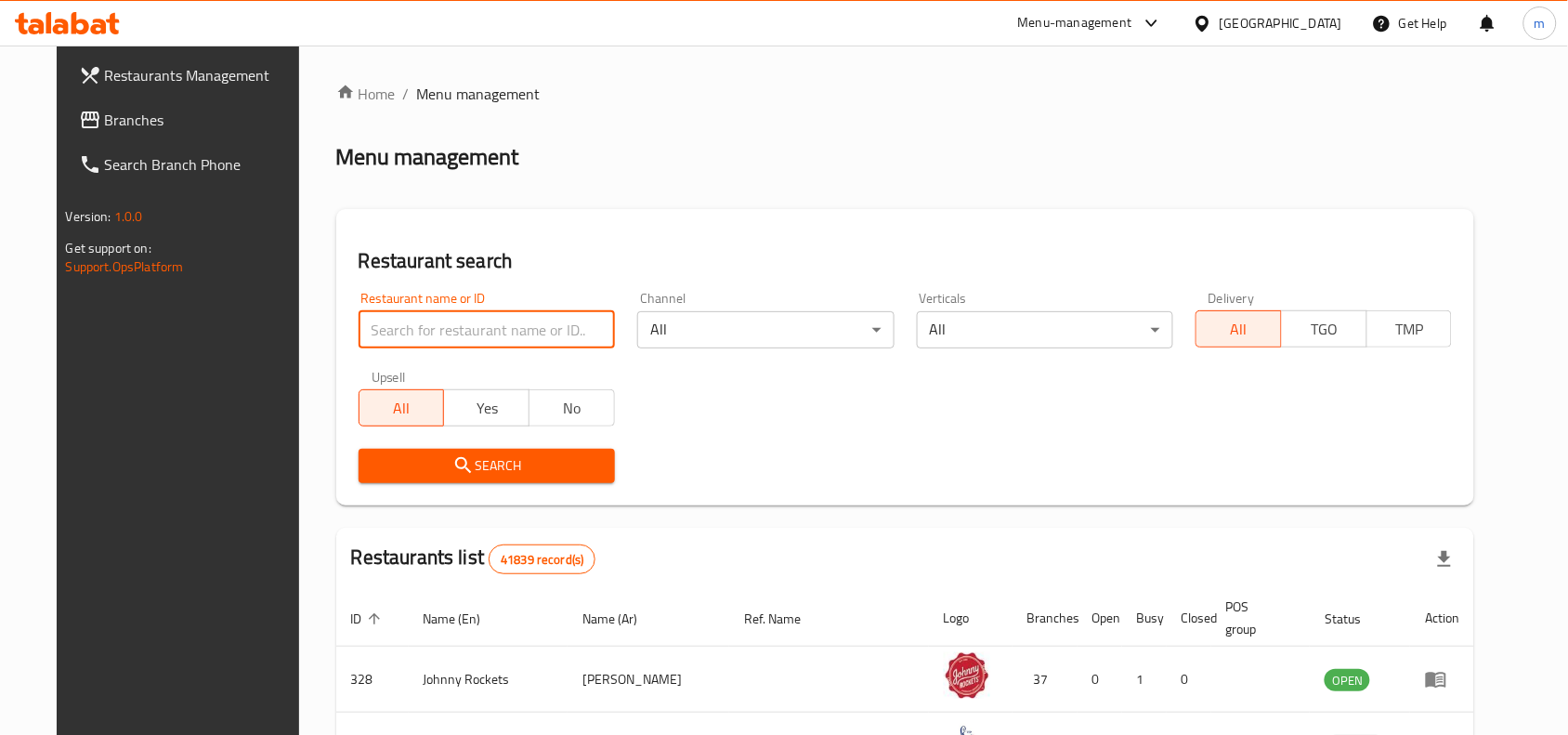
paste input "701488"
type input "701488"
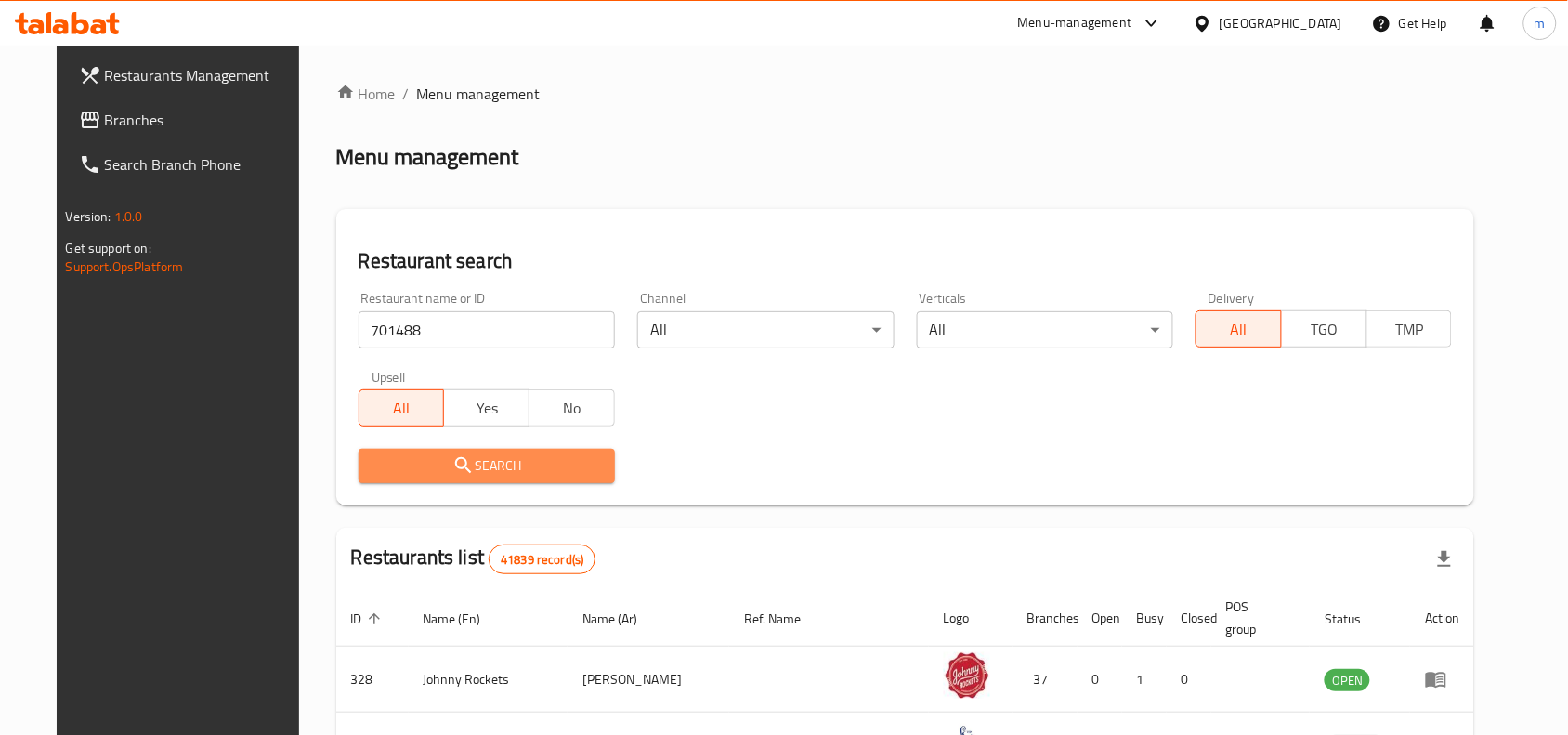
click at [504, 465] on span "Search" at bounding box center [486, 466] width 227 height 23
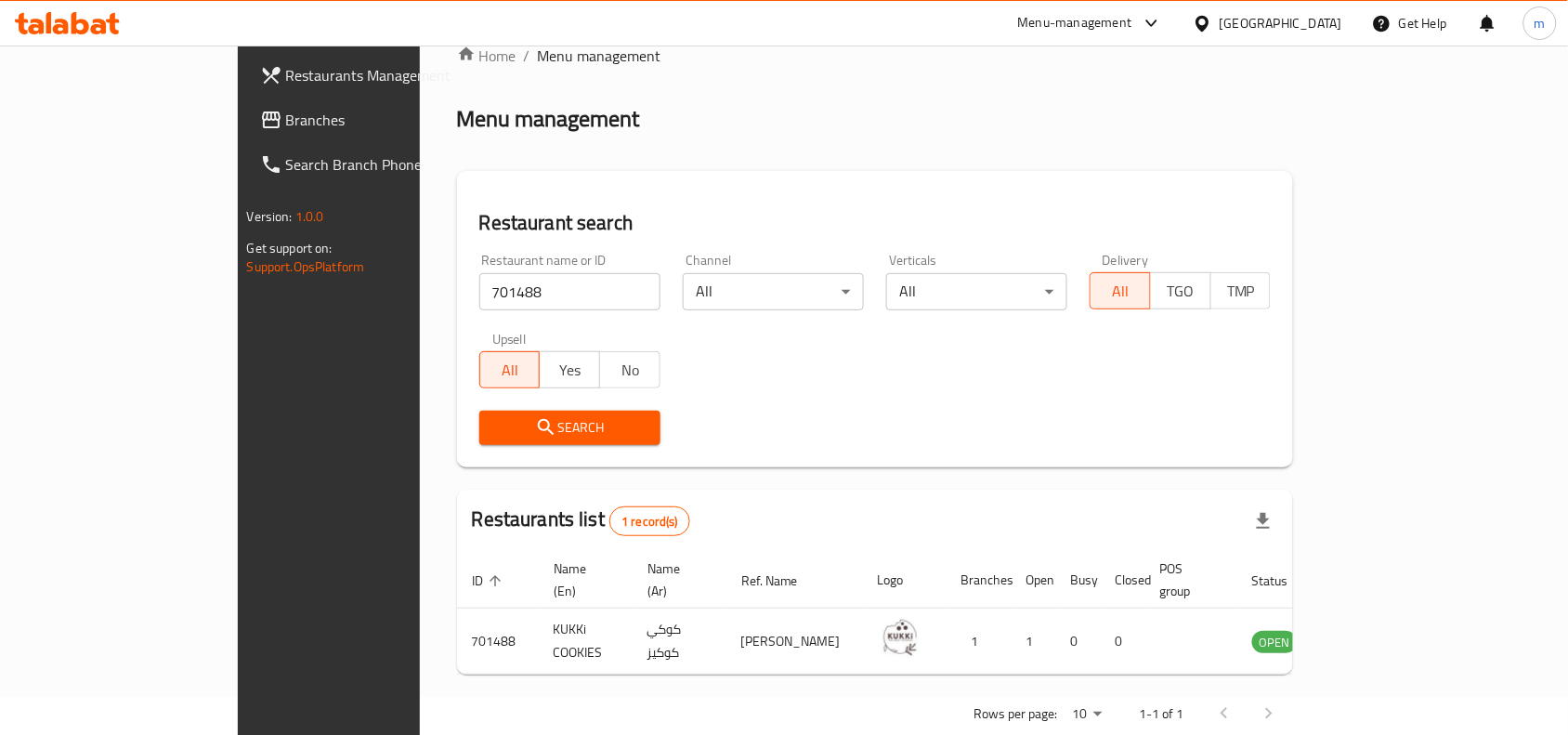
scroll to position [58, 0]
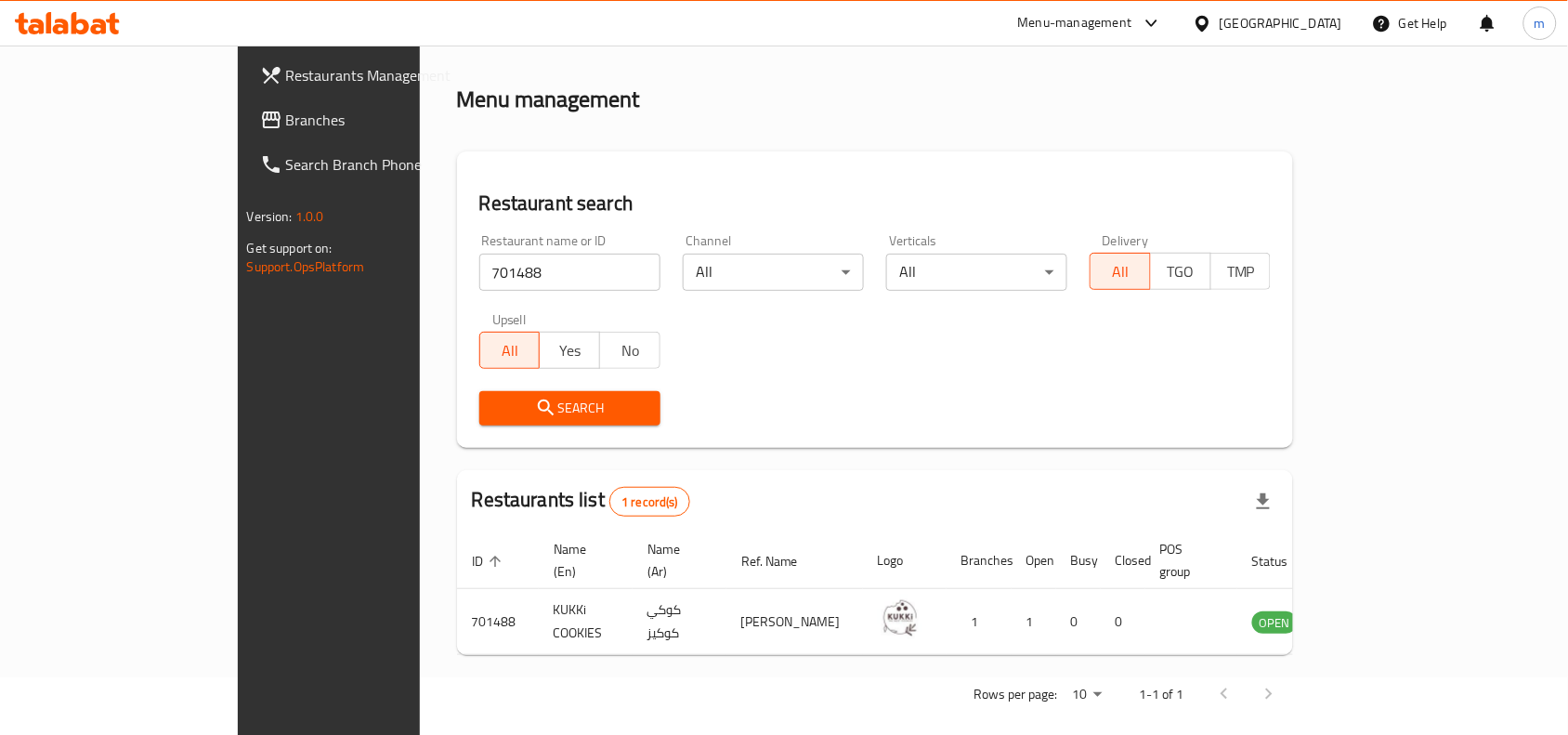
click at [80, 12] on icon at bounding box center [67, 24] width 105 height 23
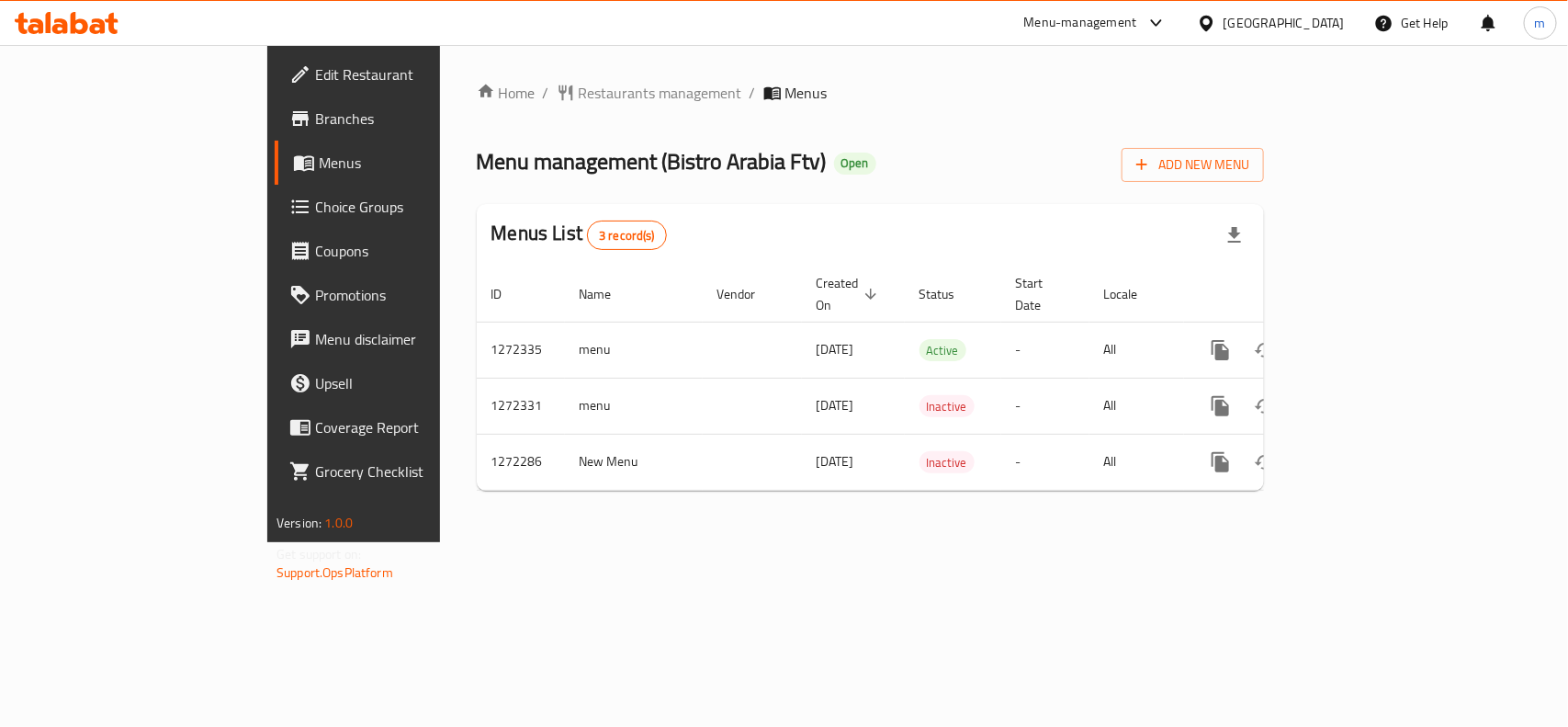
click at [579, 89] on span "Restaurants management" at bounding box center [660, 93] width 163 height 23
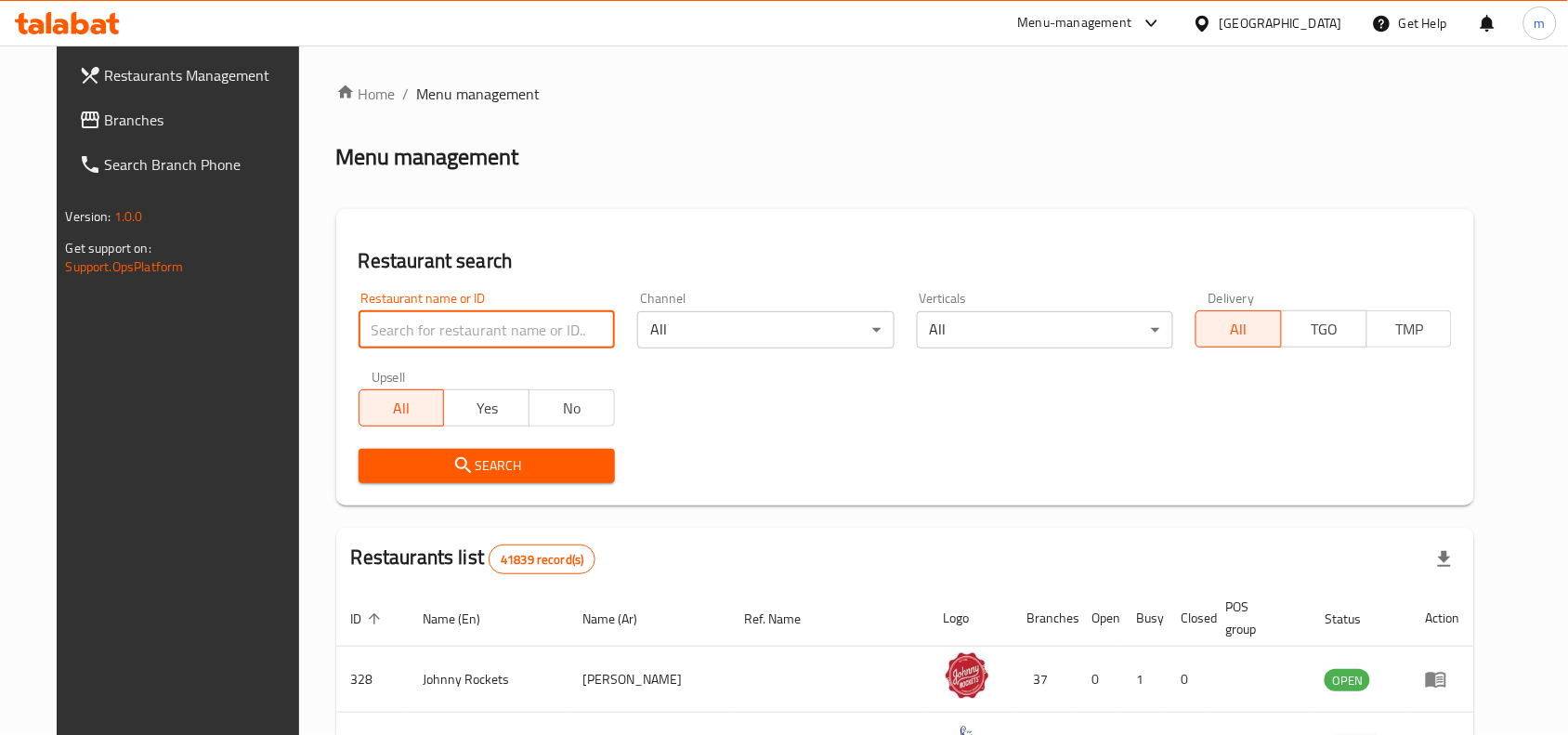
click at [458, 335] on input "search" at bounding box center [486, 329] width 256 height 37
paste input "690101"
type input "690101"
click at [450, 451] on button "Search" at bounding box center [486, 466] width 256 height 34
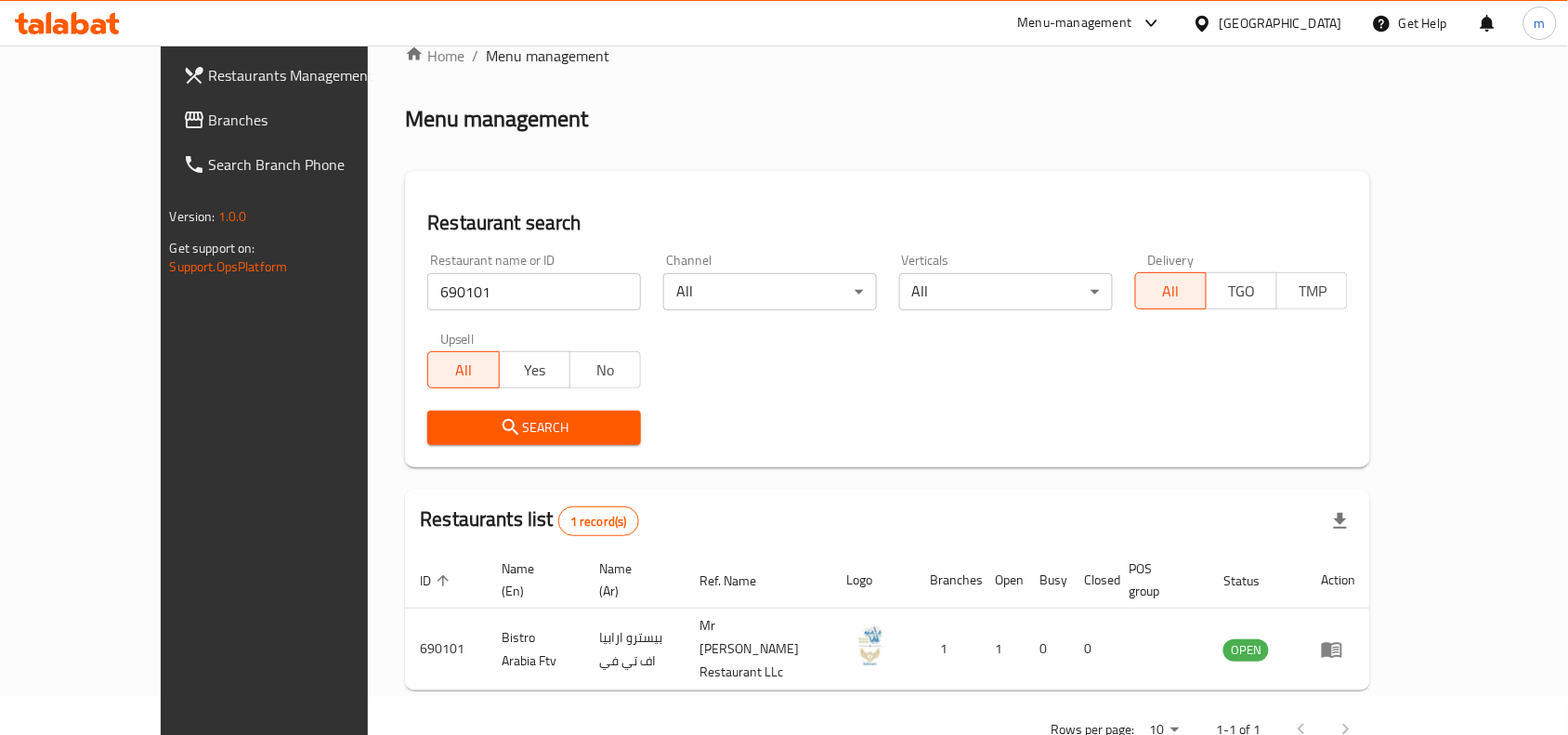
scroll to position [58, 0]
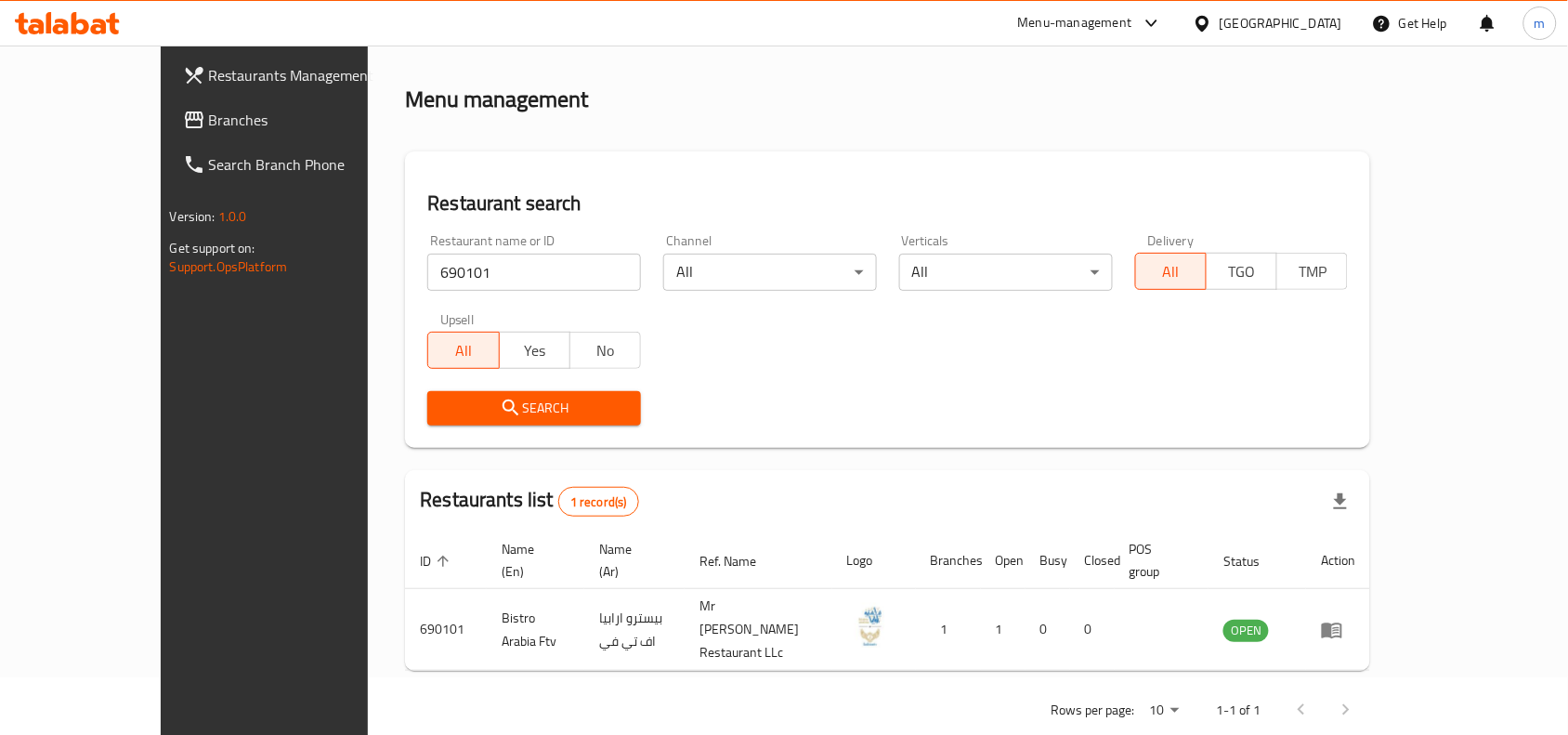
click at [1204, 25] on icon at bounding box center [1202, 23] width 13 height 16
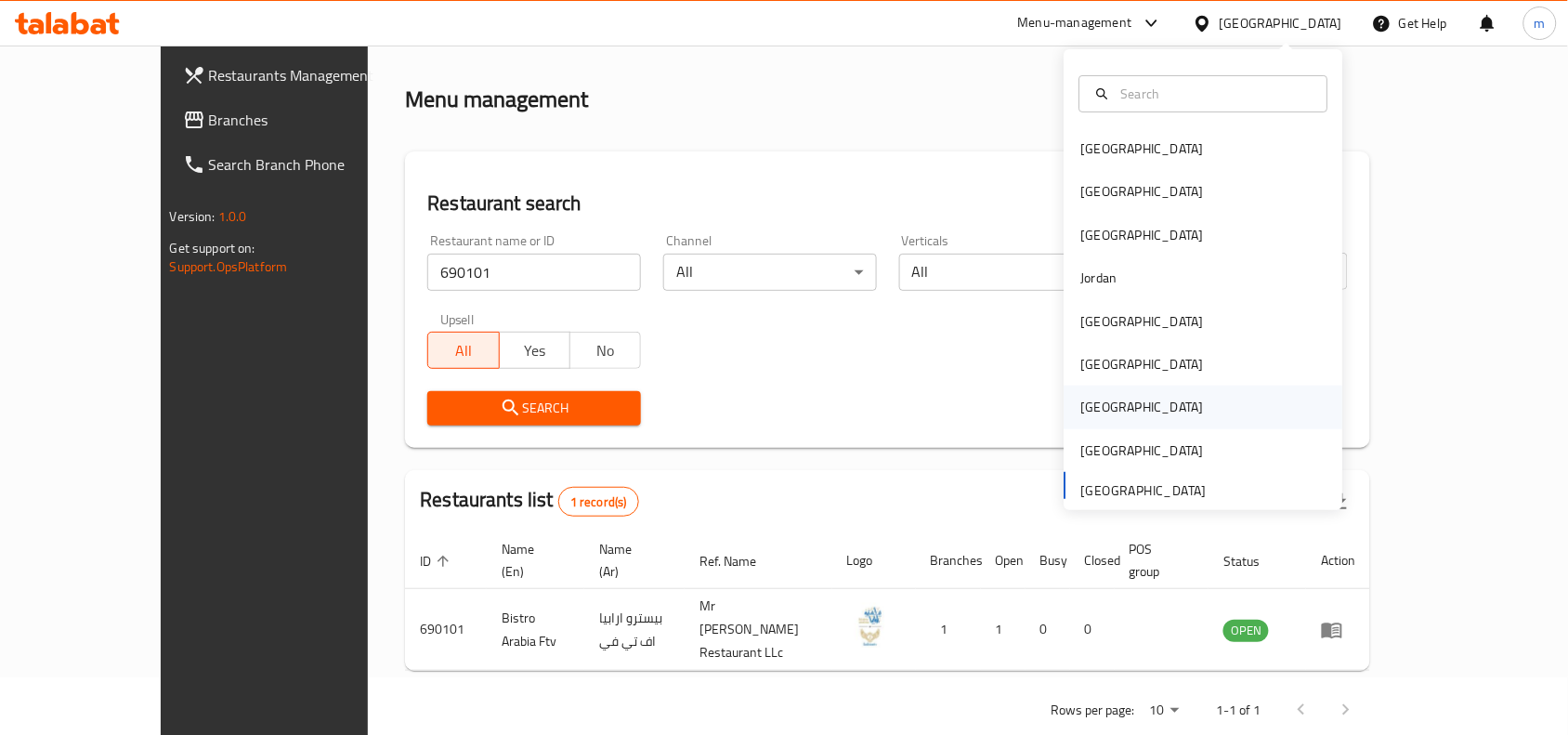
click at [1086, 402] on div "[GEOGRAPHIC_DATA]" at bounding box center [1141, 407] width 122 height 21
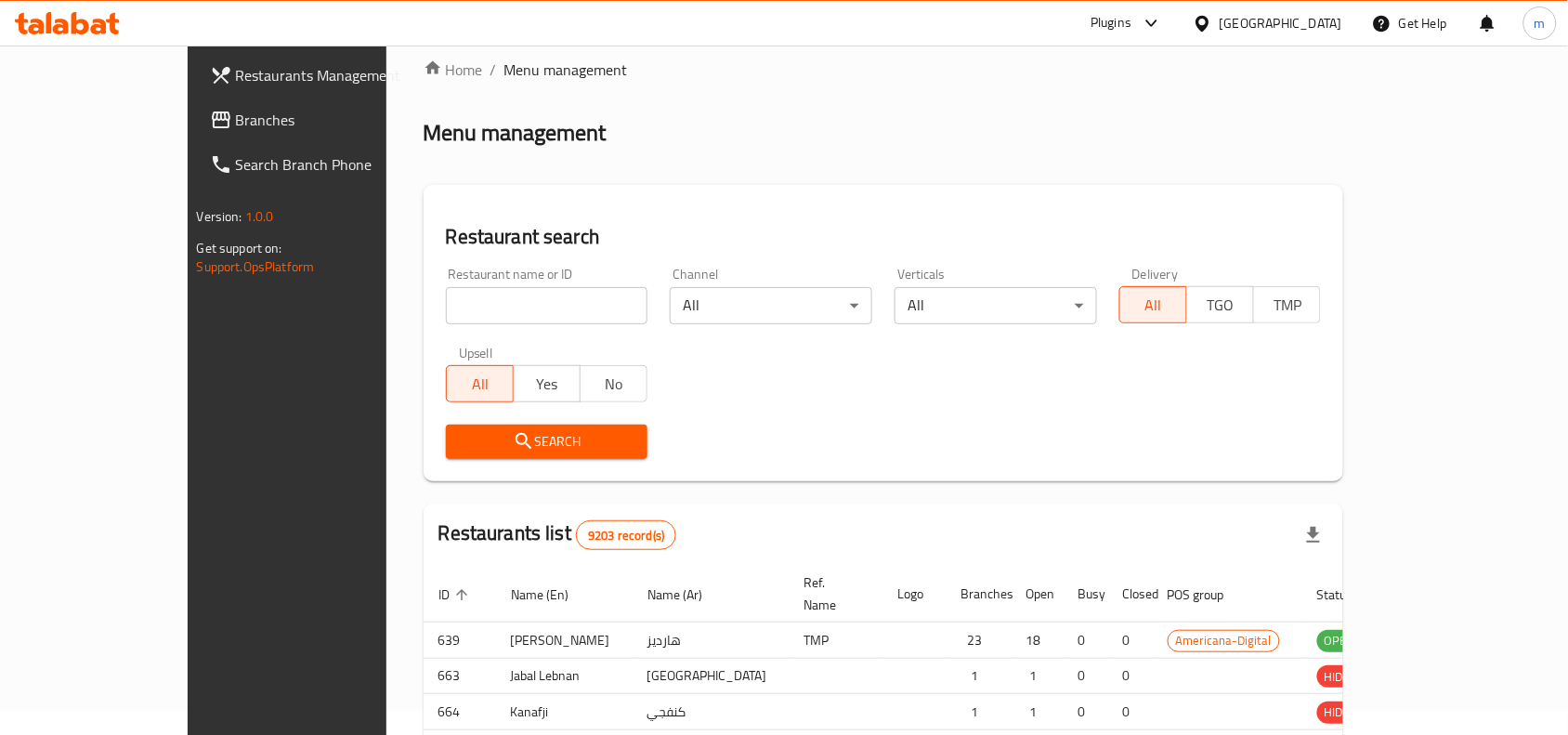
scroll to position [58, 0]
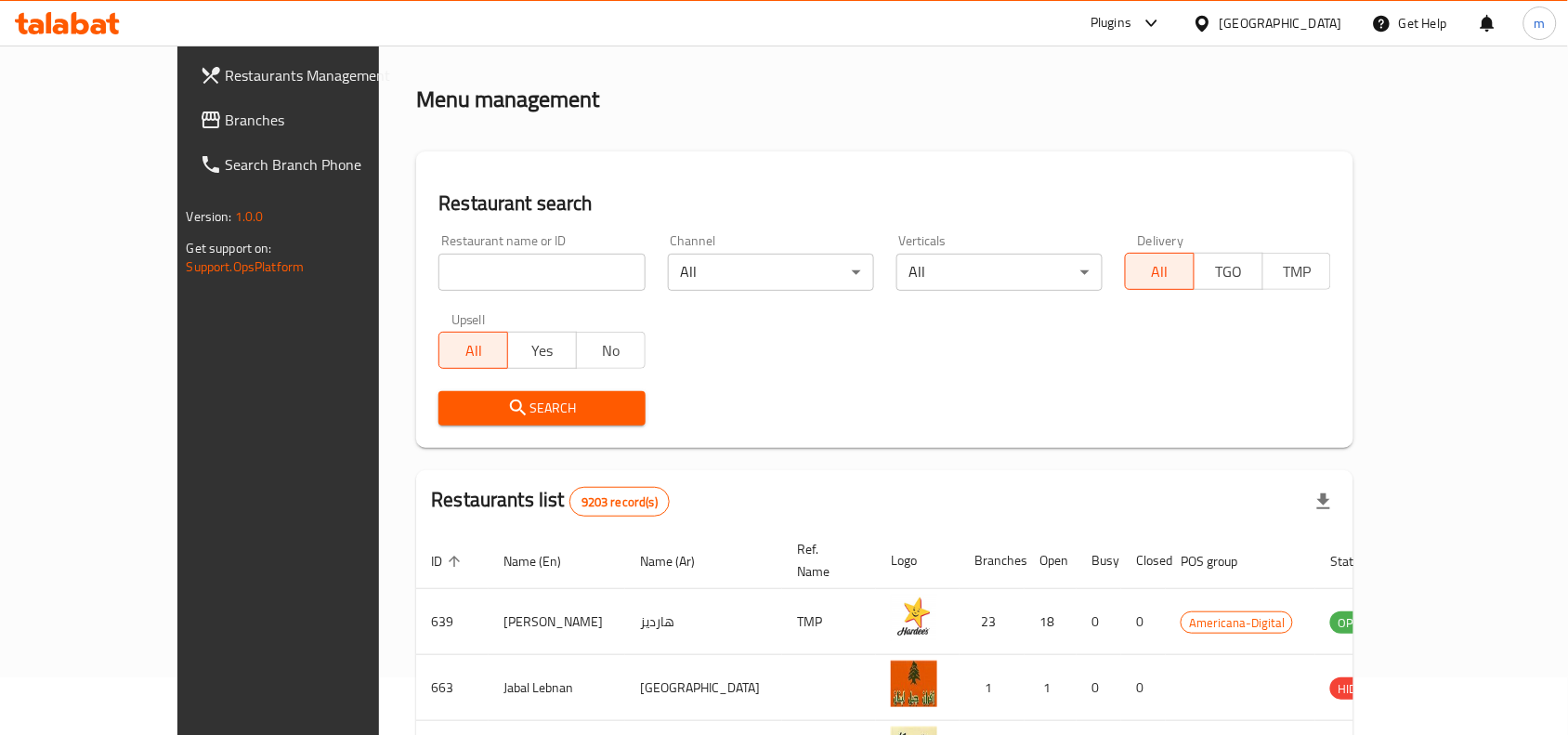
click at [226, 127] on span "Branches" at bounding box center [325, 120] width 199 height 23
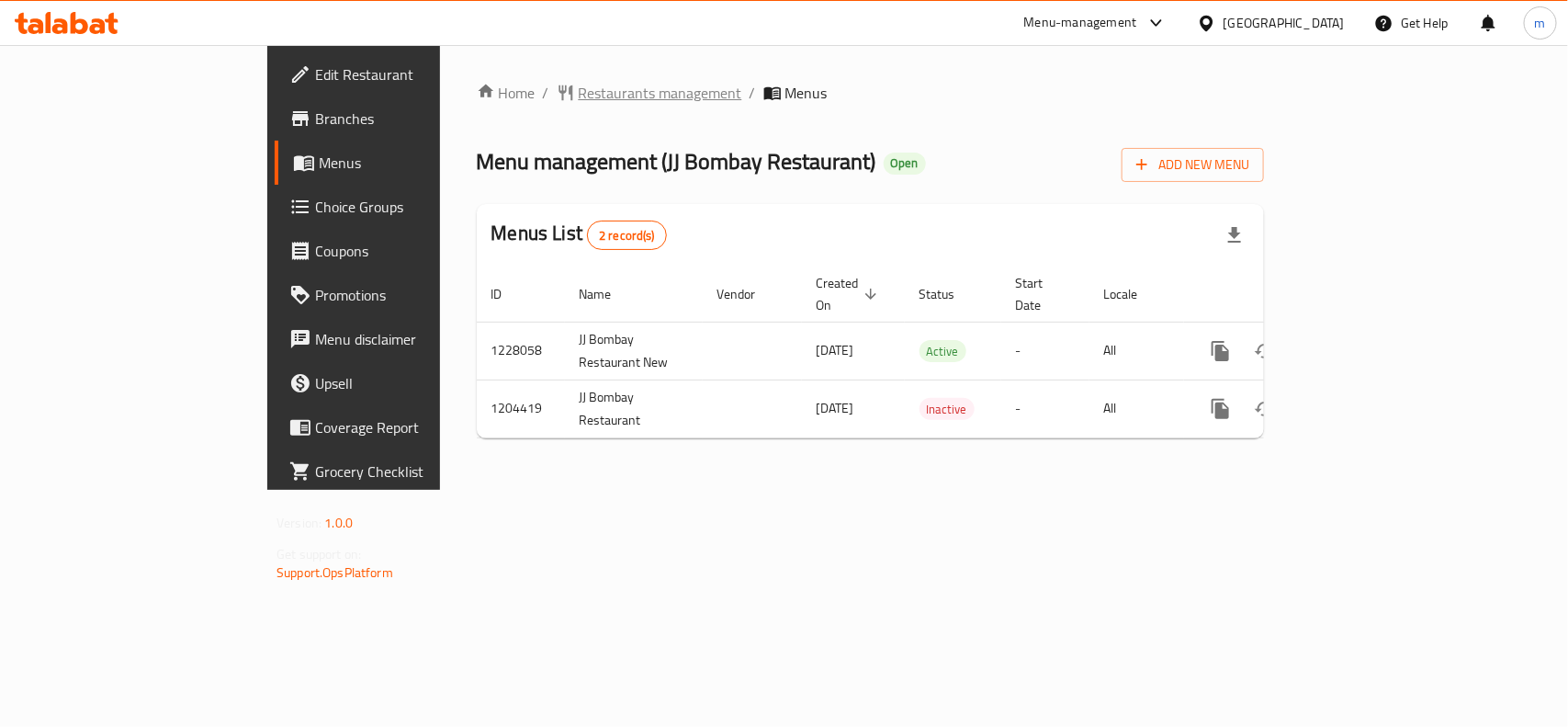
click at [579, 98] on span "Restaurants management" at bounding box center [660, 93] width 163 height 23
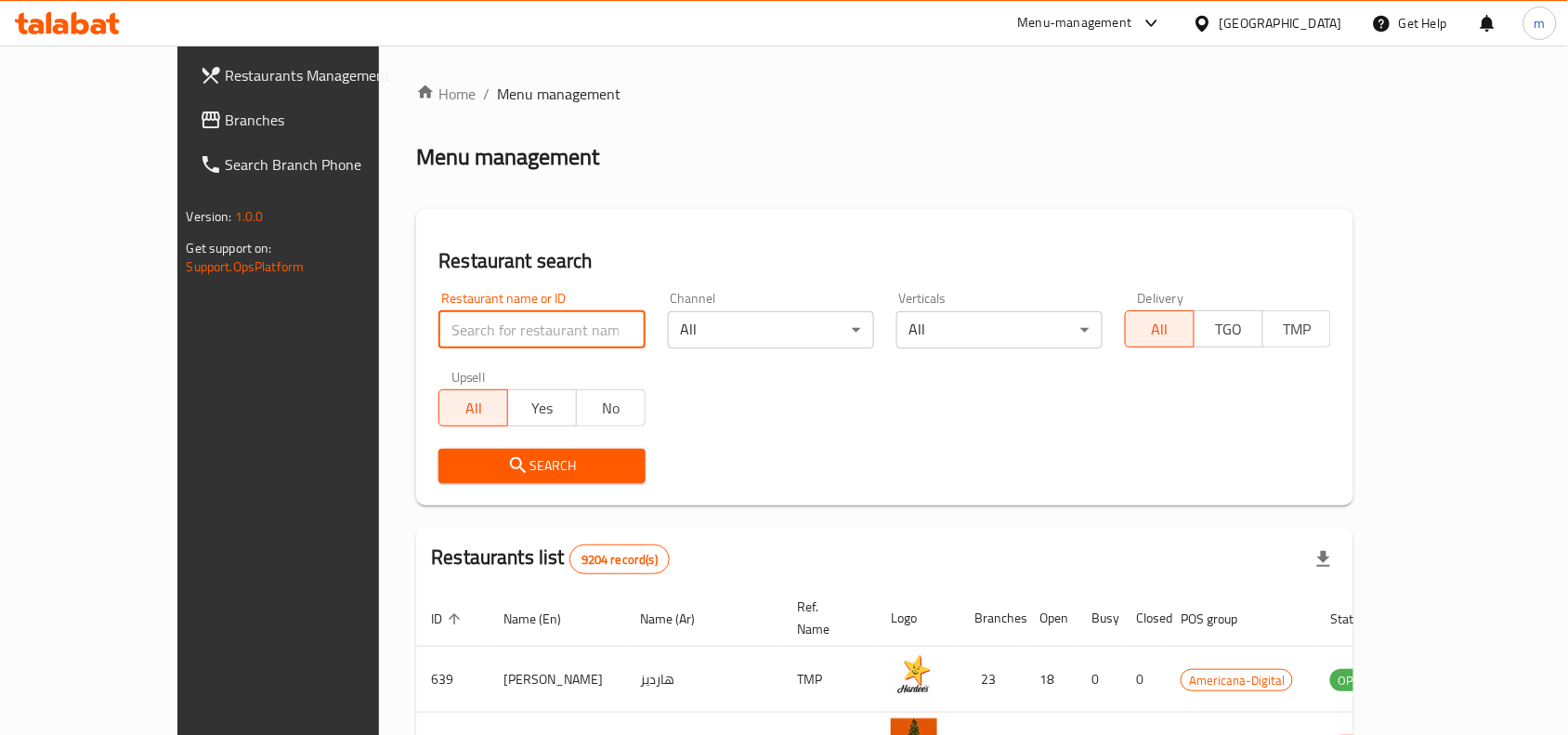
paste input "669824"
type input "669824"
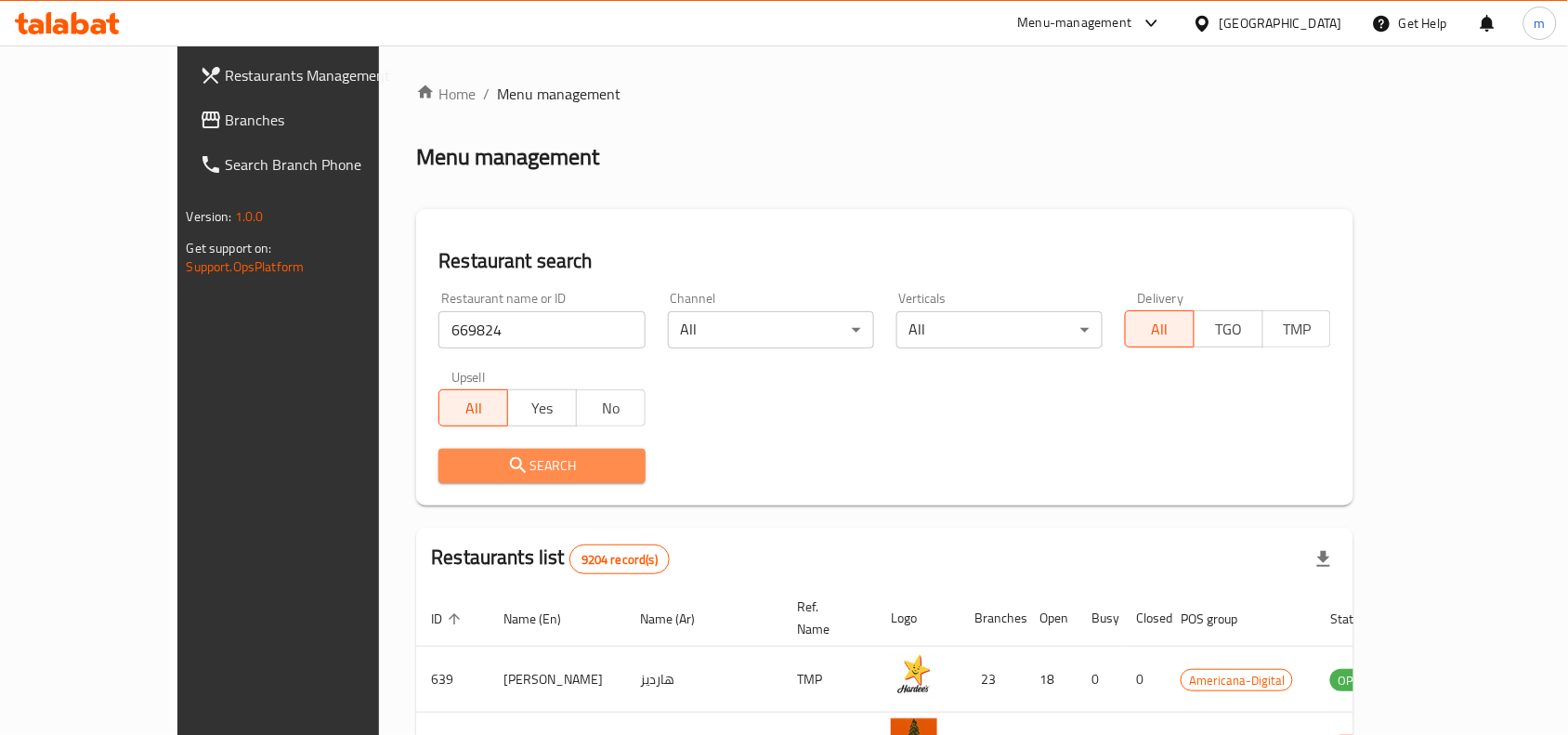
click at [456, 457] on span "Search" at bounding box center [541, 466] width 176 height 23
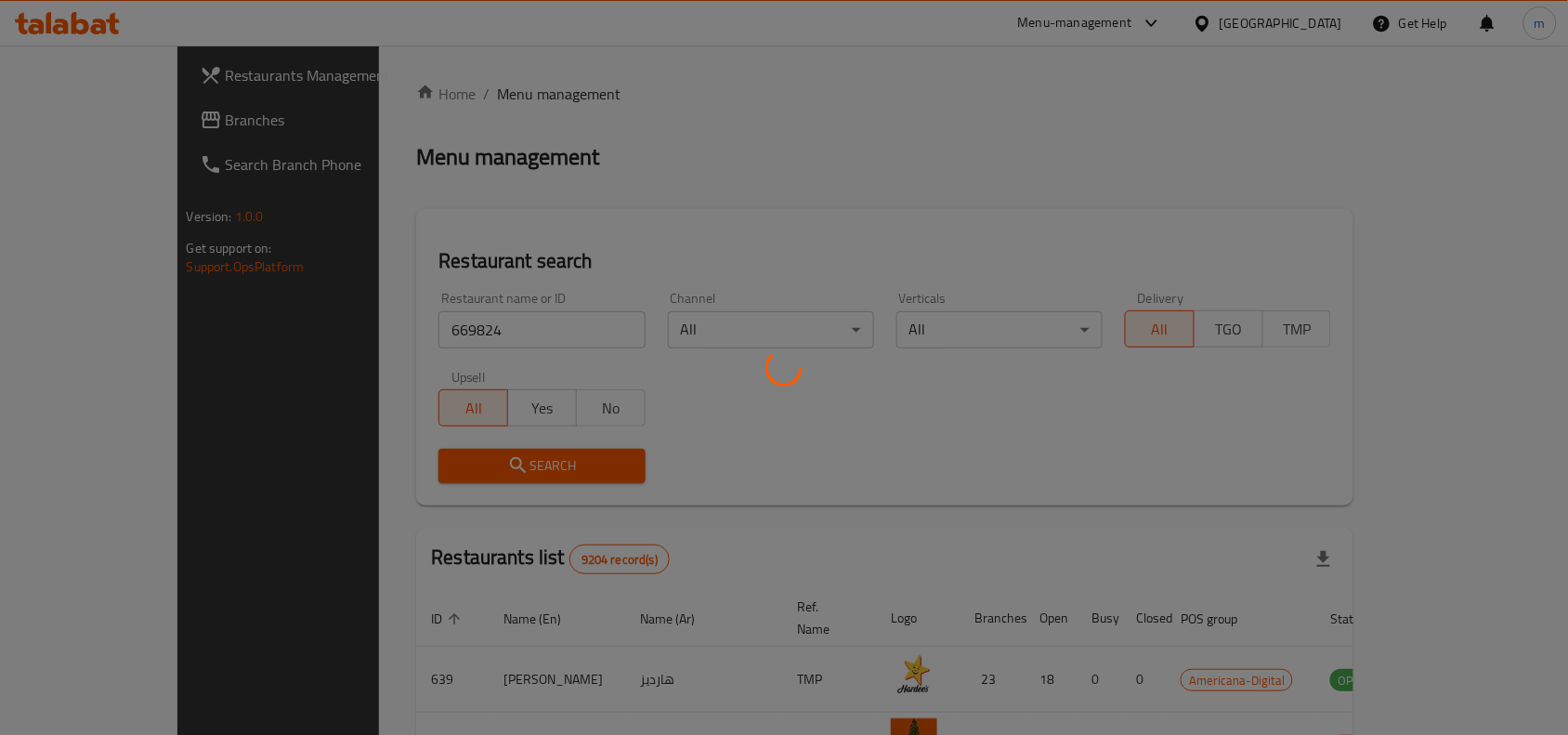
scroll to position [58, 0]
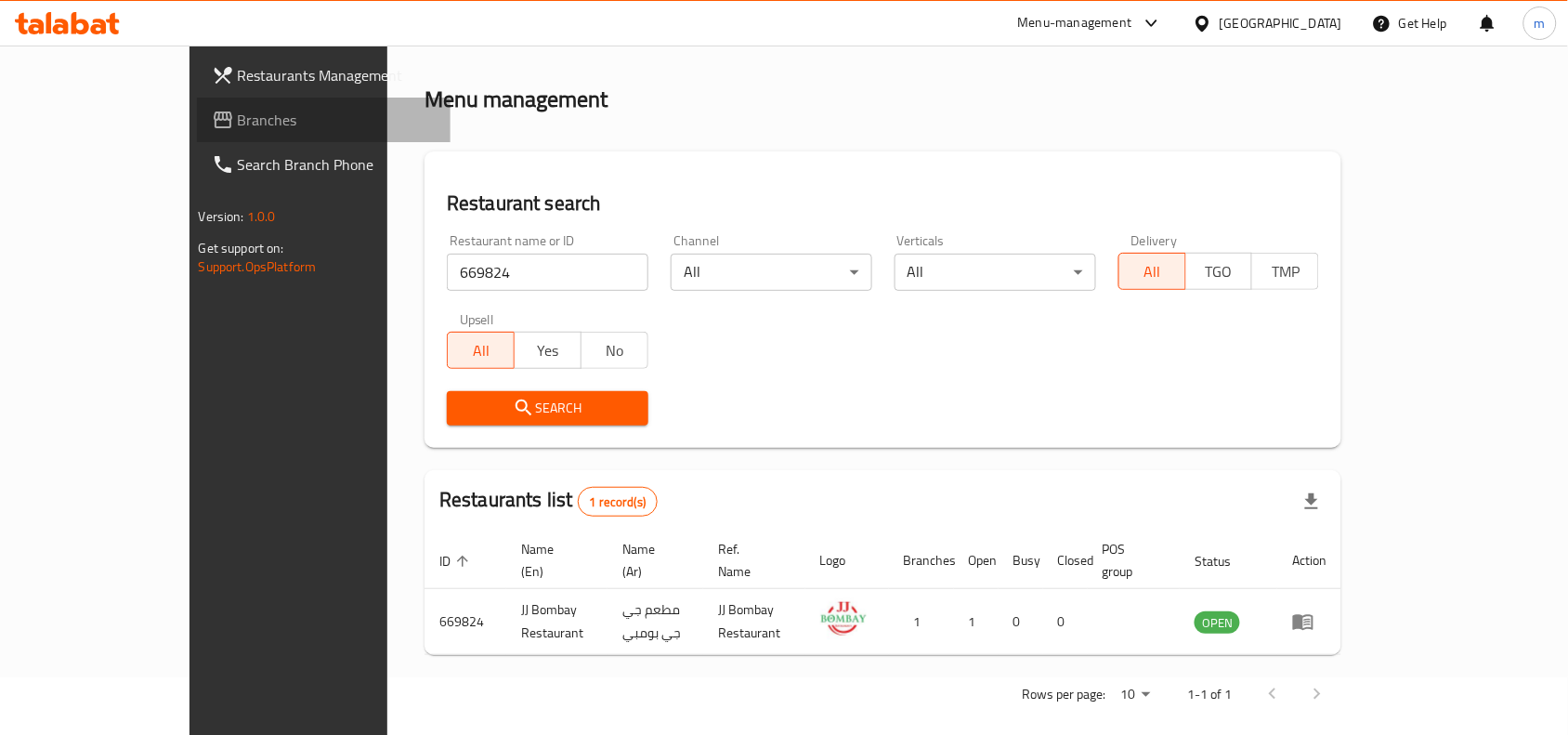
click at [238, 127] on span "Branches" at bounding box center [337, 120] width 199 height 23
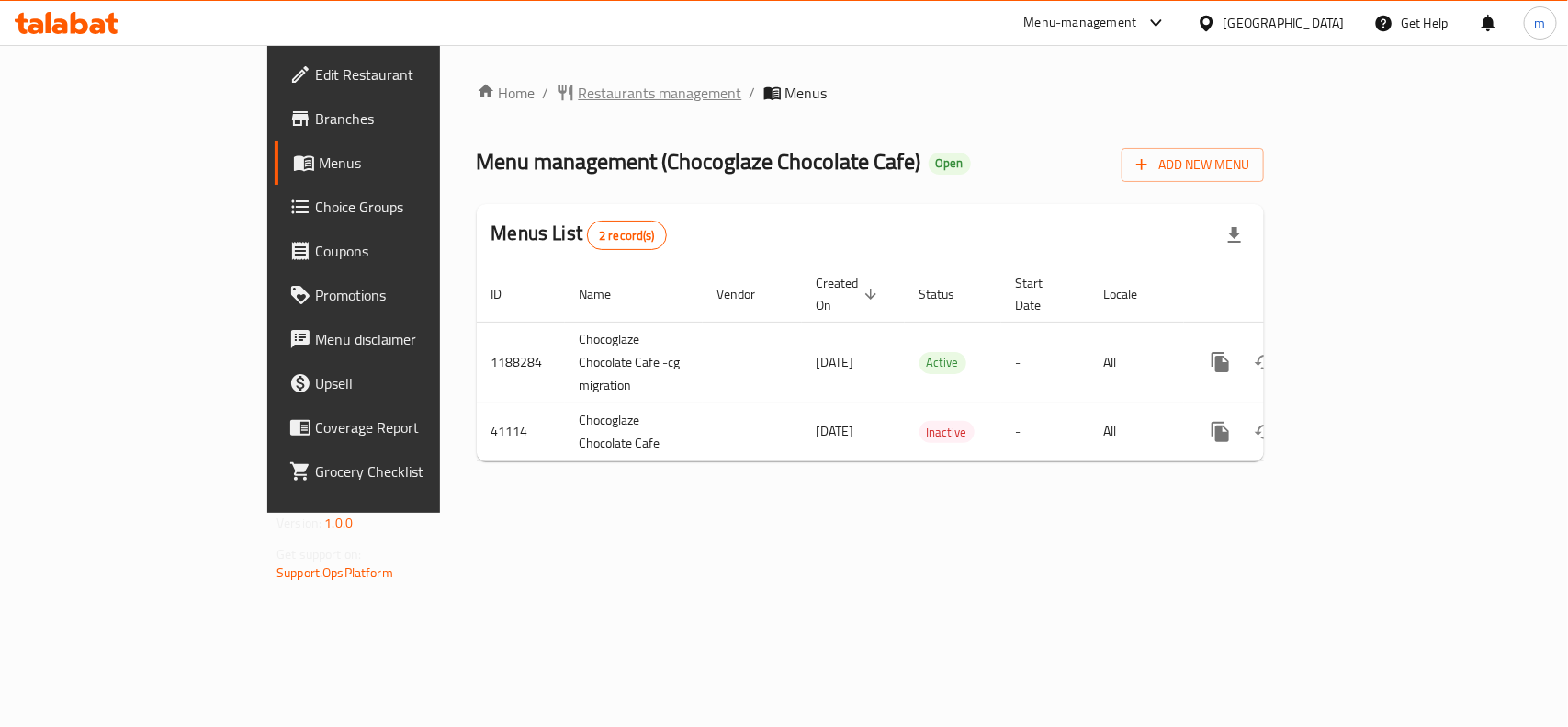
click at [579, 98] on span "Restaurants management" at bounding box center [660, 93] width 163 height 23
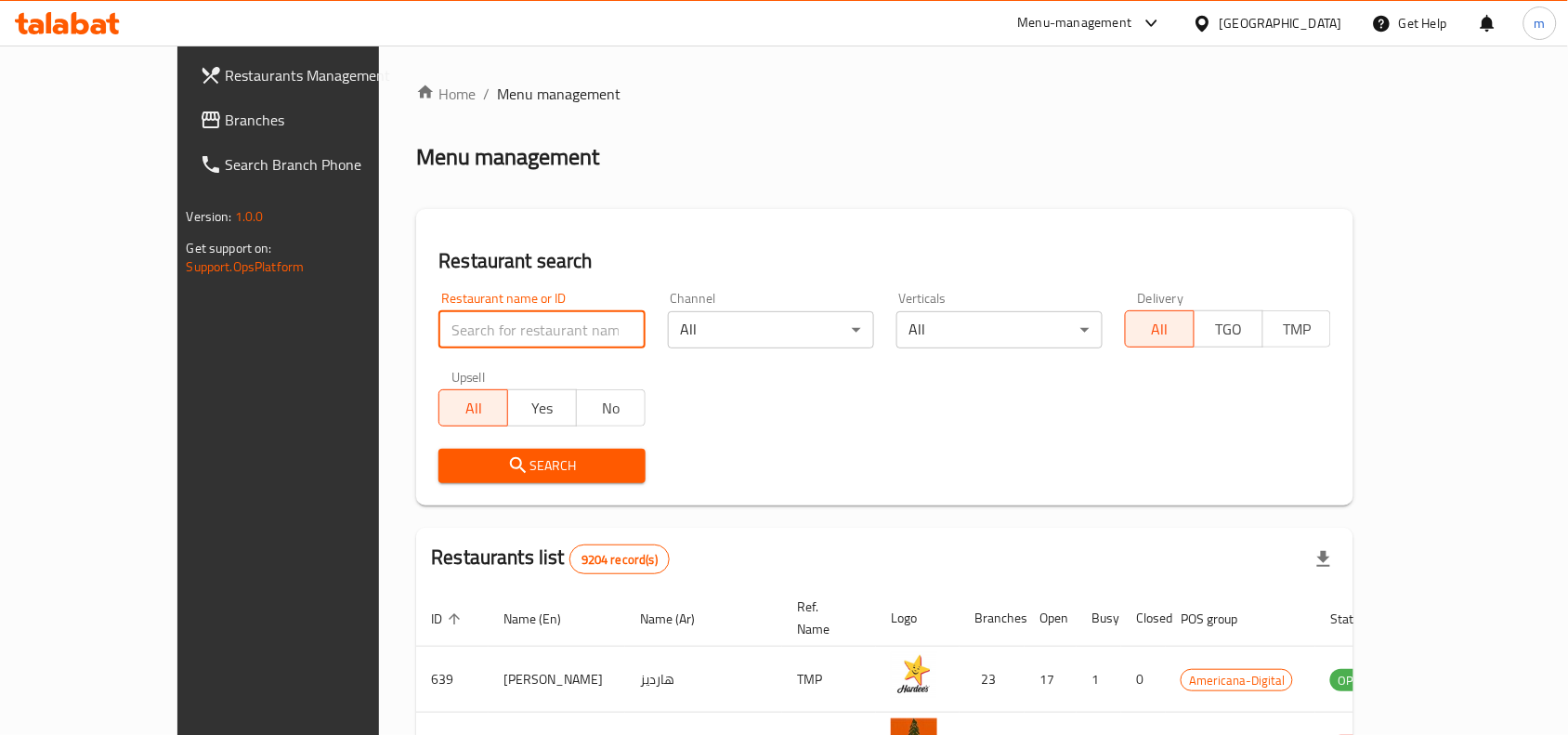
paste input "21359"
type input "21359"
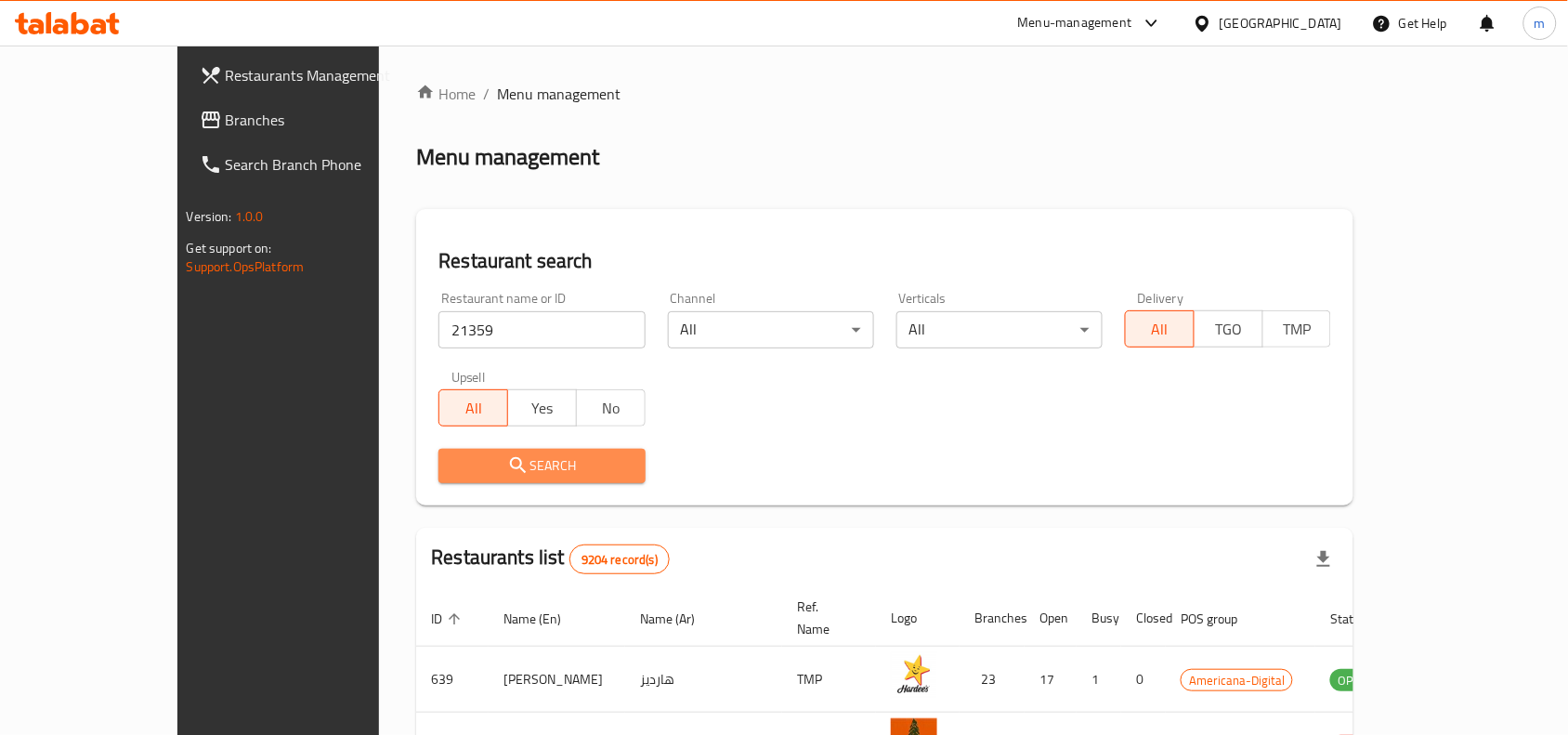
click at [498, 456] on span "Search" at bounding box center [541, 466] width 176 height 23
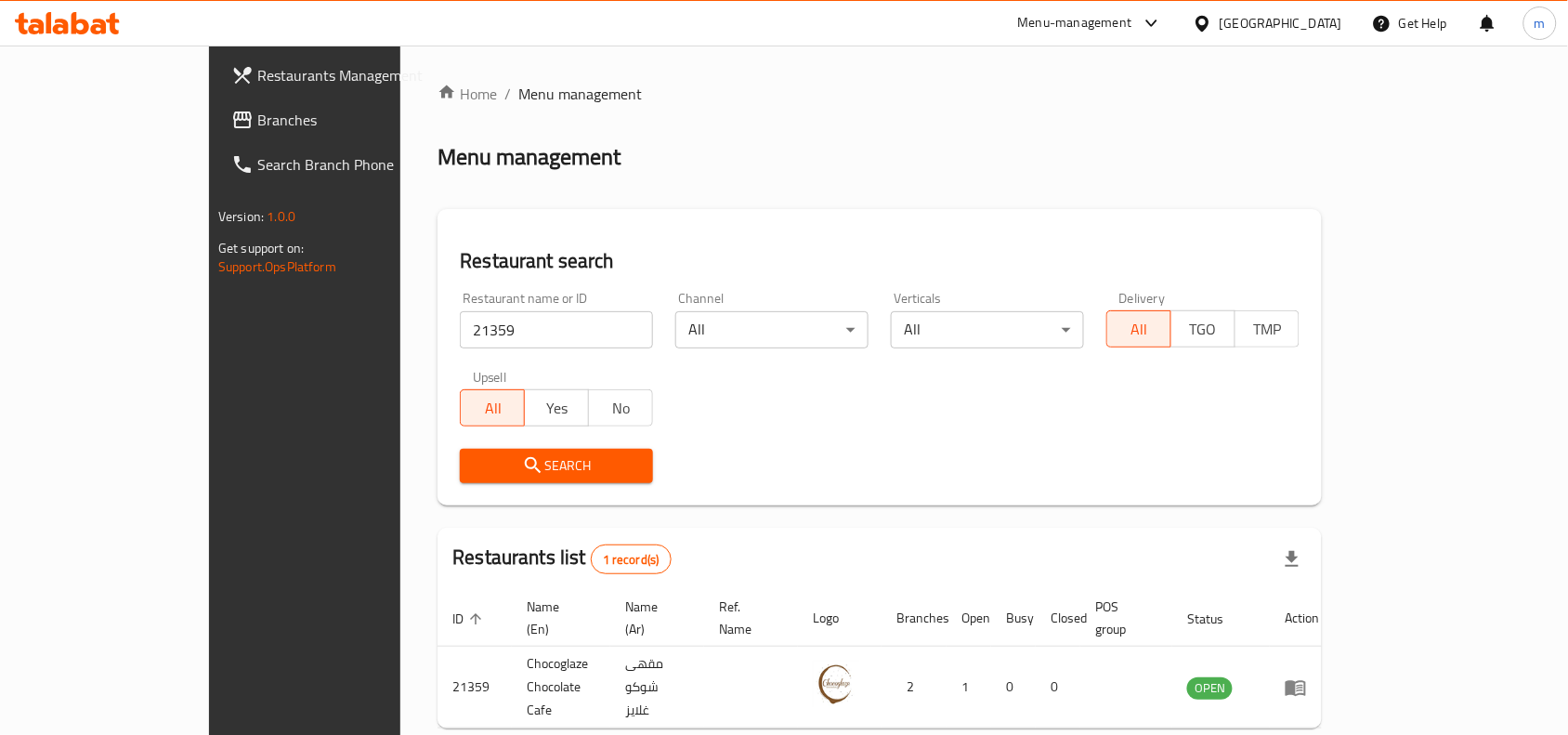
click at [1219, 16] on div at bounding box center [1206, 24] width 27 height 21
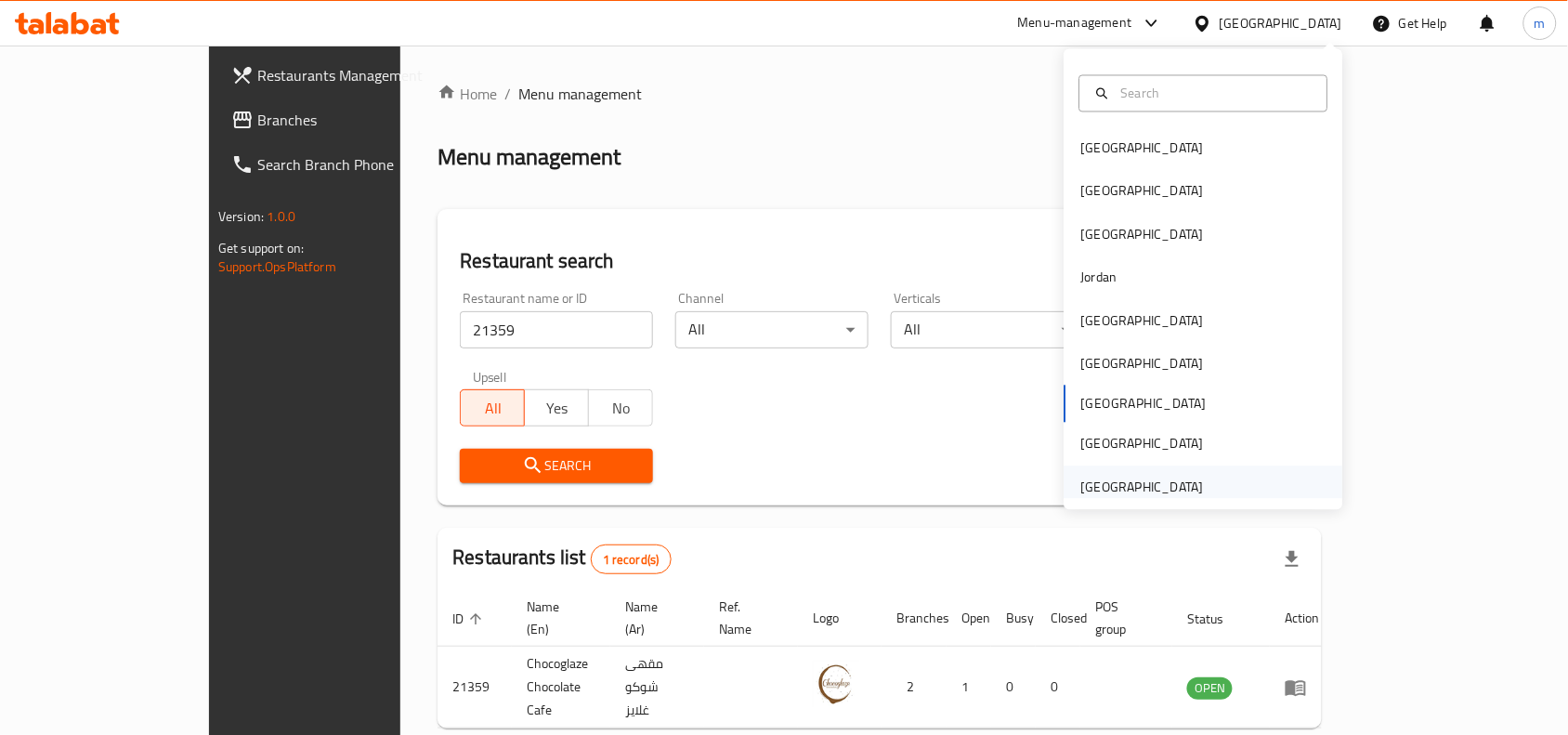
click at [1136, 487] on div "[GEOGRAPHIC_DATA]" at bounding box center [1141, 487] width 122 height 21
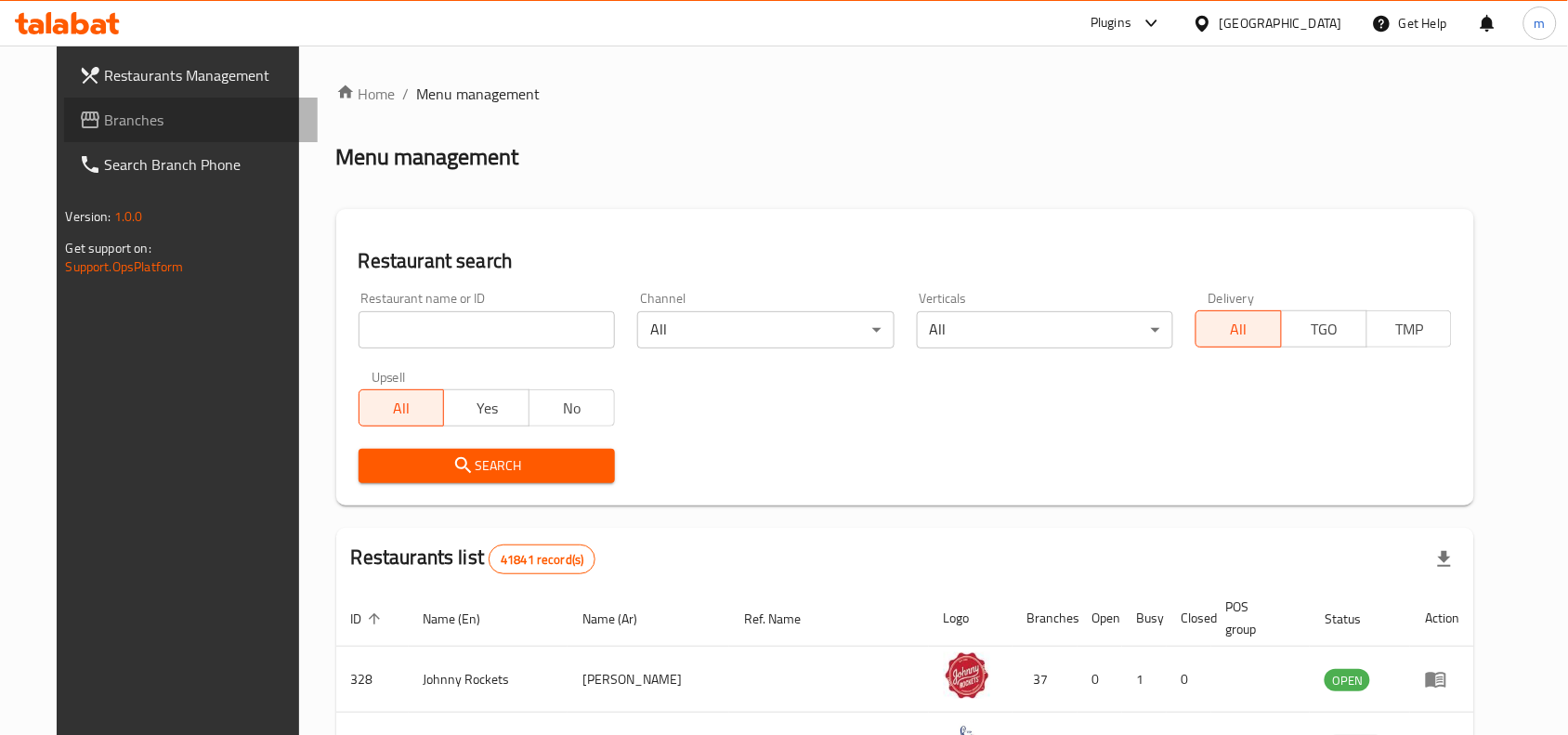
click at [105, 118] on span "Branches" at bounding box center [205, 120] width 199 height 23
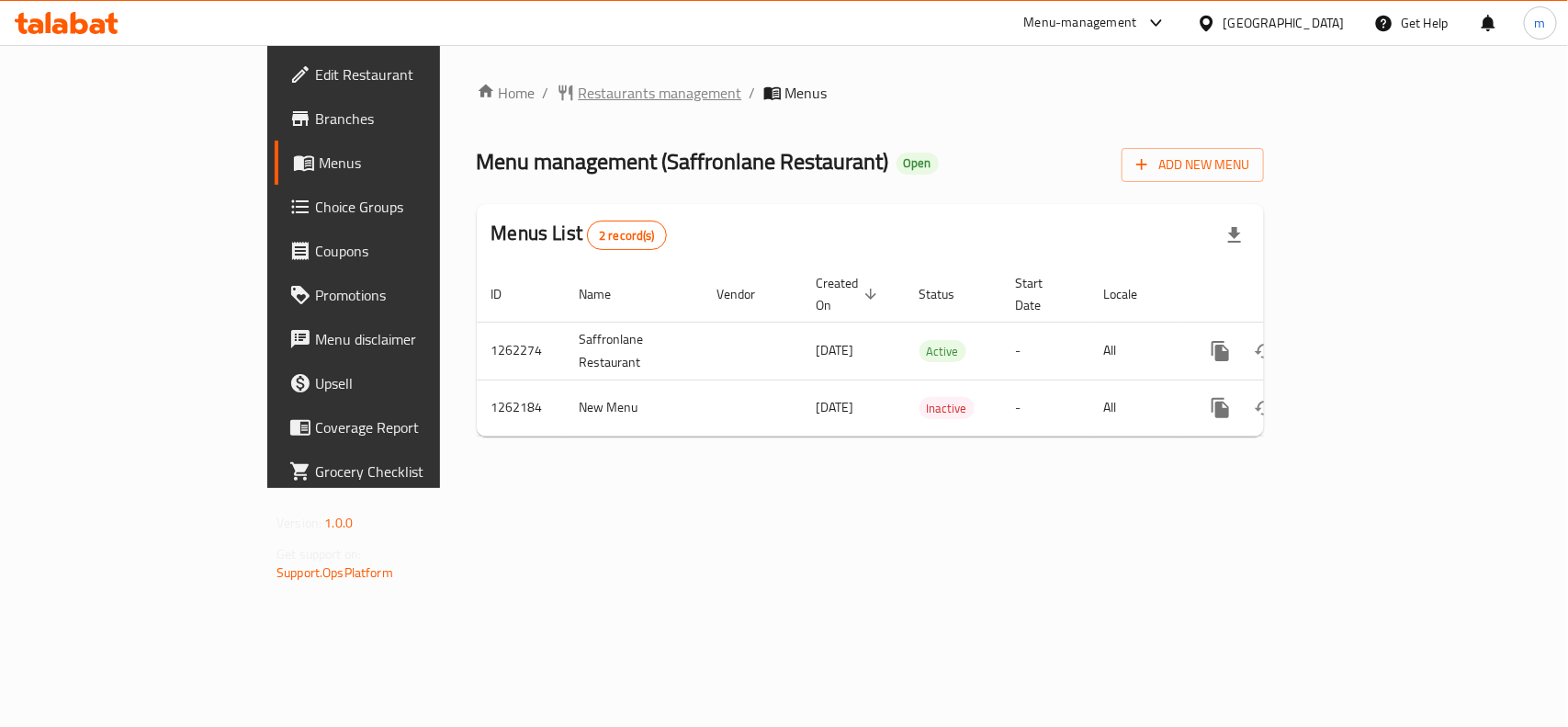
click at [579, 99] on span "Restaurants management" at bounding box center [660, 93] width 163 height 23
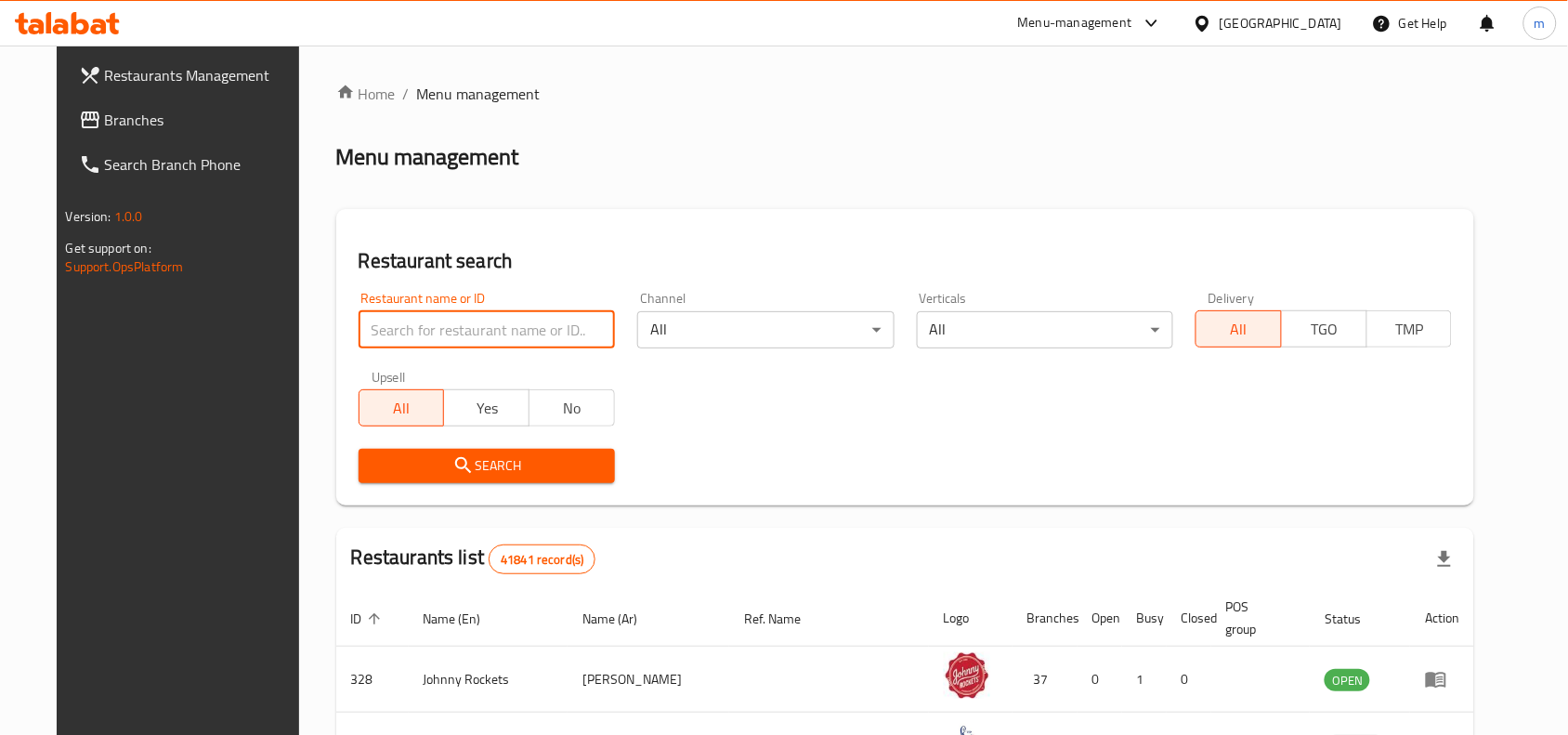
click at [410, 345] on input "search" at bounding box center [486, 329] width 256 height 37
paste input "685457"
type input "685457"
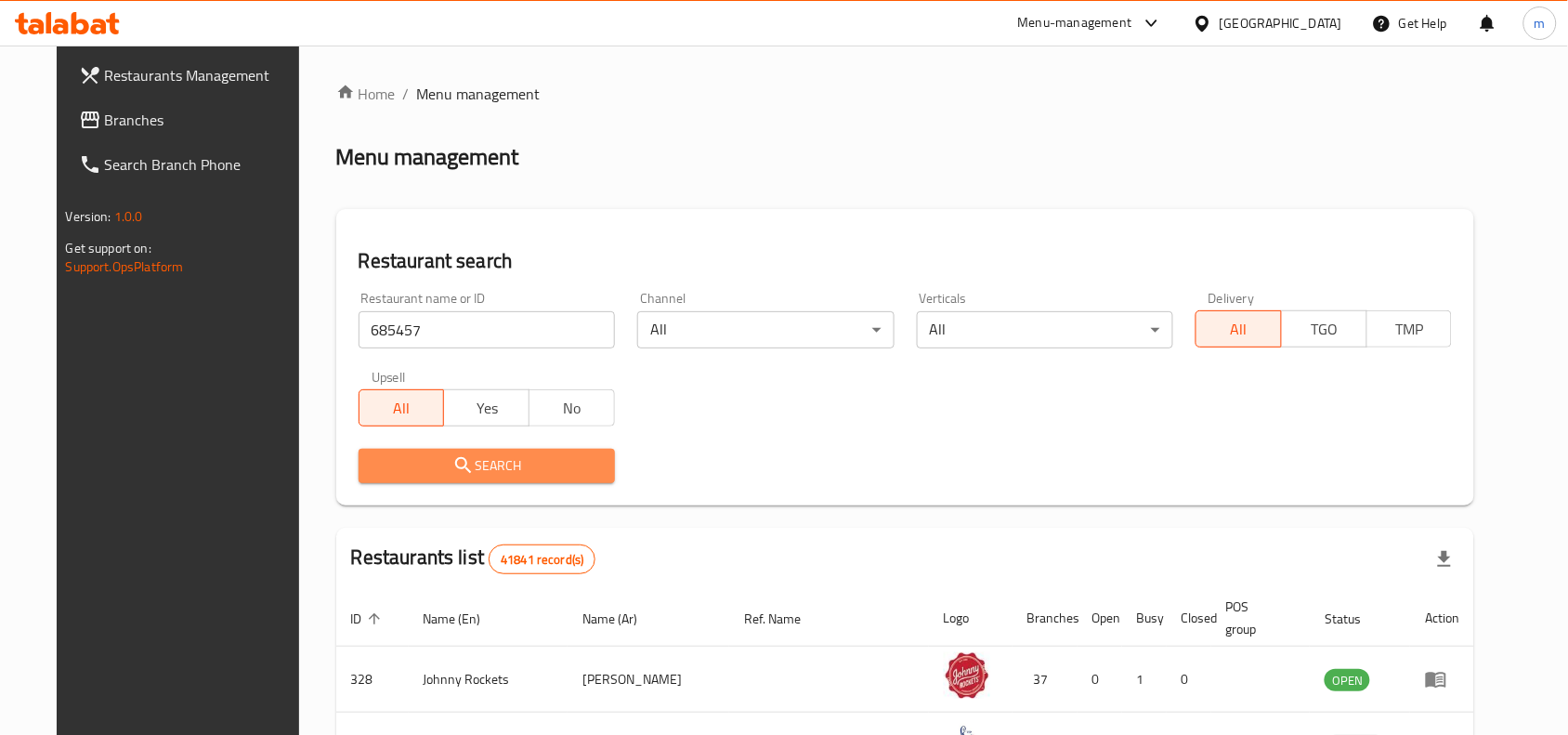
click at [419, 467] on span "Search" at bounding box center [486, 466] width 227 height 23
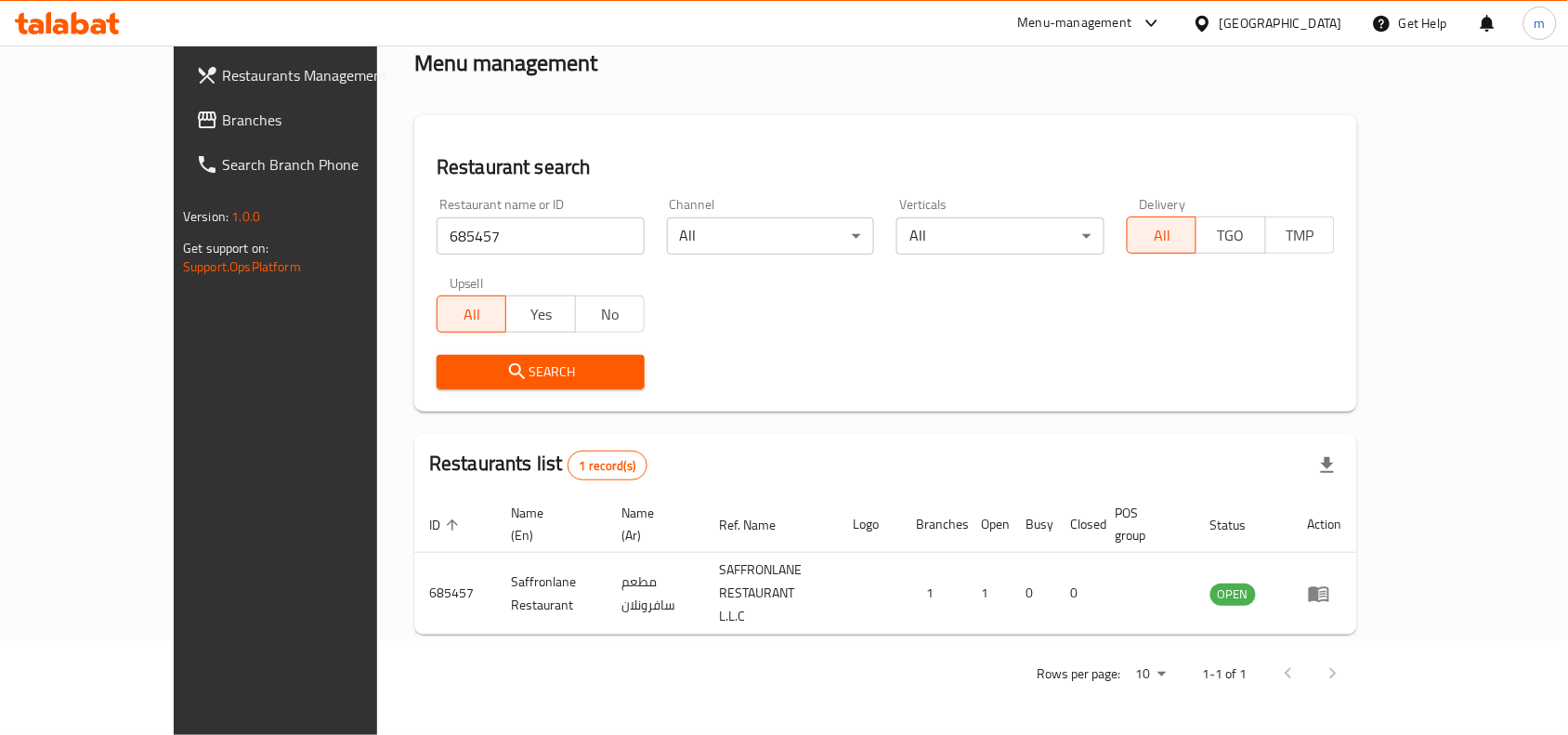
scroll to position [58, 0]
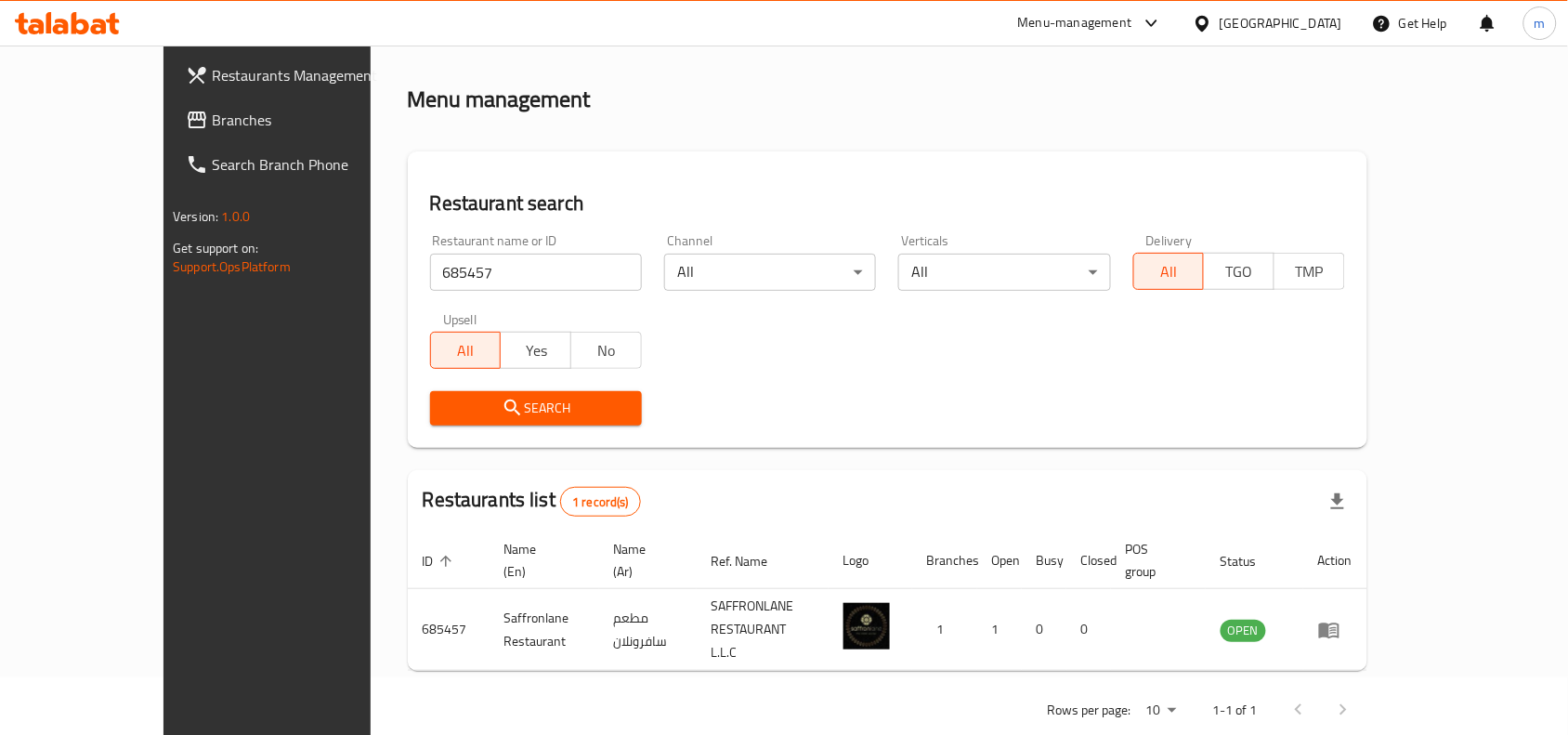
click at [1198, 24] on icon at bounding box center [1202, 24] width 20 height 20
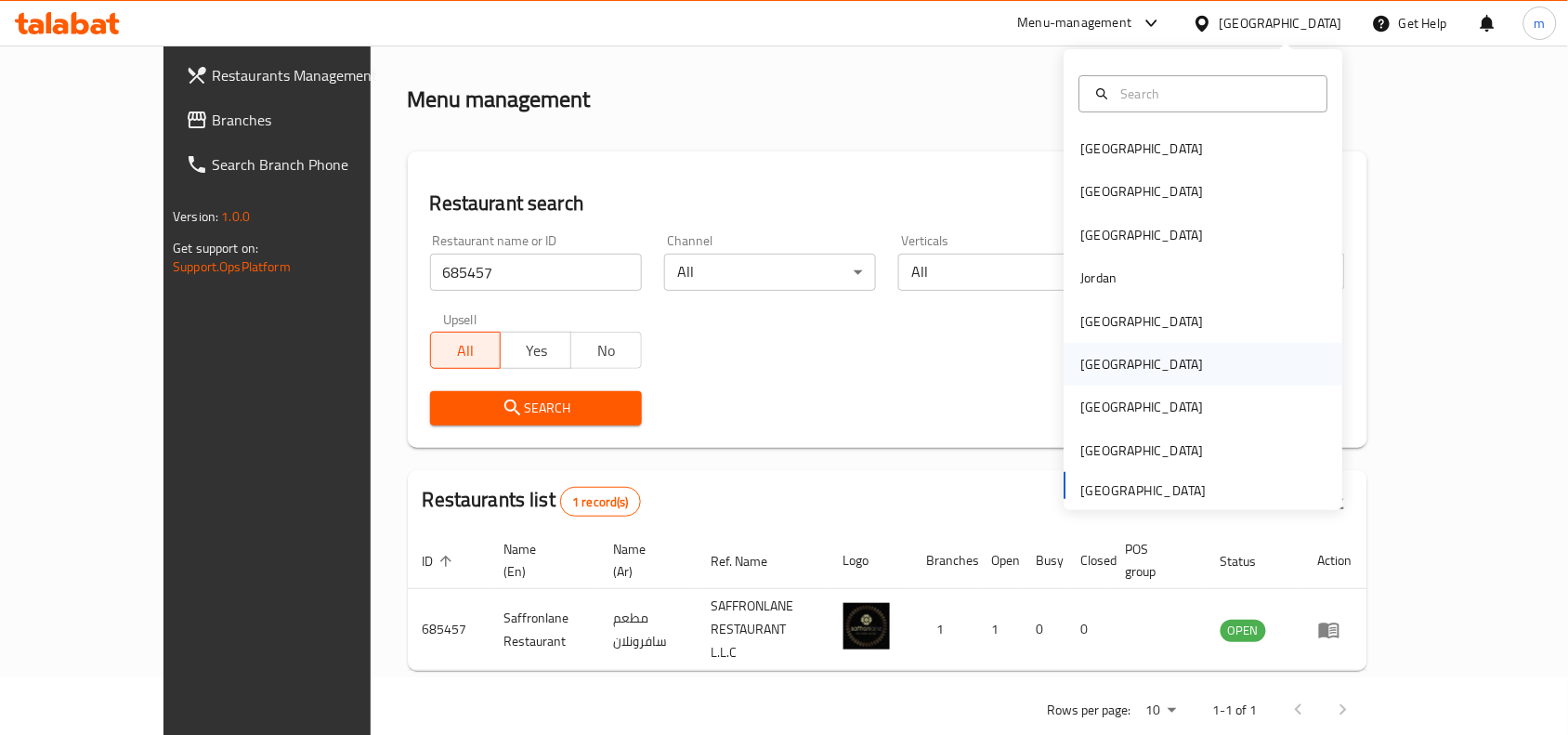
click at [1098, 369] on div "[GEOGRAPHIC_DATA]" at bounding box center [1142, 364] width 153 height 43
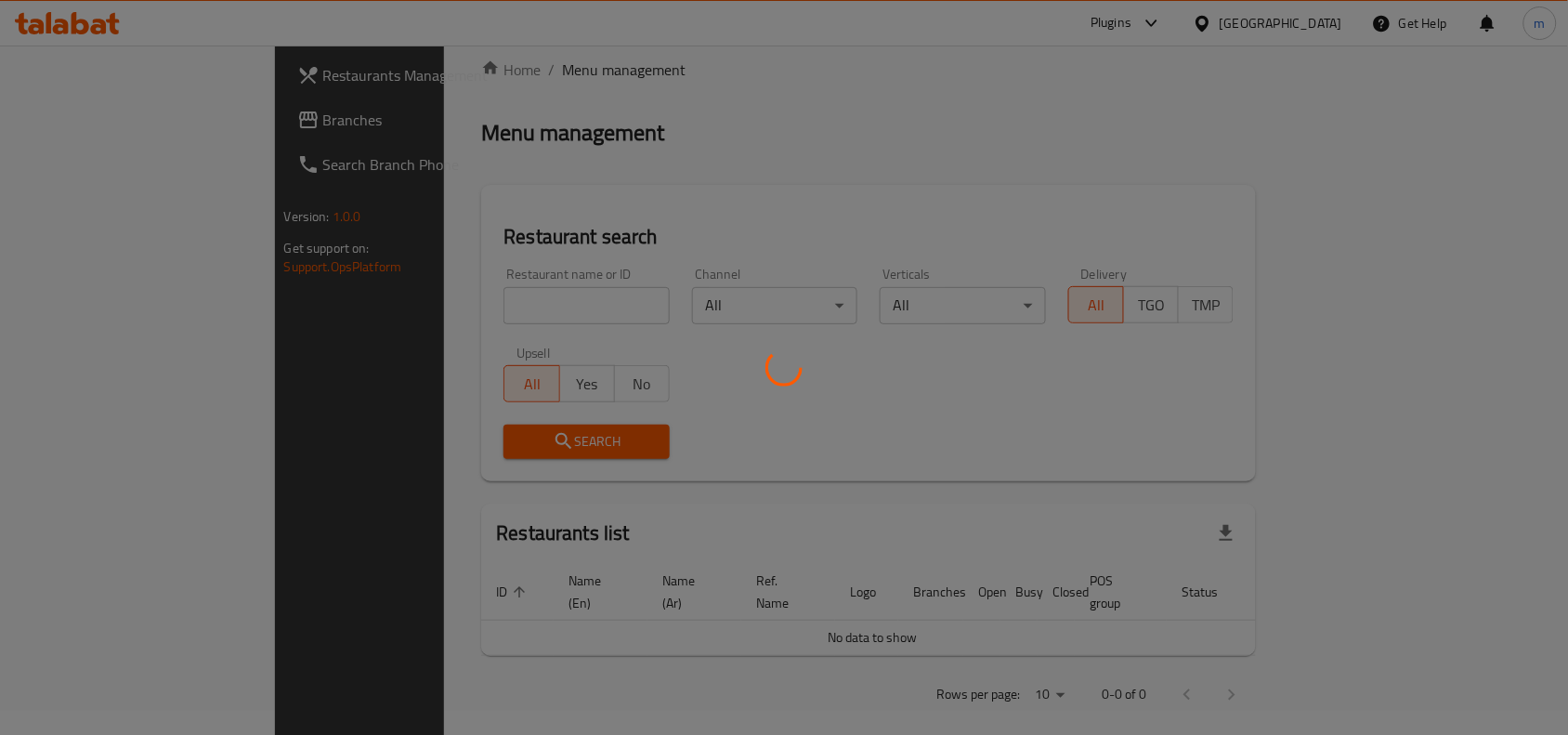
scroll to position [58, 0]
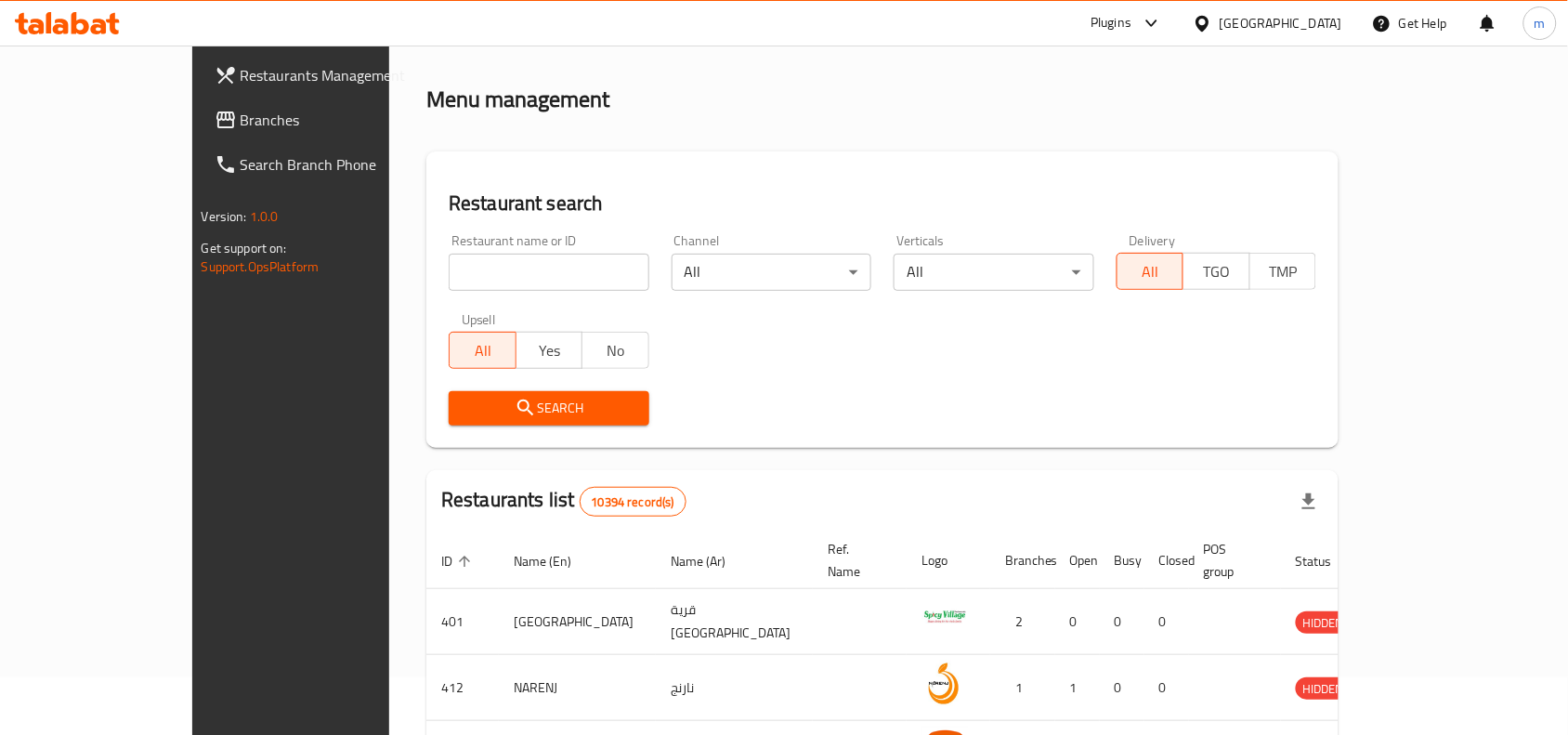
click at [1212, 19] on icon at bounding box center [1202, 24] width 20 height 20
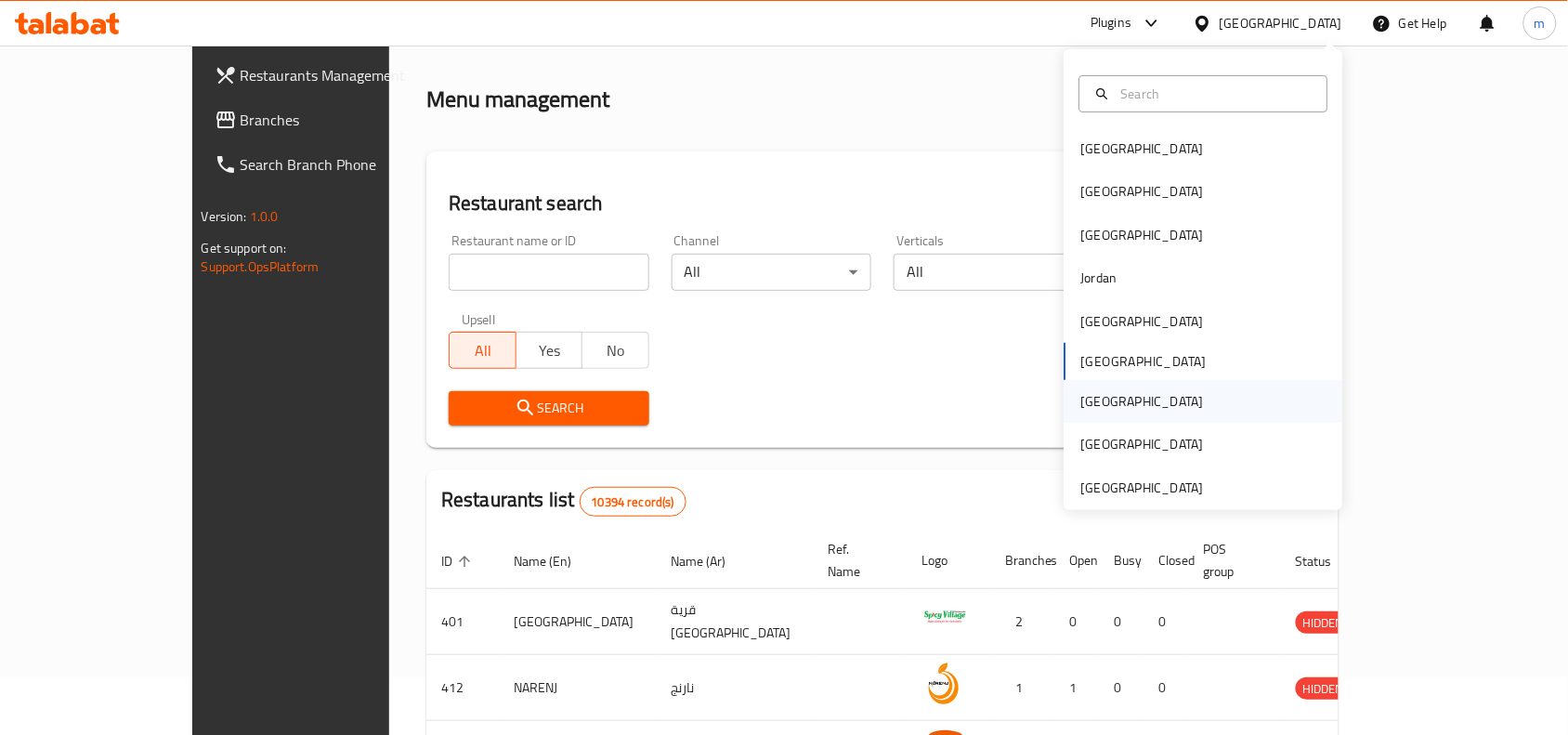
click at [1082, 404] on div "[GEOGRAPHIC_DATA]" at bounding box center [1141, 401] width 122 height 21
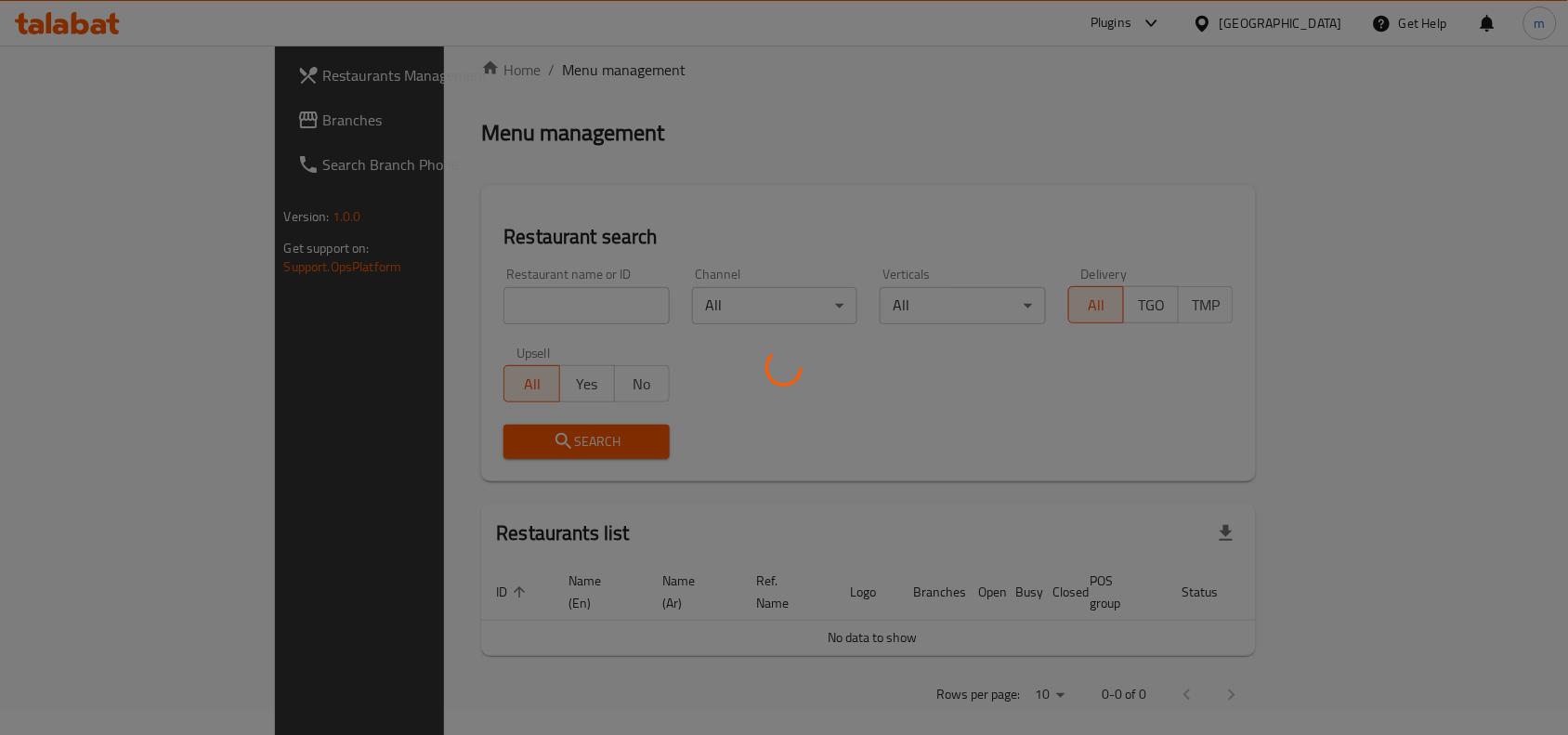
scroll to position [58, 0]
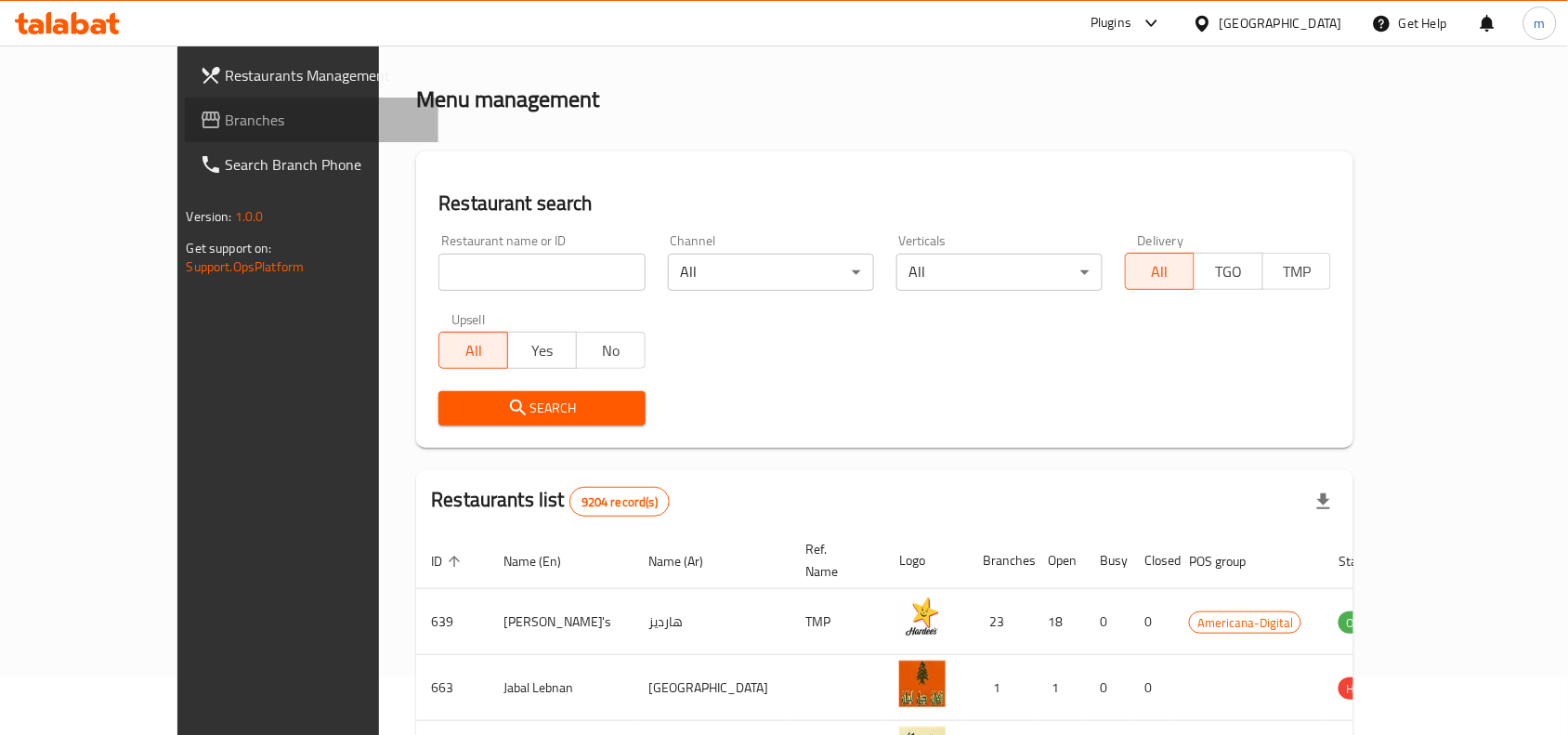
click at [226, 114] on span "Branches" at bounding box center [325, 120] width 199 height 23
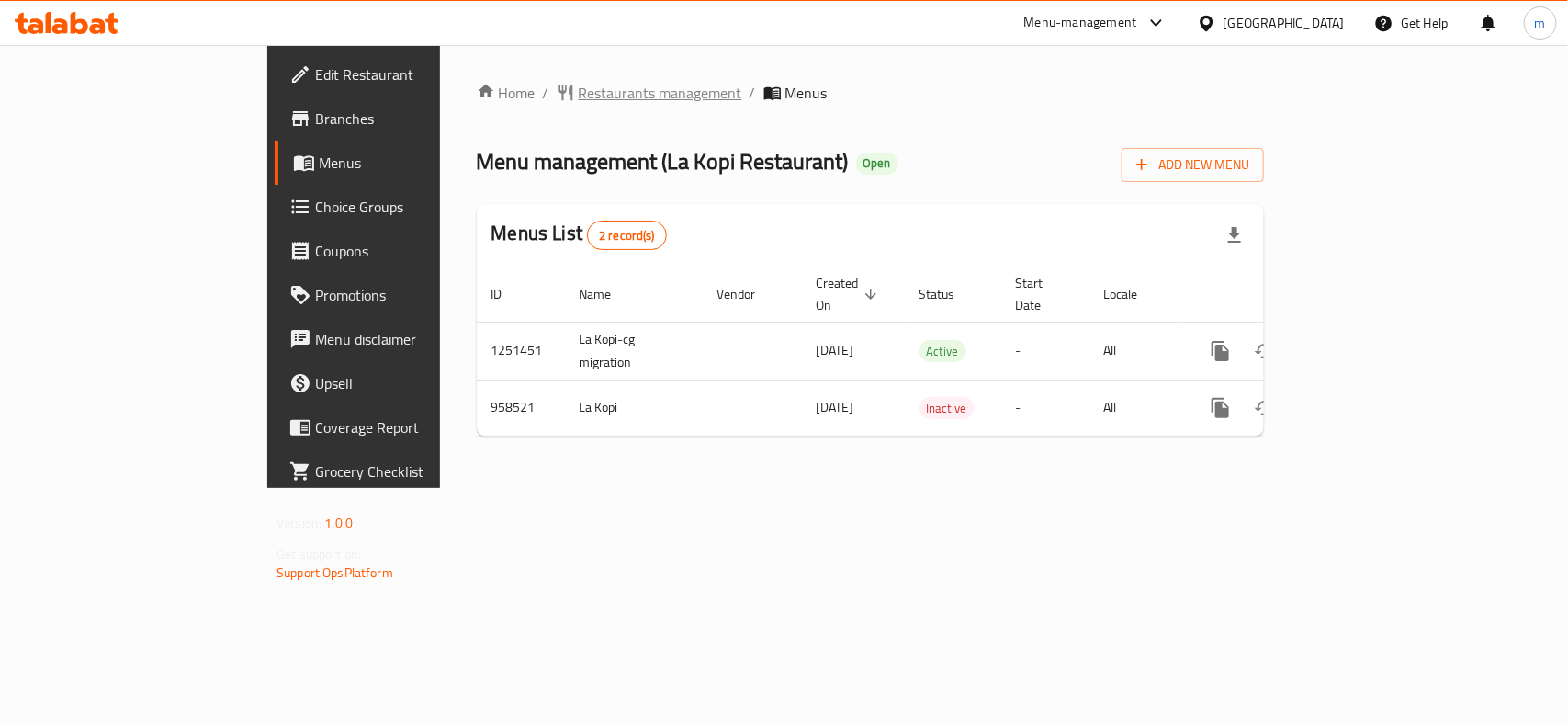
click at [579, 101] on span "Restaurants management" at bounding box center [660, 93] width 163 height 23
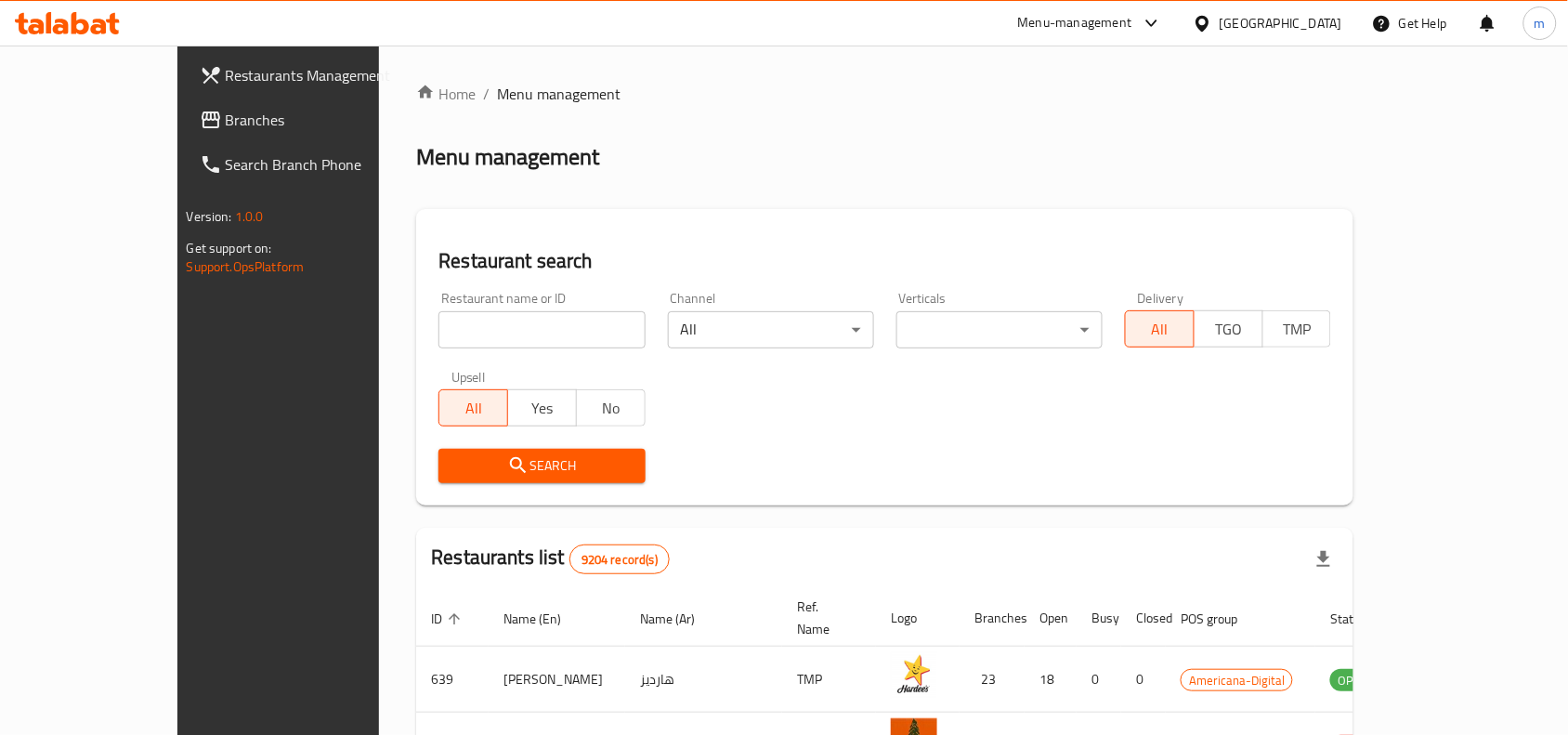
click at [441, 326] on input "search" at bounding box center [540, 329] width 206 height 37
paste input "659593"
type input "659593"
click at [507, 467] on icon "submit" at bounding box center [519, 466] width 23 height 23
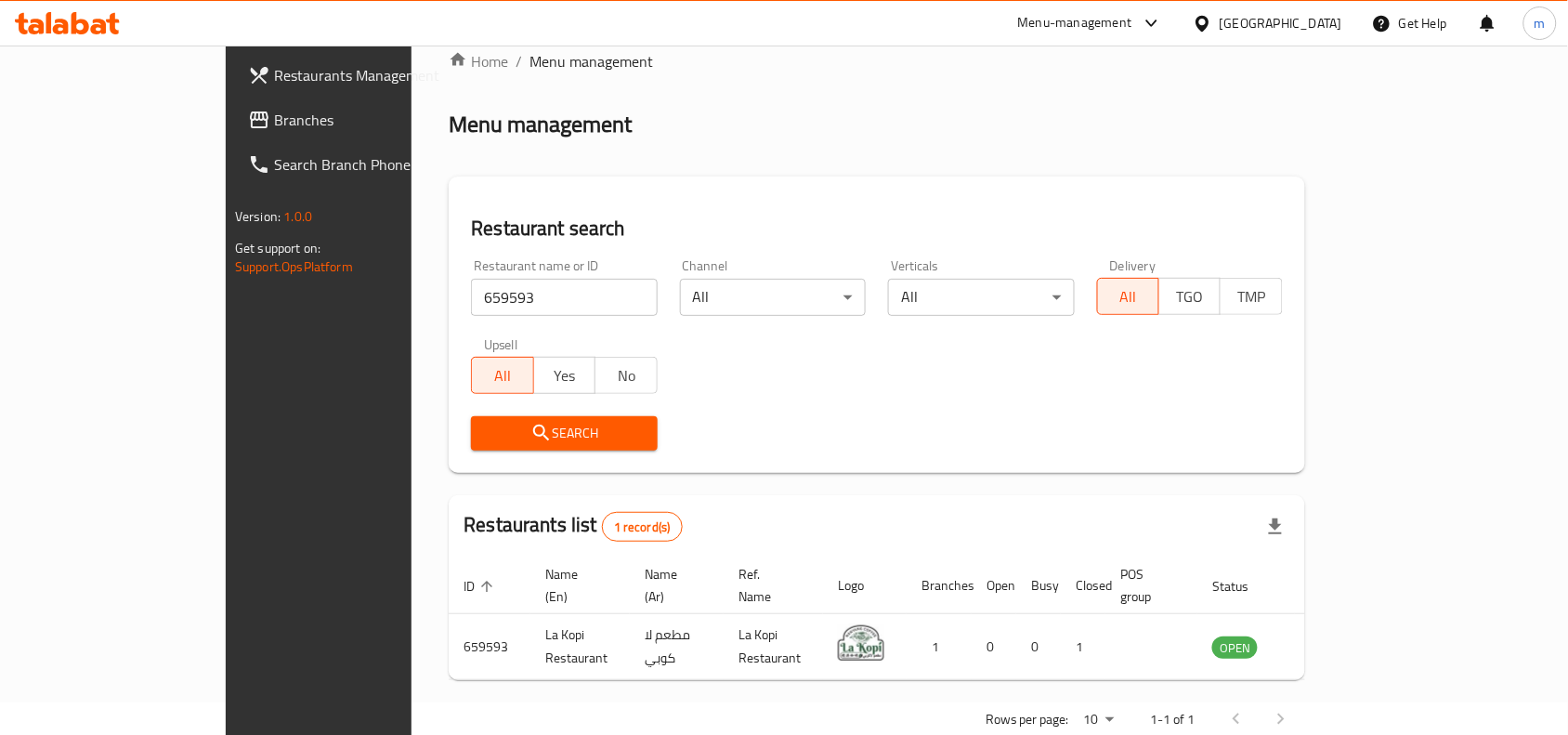
scroll to position [58, 0]
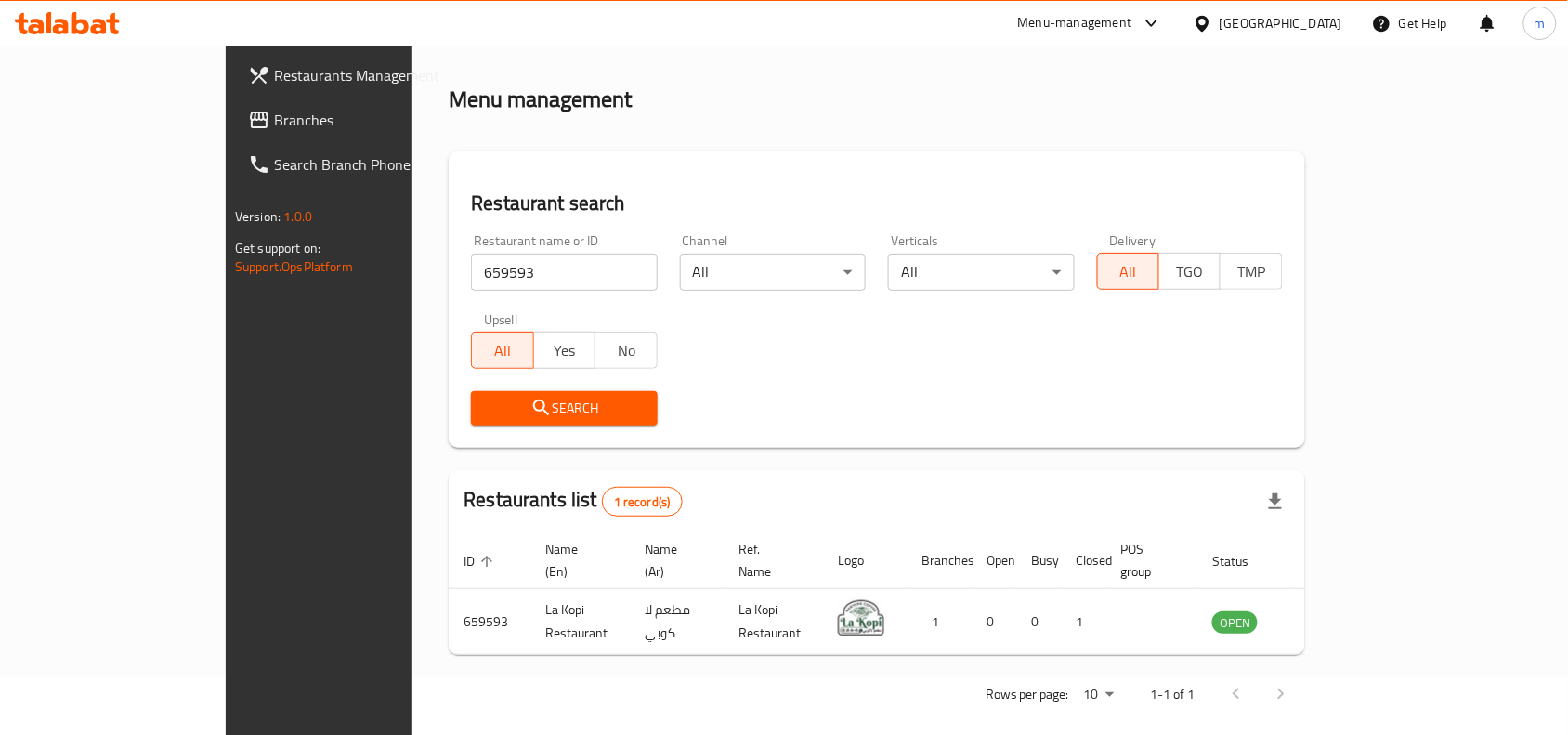
click at [1209, 23] on icon at bounding box center [1202, 23] width 13 height 16
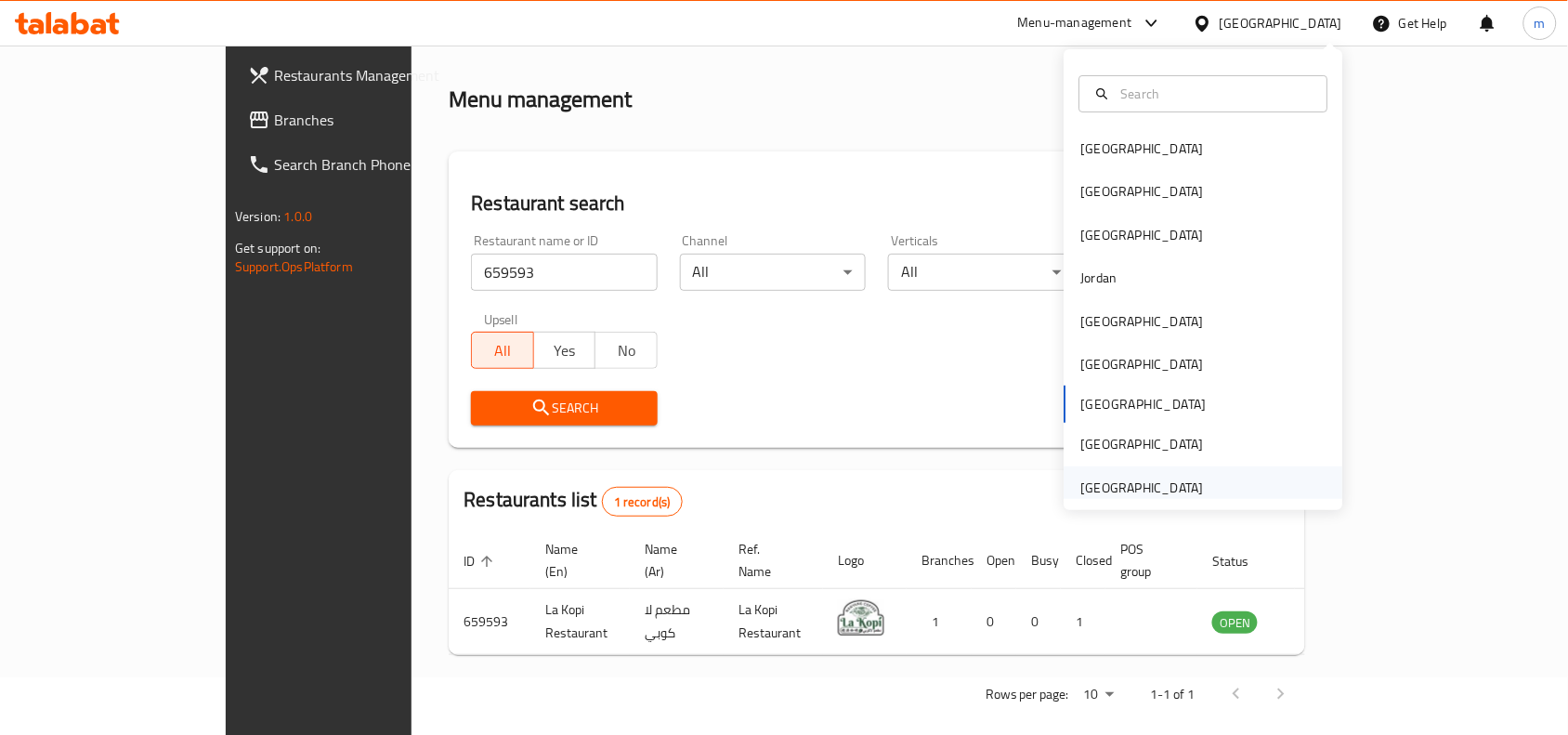
click at [1093, 484] on div "United Arab Emirates" at bounding box center [1141, 488] width 122 height 21
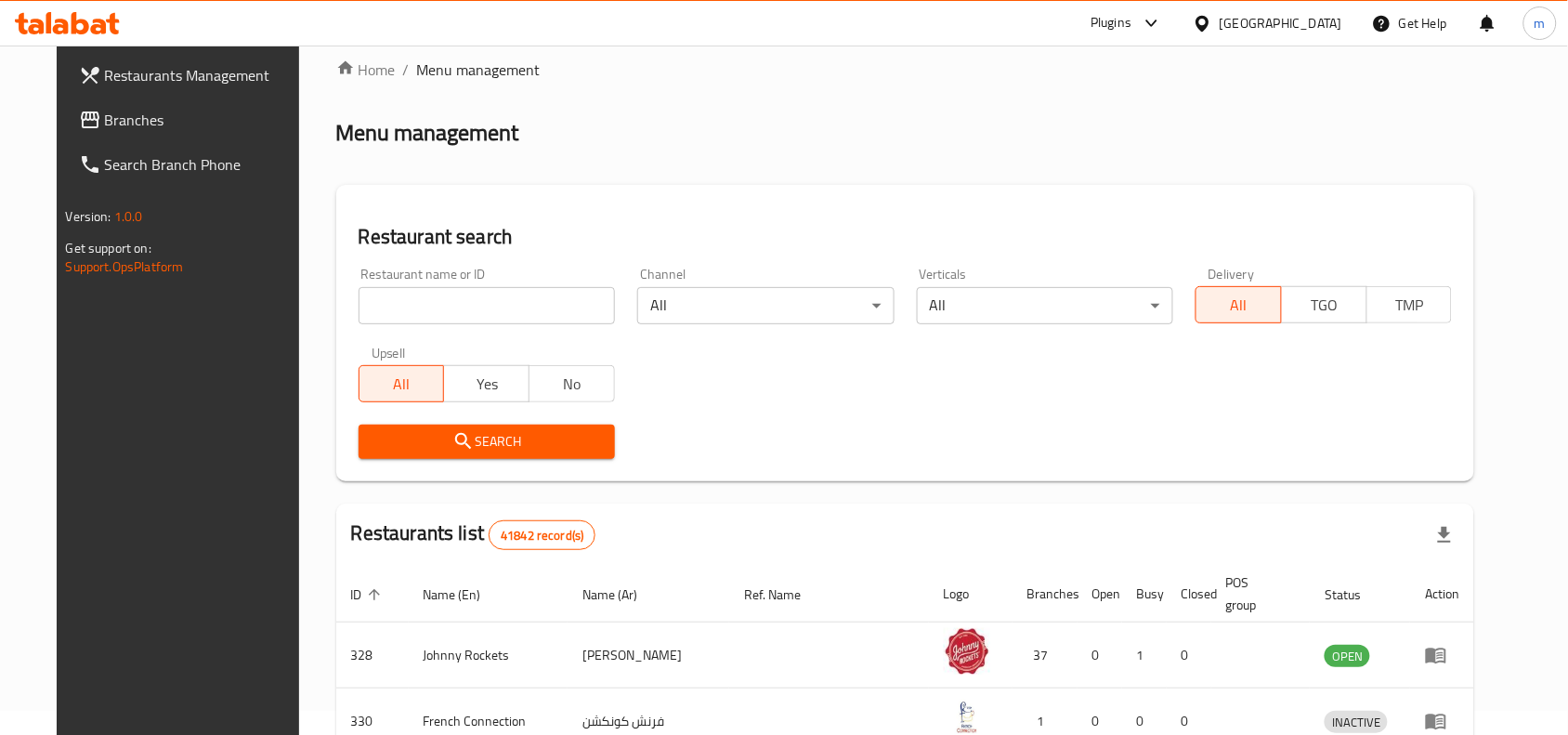
scroll to position [58, 0]
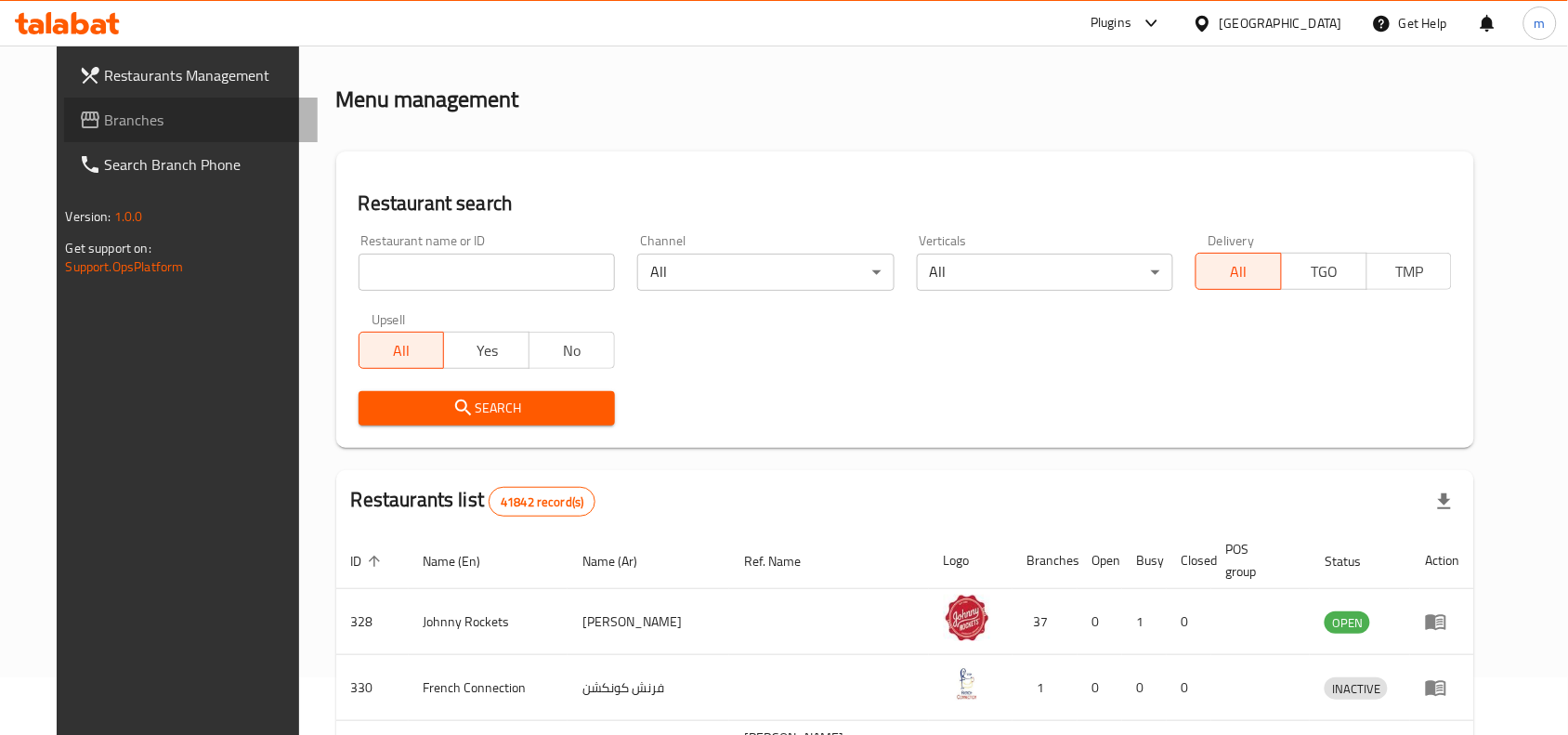
click at [164, 133] on link "Branches" at bounding box center [191, 119] width 254 height 45
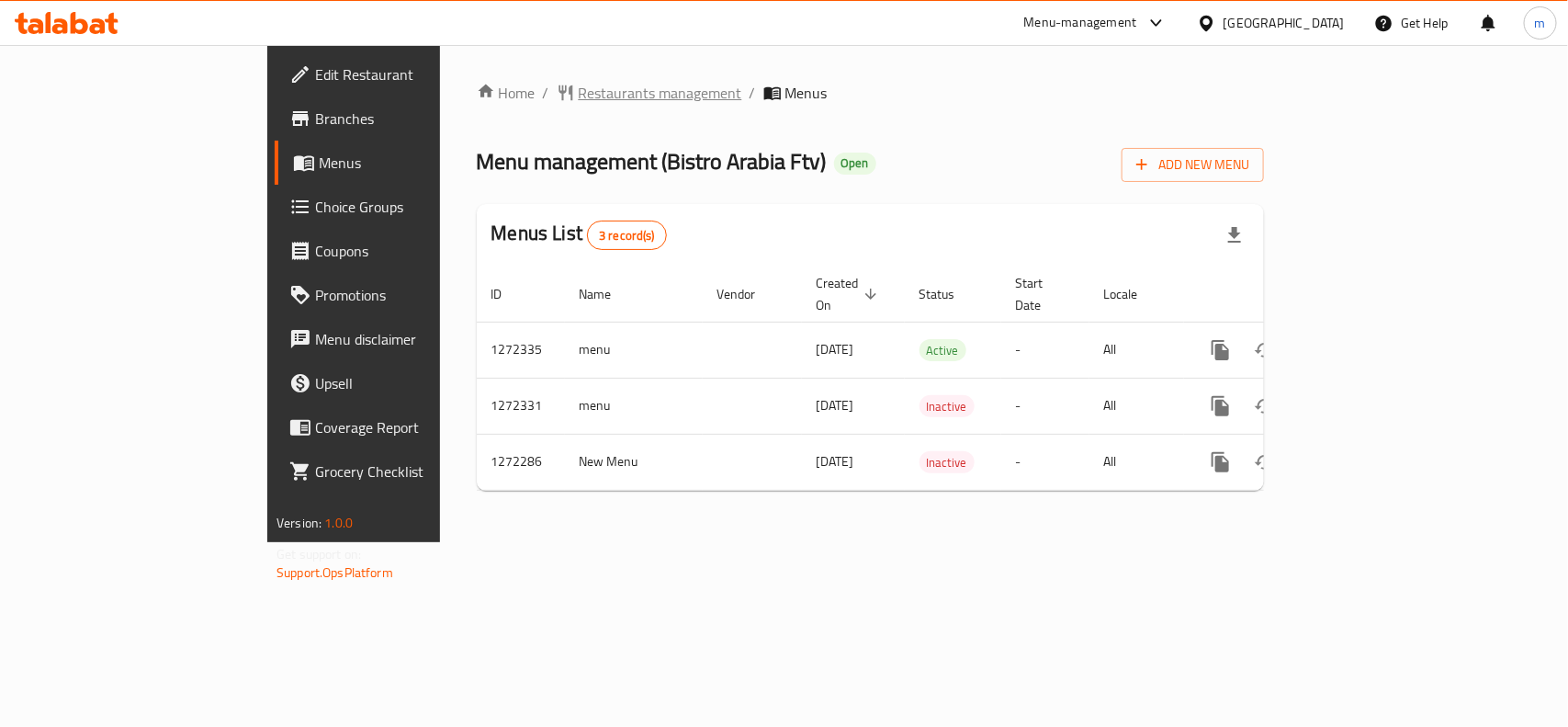
click at [579, 104] on span "Restaurants management" at bounding box center [660, 93] width 163 height 23
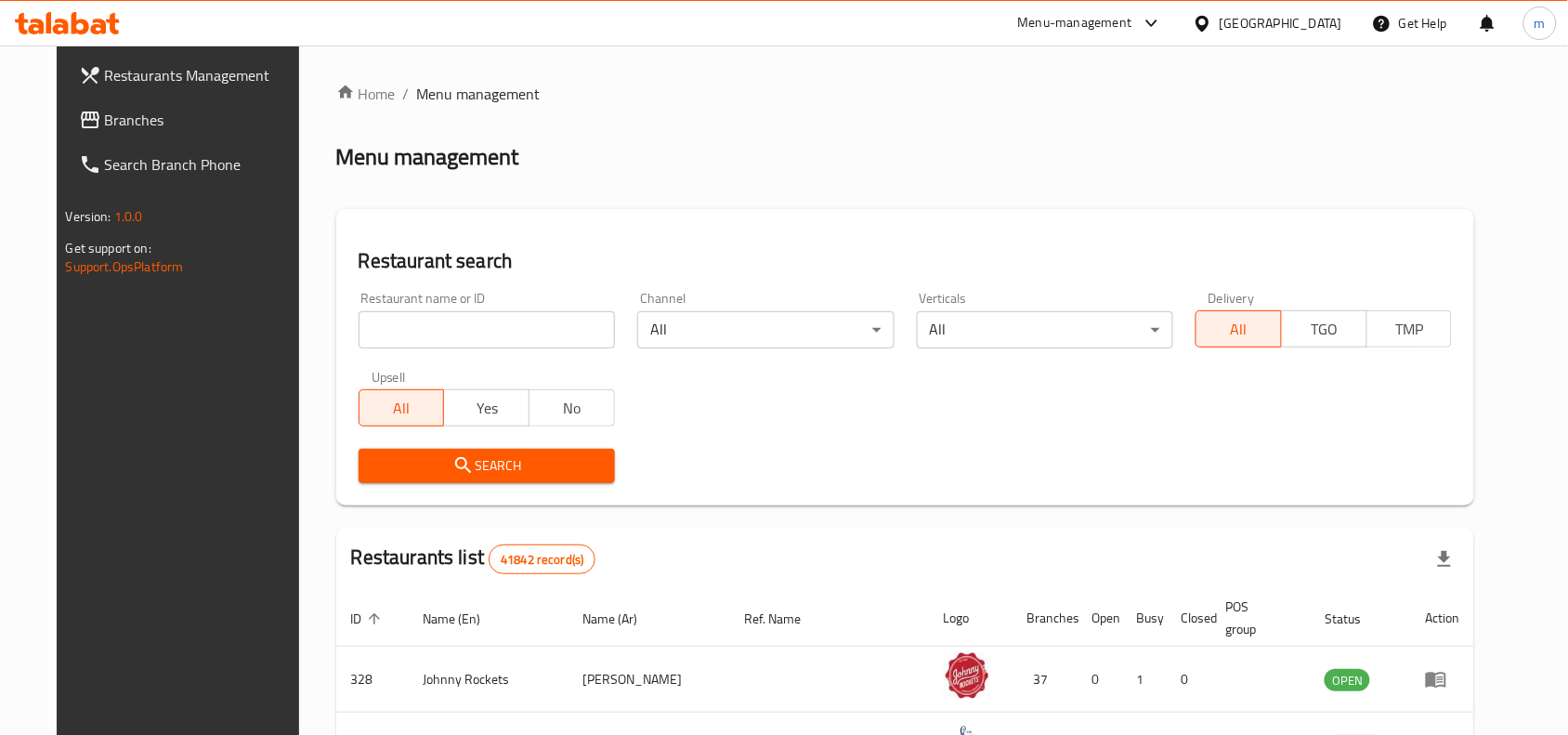
click at [504, 330] on input "search" at bounding box center [486, 329] width 256 height 37
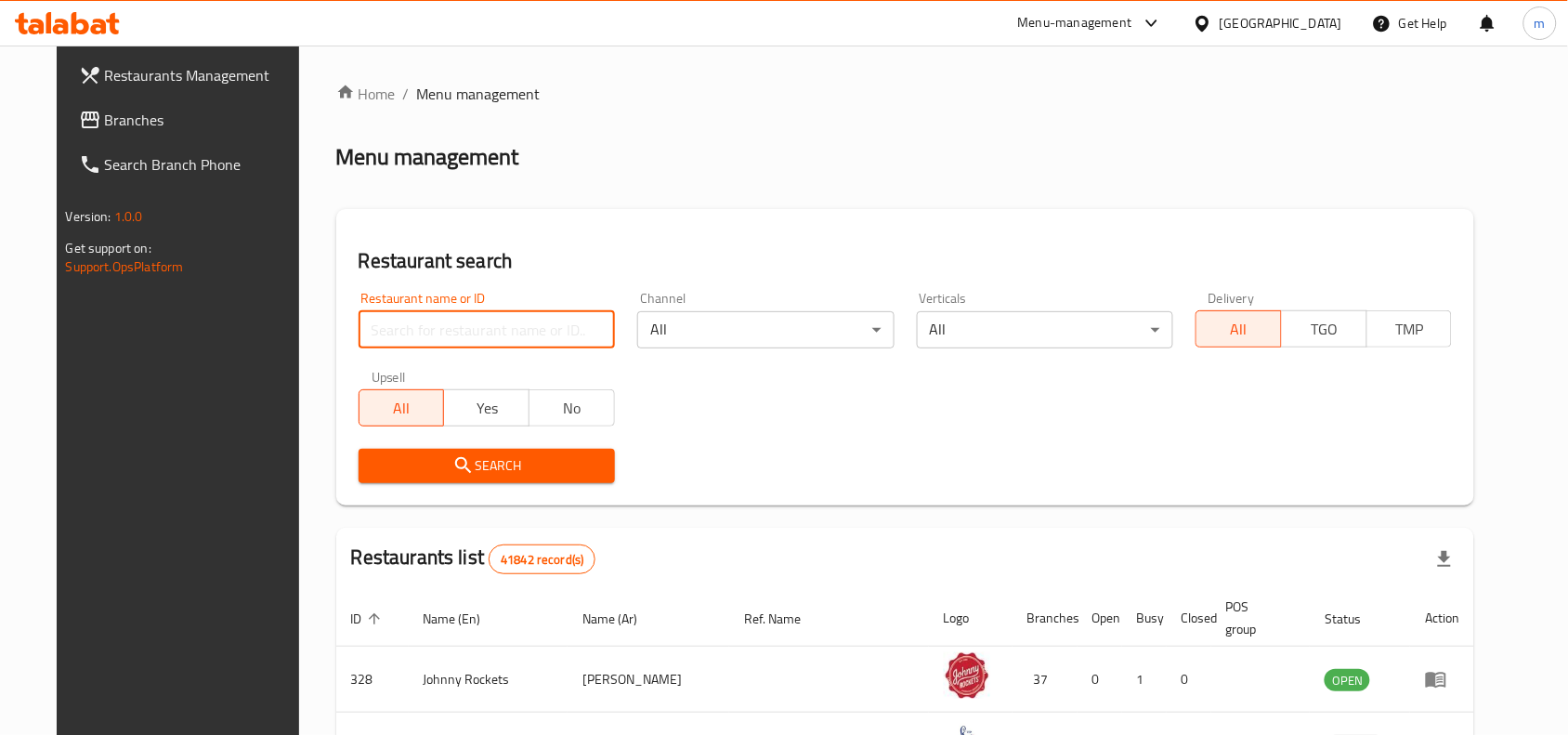
paste input "690101"
type input "690101"
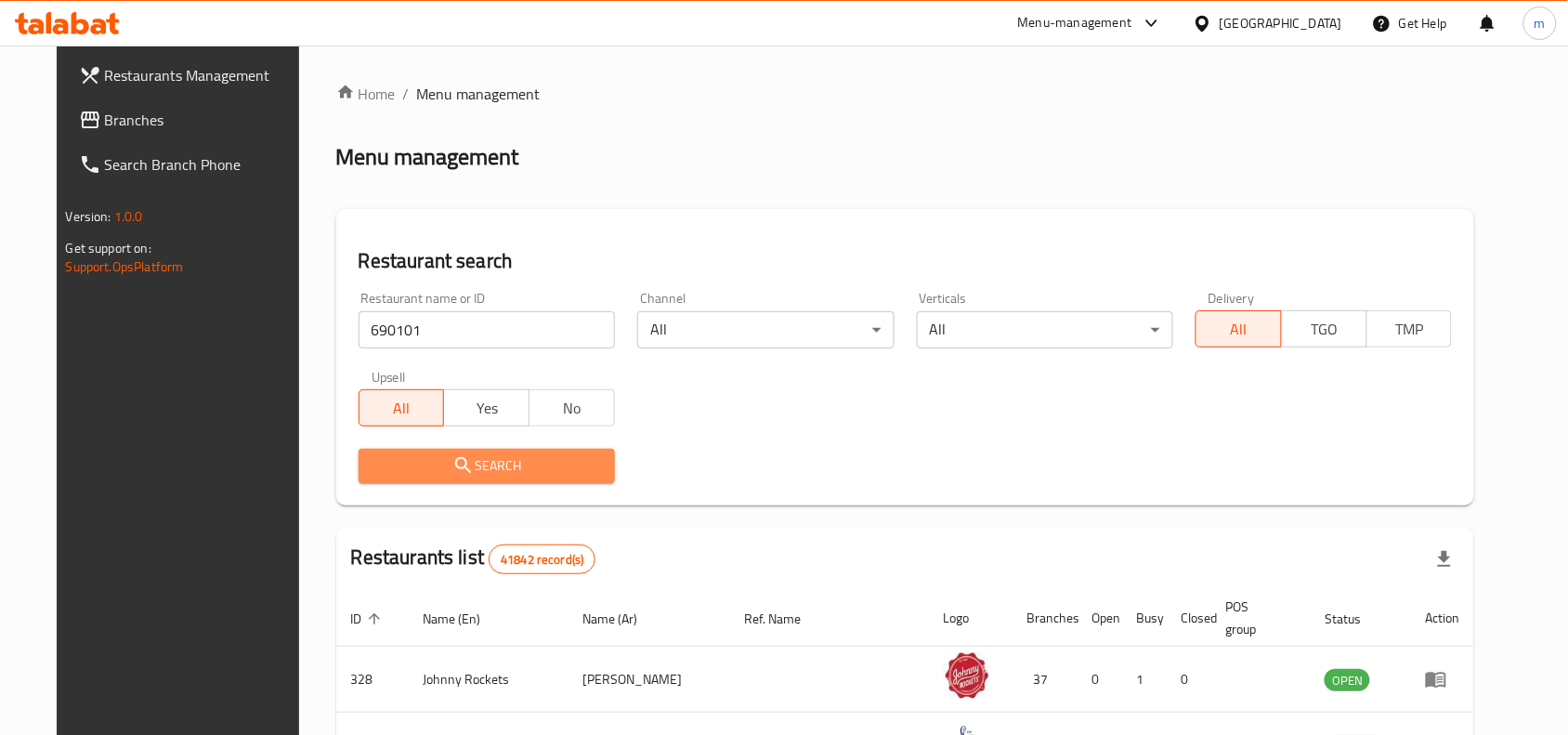
click at [447, 465] on span "Search" at bounding box center [486, 466] width 227 height 23
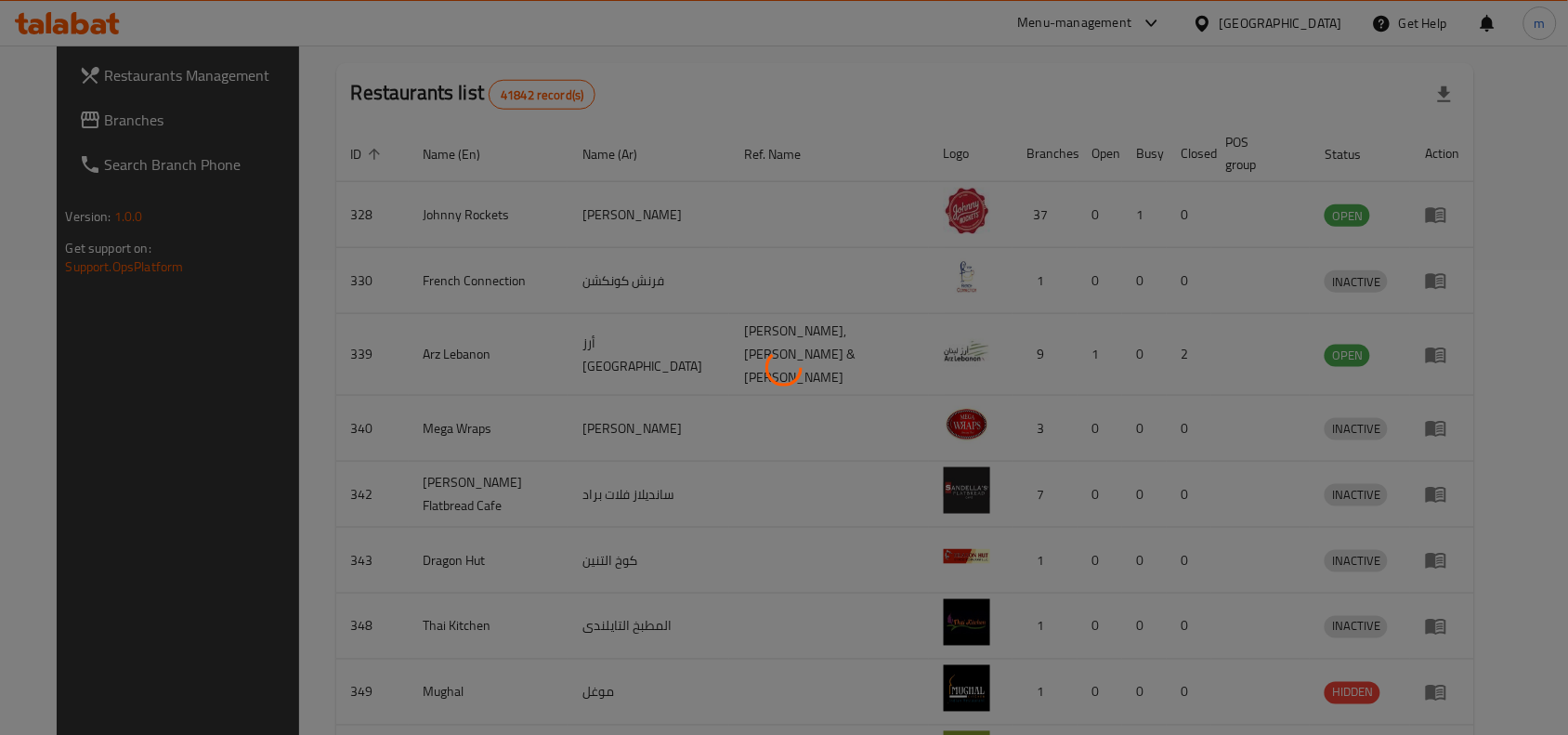
scroll to position [58, 0]
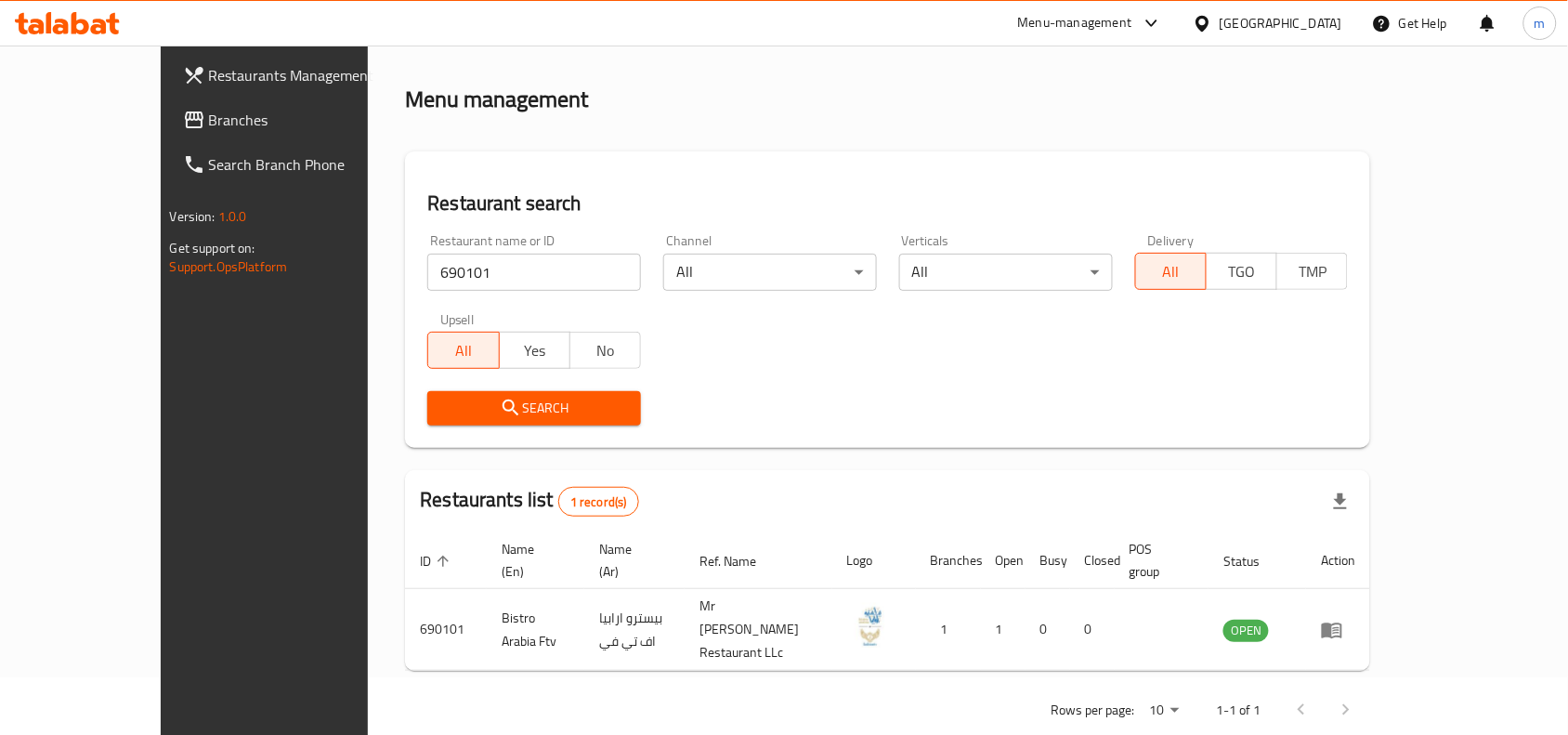
click at [1248, 28] on div "[GEOGRAPHIC_DATA]" at bounding box center [1280, 24] width 122 height 21
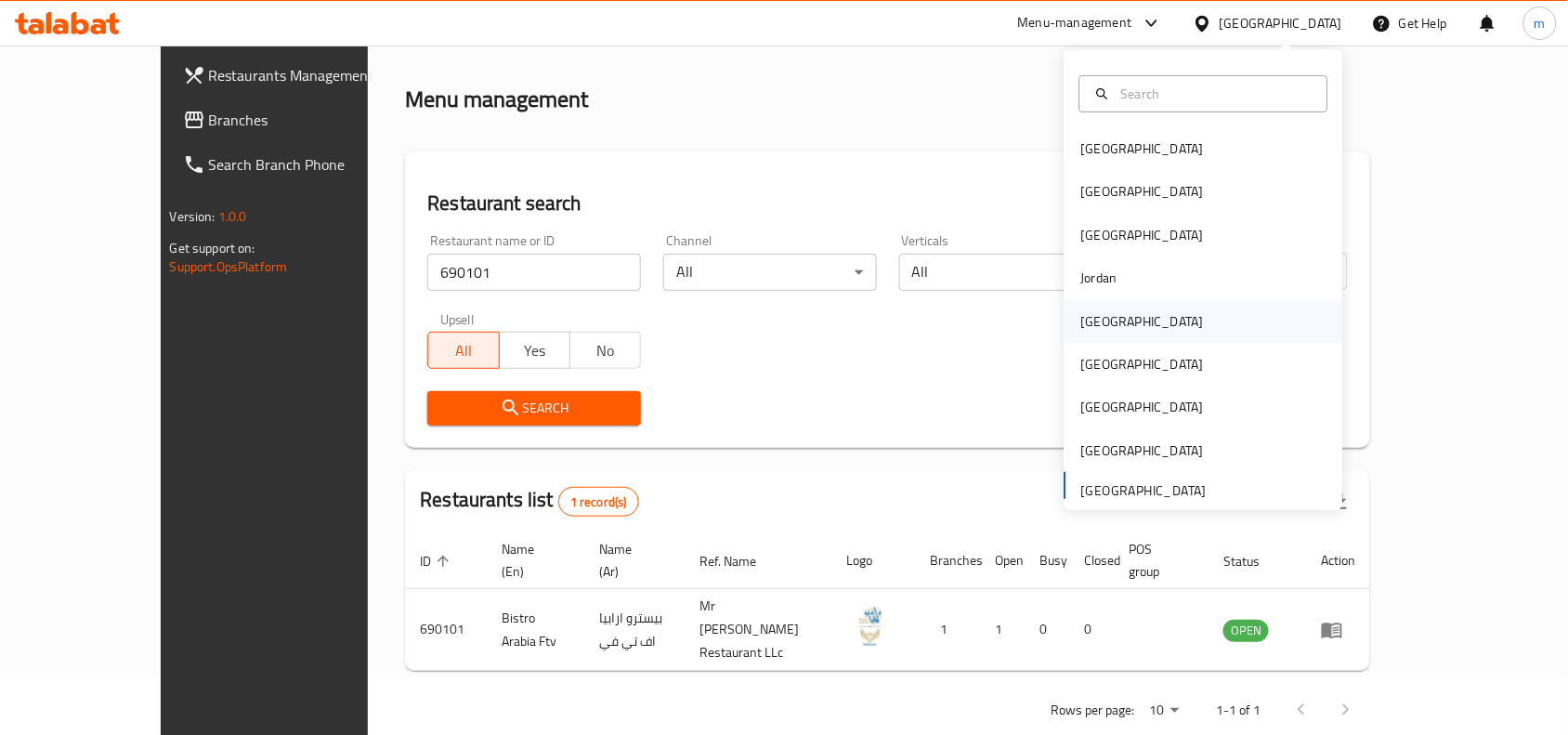
click at [1111, 330] on div "[GEOGRAPHIC_DATA]" at bounding box center [1142, 321] width 153 height 43
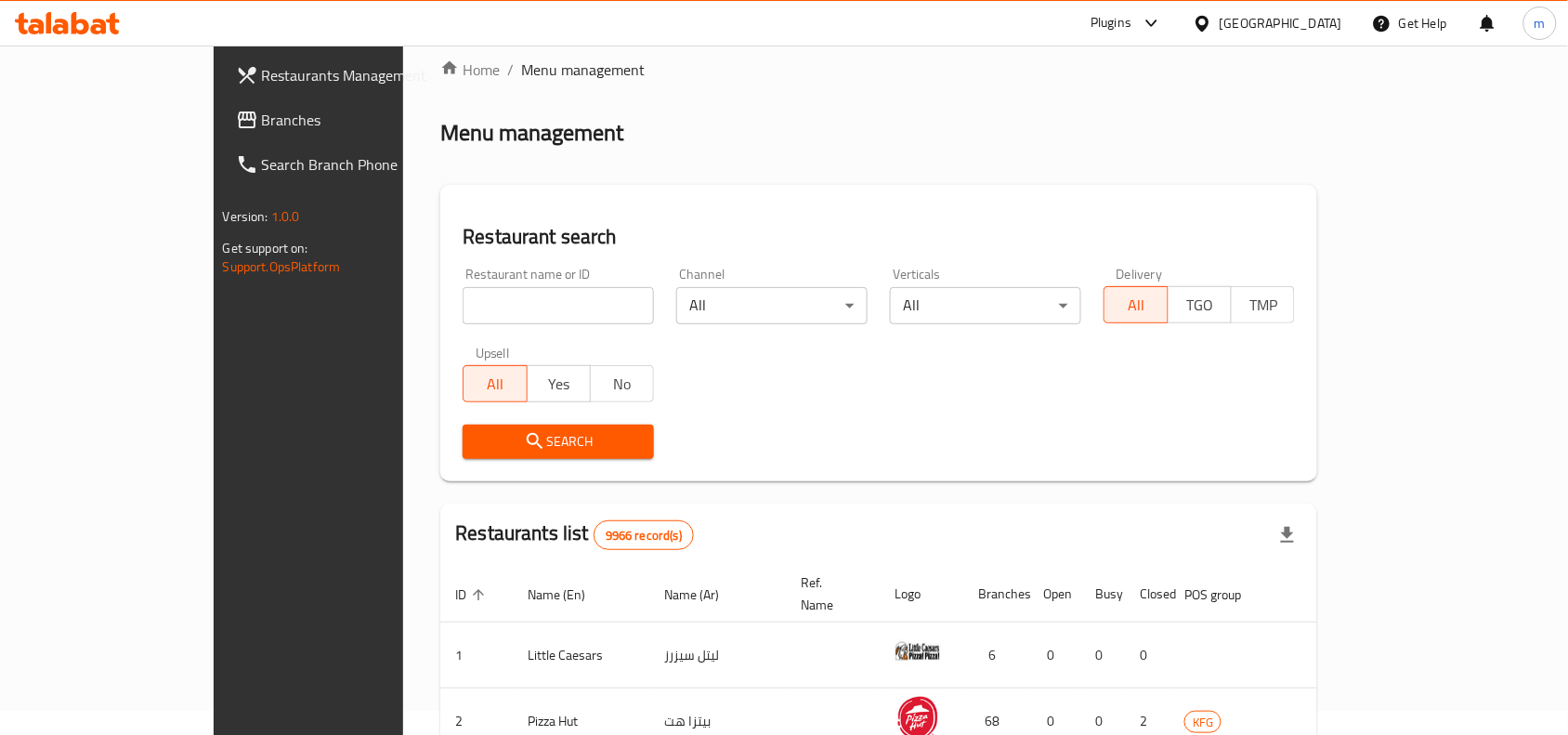
scroll to position [58, 0]
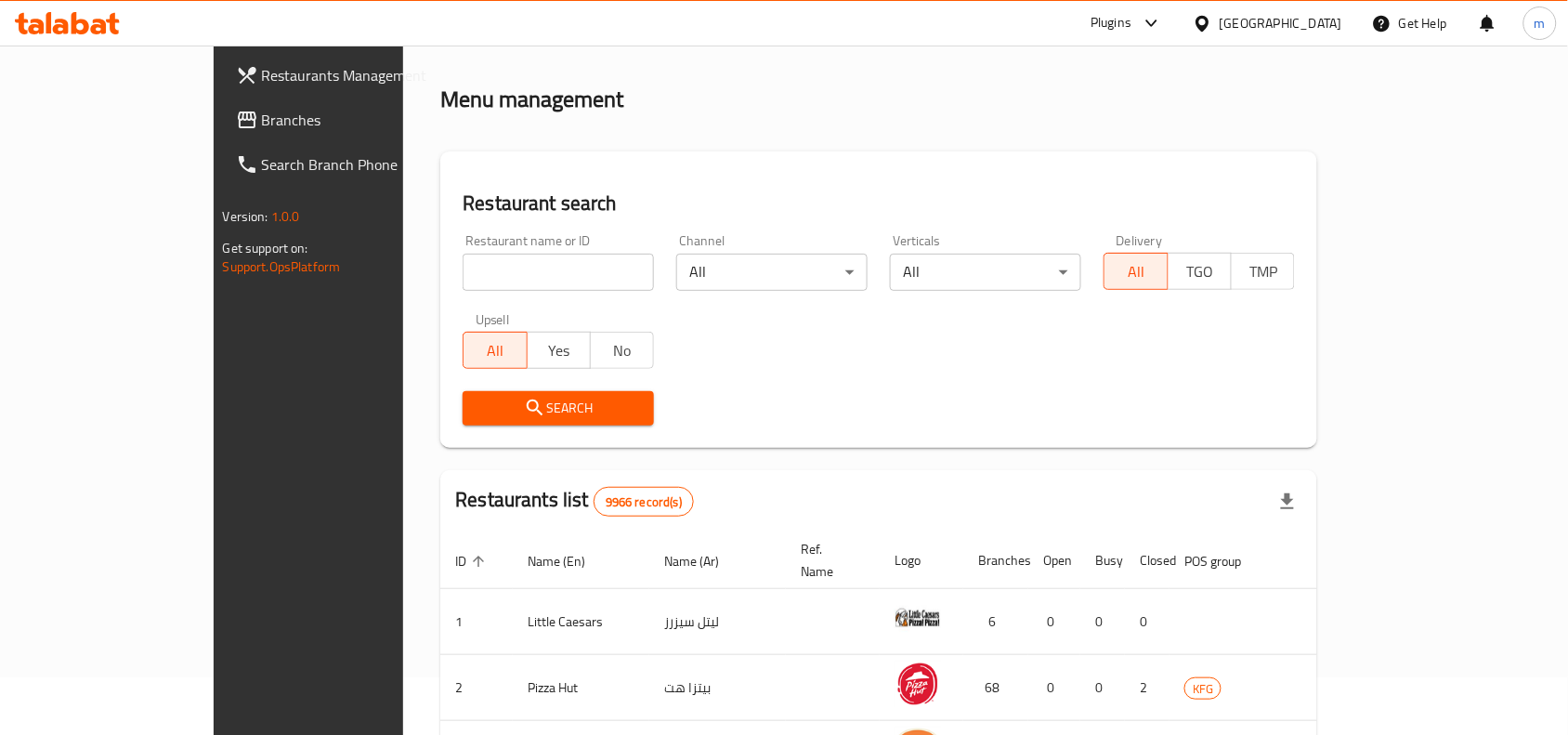
click at [262, 114] on span "Branches" at bounding box center [361, 120] width 199 height 23
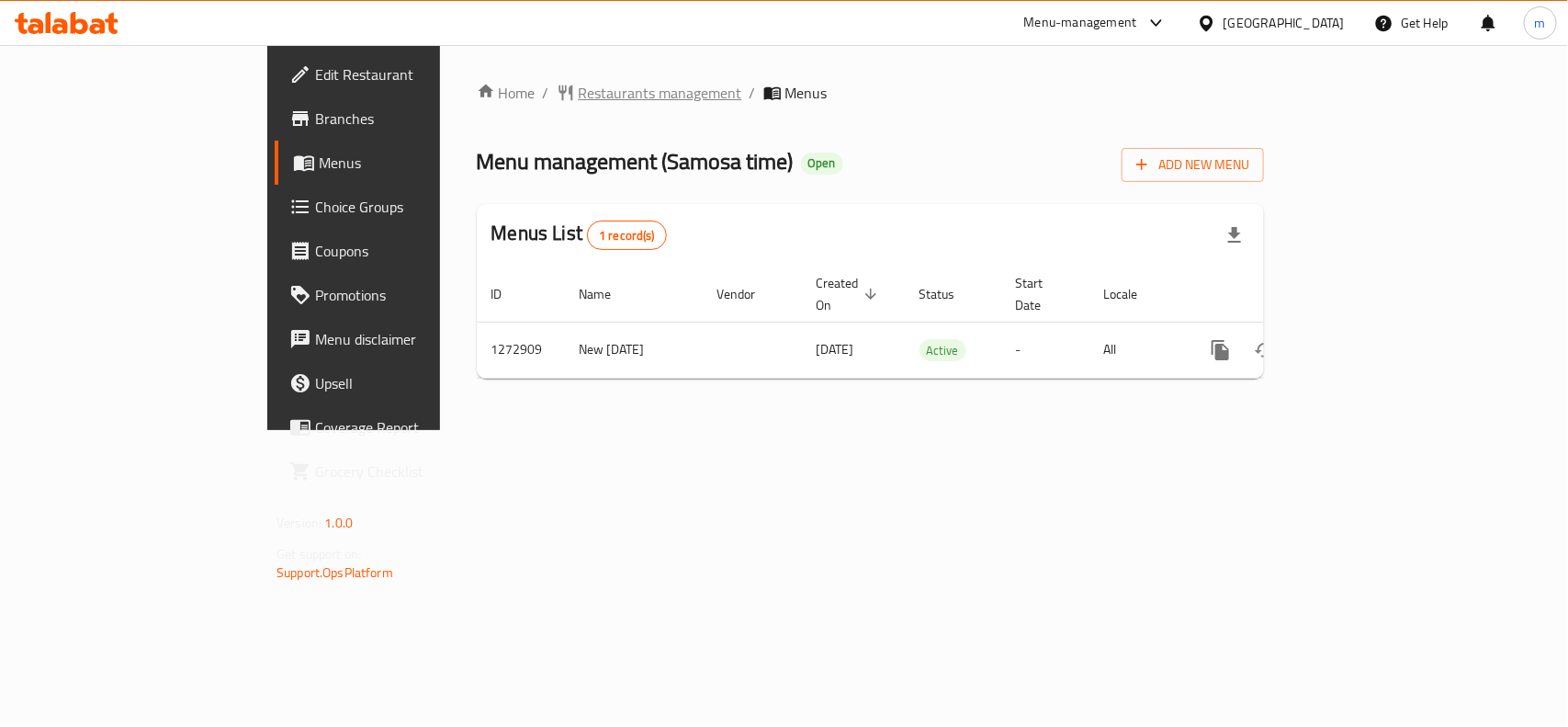
click at [579, 85] on span "Restaurants management" at bounding box center [660, 93] width 163 height 23
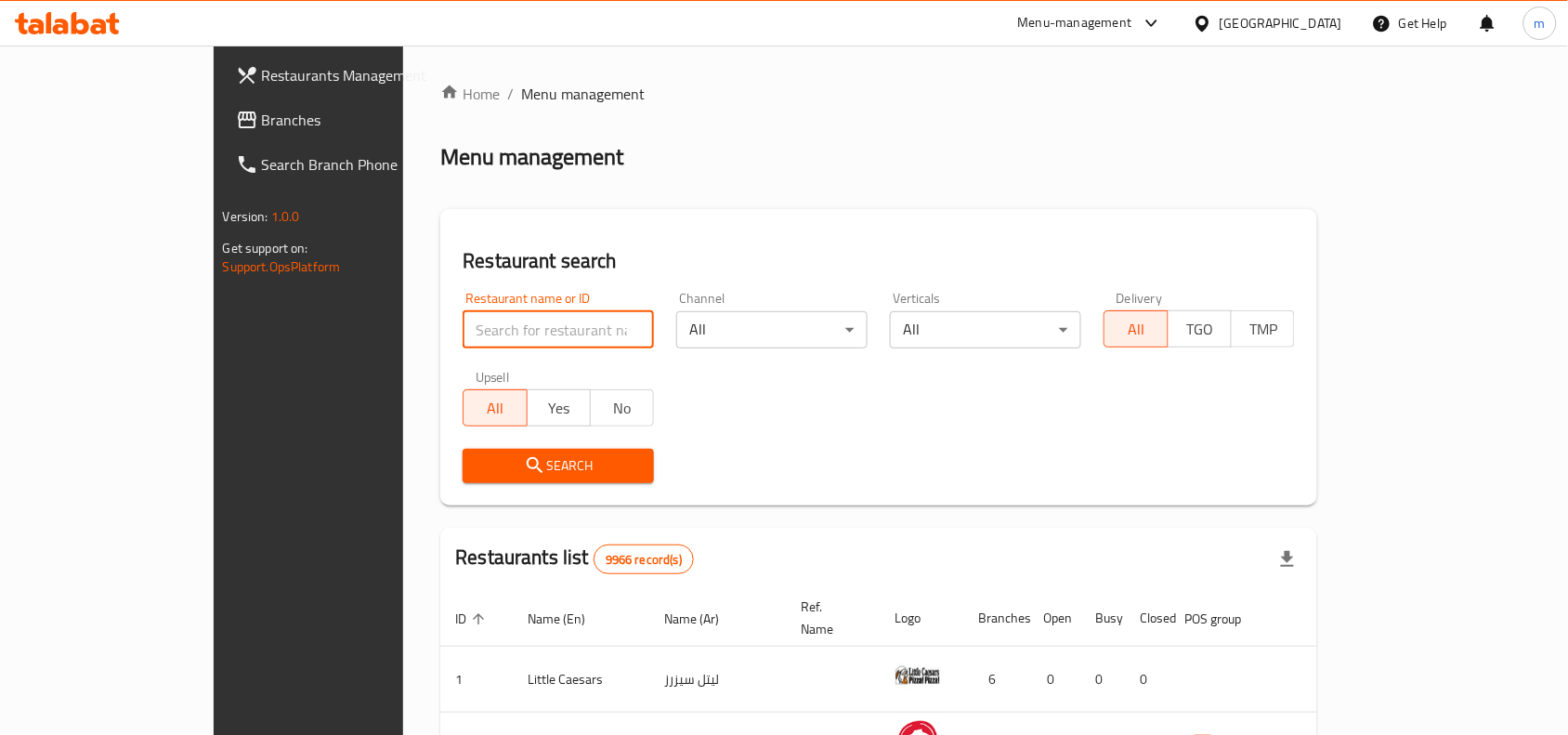
drag, startPoint x: 451, startPoint y: 338, endPoint x: 395, endPoint y: 327, distance: 57.1
paste input "690507"
type input "690507"
click at [1303, 24] on div "[GEOGRAPHIC_DATA]" at bounding box center [1280, 24] width 122 height 21
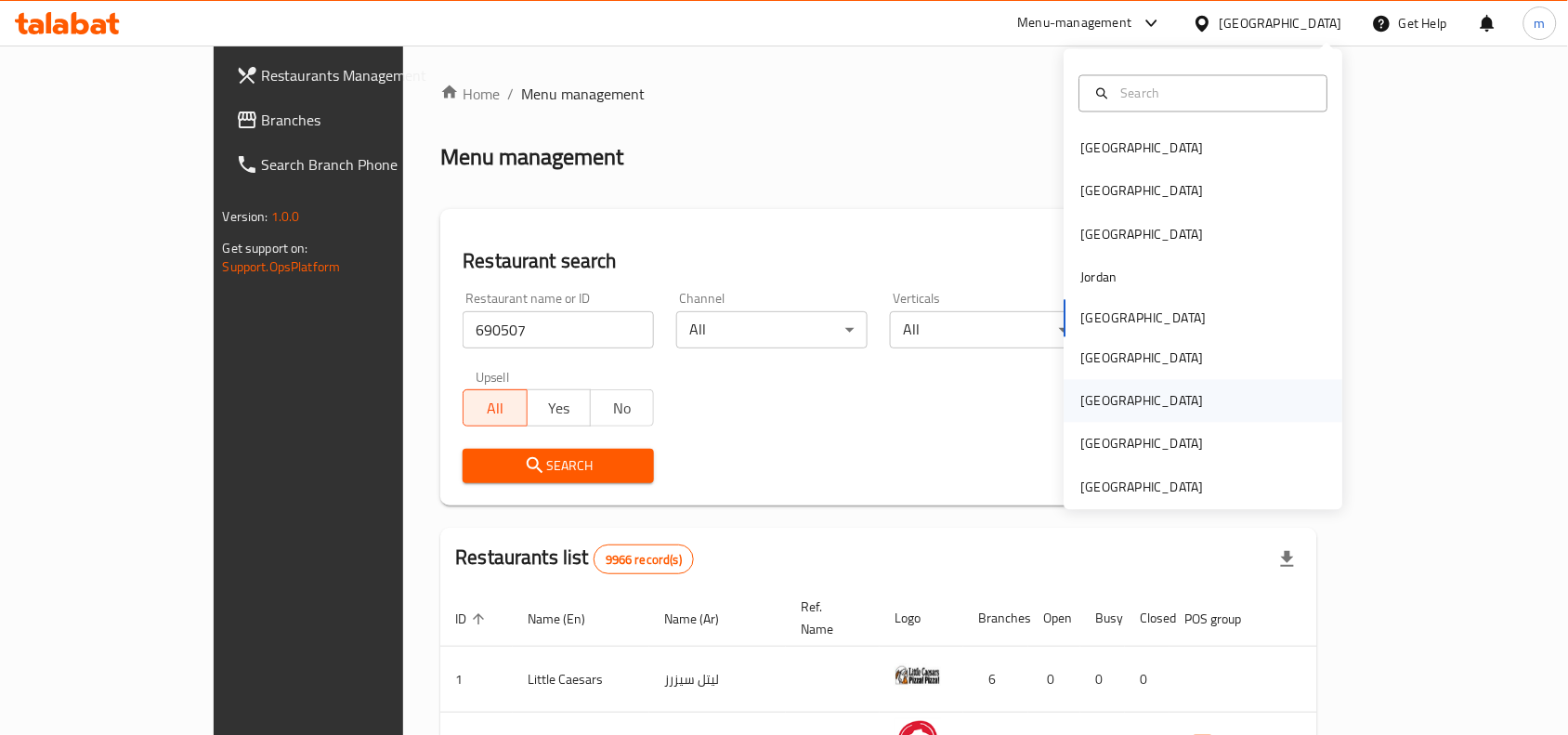
click at [1102, 402] on div "[GEOGRAPHIC_DATA]" at bounding box center [1142, 401] width 153 height 43
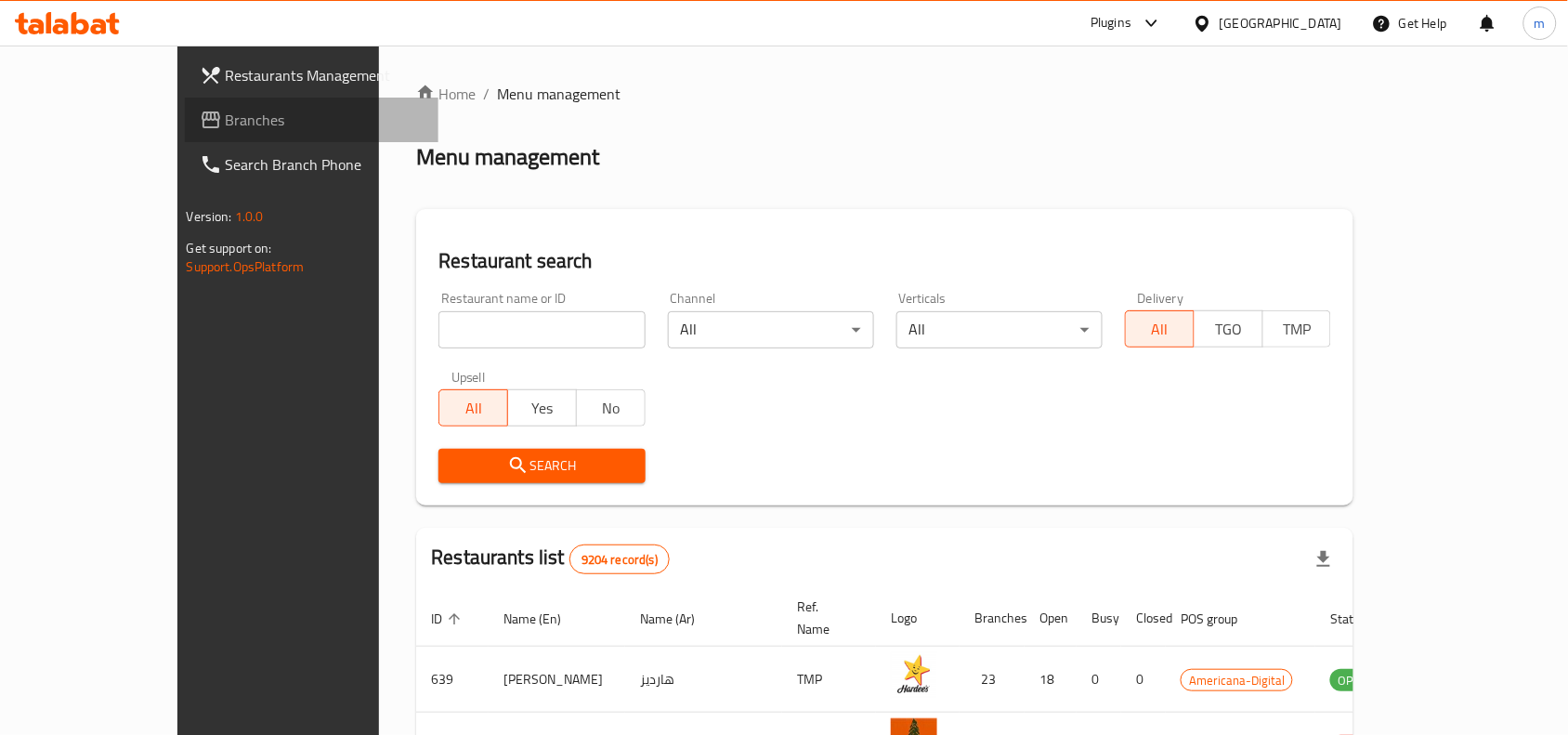
click at [185, 104] on link "Branches" at bounding box center [312, 119] width 254 height 45
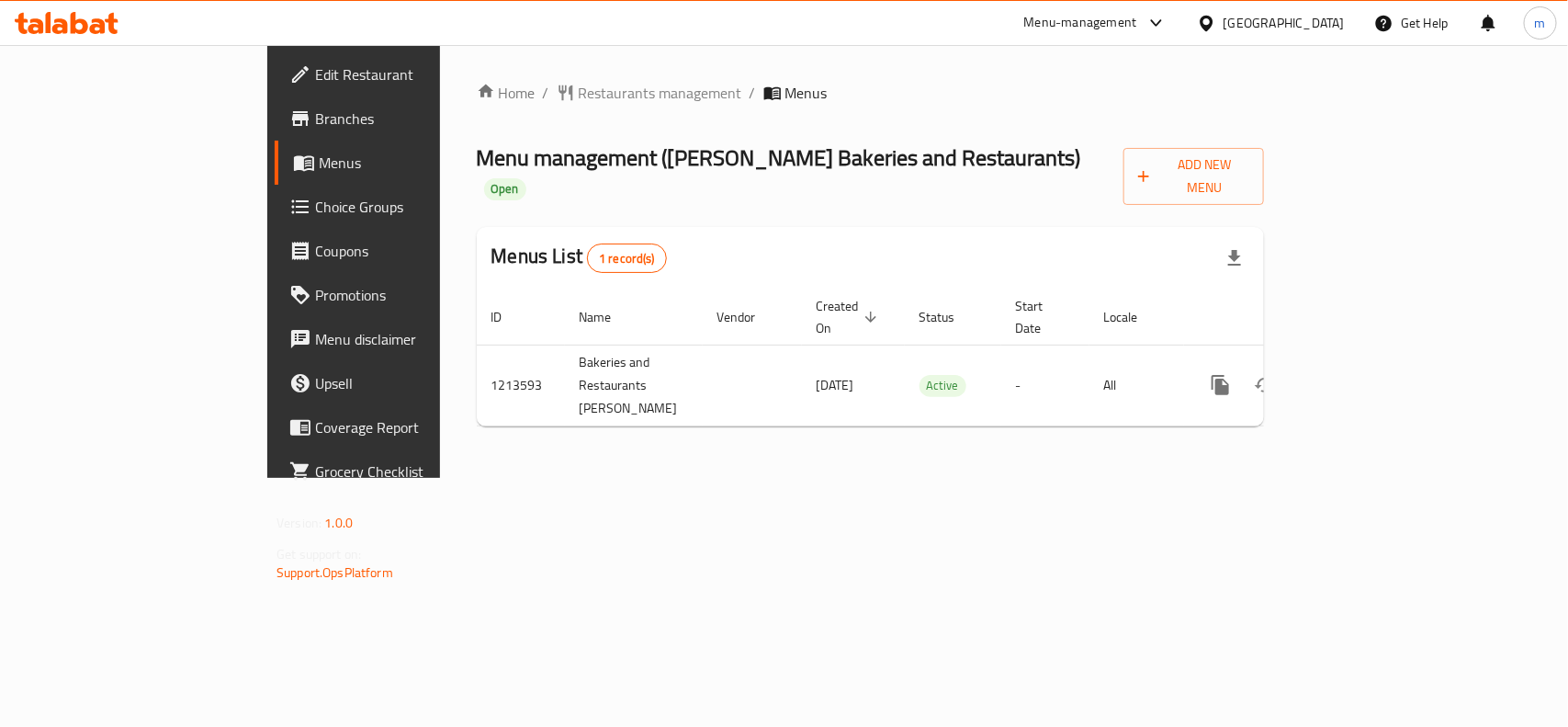
click at [1216, 14] on icon at bounding box center [1207, 23] width 20 height 20
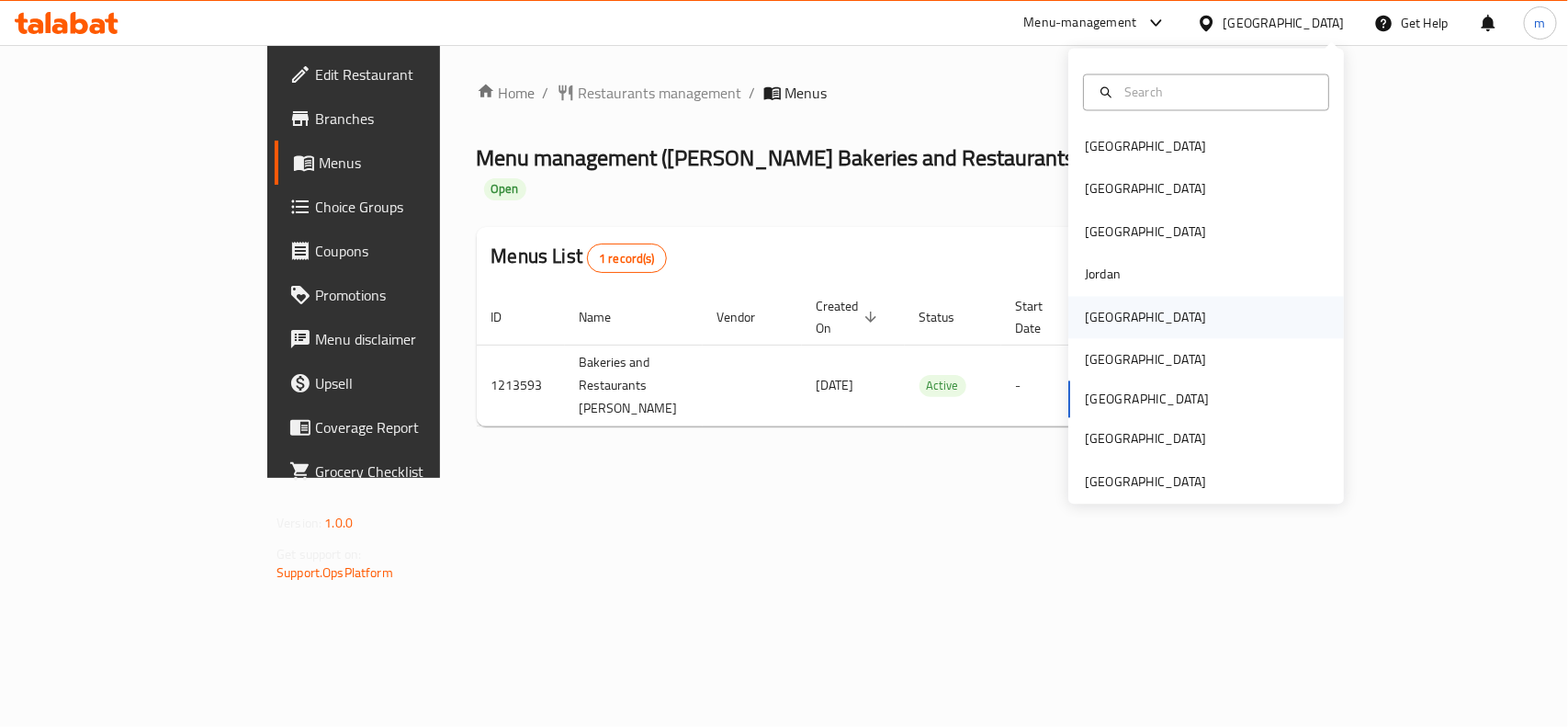
click at [1093, 308] on div "[GEOGRAPHIC_DATA]" at bounding box center [1145, 317] width 121 height 21
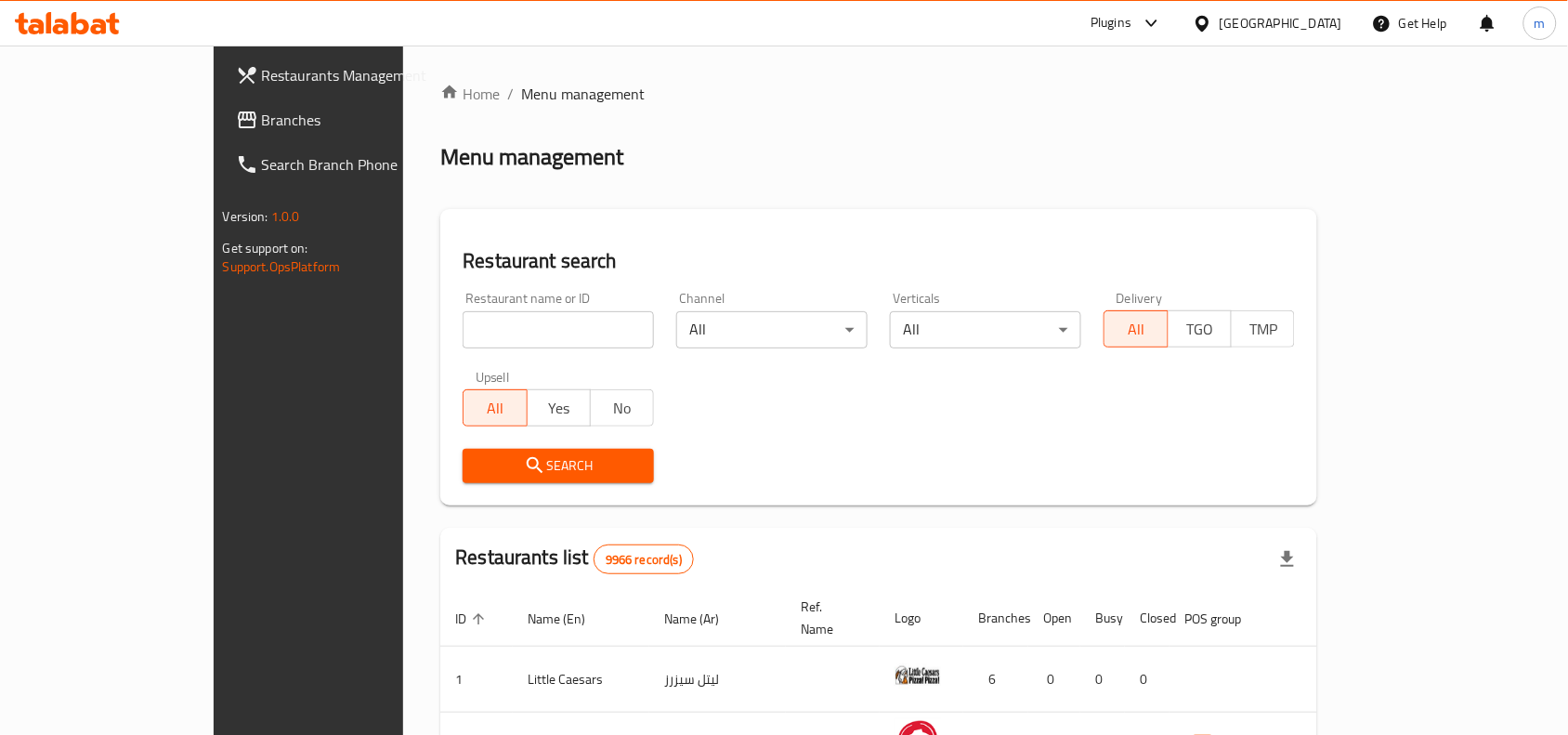
click at [463, 321] on input "search" at bounding box center [558, 329] width 191 height 37
click at [463, 332] on input "search" at bounding box center [558, 329] width 191 height 37
click at [262, 114] on span "Branches" at bounding box center [361, 120] width 199 height 23
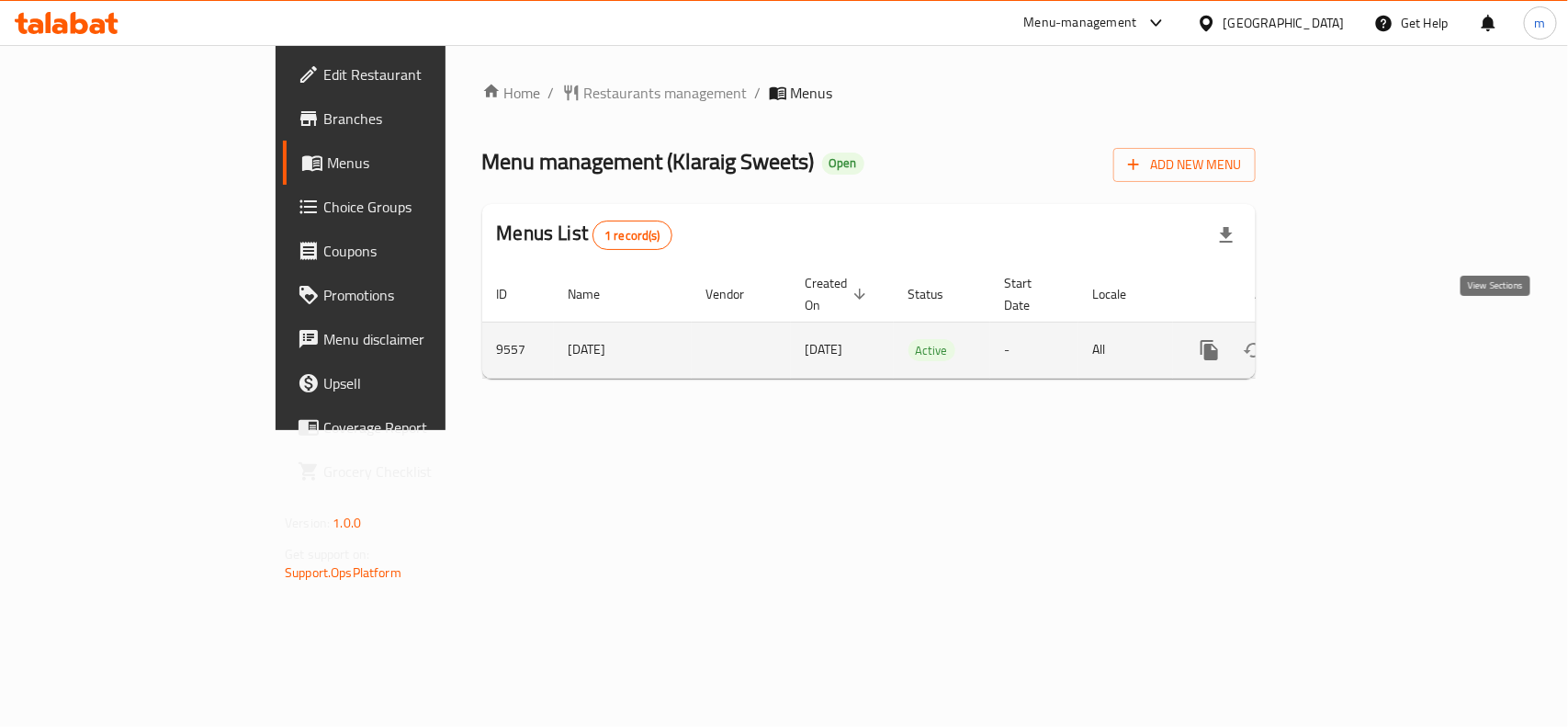
click at [1350, 341] on icon "enhanced table" at bounding box center [1342, 350] width 17 height 17
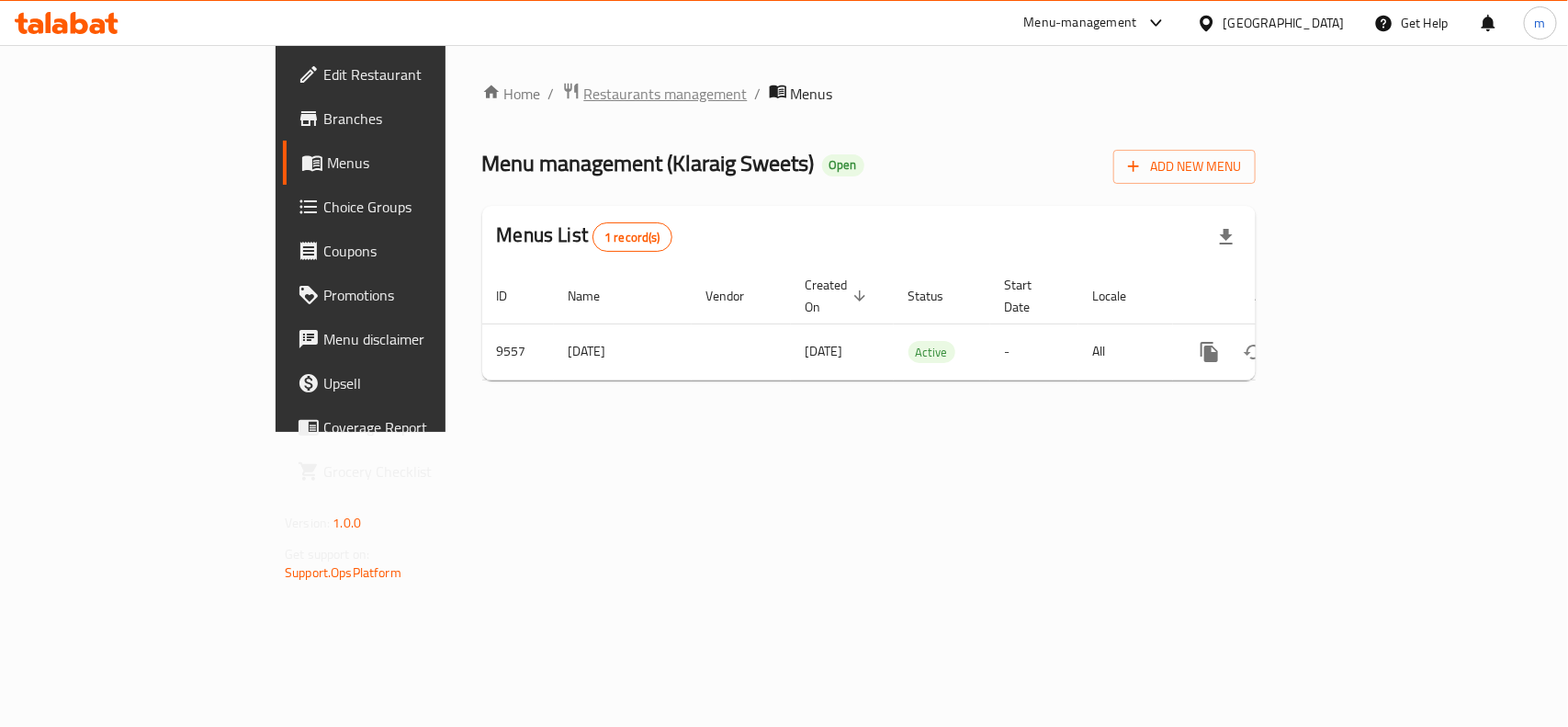
click at [584, 97] on span "Restaurants management" at bounding box center [666, 94] width 163 height 23
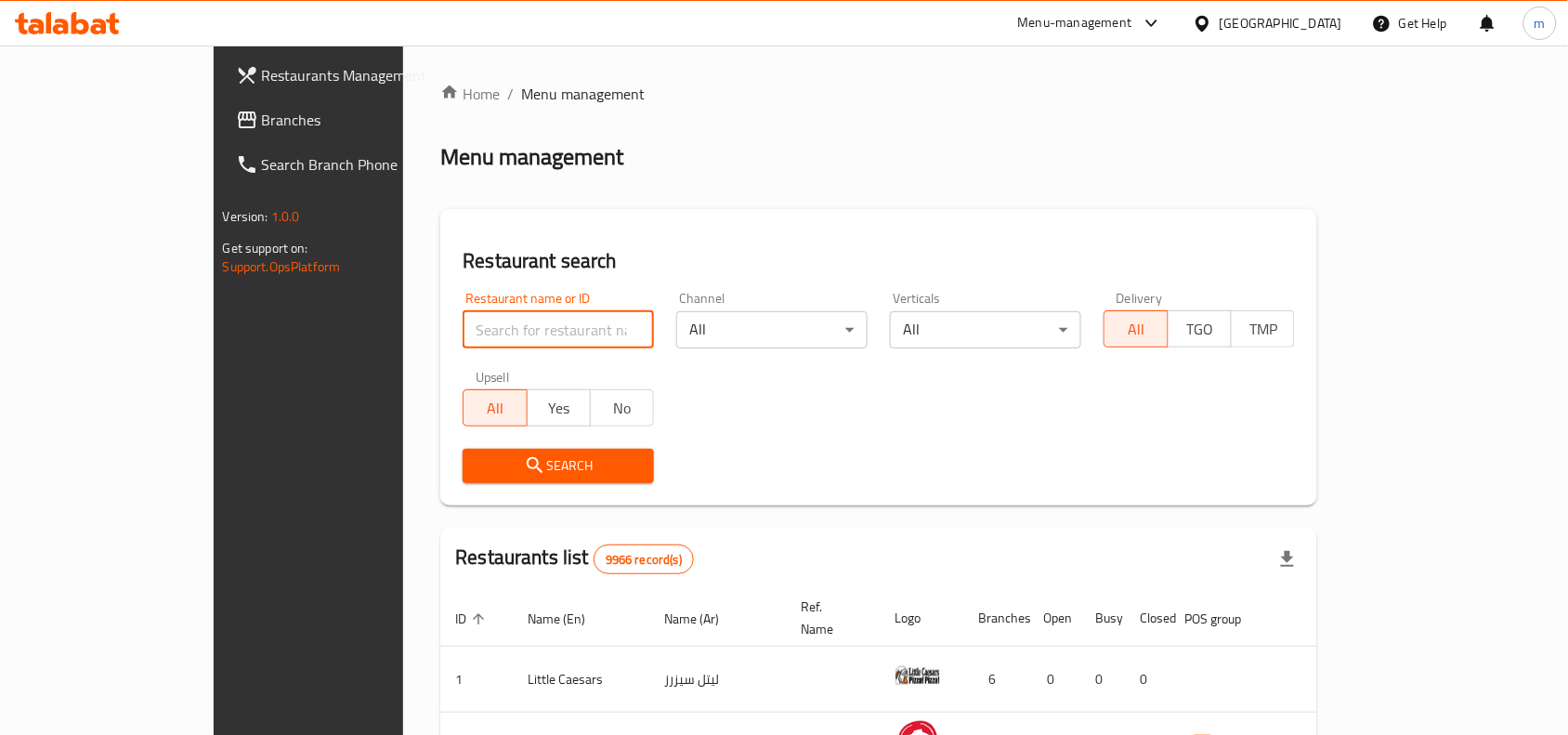
paste input "5784"
type input "5784"
click at [463, 450] on button "Search" at bounding box center [558, 466] width 191 height 34
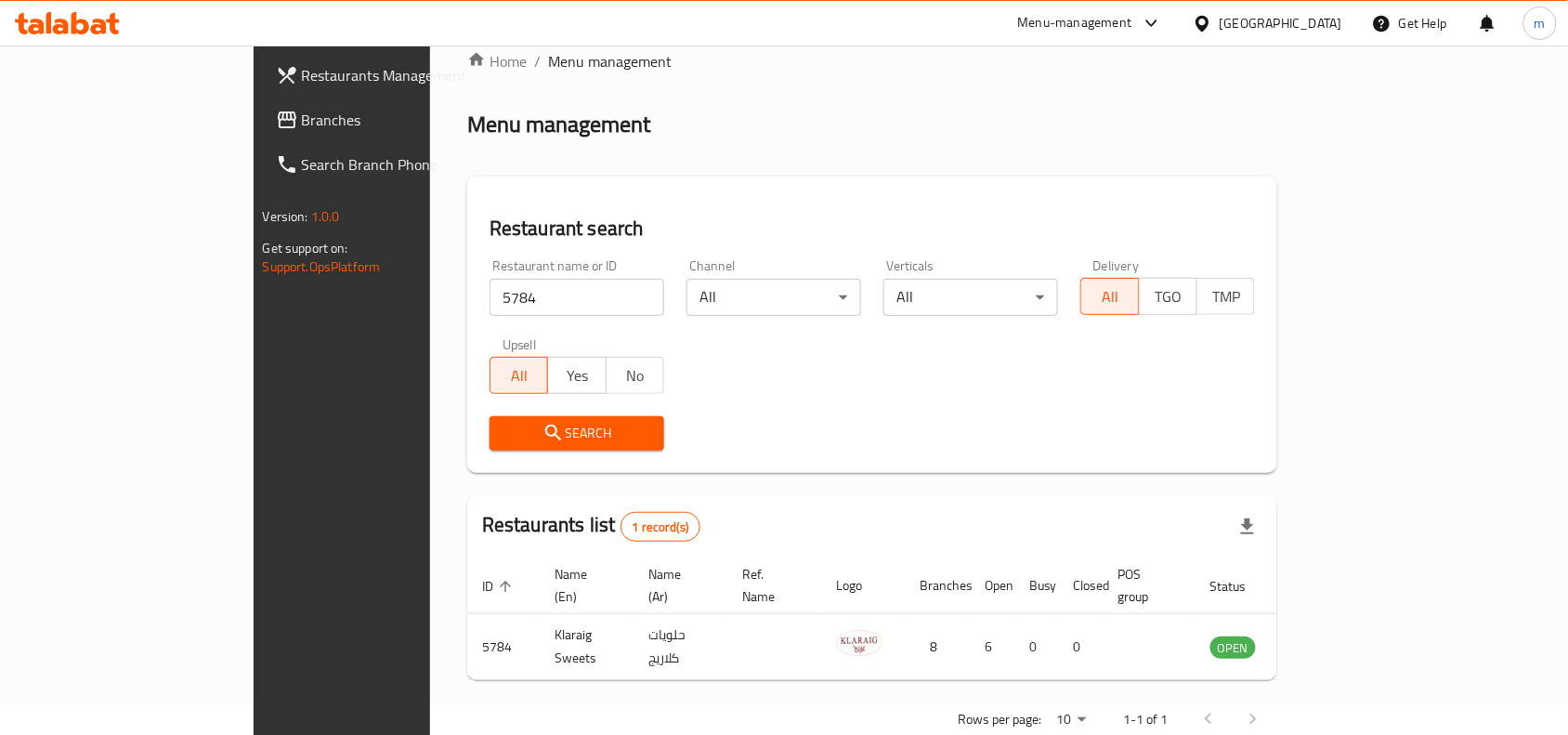
scroll to position [58, 0]
